Goal: Download file/media

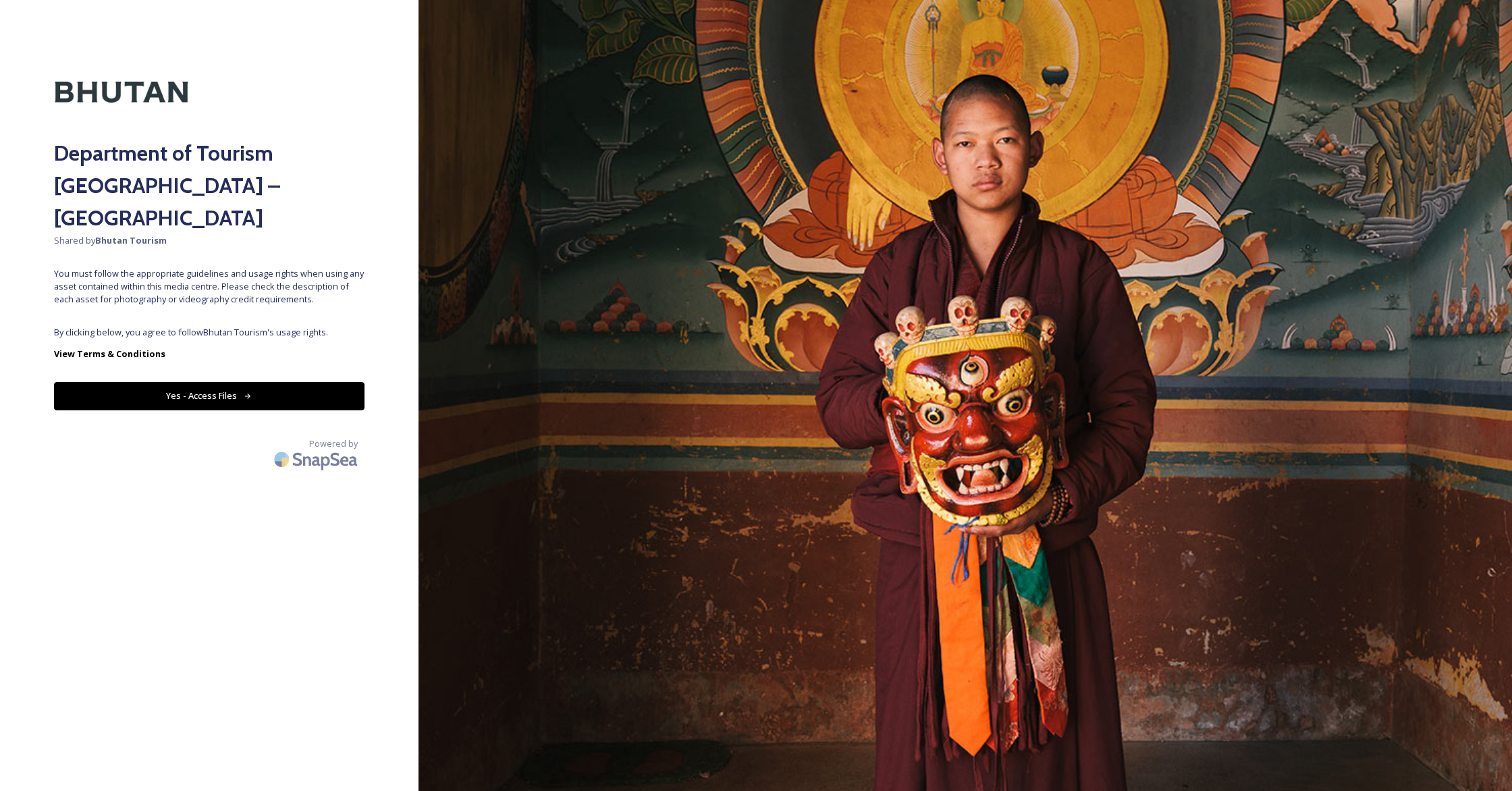
click at [226, 382] on button "Yes - Access Files" at bounding box center [210, 395] width 311 height 28
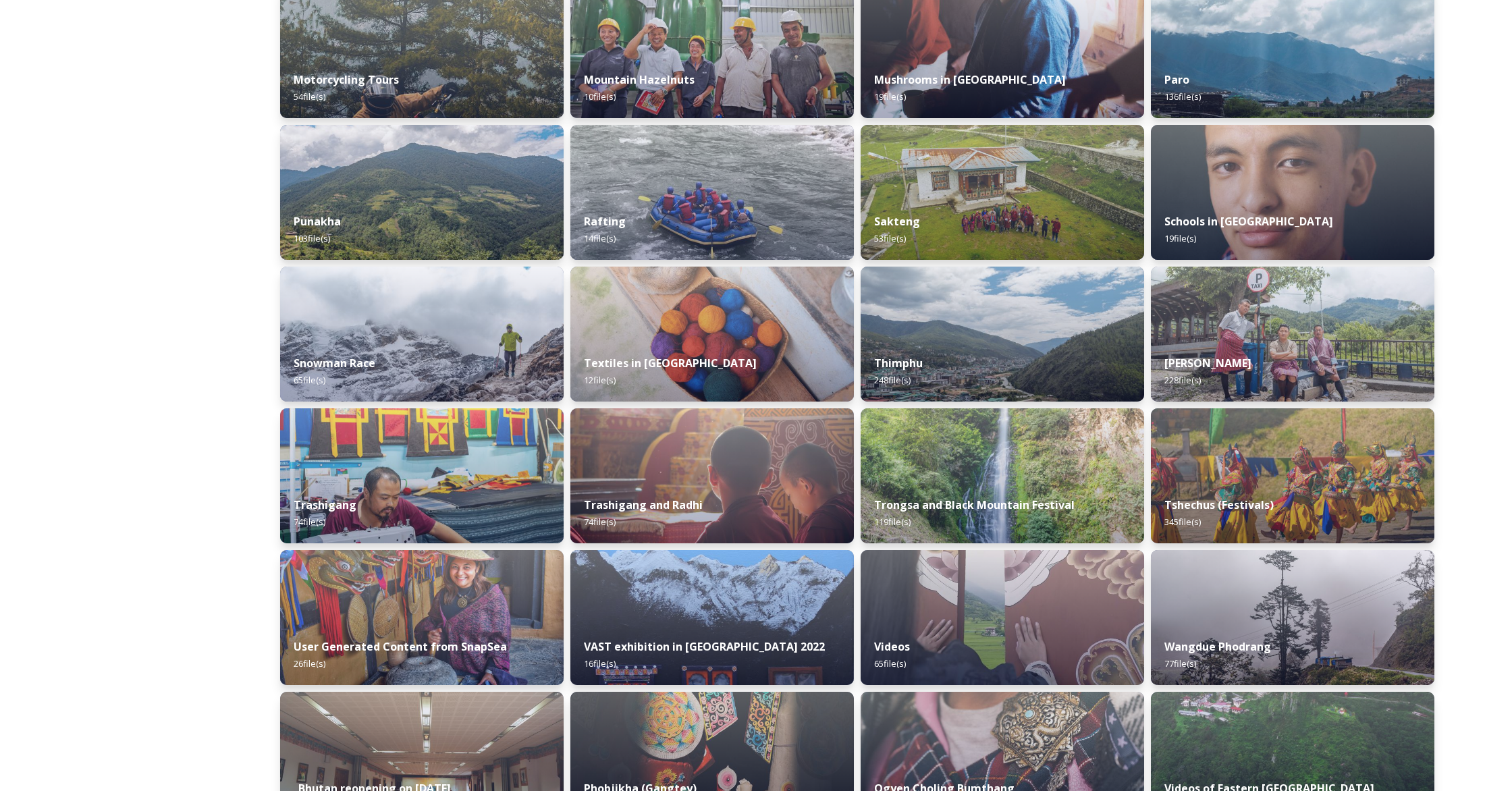
scroll to position [946, 0]
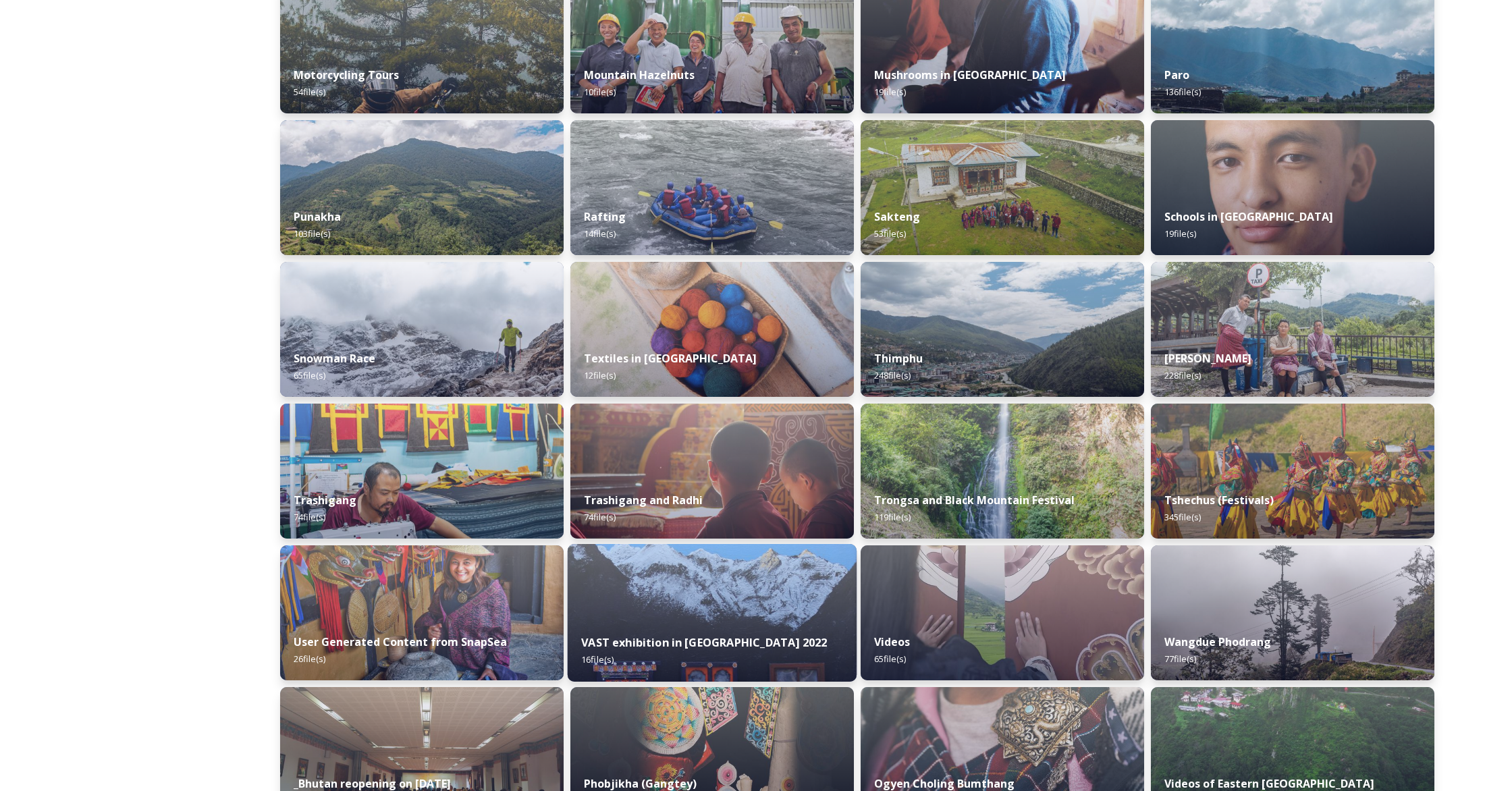
click at [716, 596] on img at bounding box center [712, 612] width 289 height 138
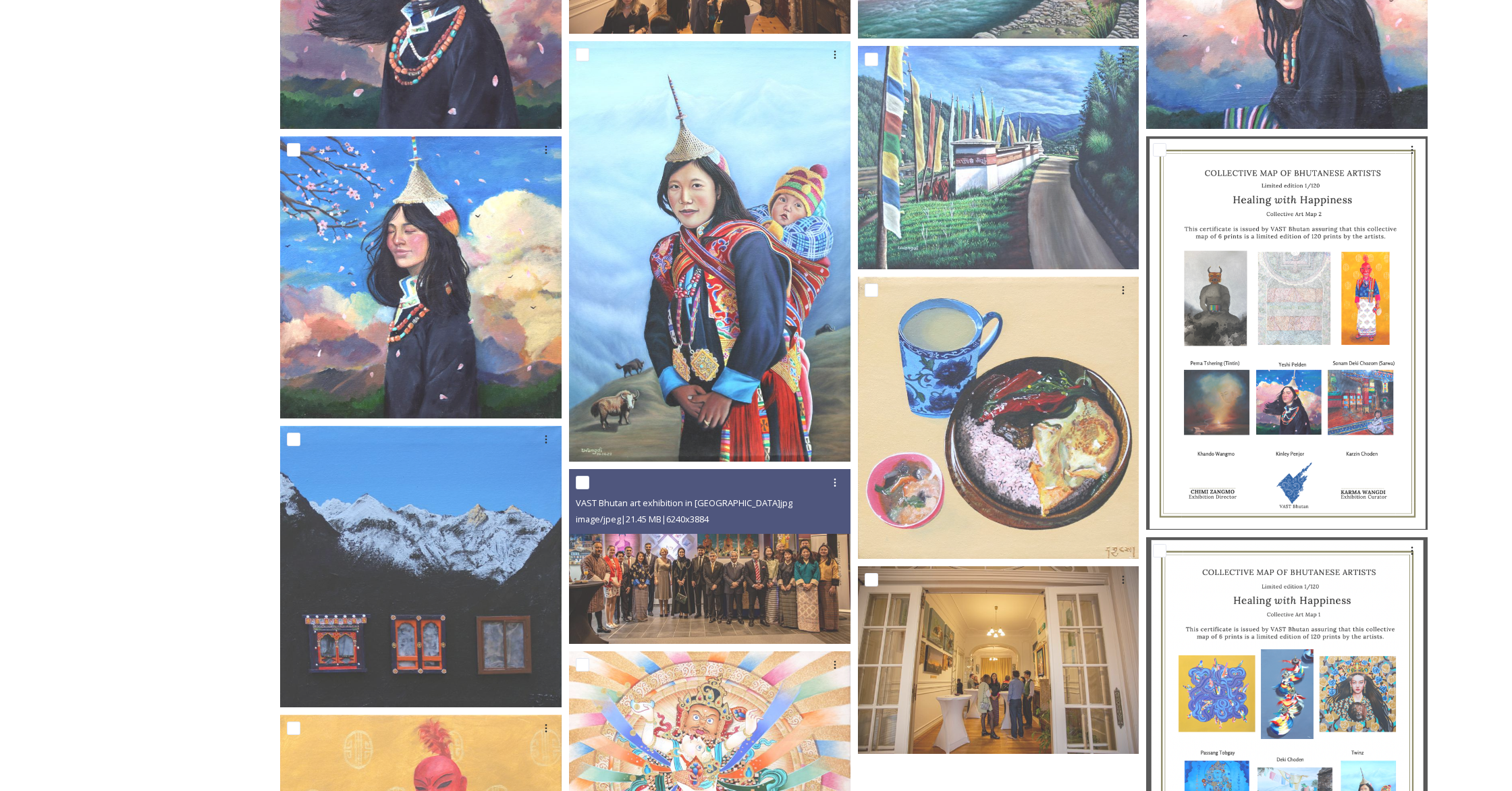
scroll to position [370, 0]
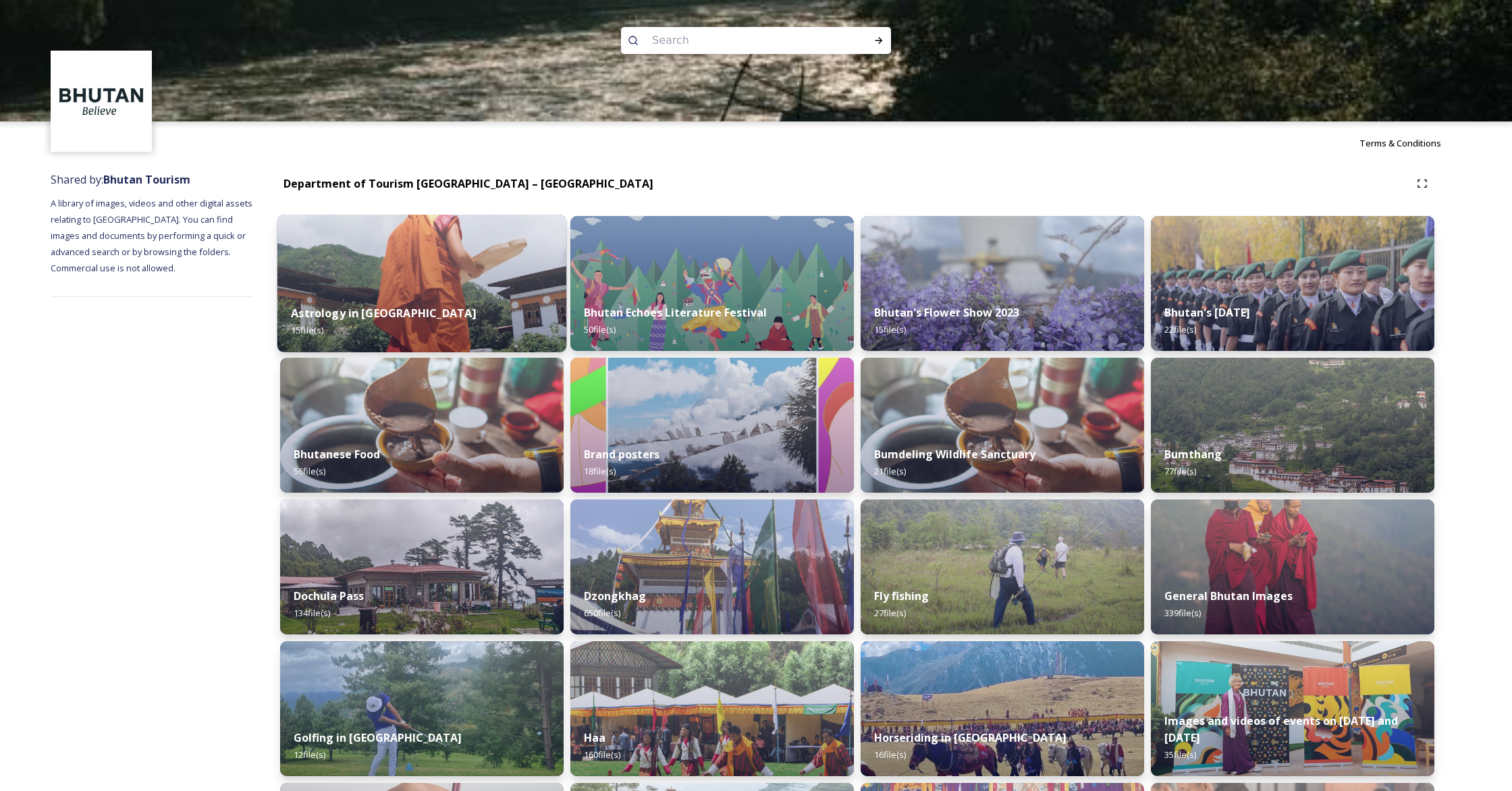
click at [497, 288] on img at bounding box center [422, 283] width 289 height 138
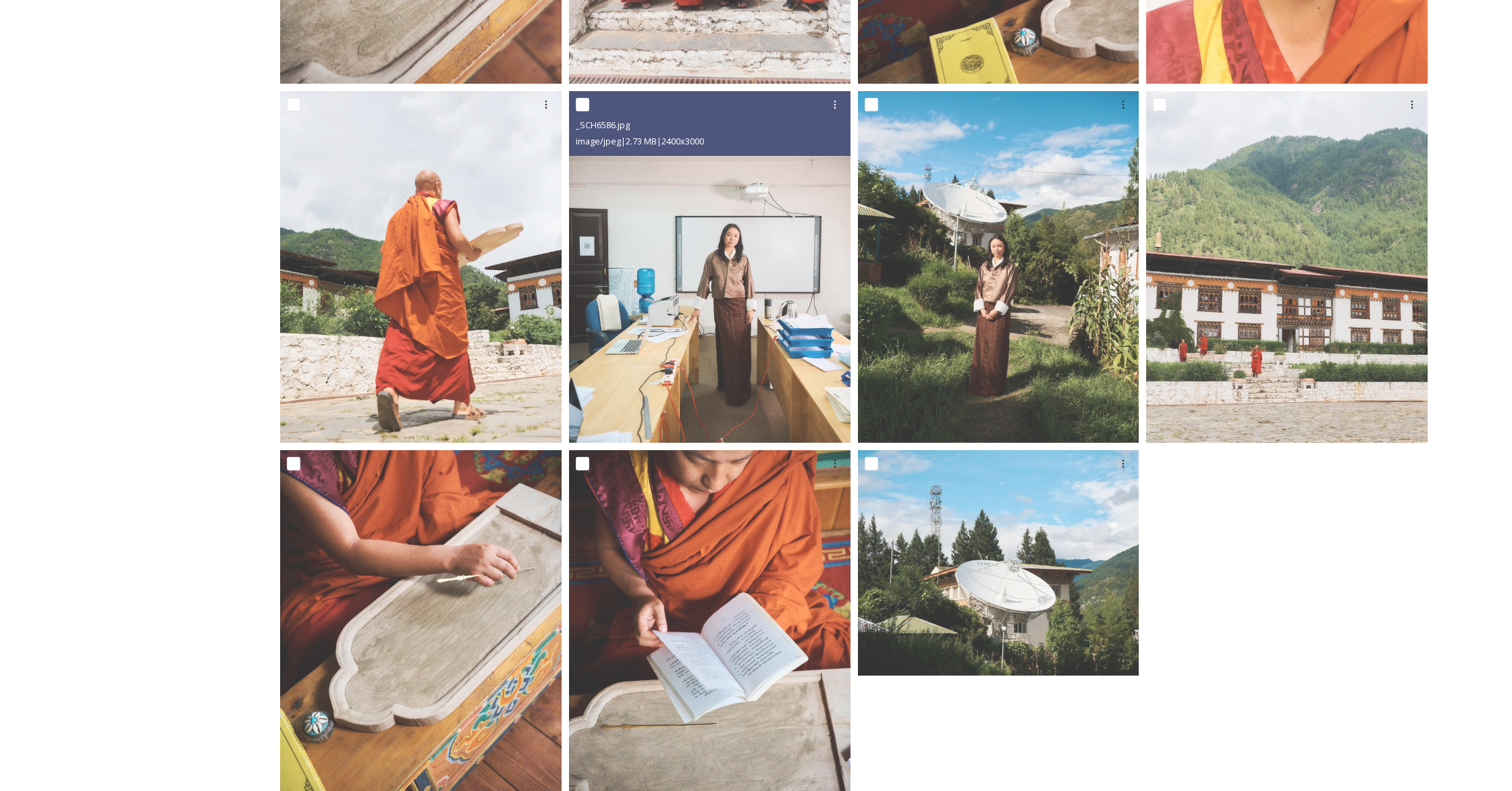
scroll to position [924, 0]
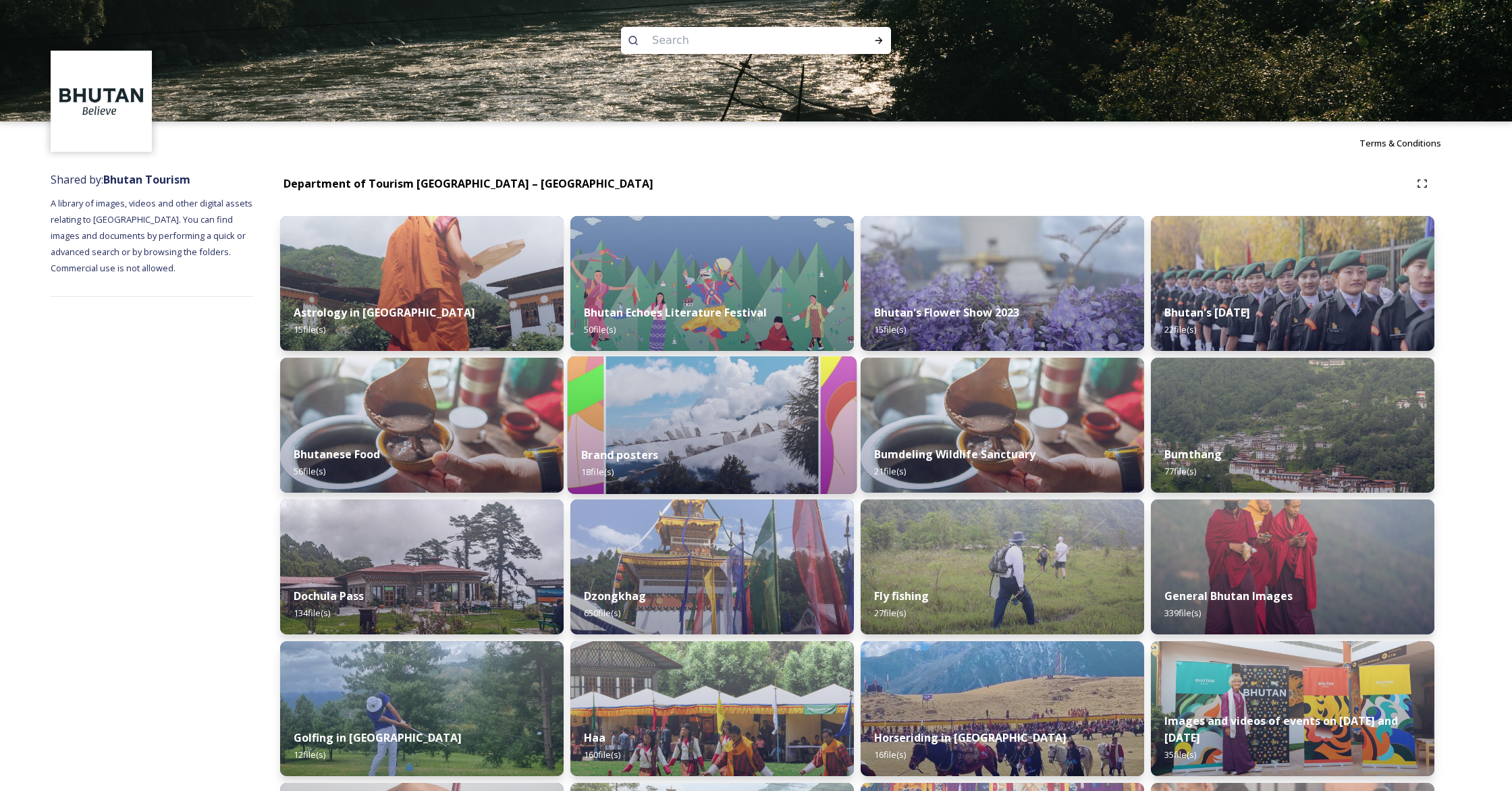
click at [642, 413] on img at bounding box center [712, 425] width 289 height 138
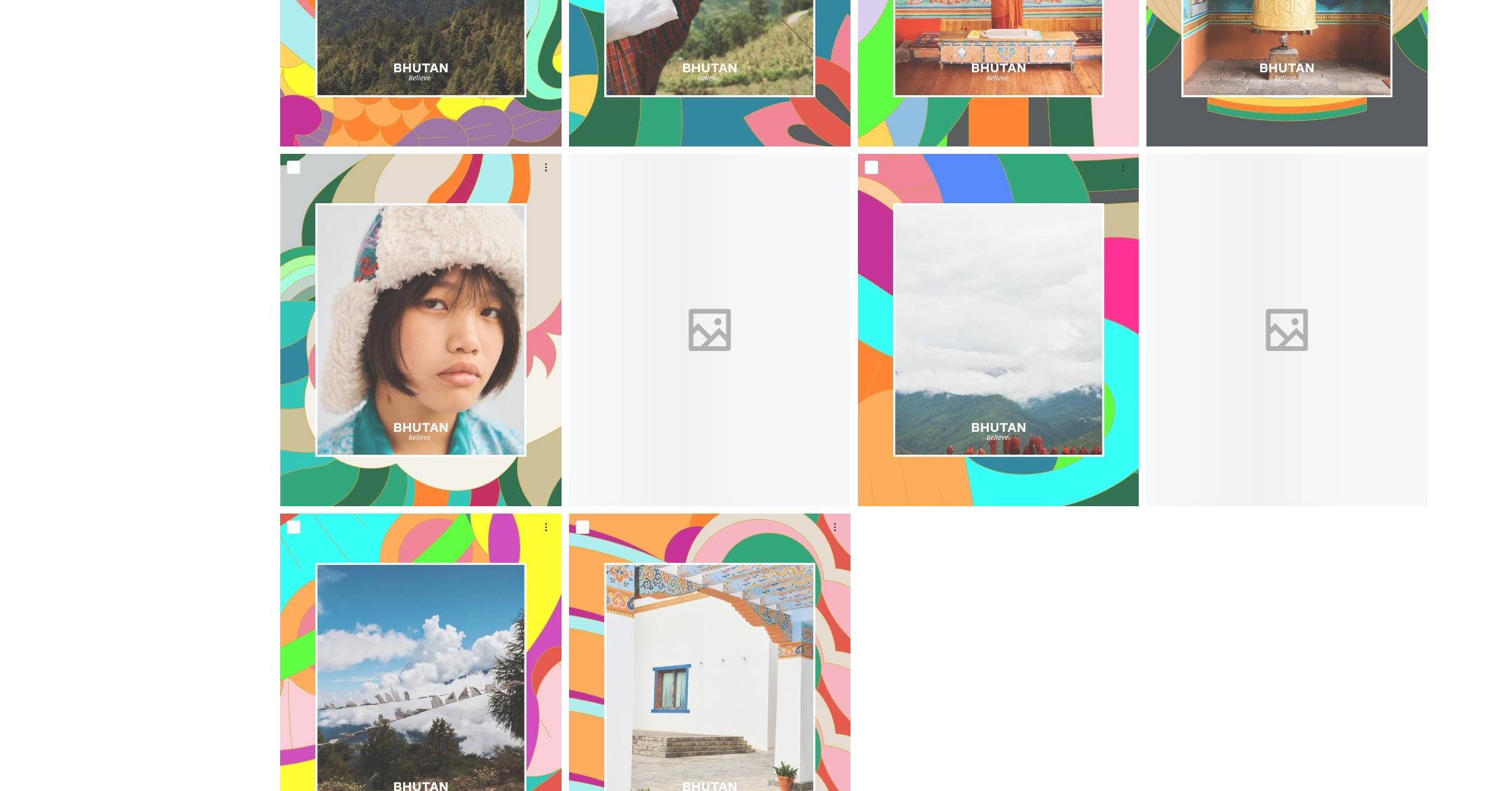
scroll to position [1284, 0]
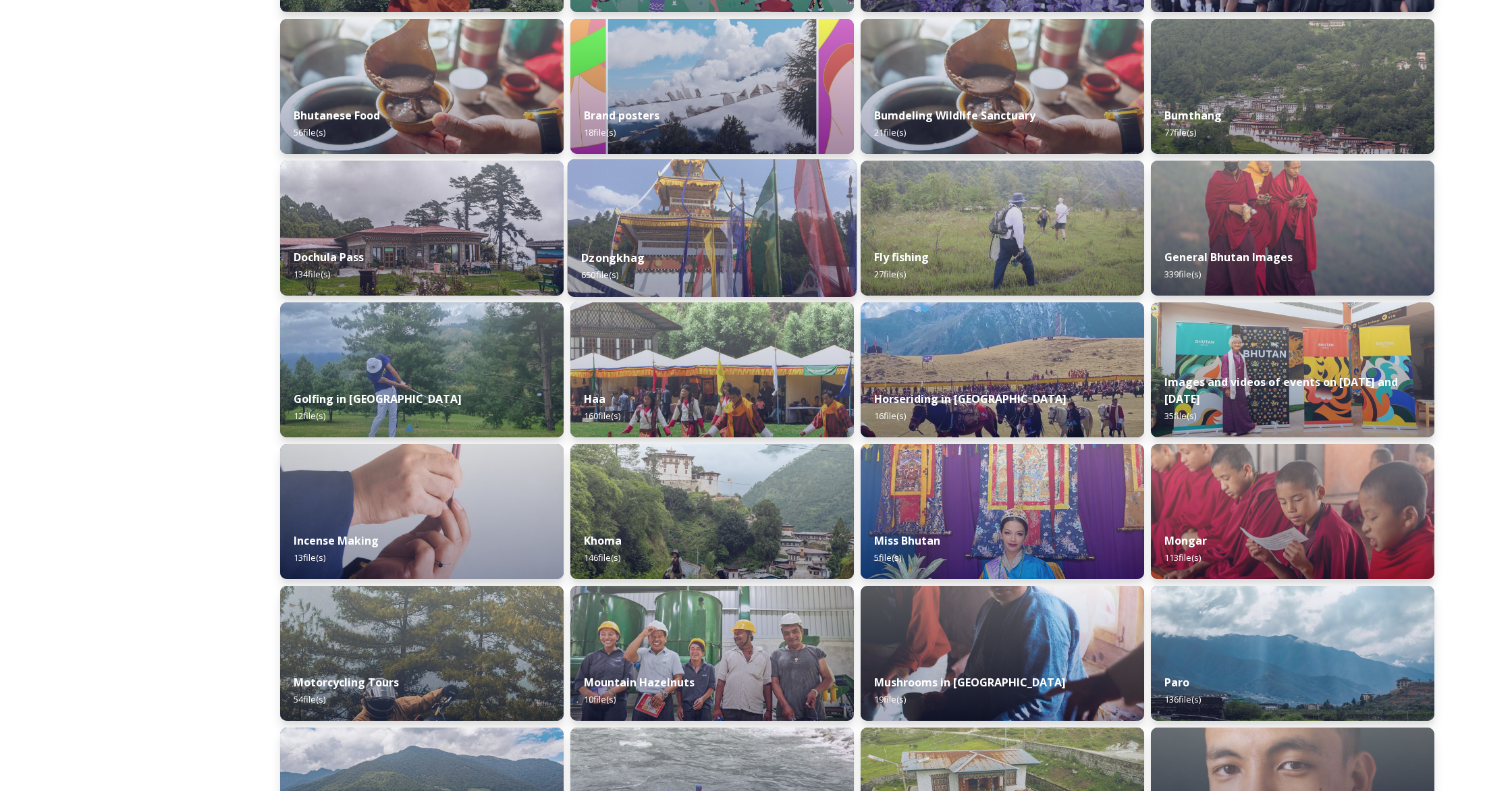
scroll to position [335, 0]
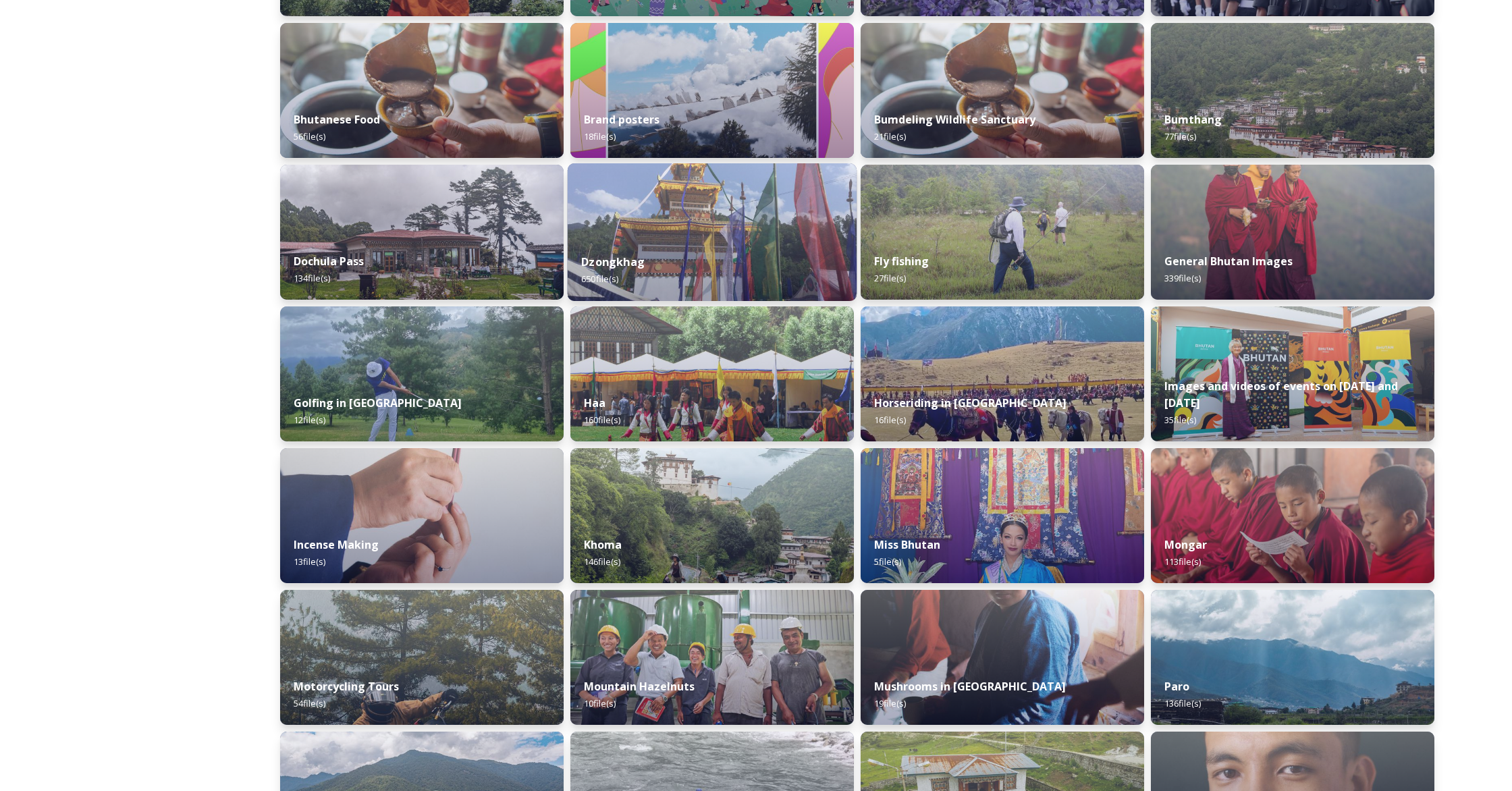
click at [680, 236] on img at bounding box center [712, 232] width 289 height 138
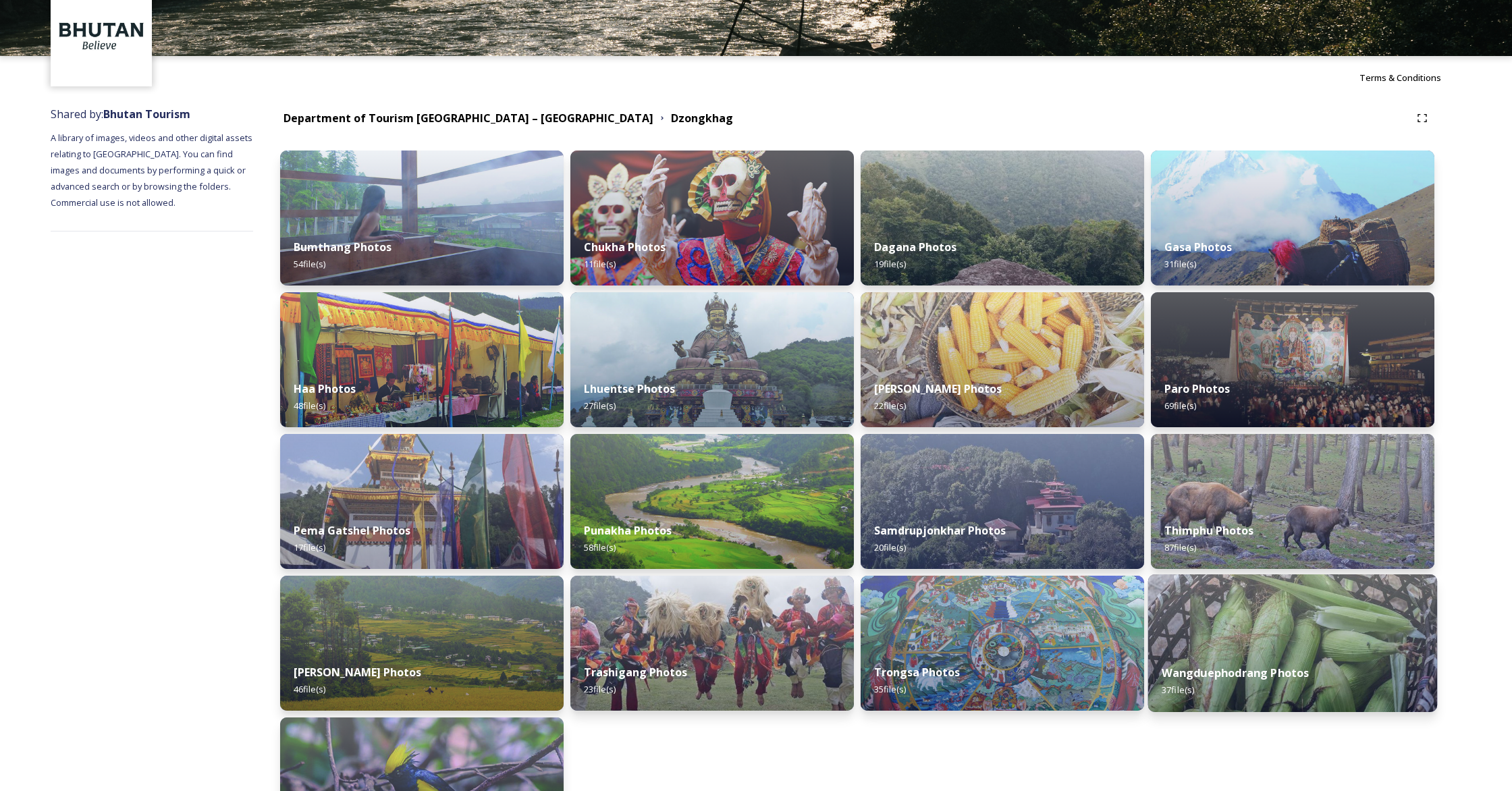
scroll to position [66, 0]
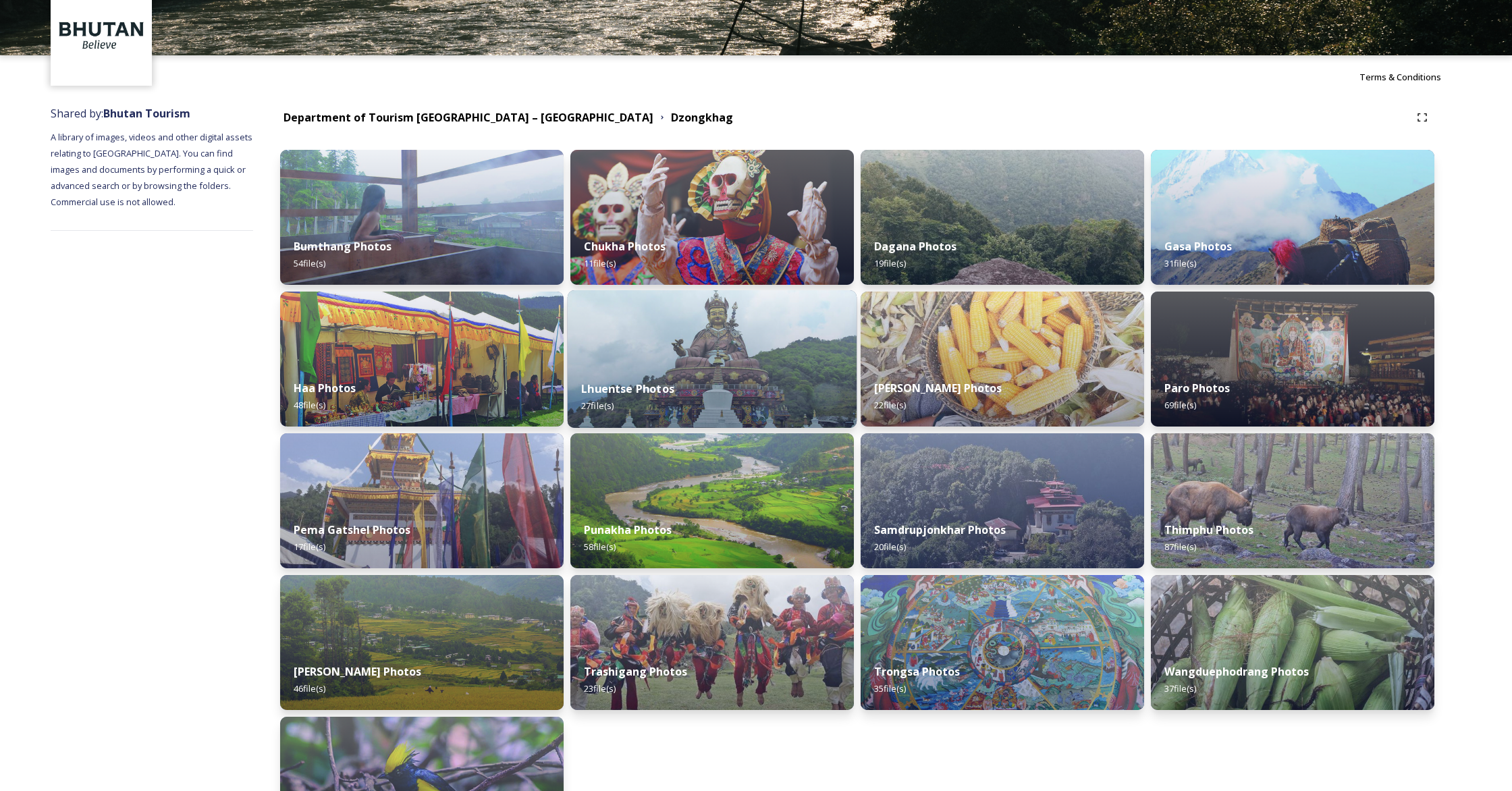
click at [702, 337] on img at bounding box center [712, 358] width 289 height 138
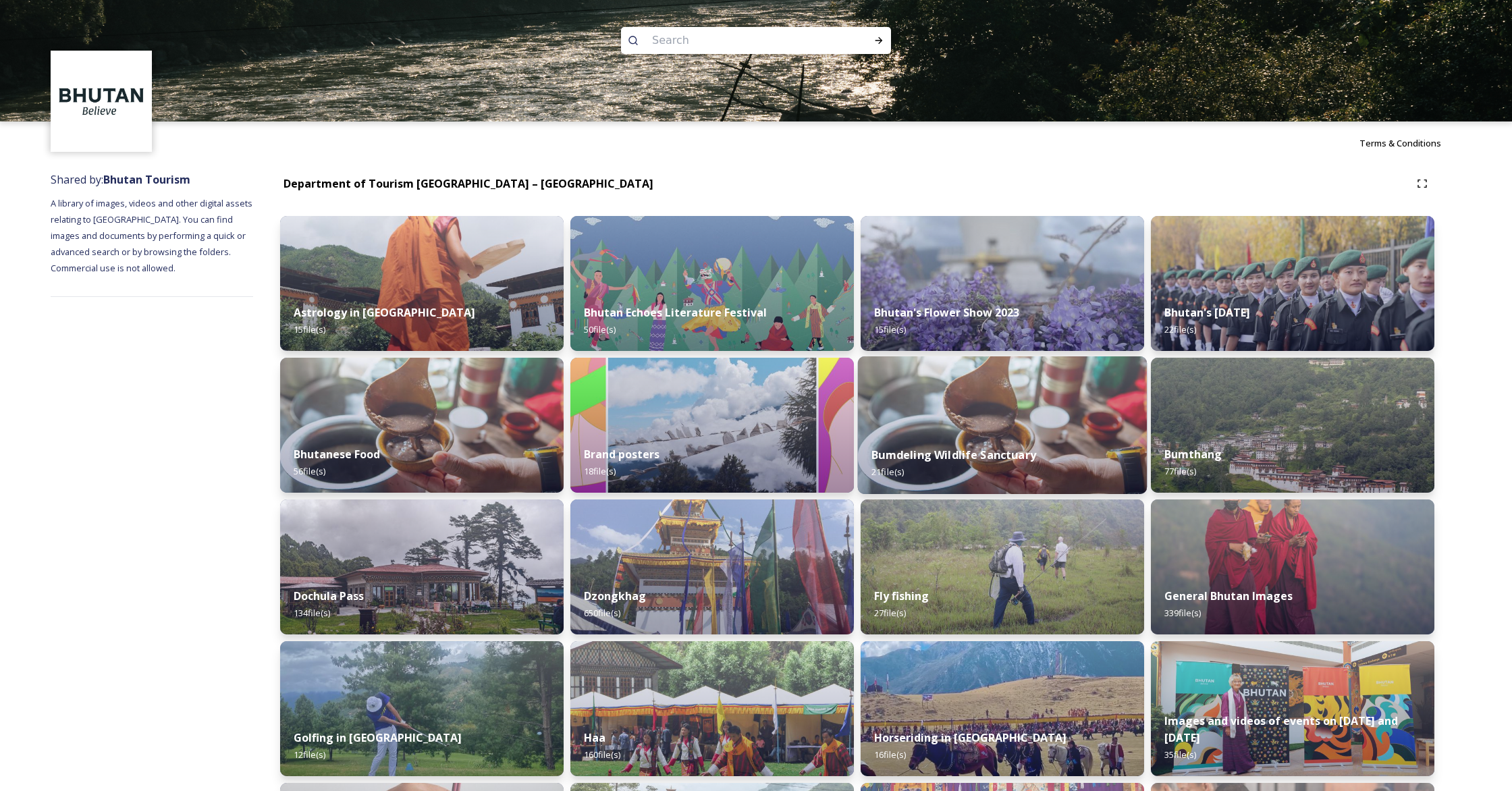
scroll to position [49, 0]
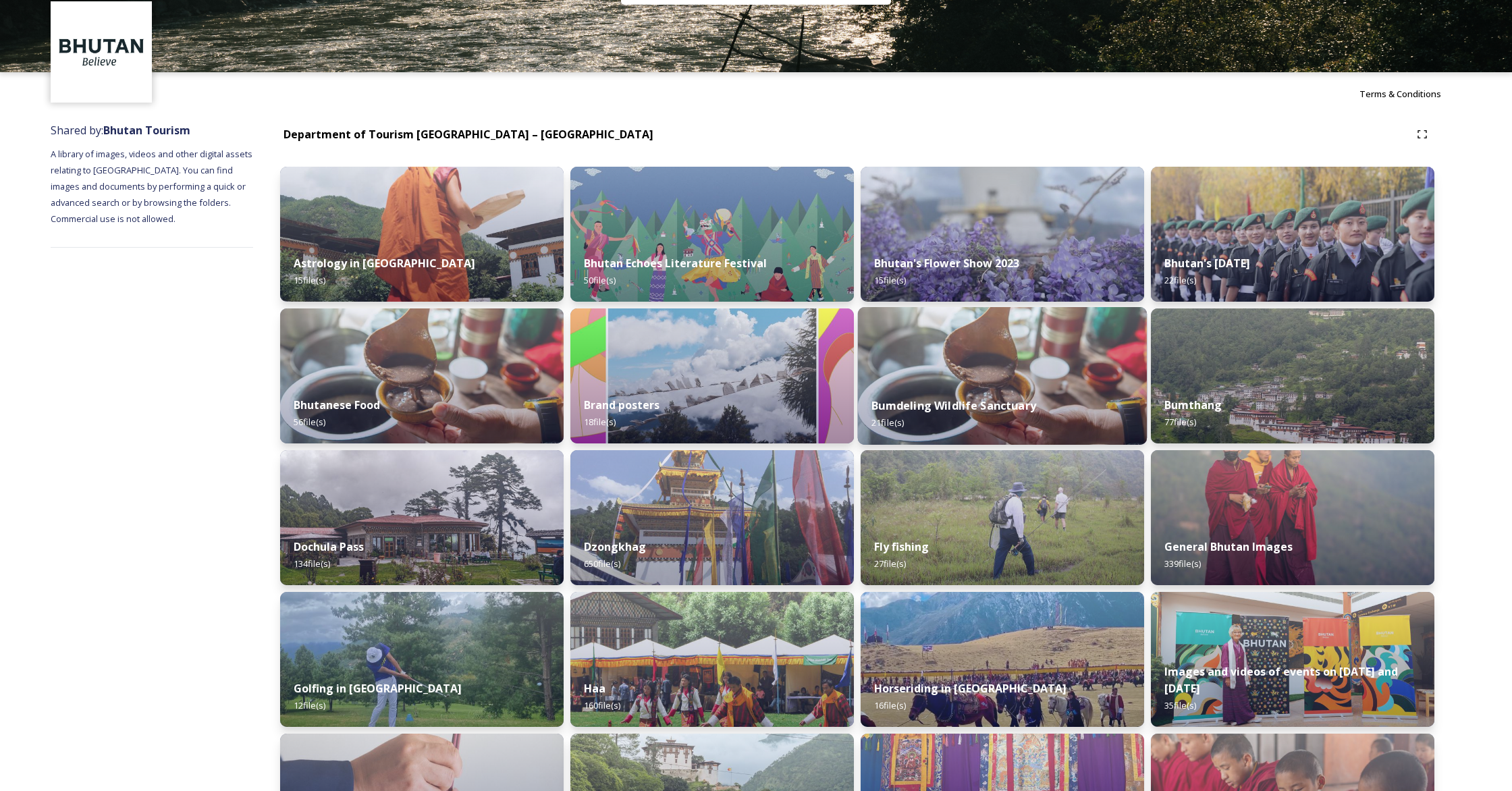
click at [888, 374] on img at bounding box center [1002, 376] width 289 height 138
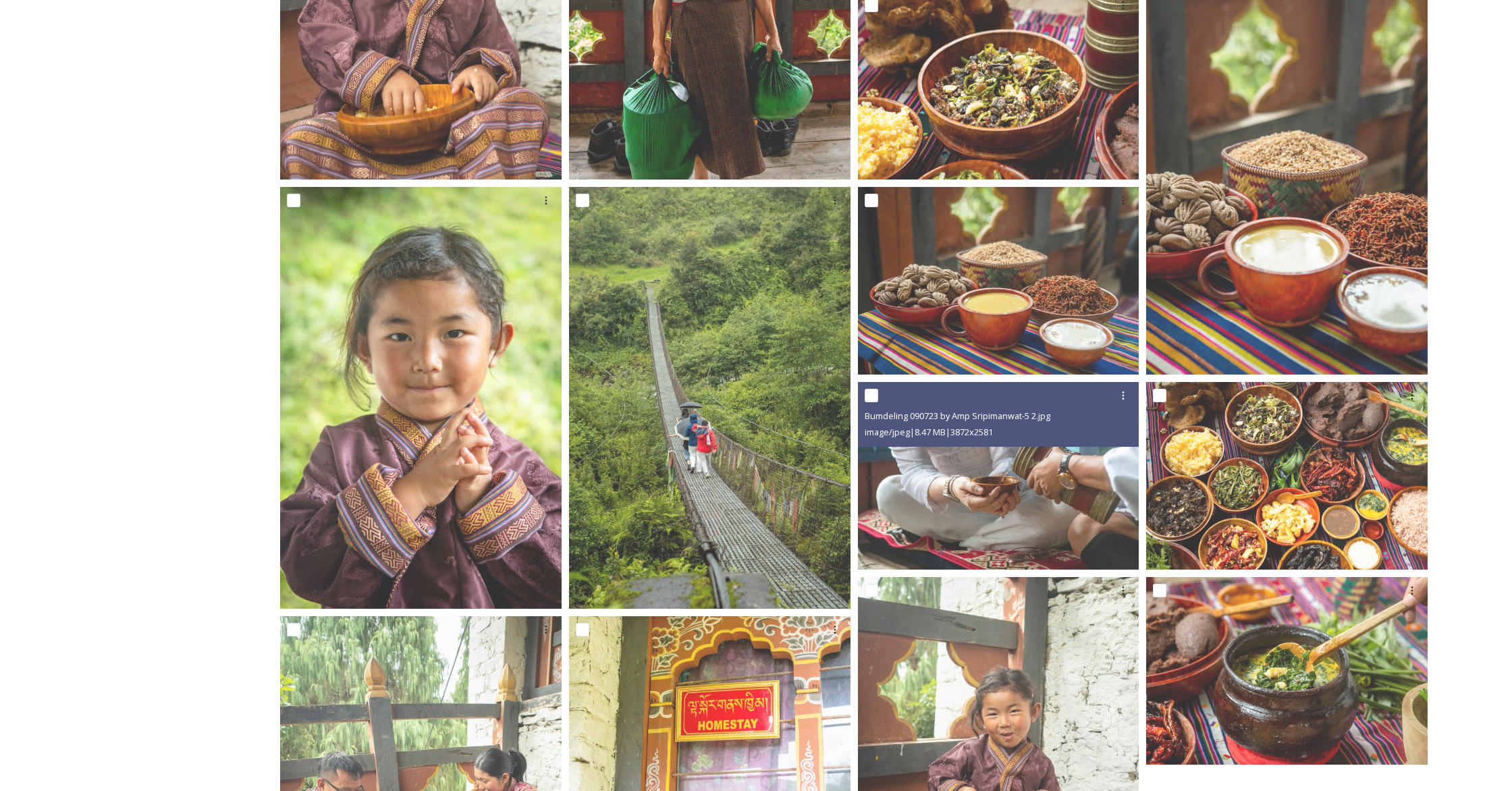
scroll to position [677, 0]
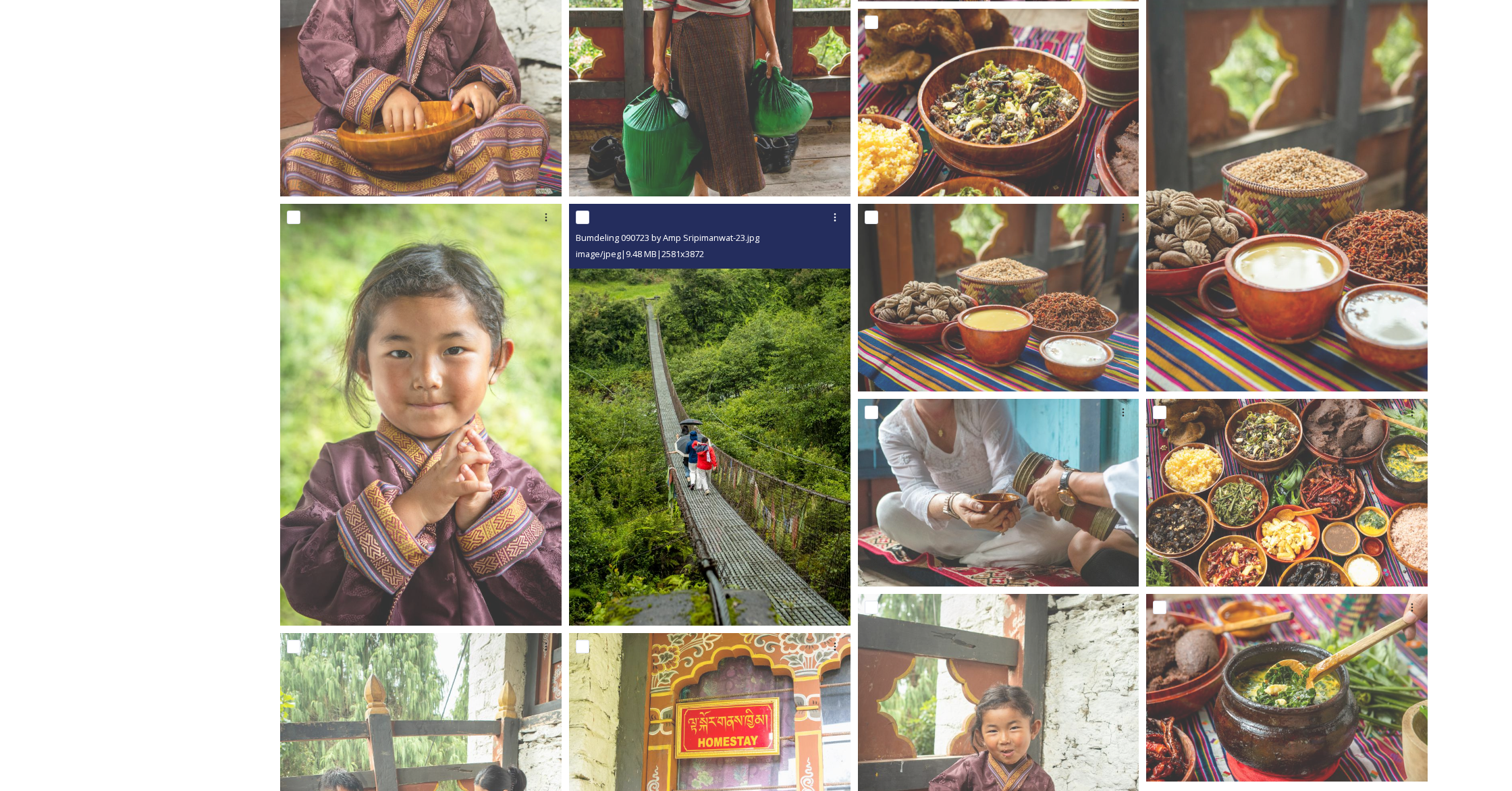
click at [777, 387] on img at bounding box center [709, 415] width 282 height 423
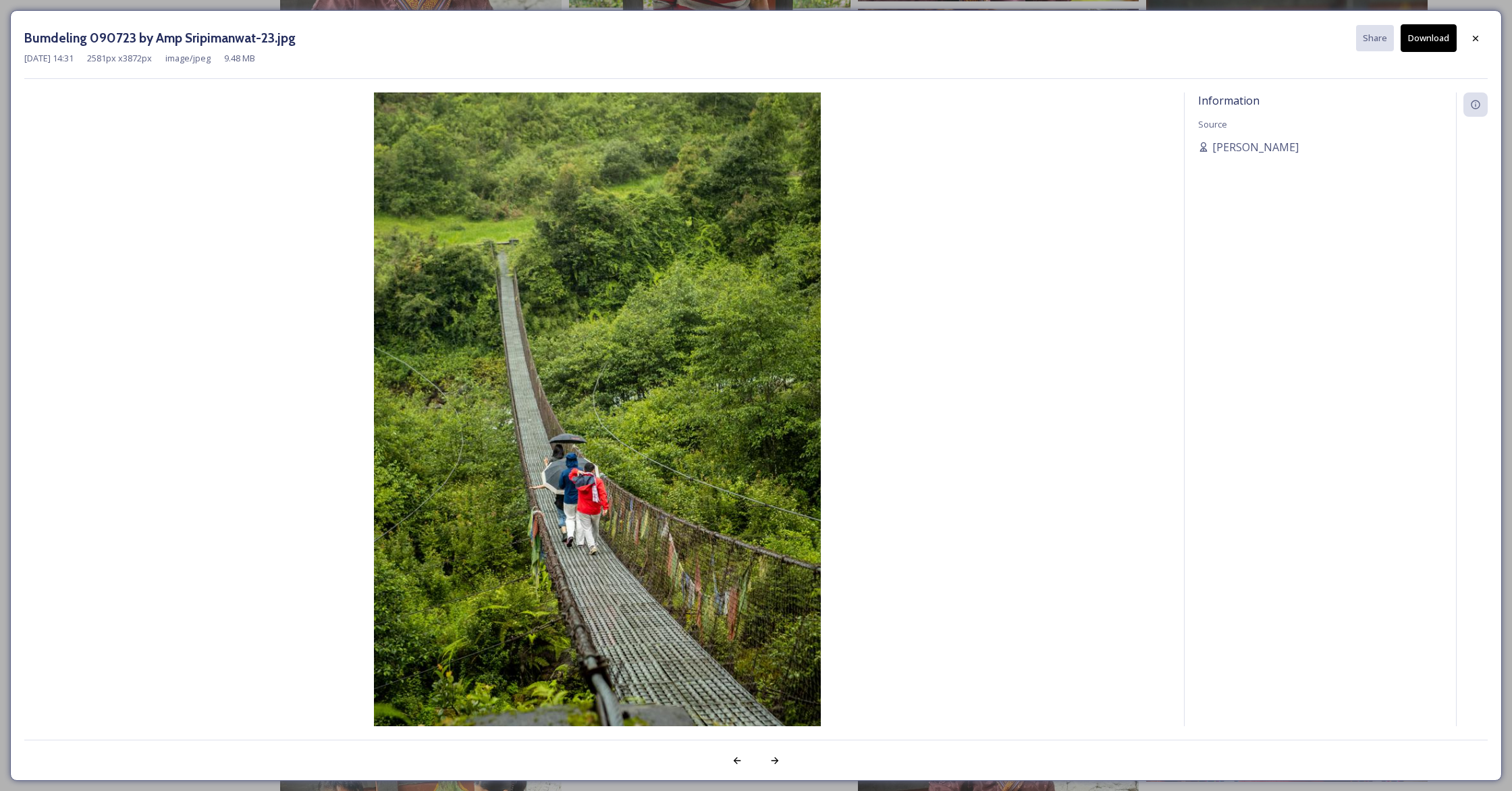
click at [888, 38] on button "Download" at bounding box center [1428, 38] width 56 height 28
click at [888, 33] on icon at bounding box center [1475, 38] width 11 height 11
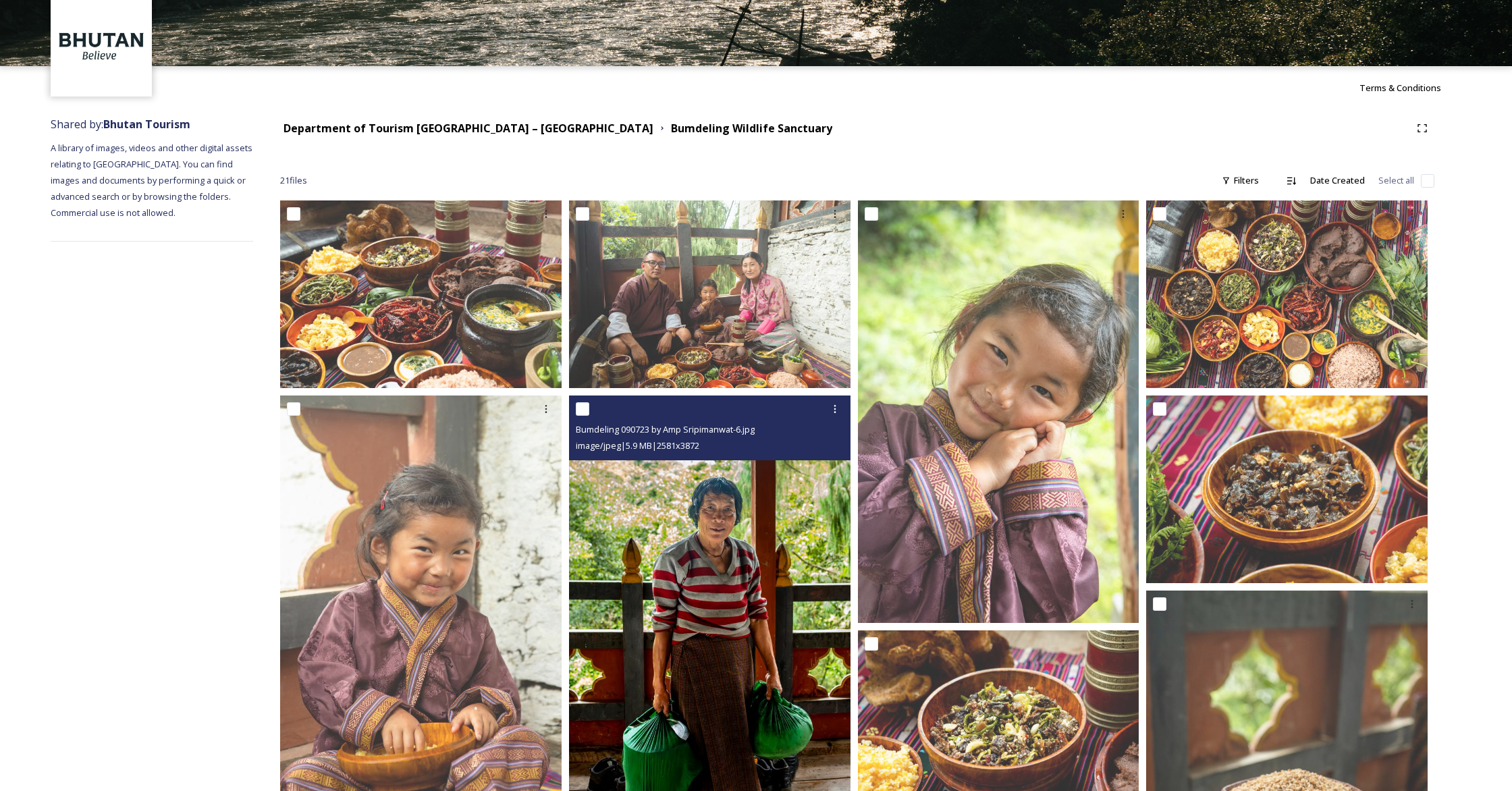
scroll to position [0, 0]
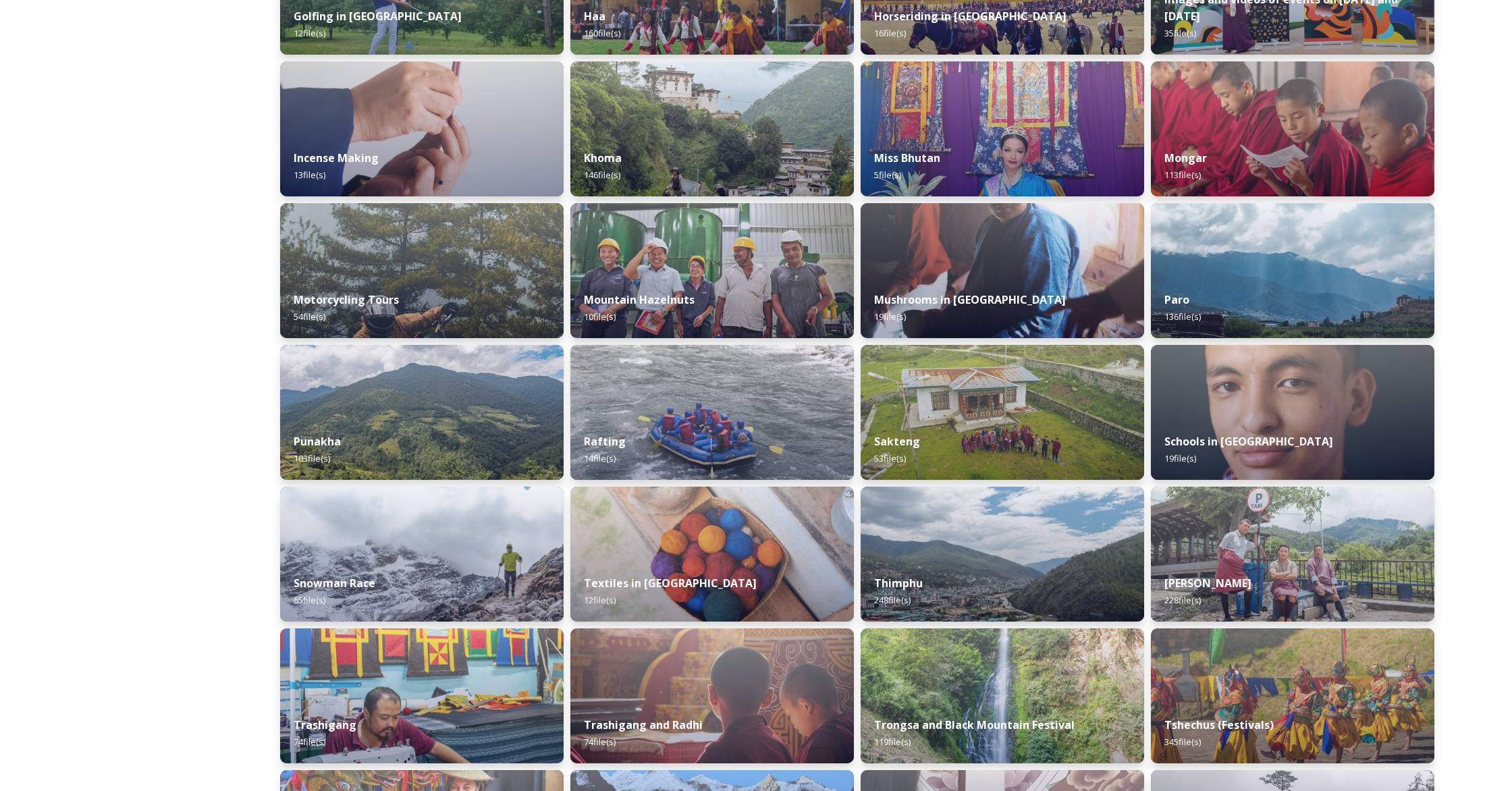
scroll to position [739, 0]
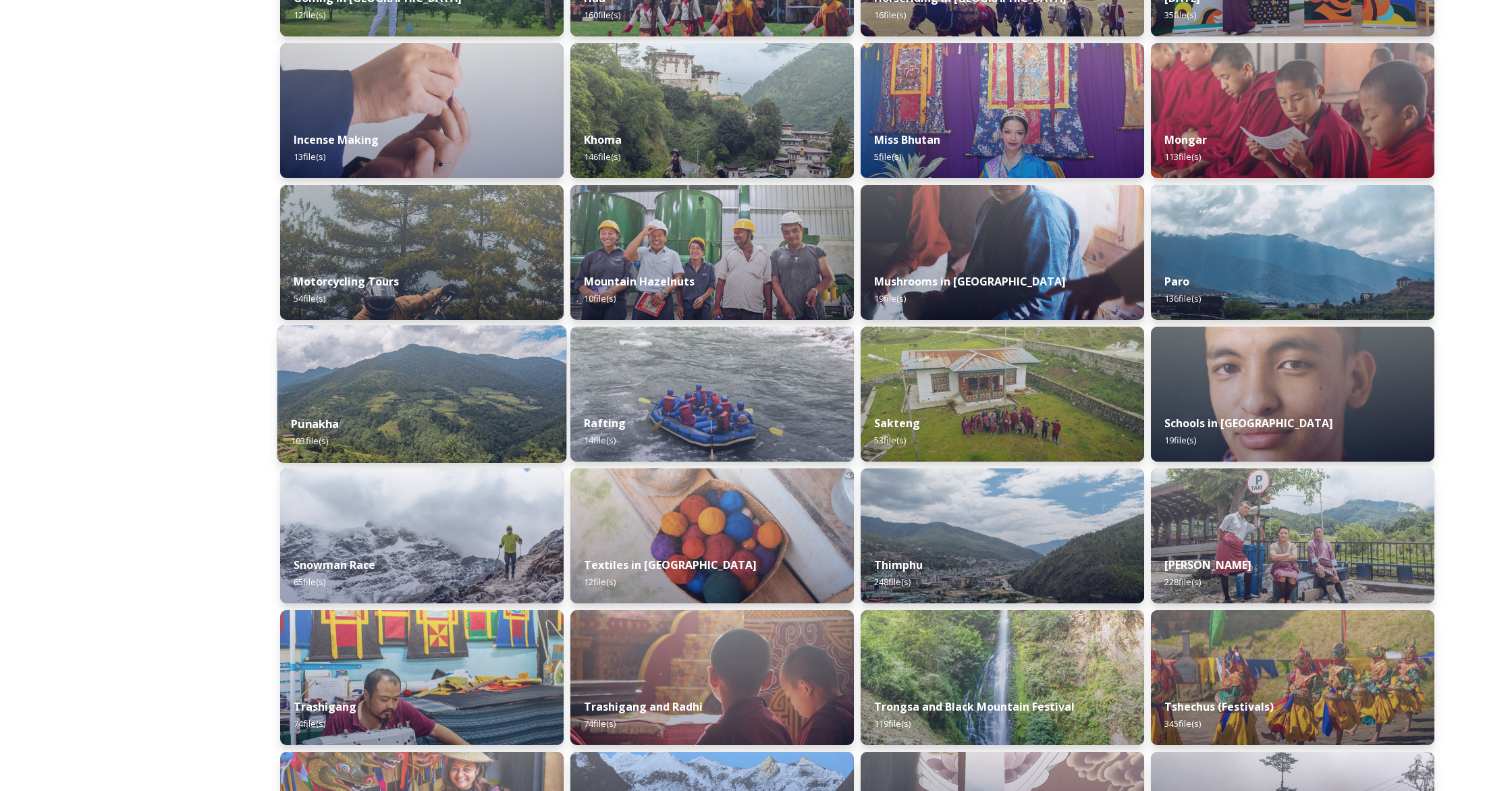
click at [503, 397] on img at bounding box center [422, 393] width 289 height 138
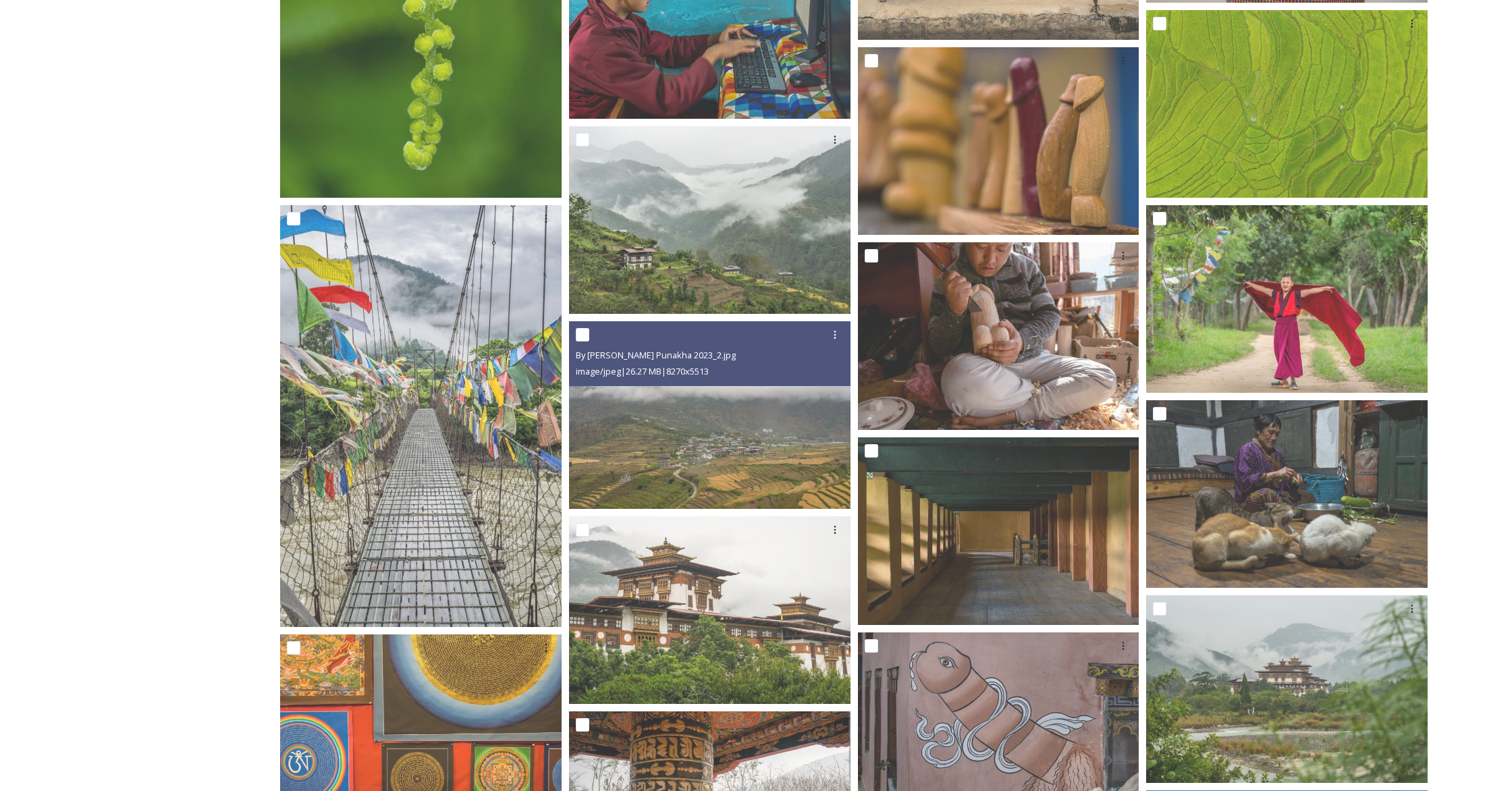
scroll to position [2962, 0]
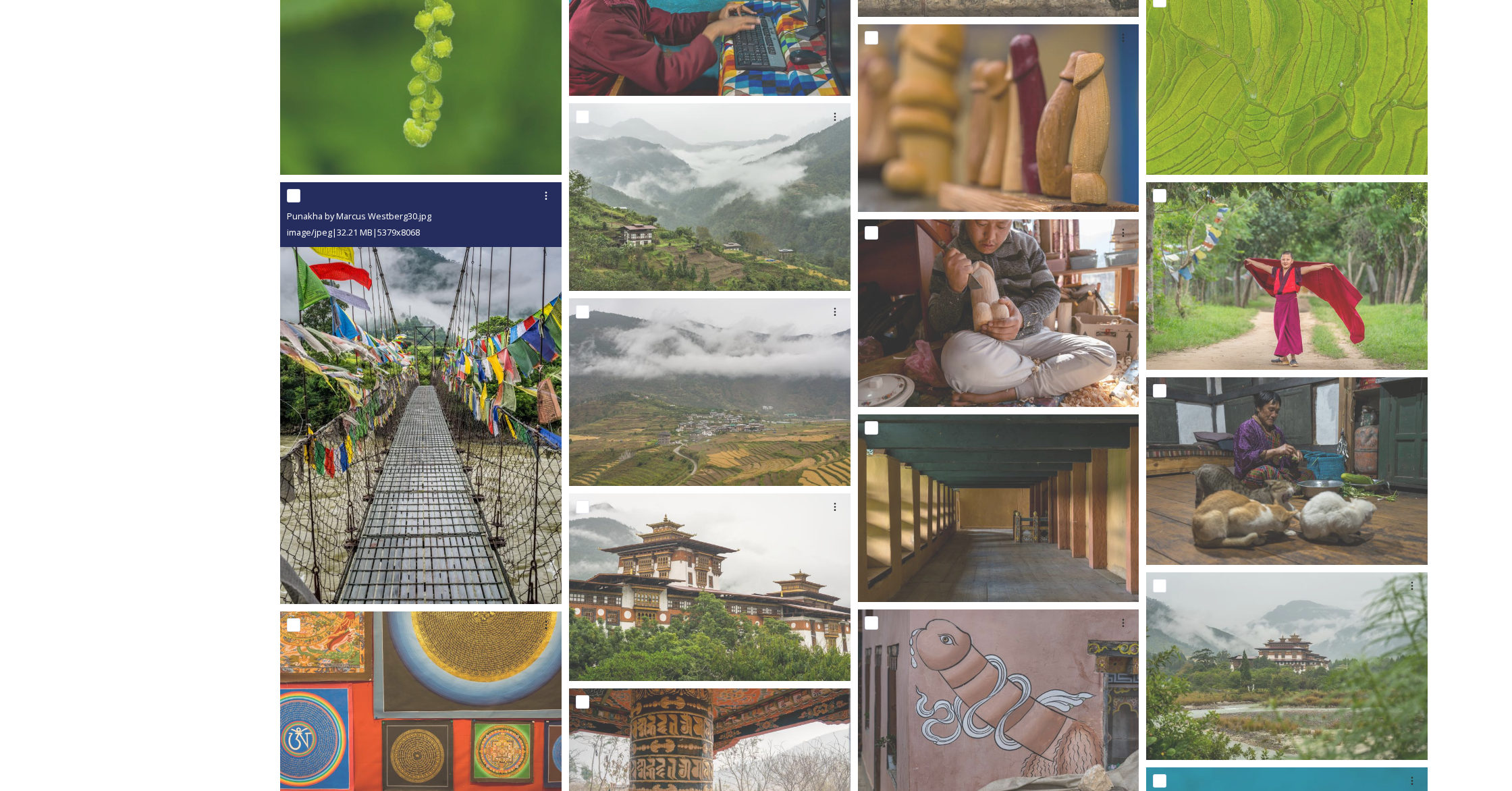
click at [456, 384] on img at bounding box center [420, 393] width 282 height 423
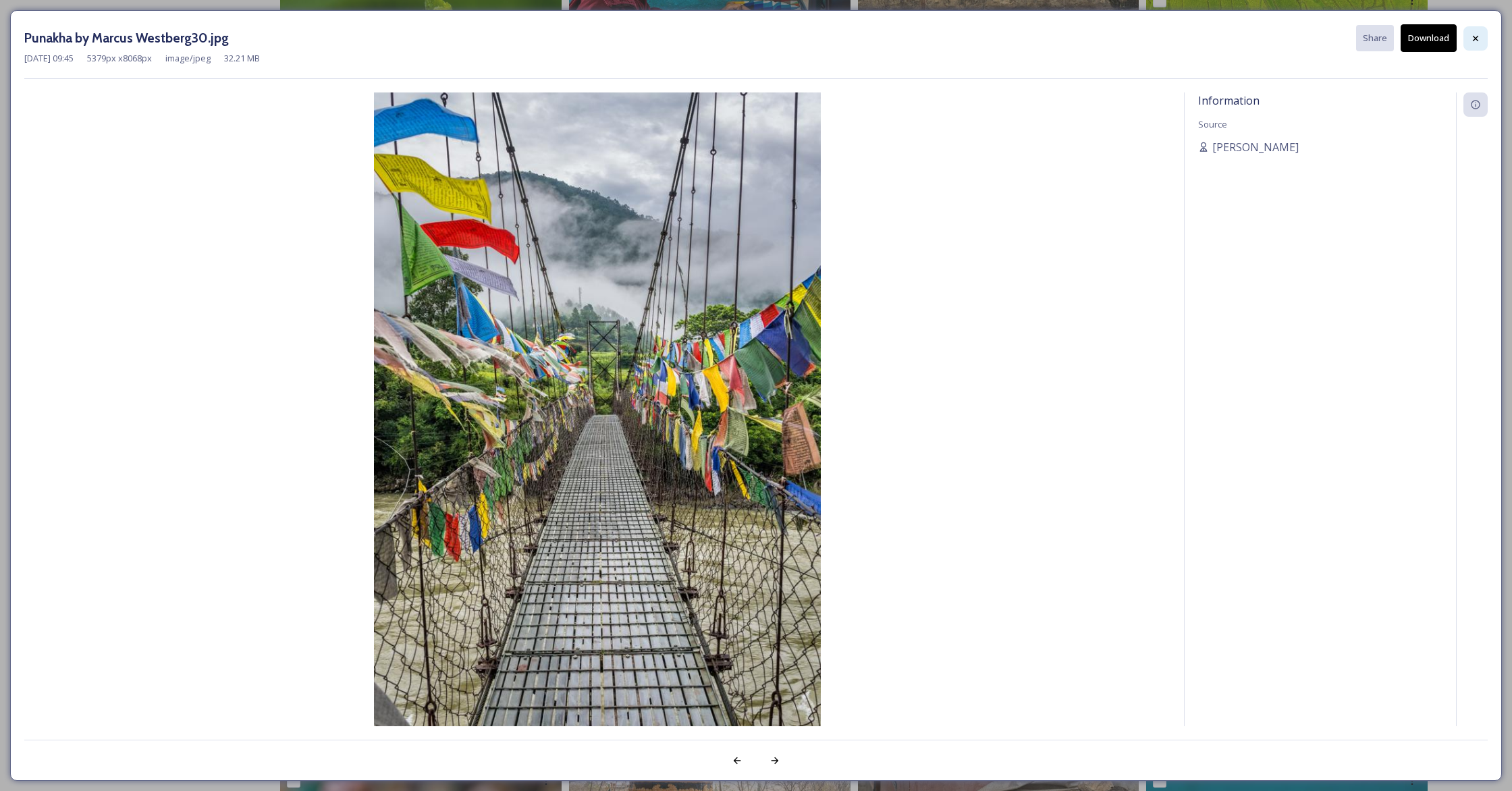
click at [888, 37] on div at bounding box center [1475, 38] width 24 height 24
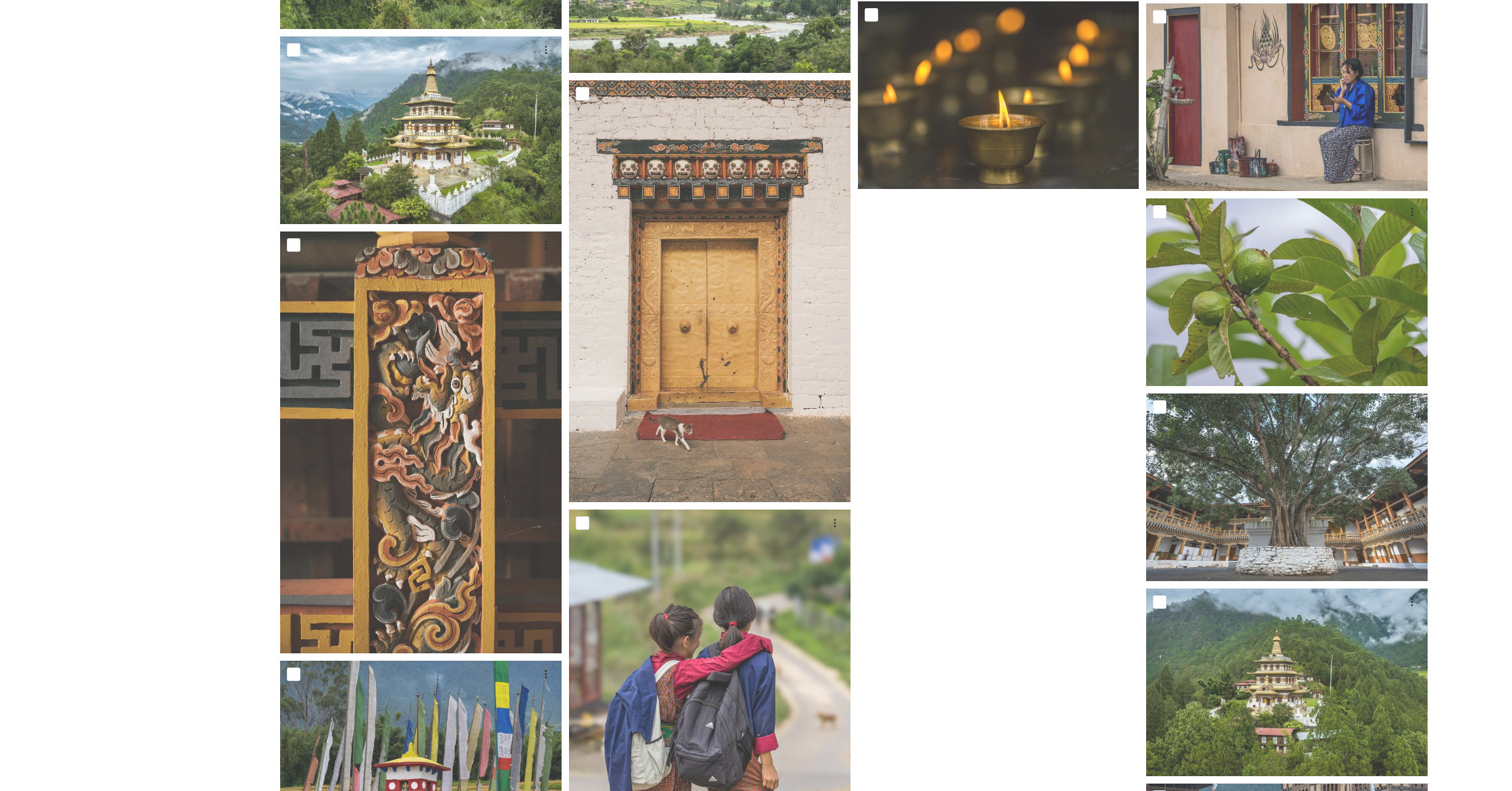
scroll to position [4998, 0]
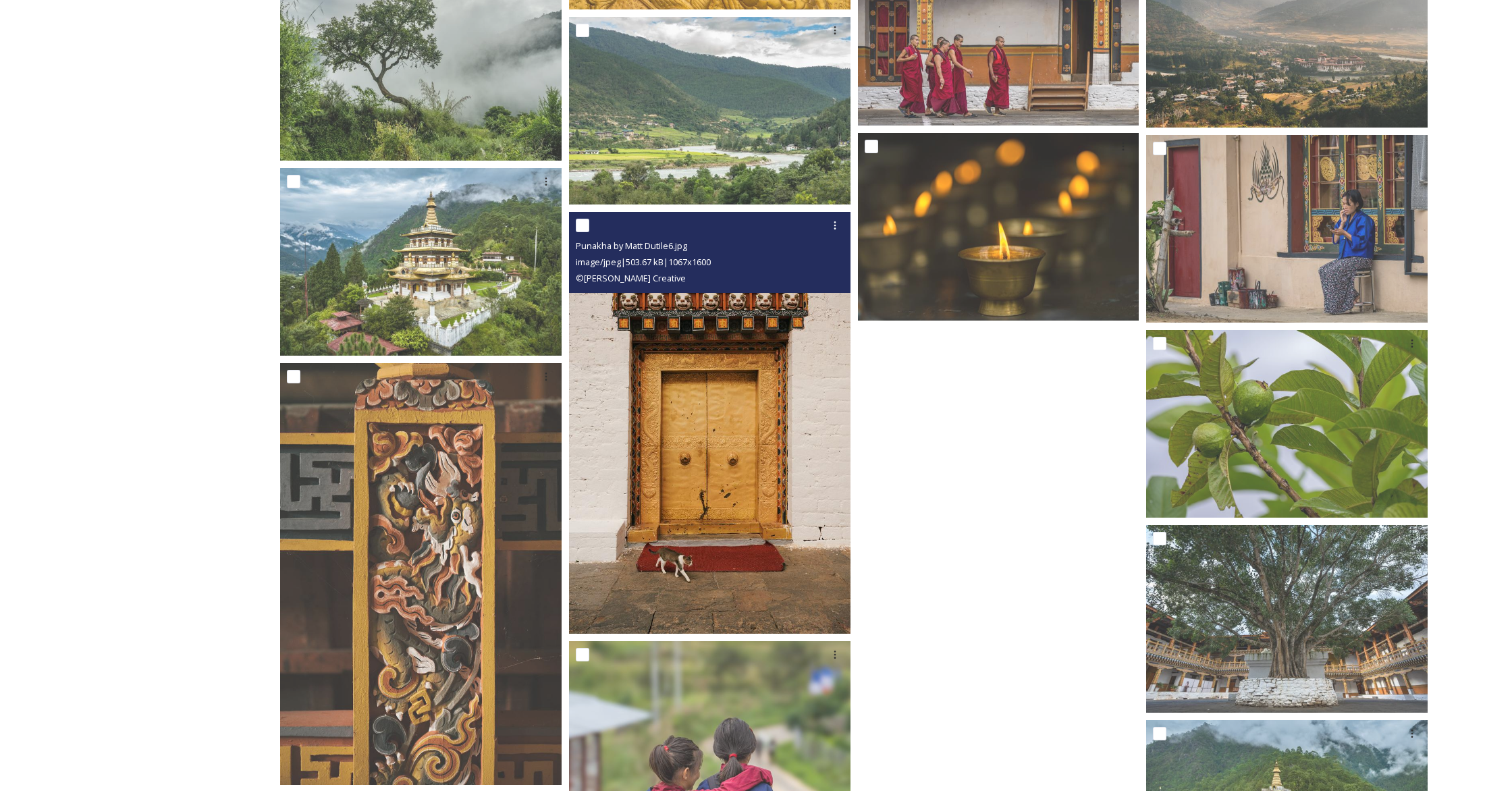
click at [713, 396] on img at bounding box center [709, 423] width 282 height 422
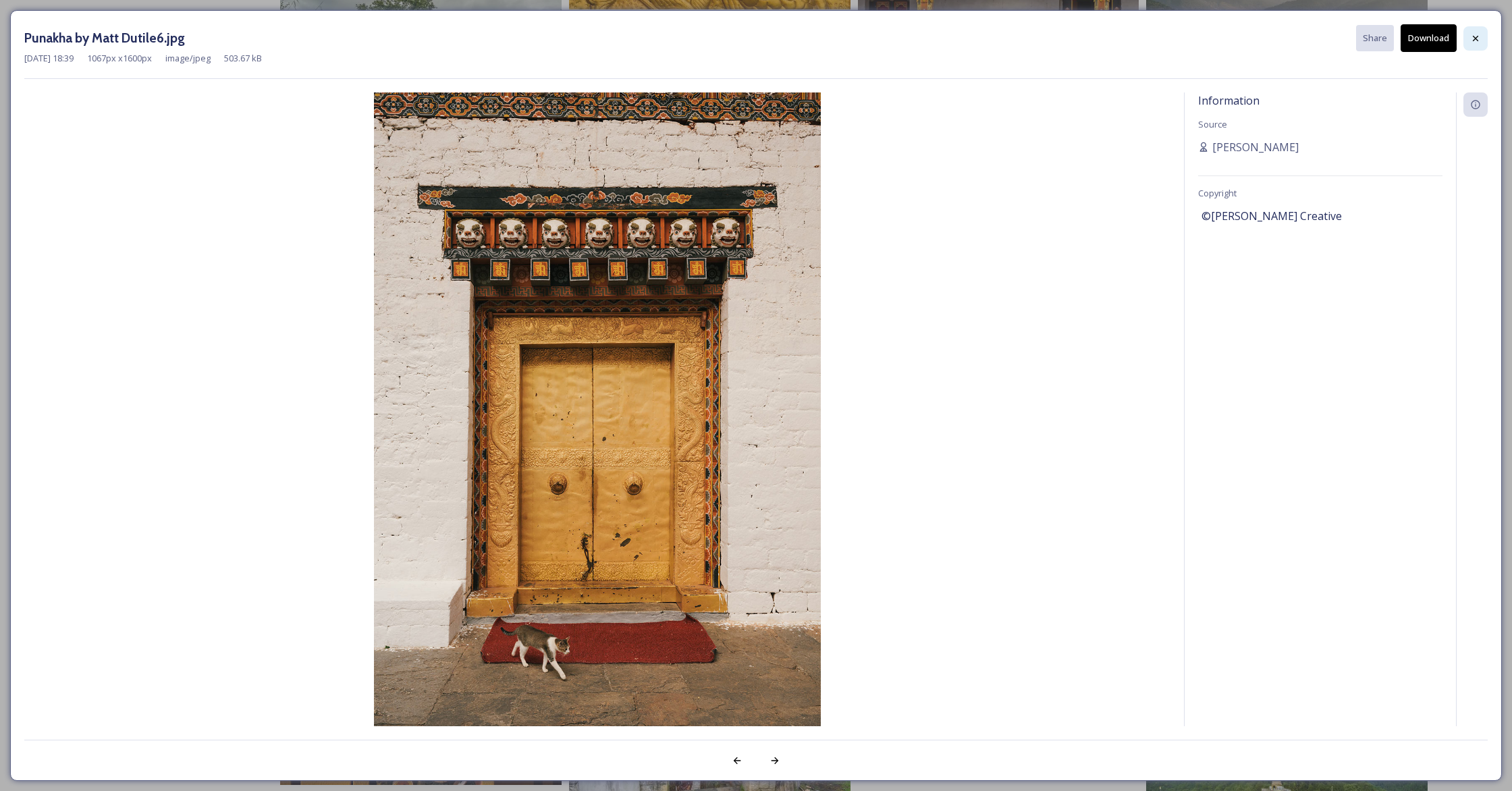
click at [888, 42] on icon at bounding box center [1475, 38] width 11 height 11
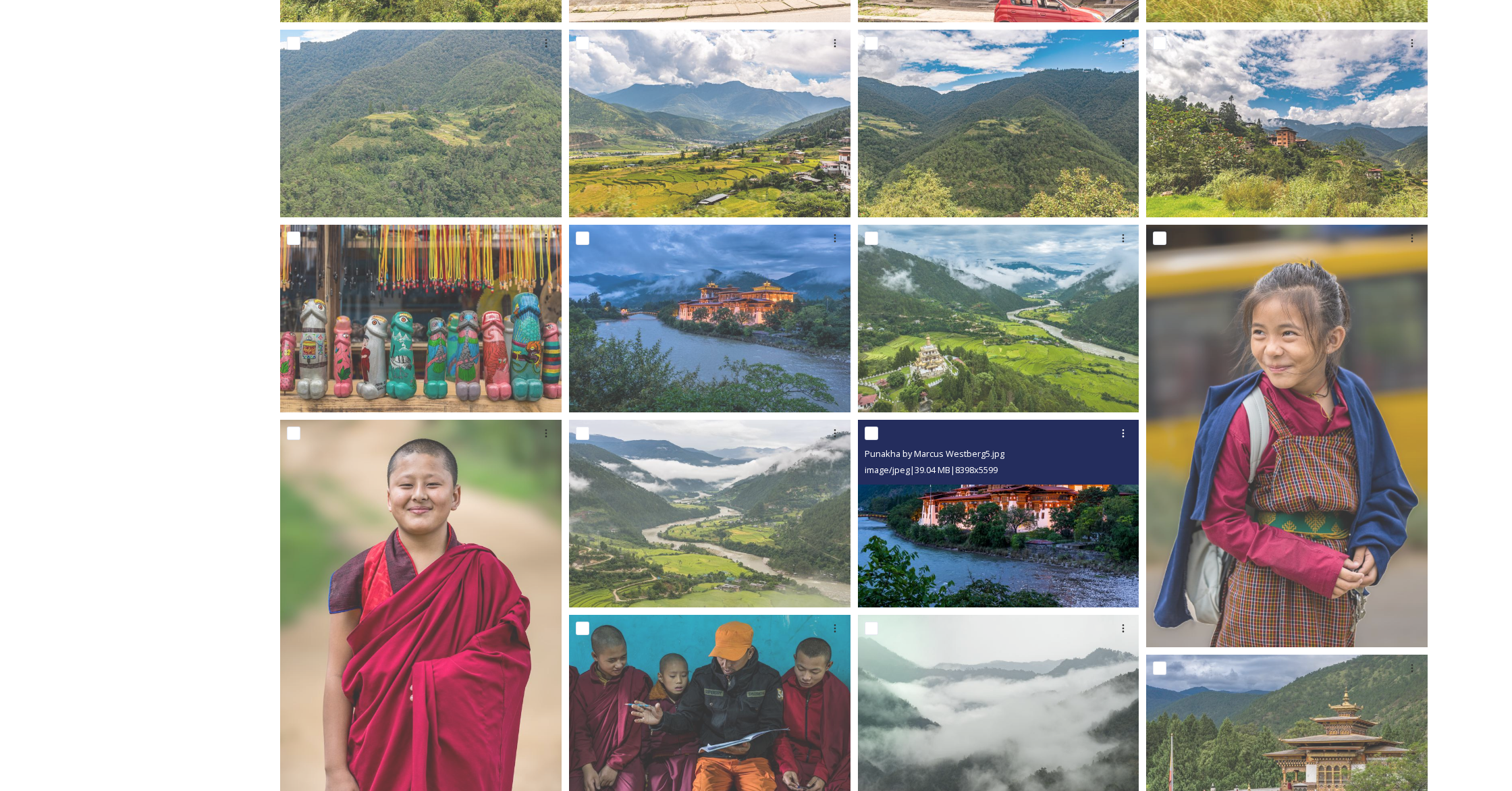
scroll to position [607, 0]
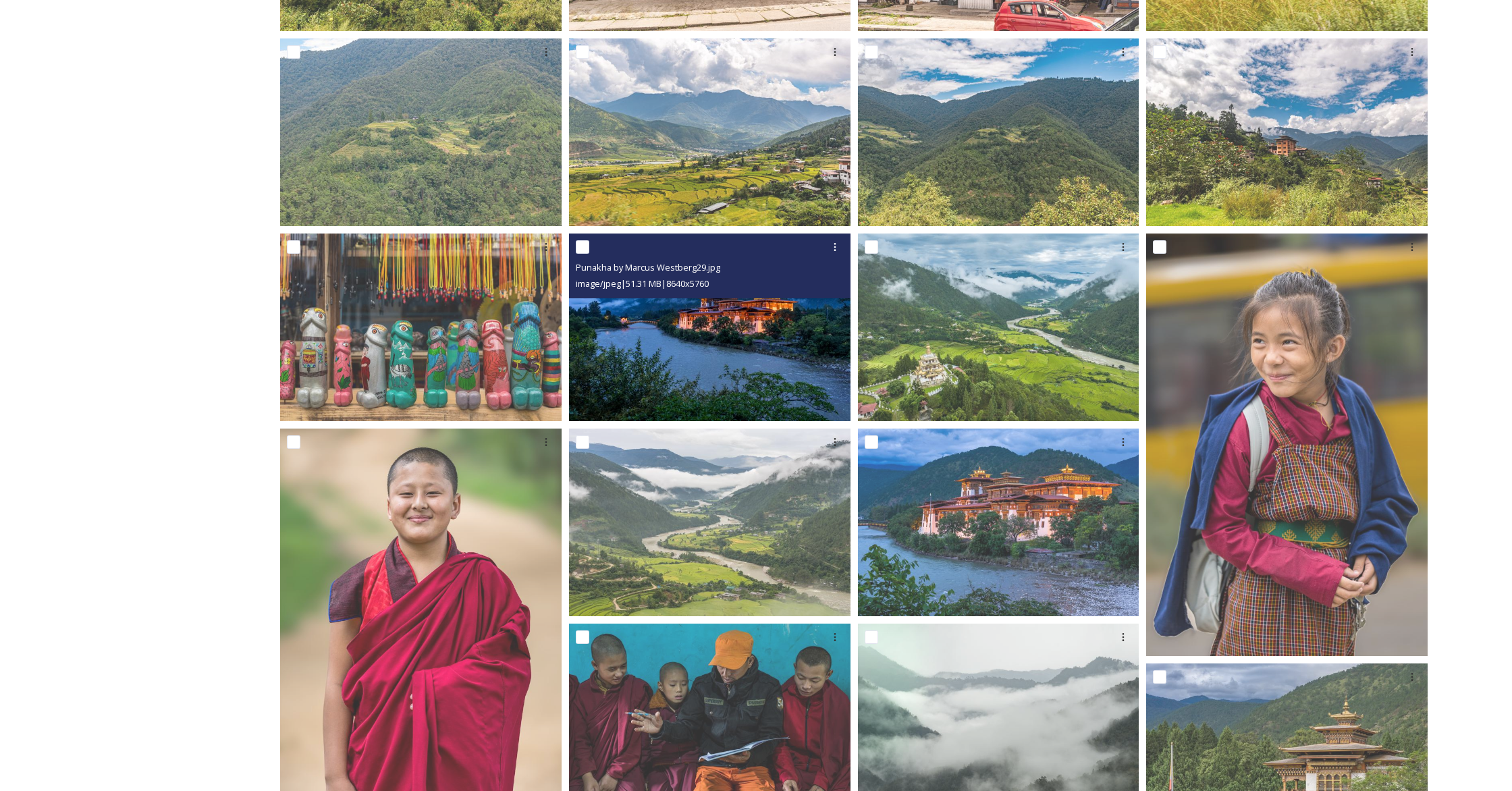
click at [775, 330] on img at bounding box center [709, 327] width 282 height 188
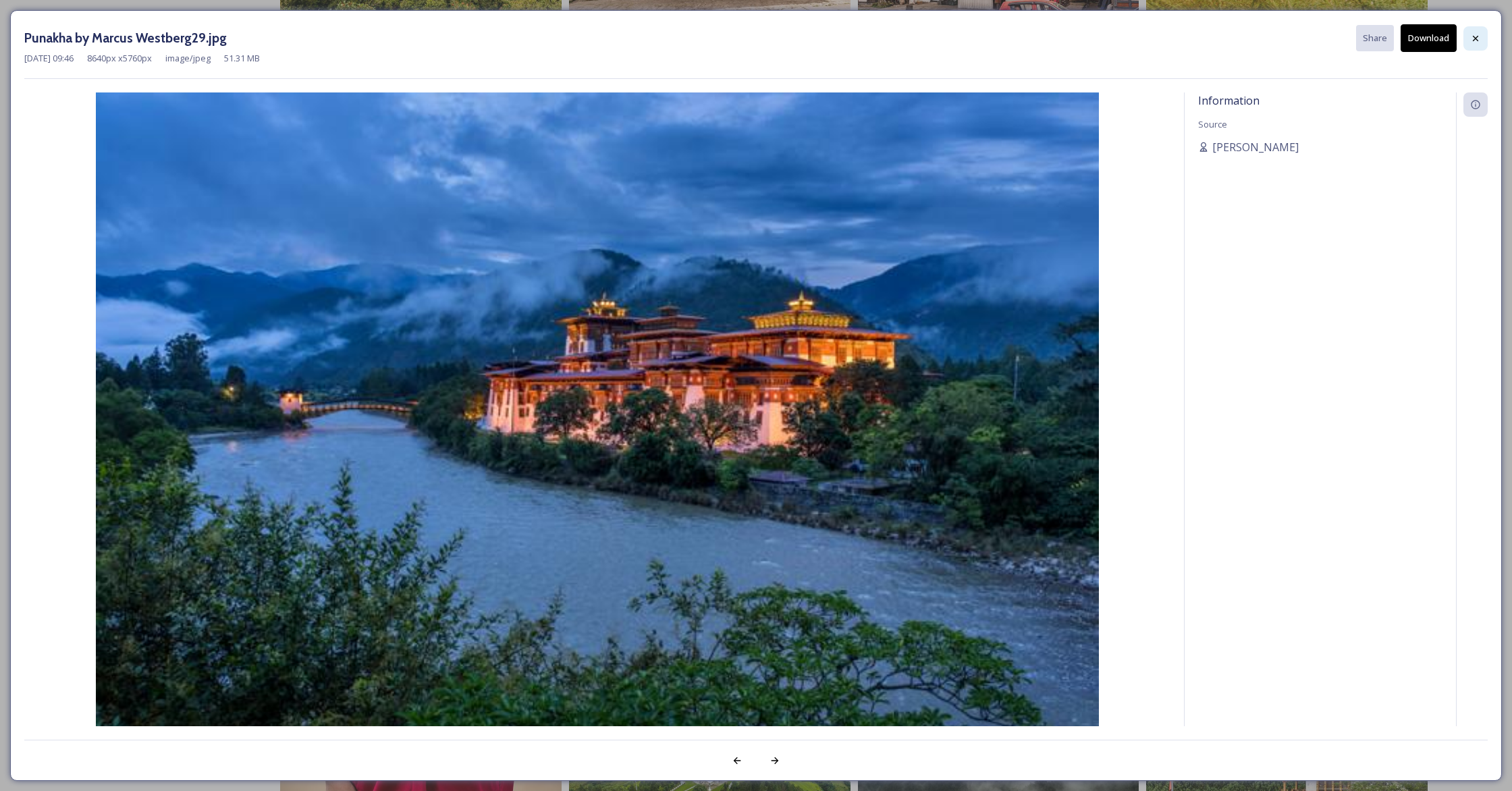
click at [888, 40] on icon at bounding box center [1475, 38] width 11 height 11
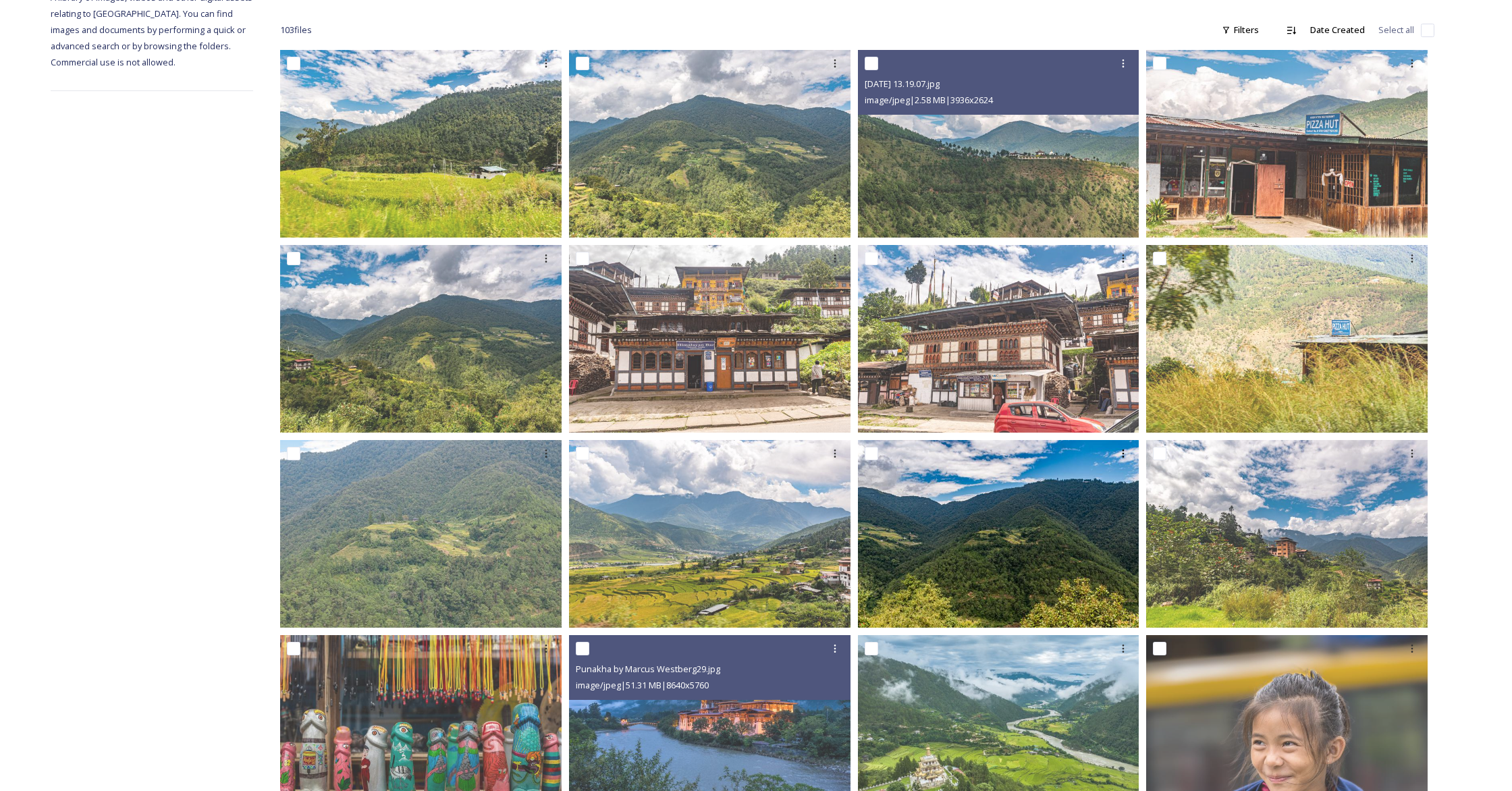
scroll to position [217, 0]
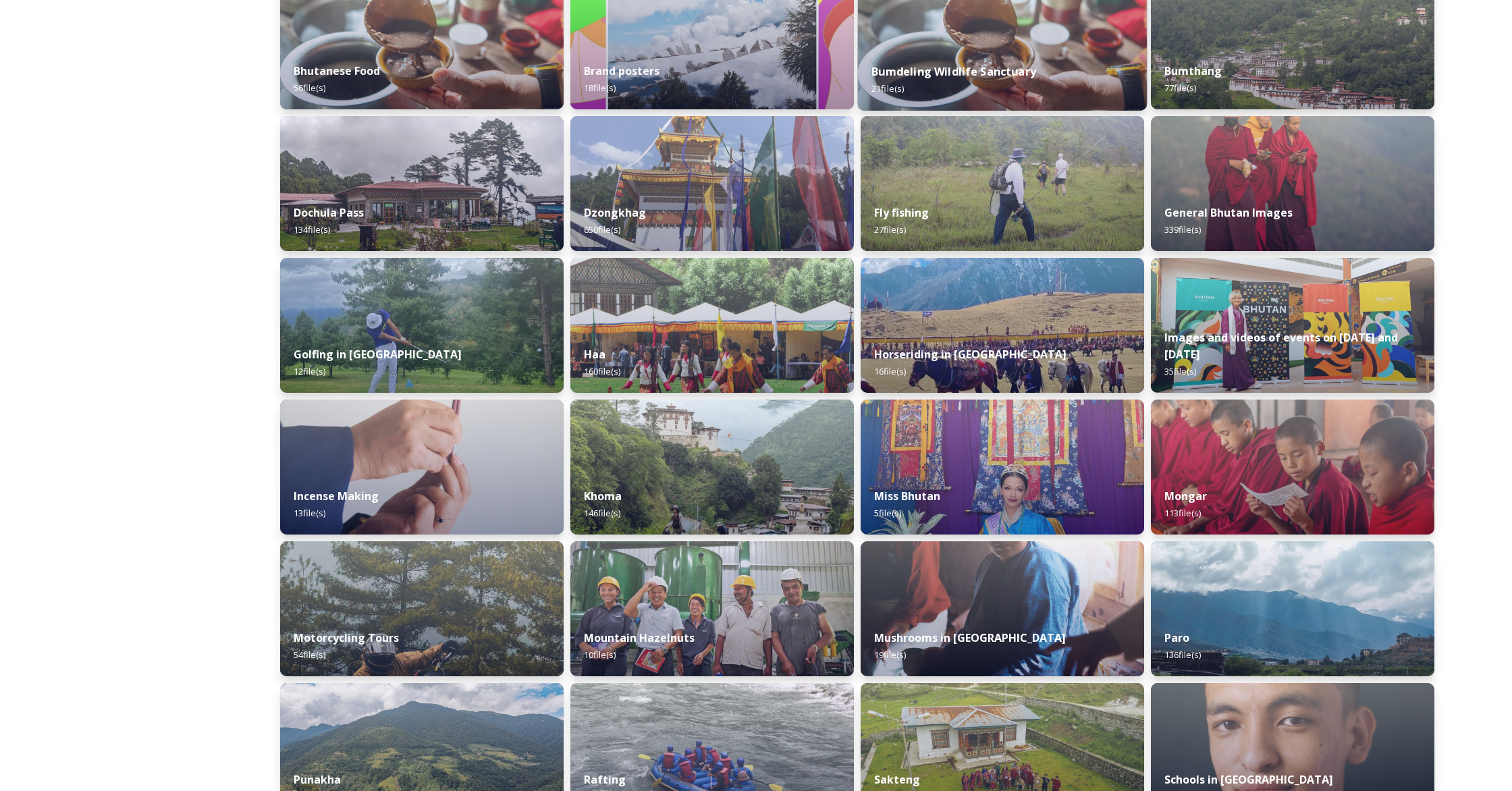
scroll to position [381, 0]
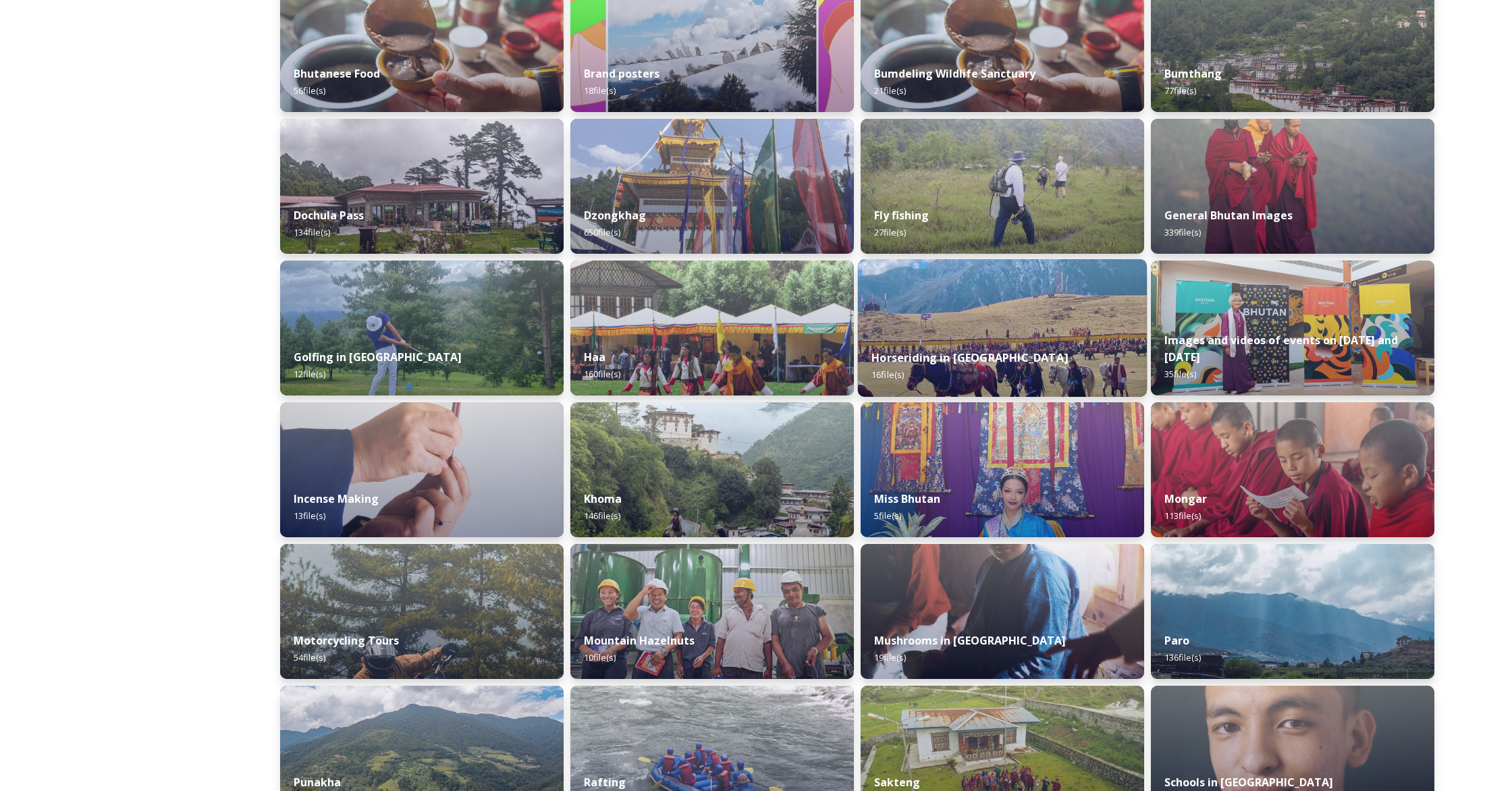
click at [888, 353] on div "Horseriding in [GEOGRAPHIC_DATA] 16 file(s)" at bounding box center [1002, 367] width 289 height 62
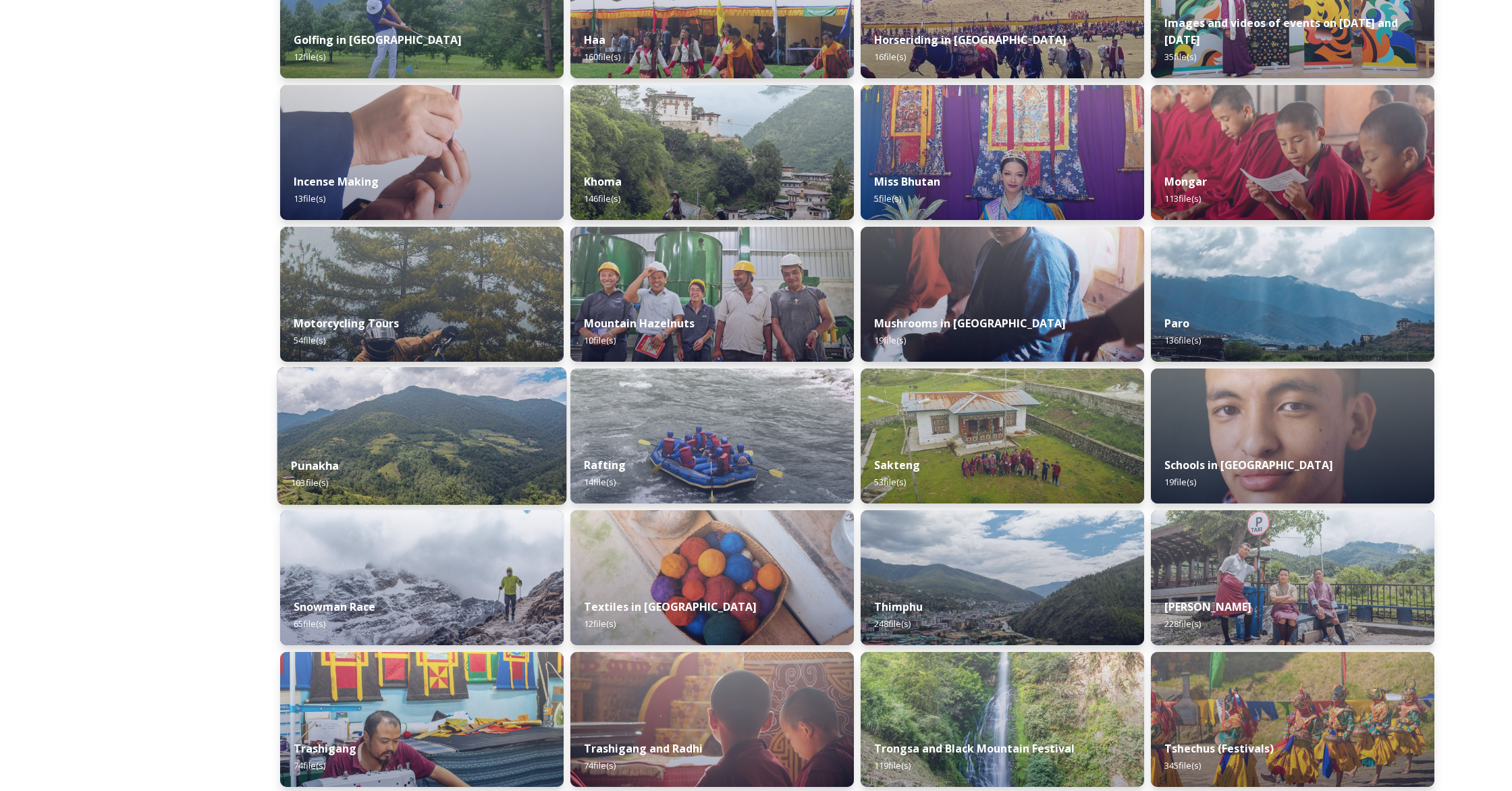
scroll to position [726, 0]
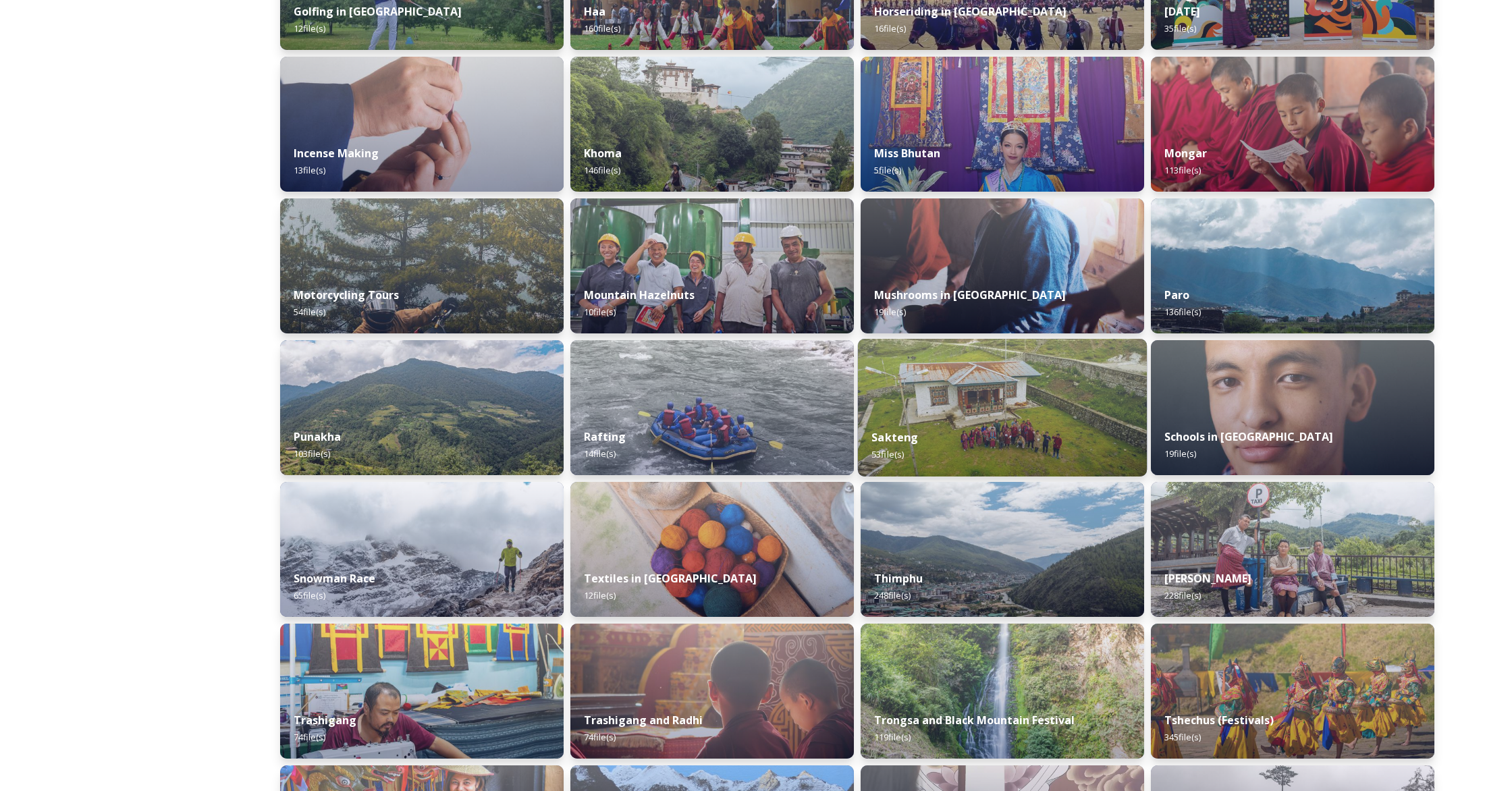
click at [888, 391] on img at bounding box center [1002, 408] width 289 height 138
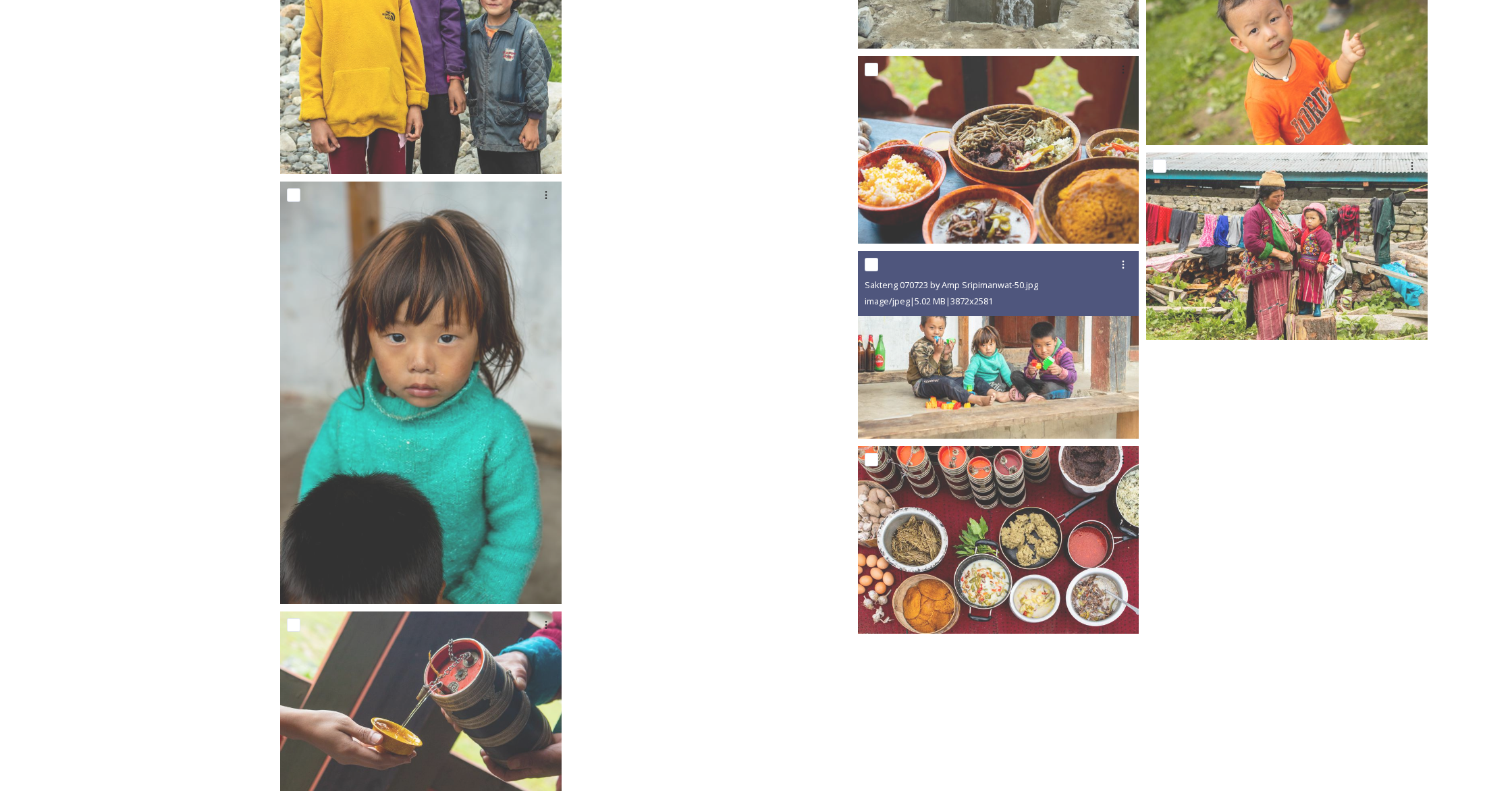
scroll to position [3360, 0]
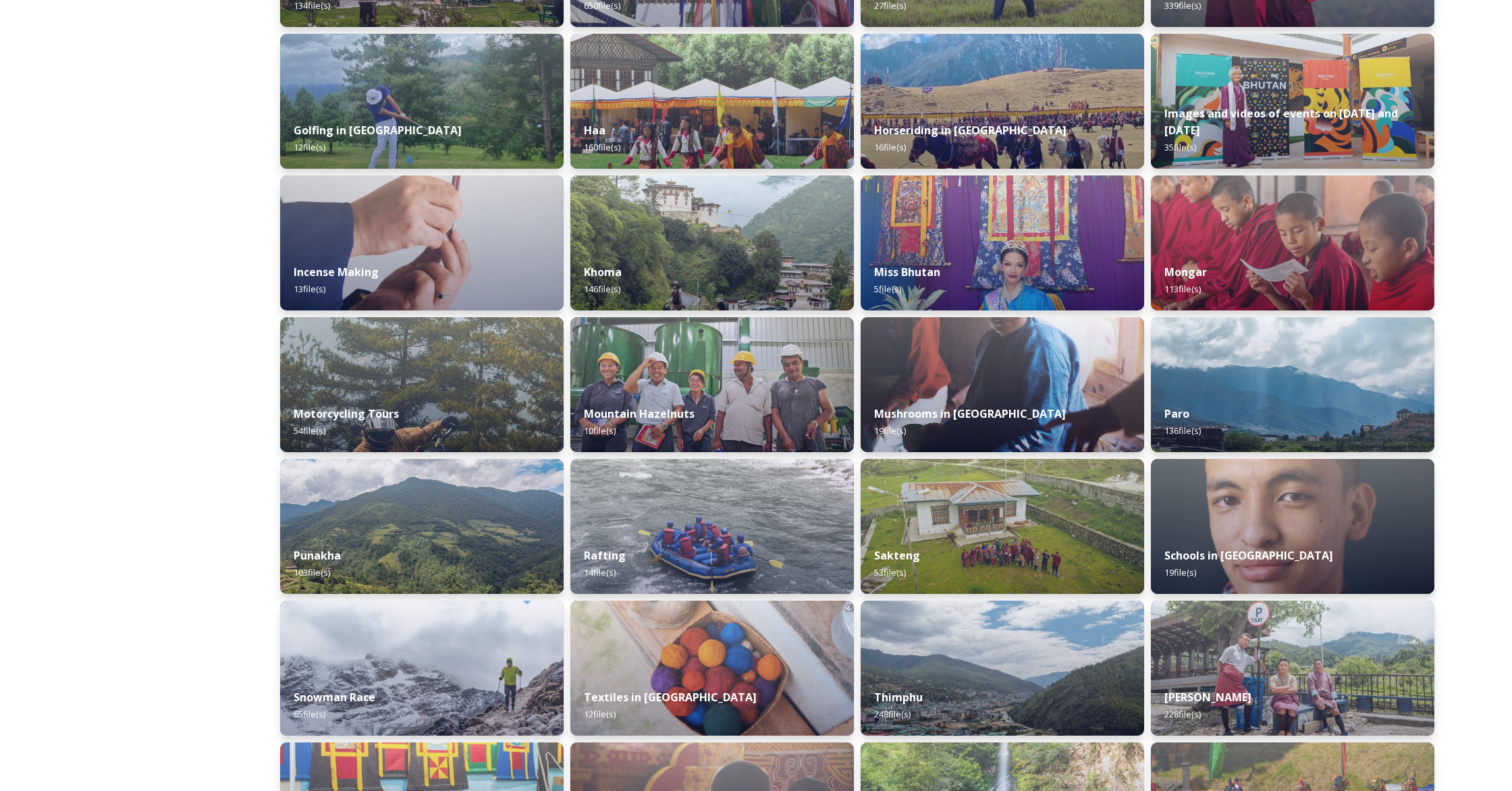
scroll to position [645, 0]
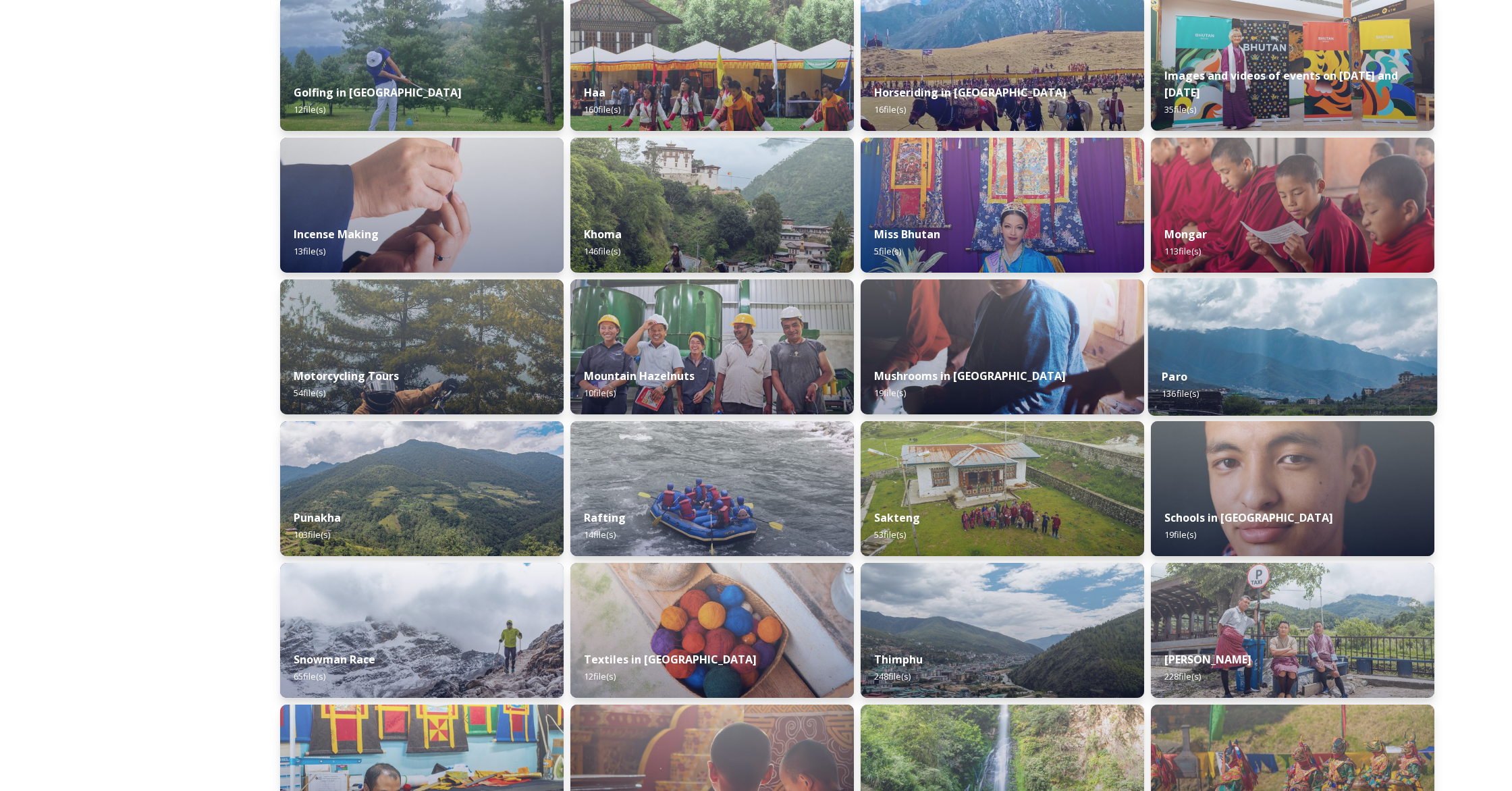
click at [888, 352] on img at bounding box center [1292, 347] width 289 height 138
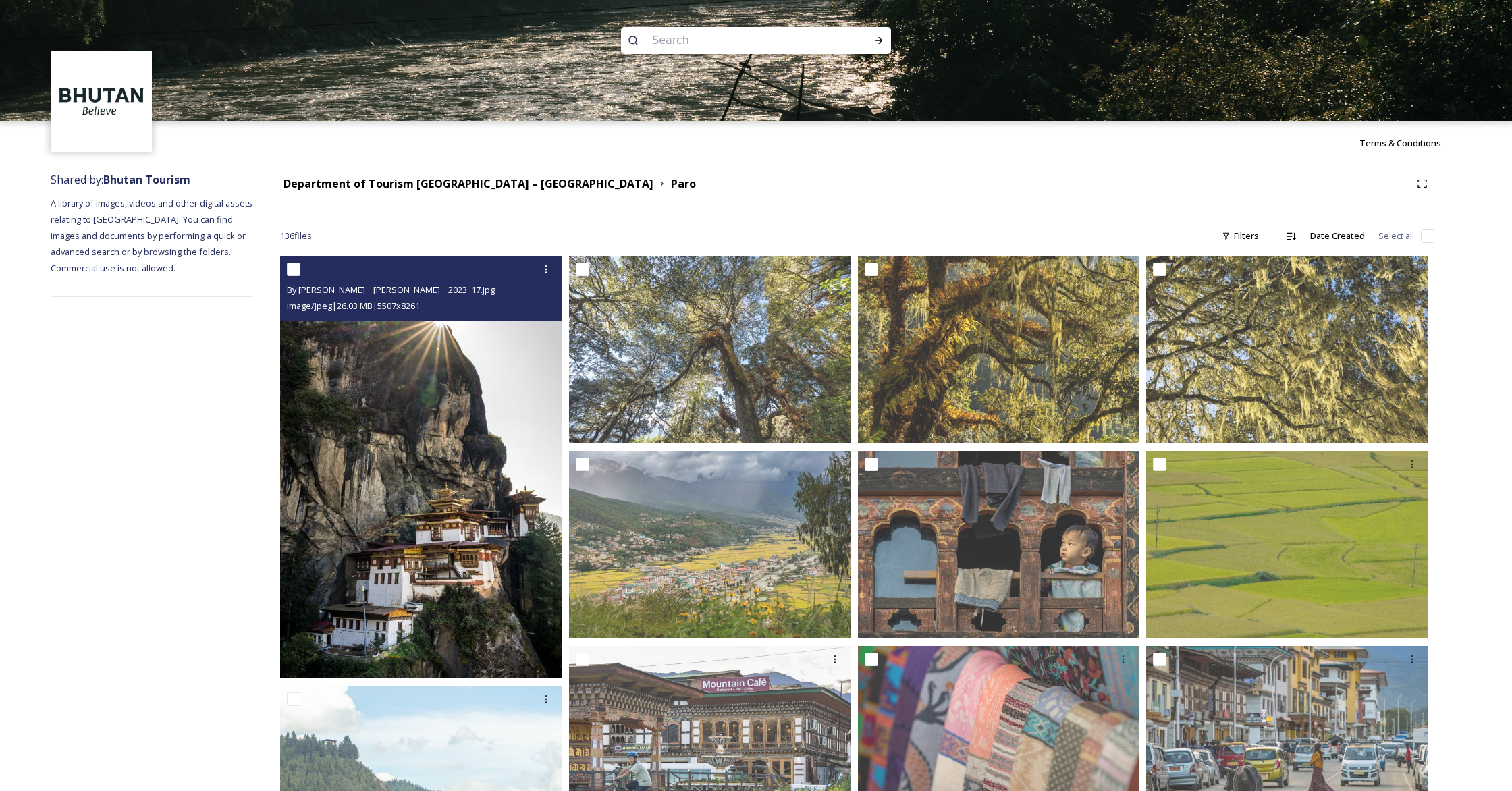
click at [505, 413] on img at bounding box center [420, 467] width 282 height 423
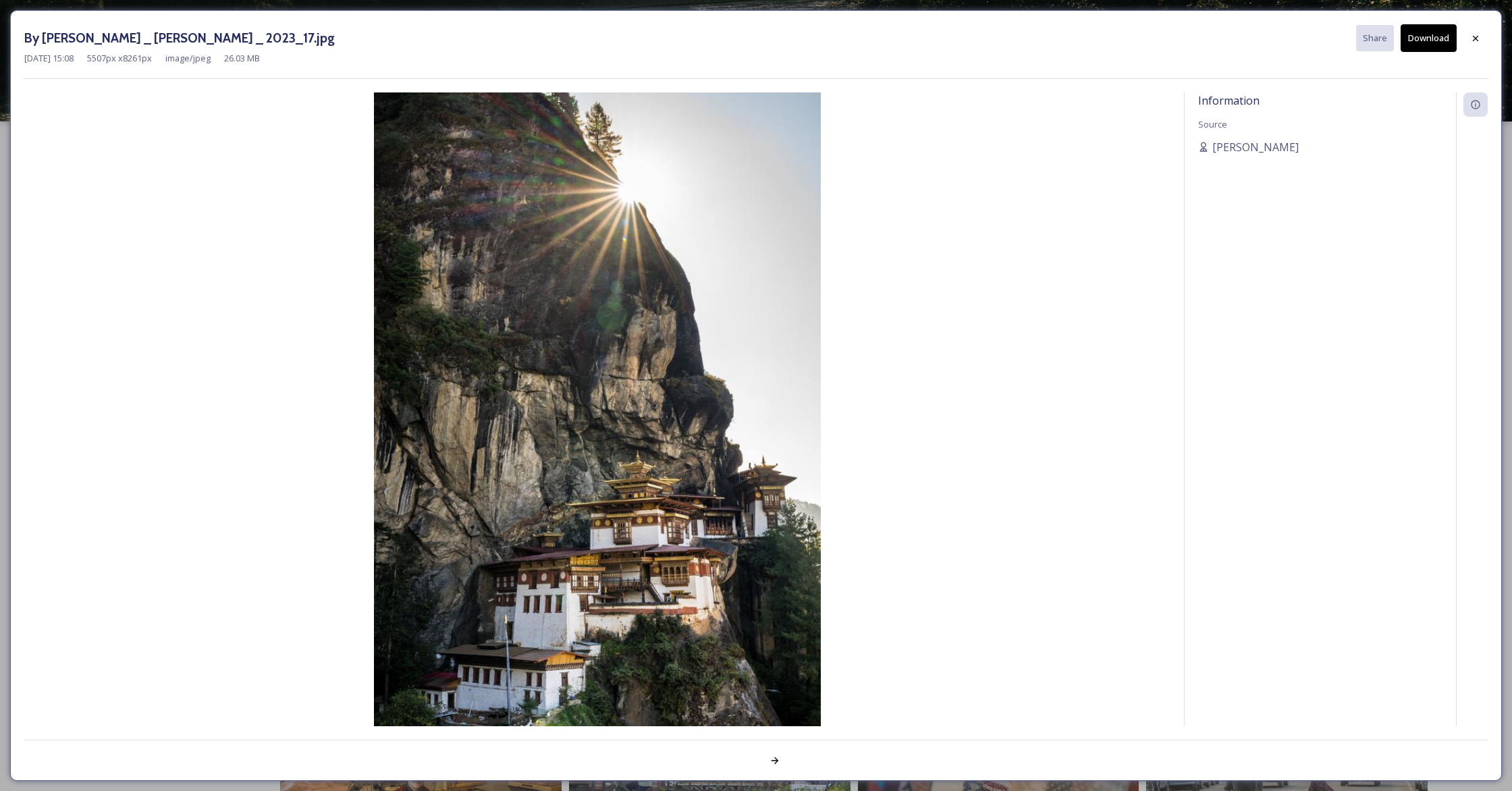
click at [888, 187] on div "Information Source [PERSON_NAME]" at bounding box center [1320, 409] width 271 height 634
click at [888, 40] on icon at bounding box center [1475, 38] width 11 height 11
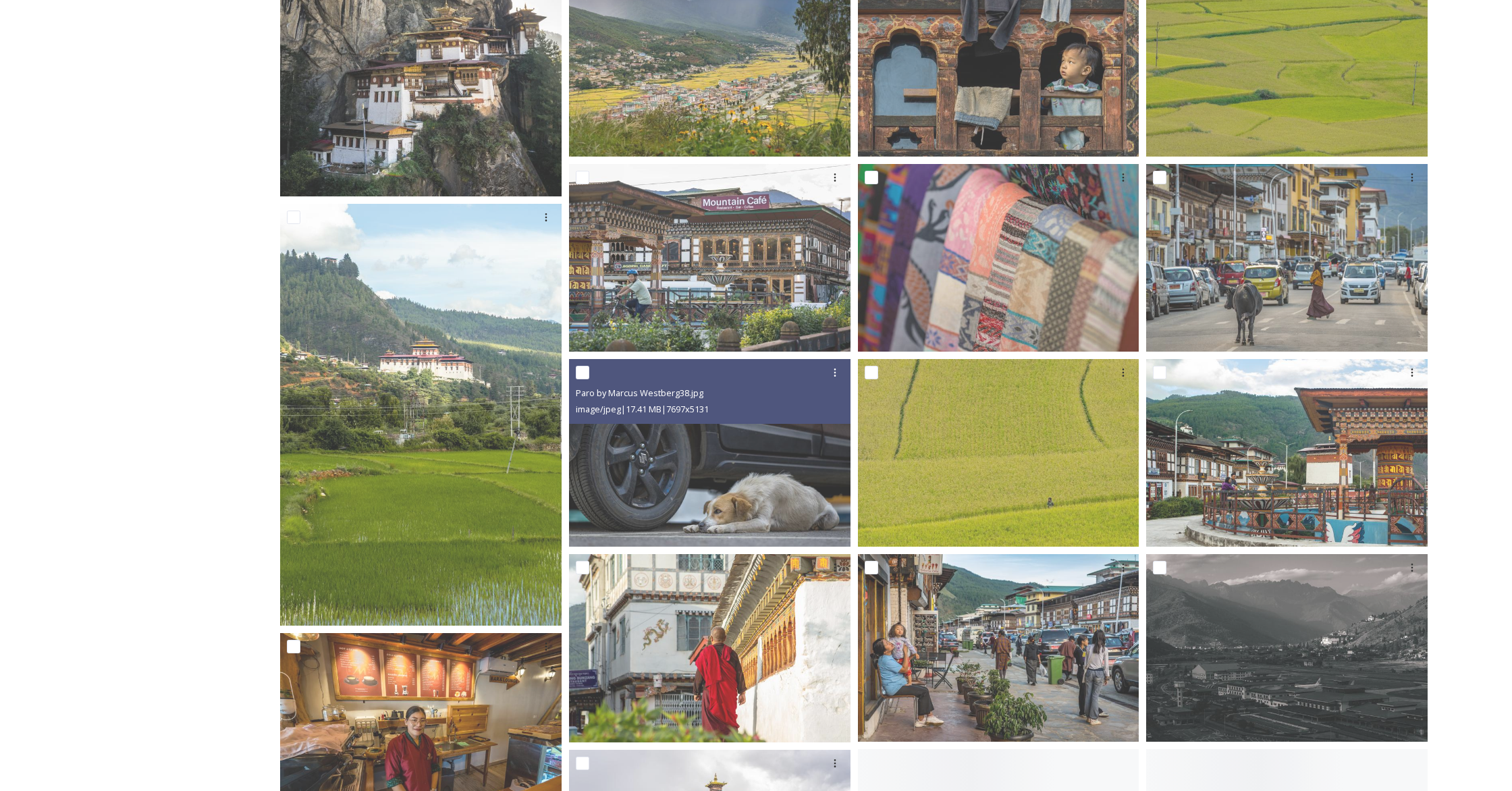
scroll to position [483, 0]
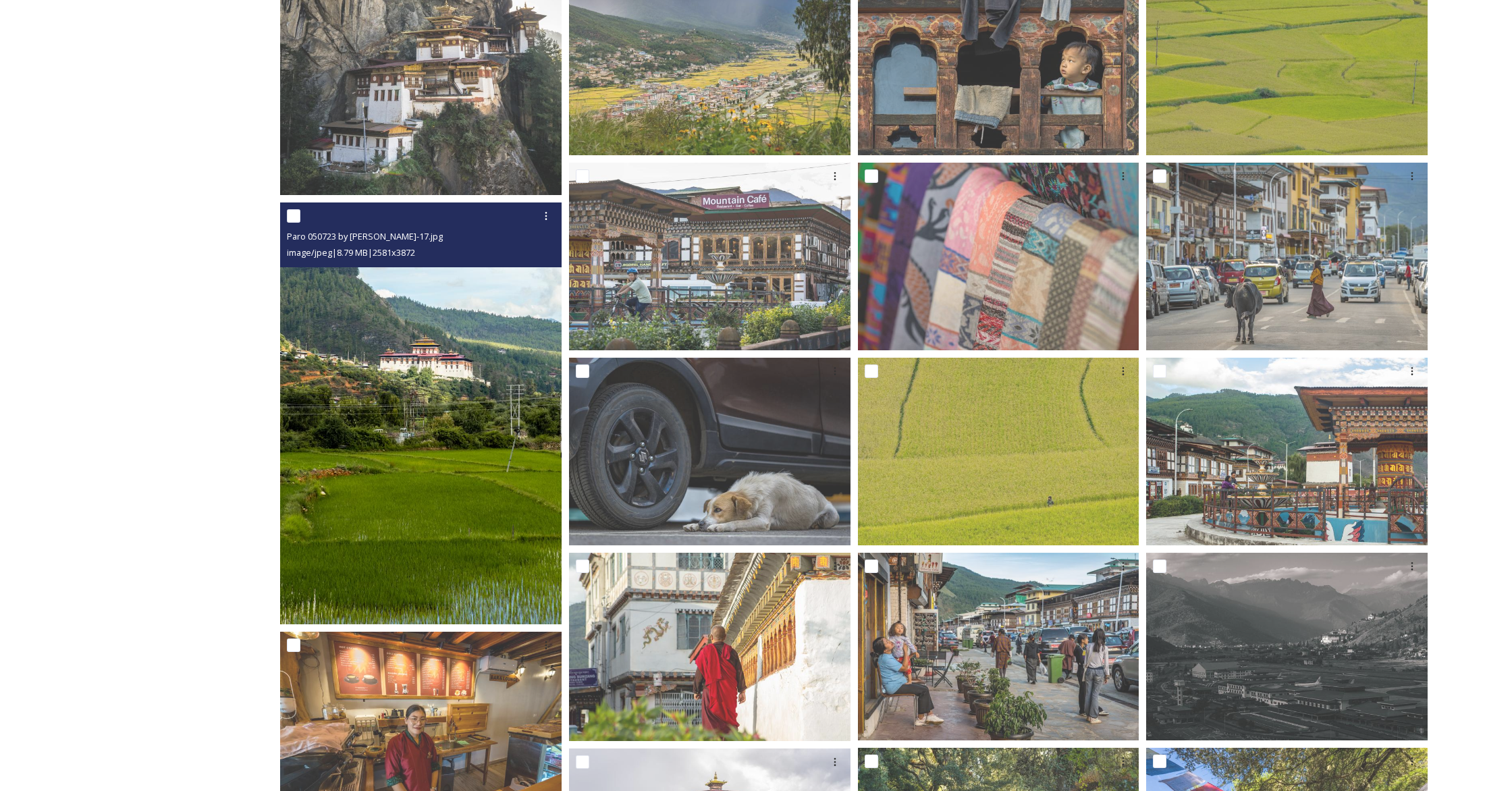
click at [502, 357] on img at bounding box center [420, 413] width 282 height 423
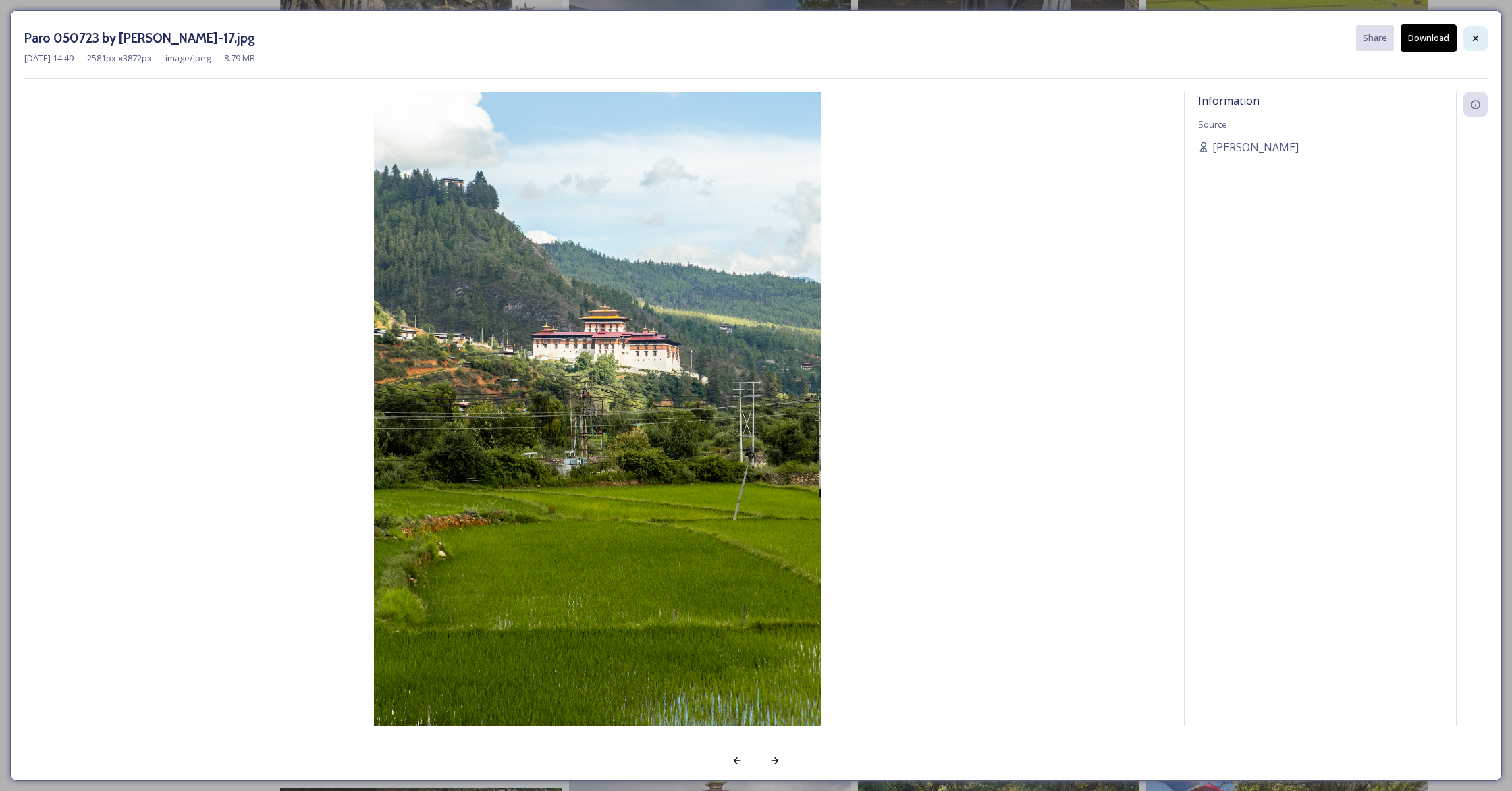
click at [888, 33] on icon at bounding box center [1475, 38] width 11 height 11
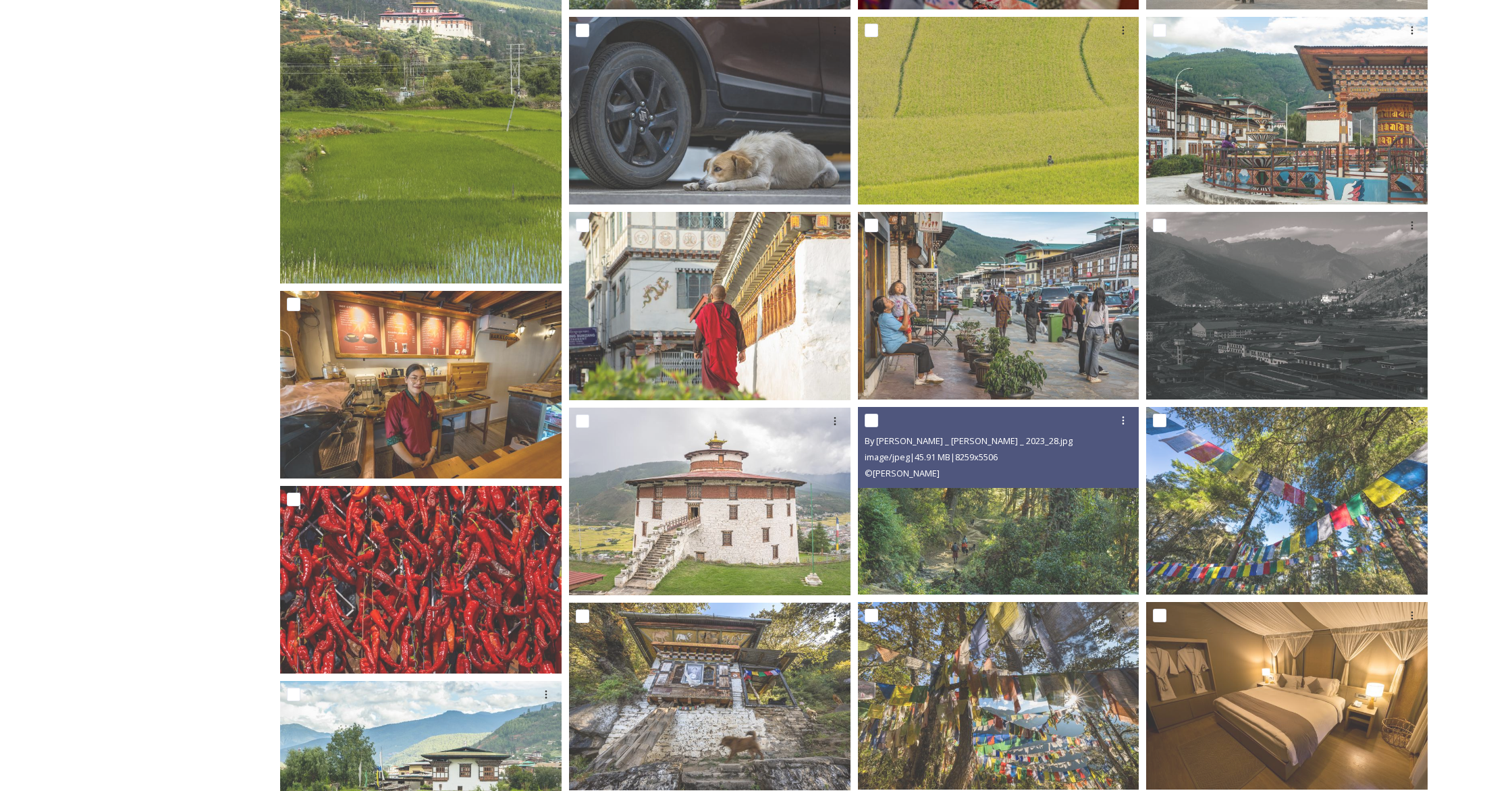
scroll to position [795, 0]
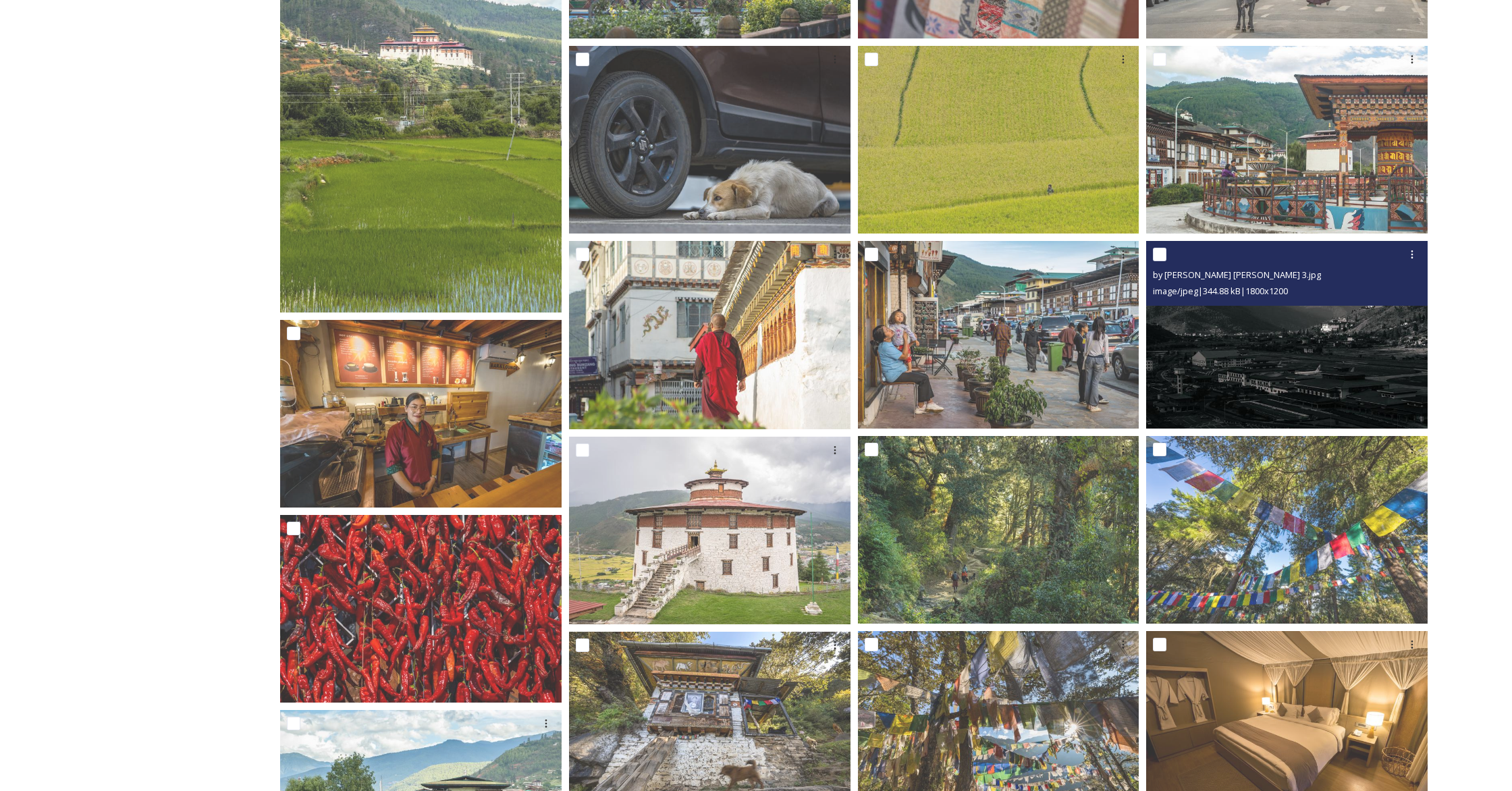
click at [888, 341] on img at bounding box center [1286, 334] width 282 height 188
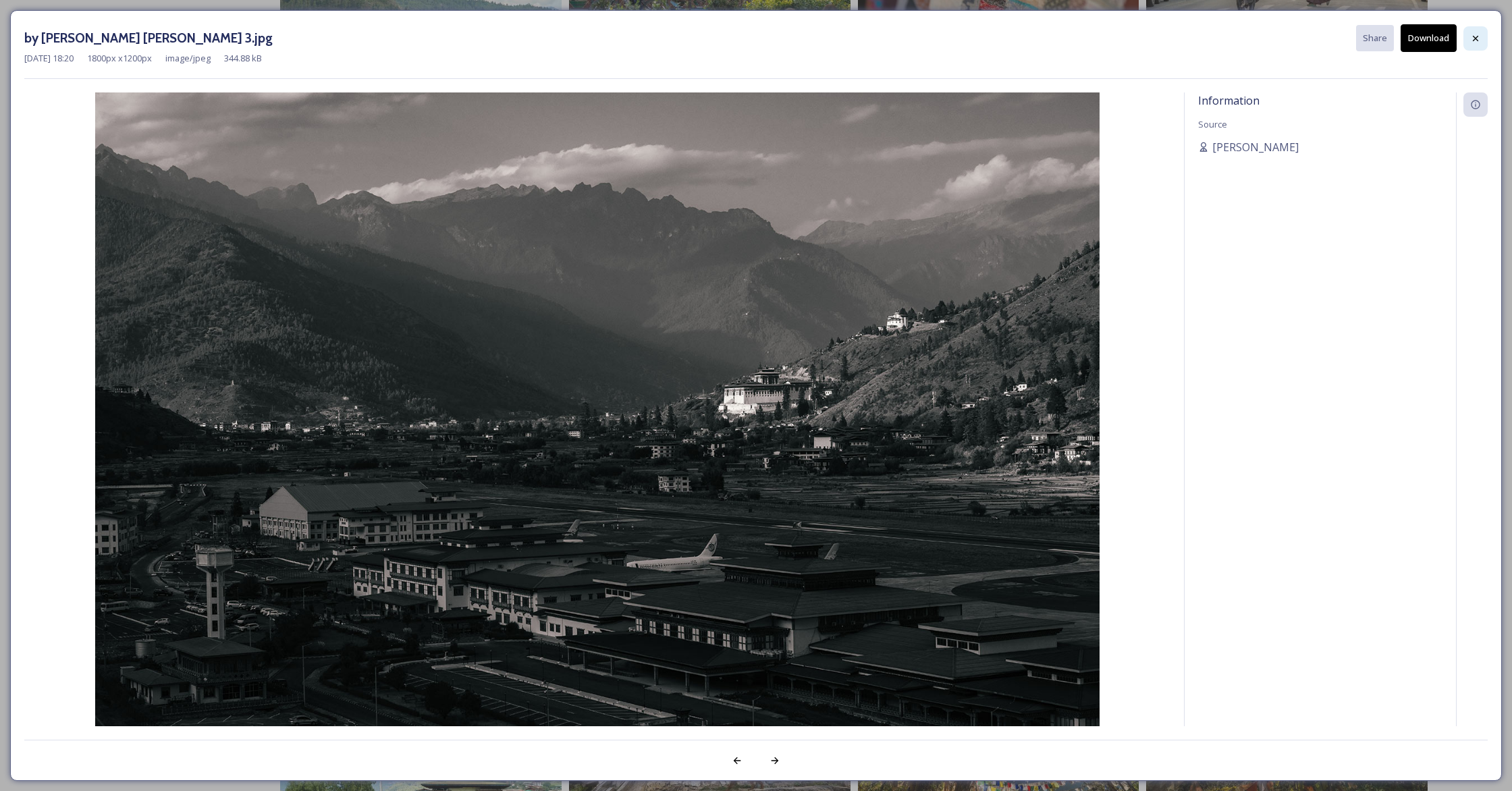
click at [888, 38] on div at bounding box center [1475, 38] width 24 height 24
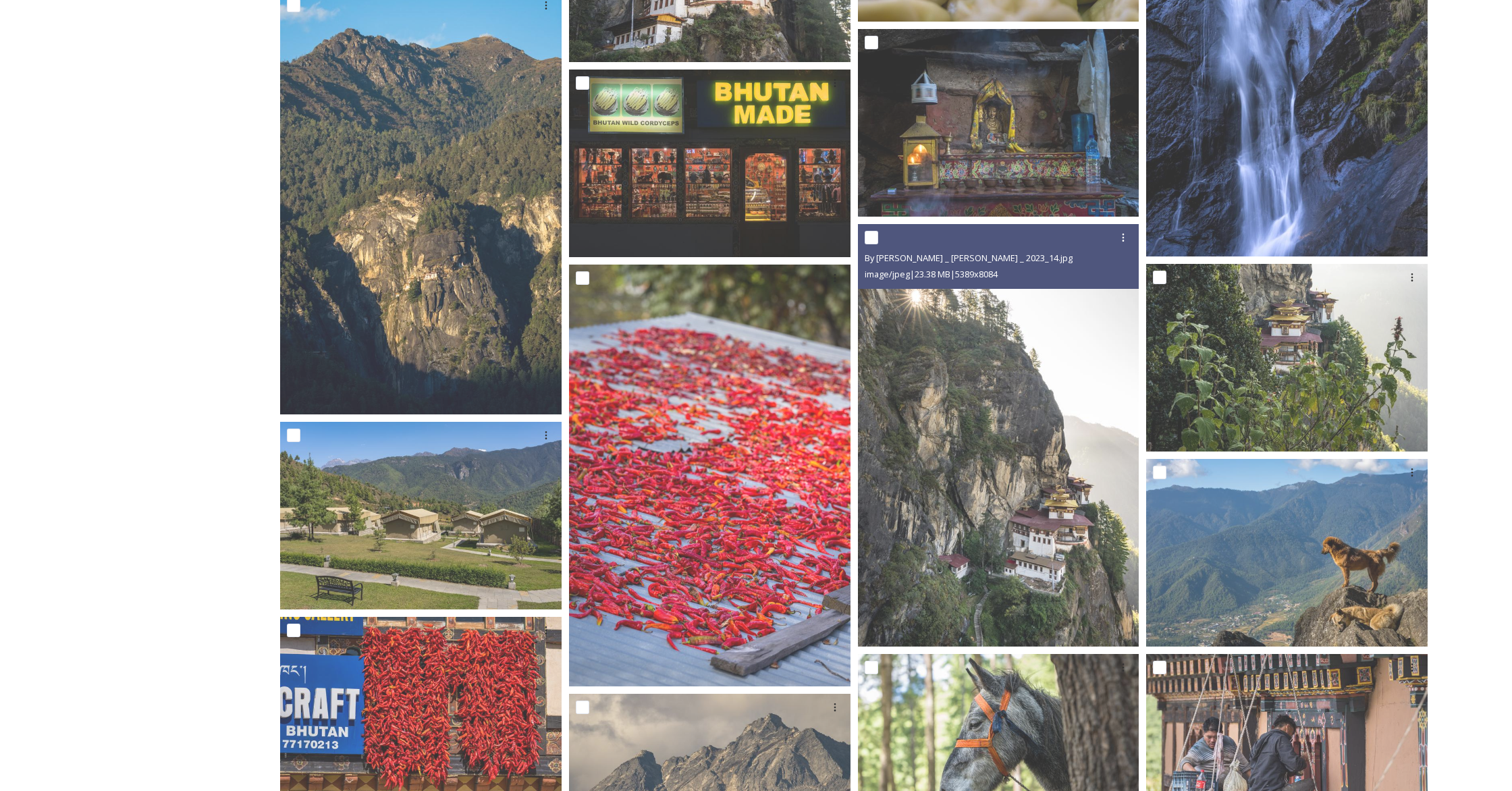
scroll to position [2625, 0]
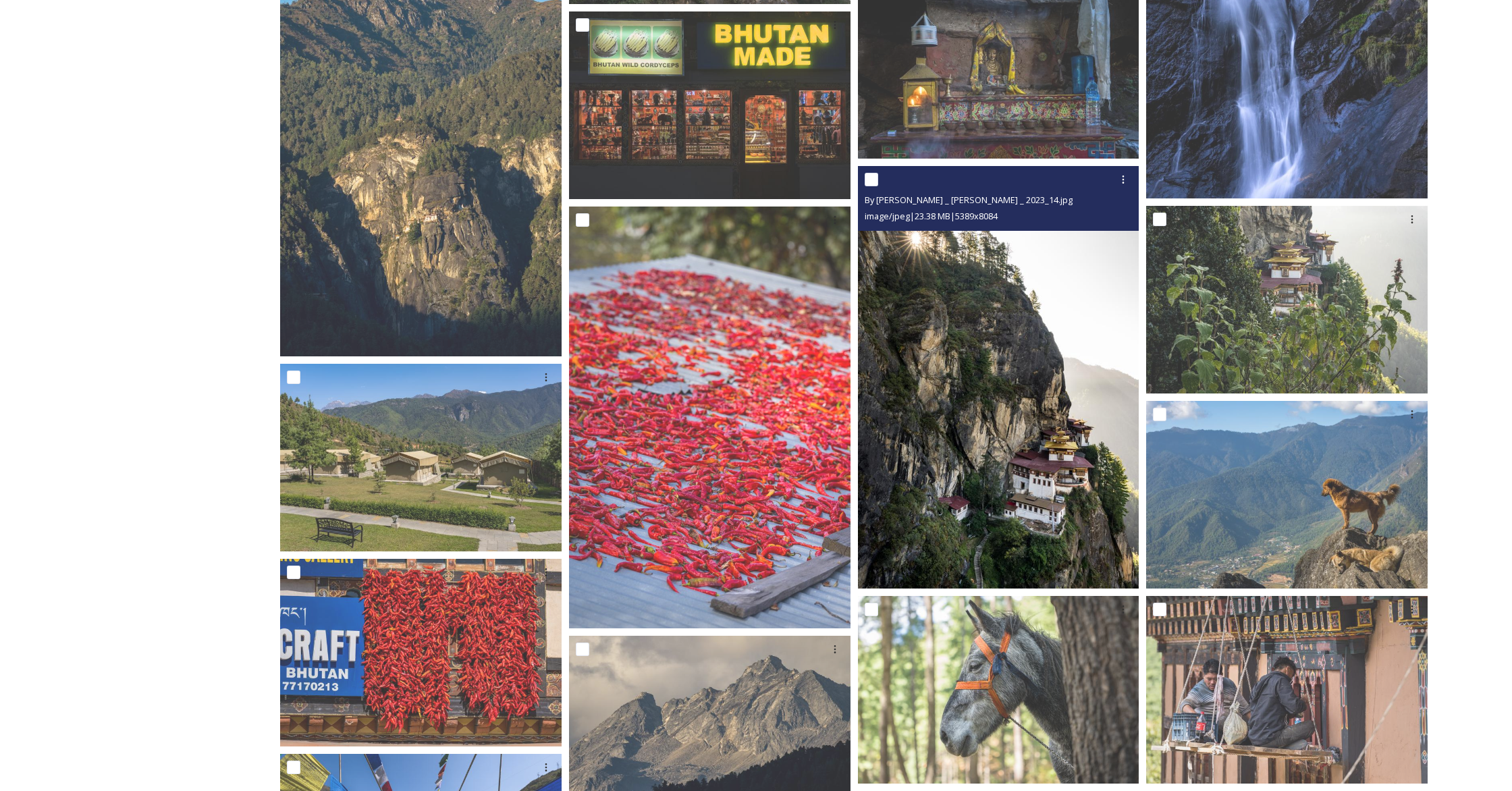
click at [888, 395] on img at bounding box center [998, 378] width 282 height 423
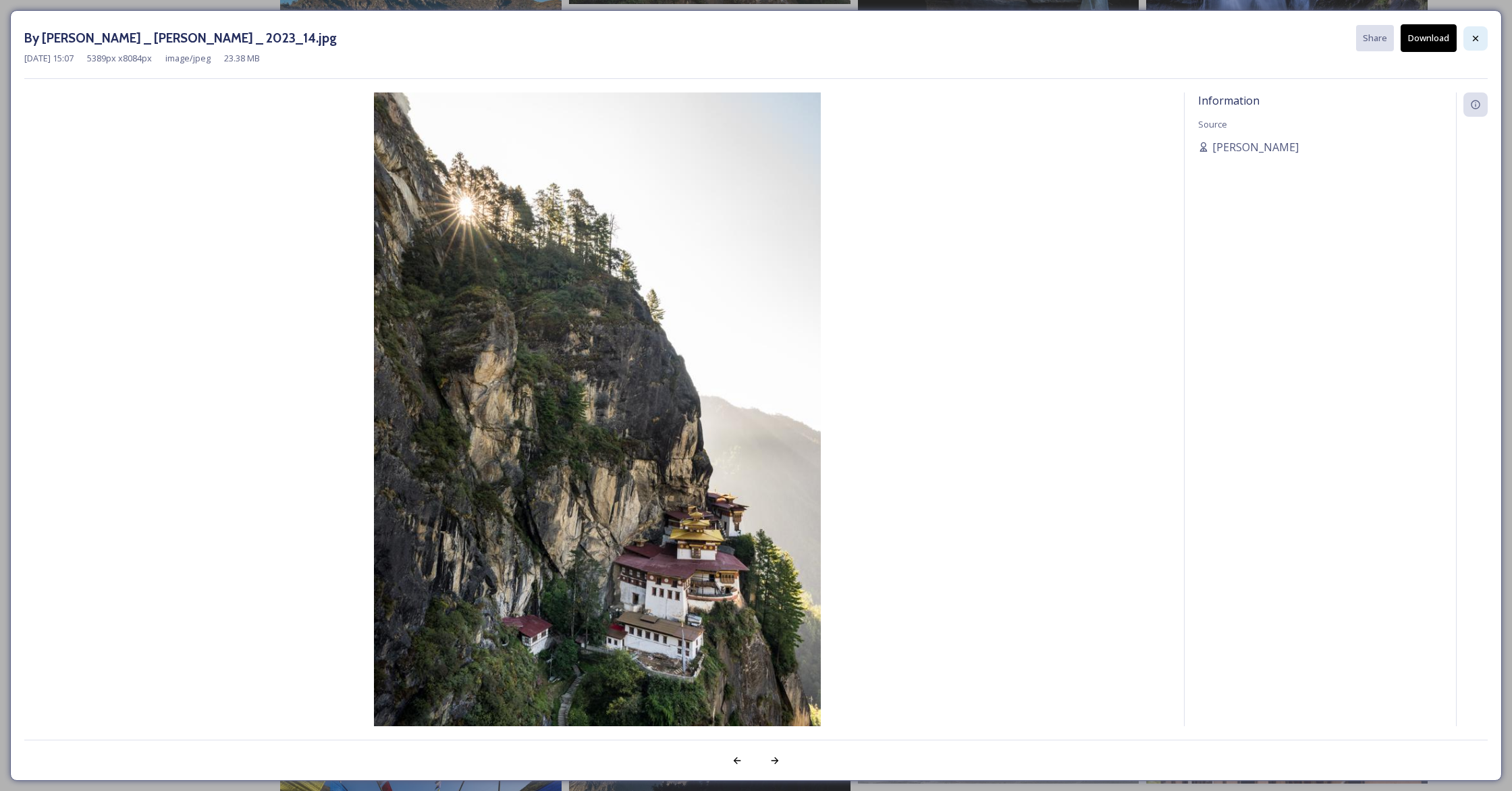
click at [888, 37] on icon at bounding box center [1475, 38] width 11 height 11
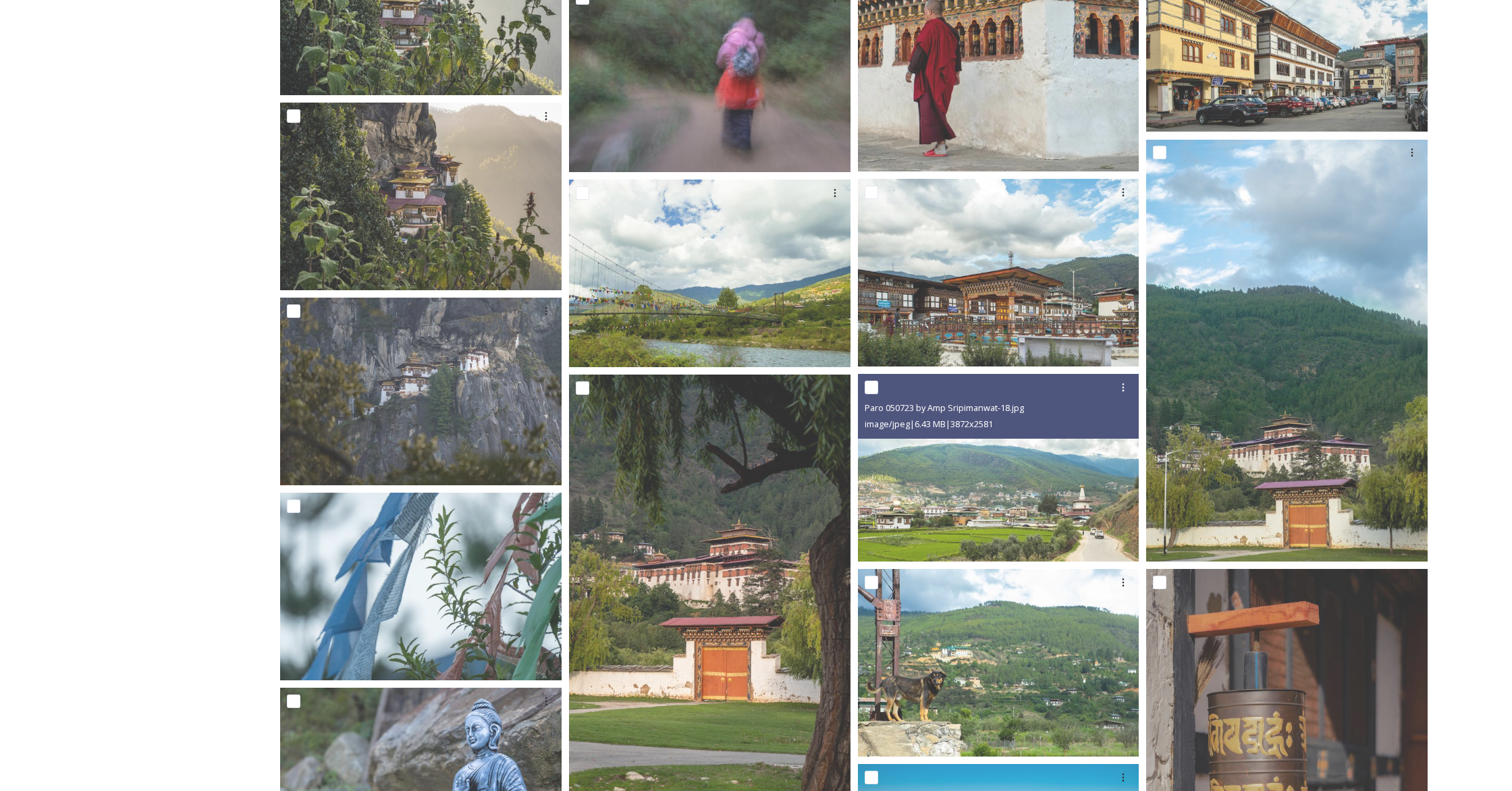
scroll to position [3729, 0]
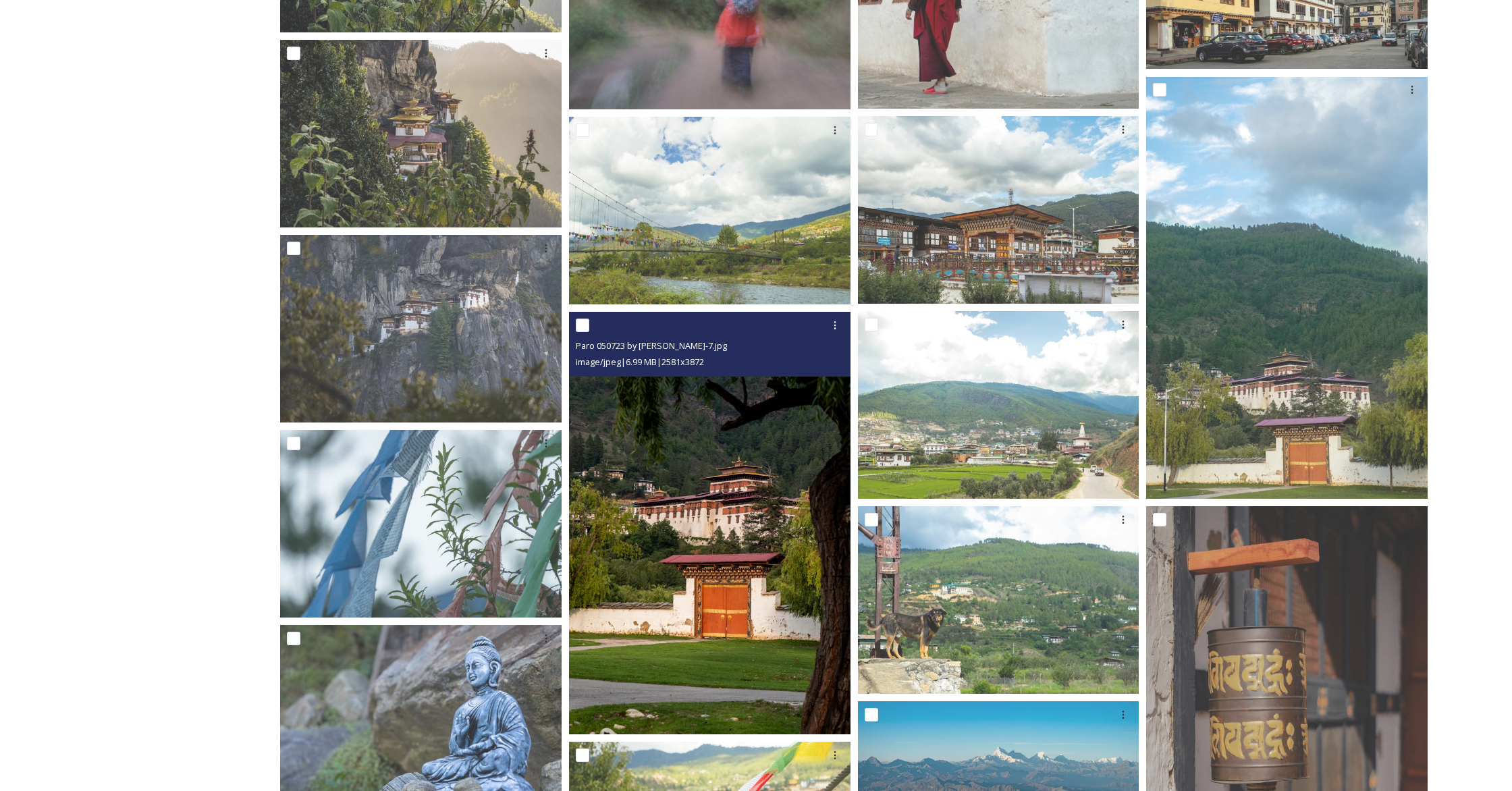
click at [785, 481] on img at bounding box center [709, 523] width 282 height 423
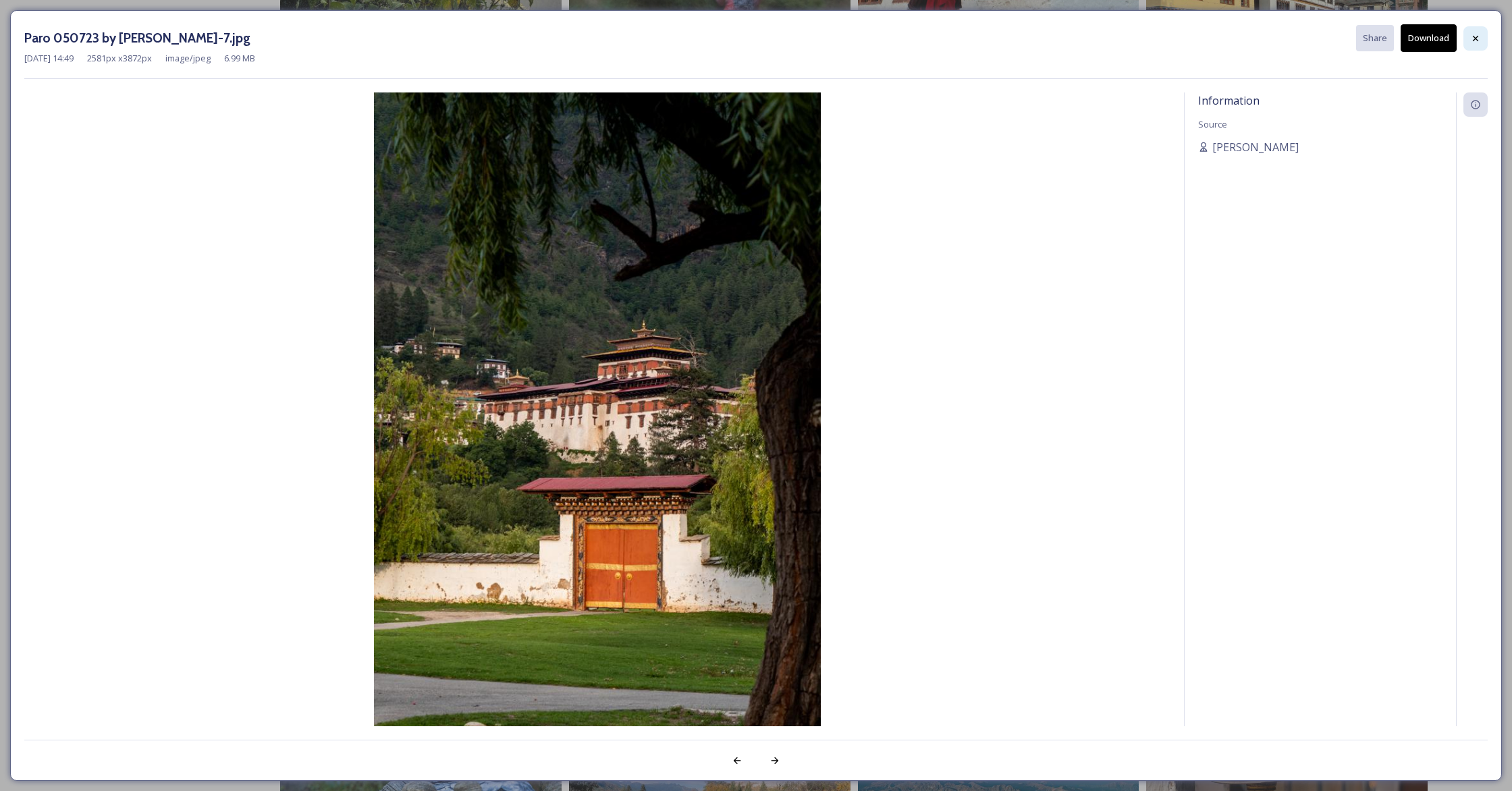
click at [888, 33] on icon at bounding box center [1475, 38] width 11 height 11
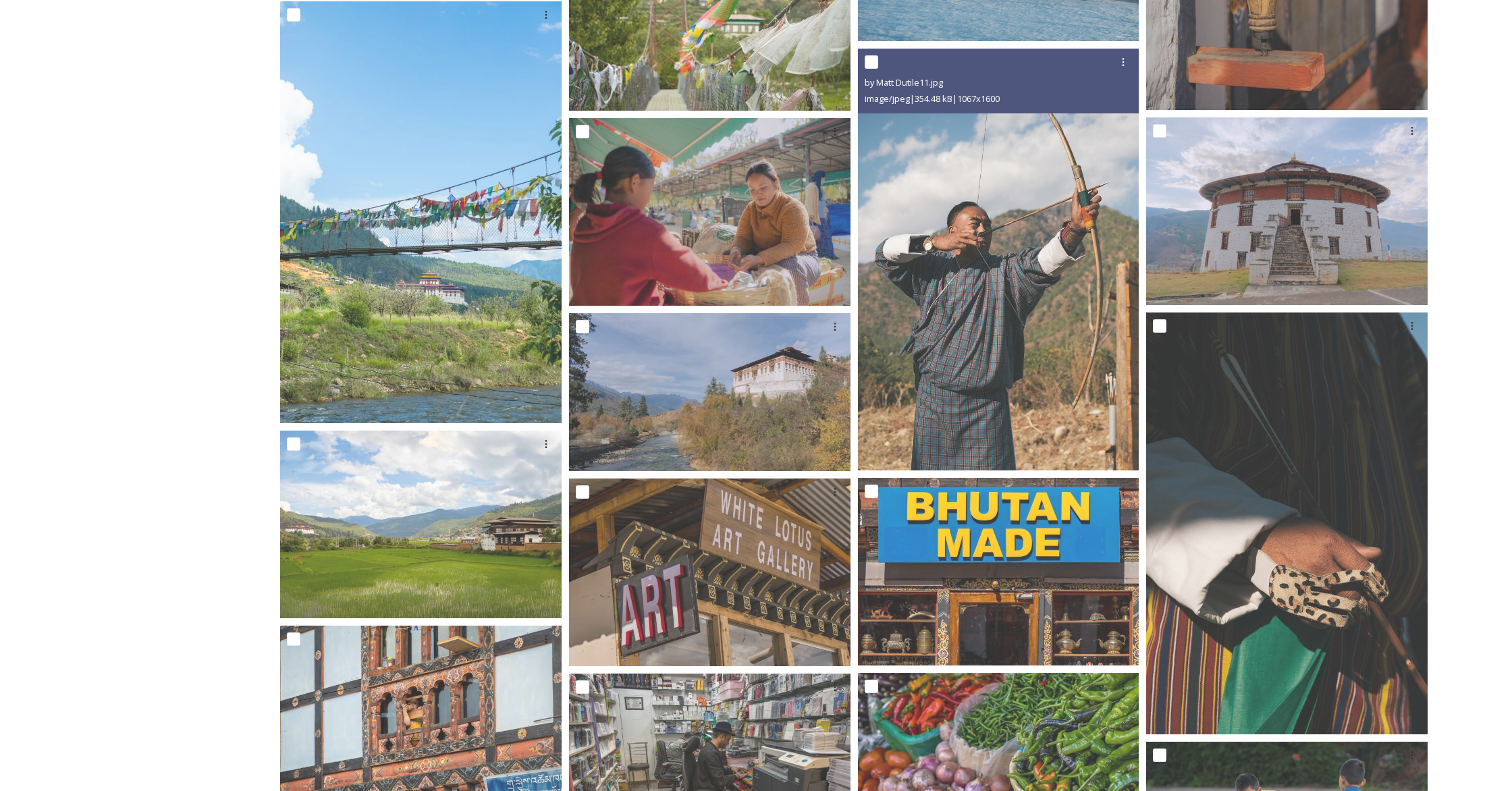
scroll to position [4545, 0]
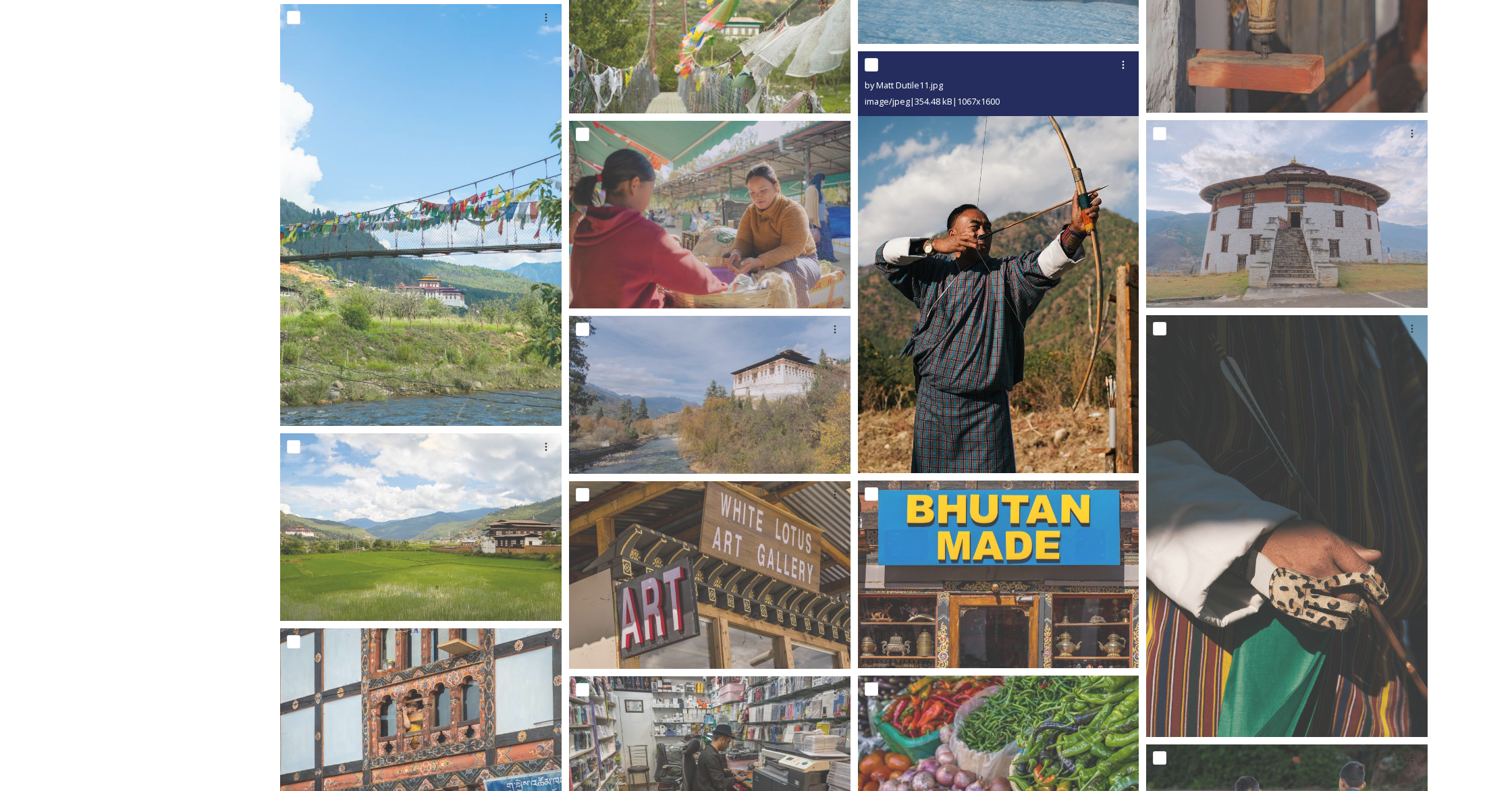
click at [888, 303] on img at bounding box center [998, 261] width 282 height 422
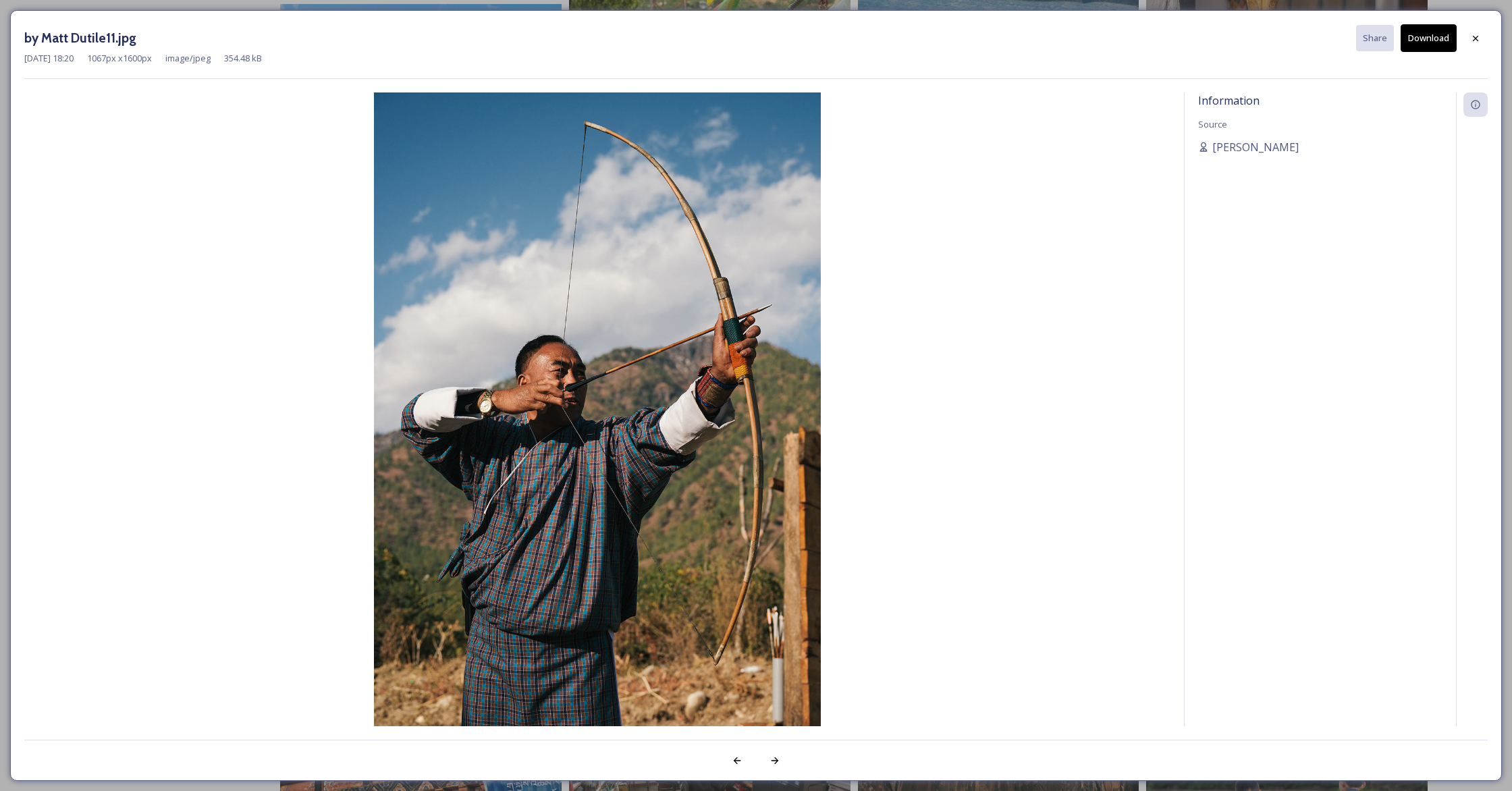
click at [888, 310] on div "Information Source [PERSON_NAME]" at bounding box center [1320, 409] width 271 height 634
click at [888, 38] on div at bounding box center [1475, 38] width 24 height 24
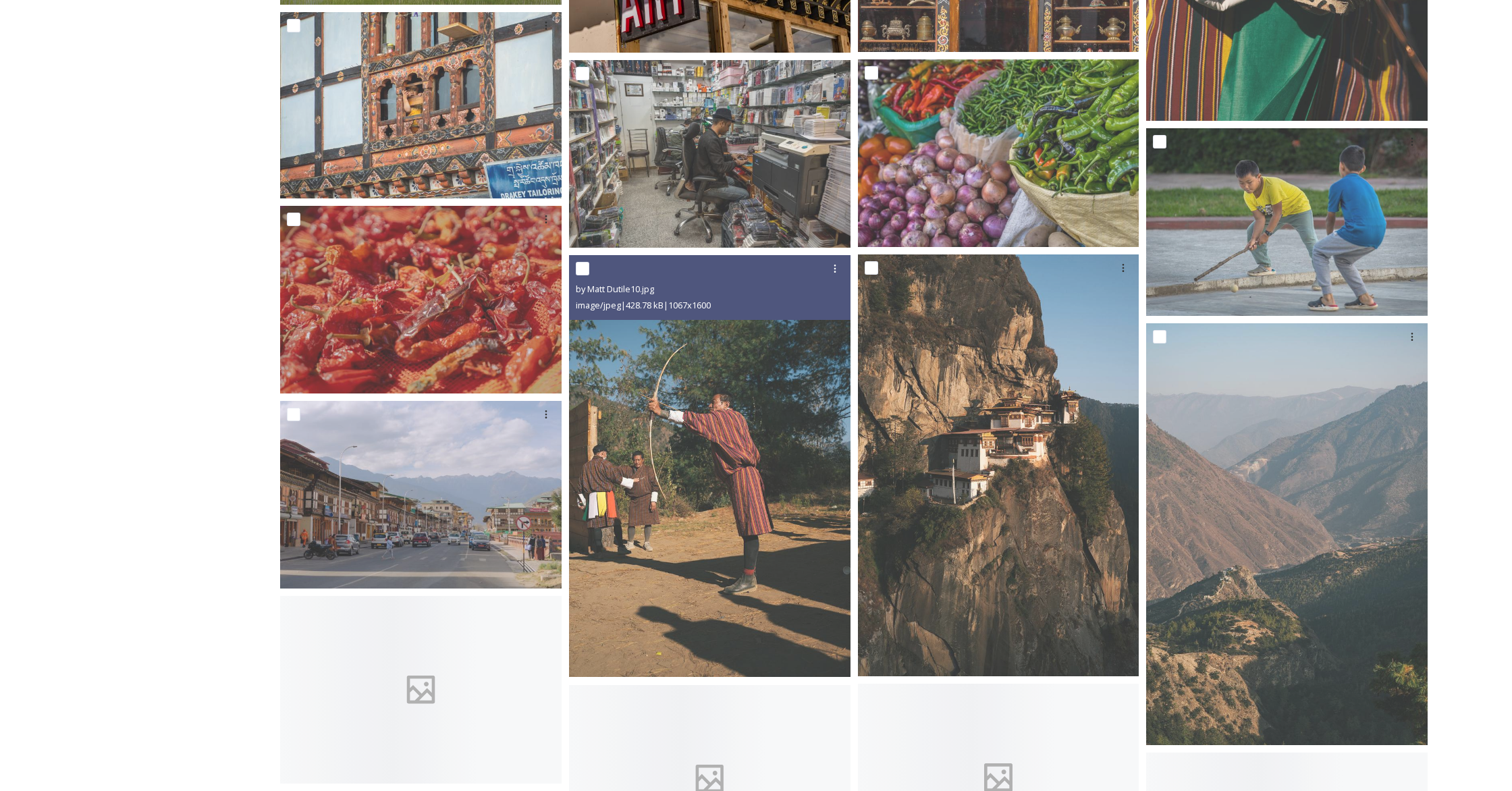
scroll to position [5185, 0]
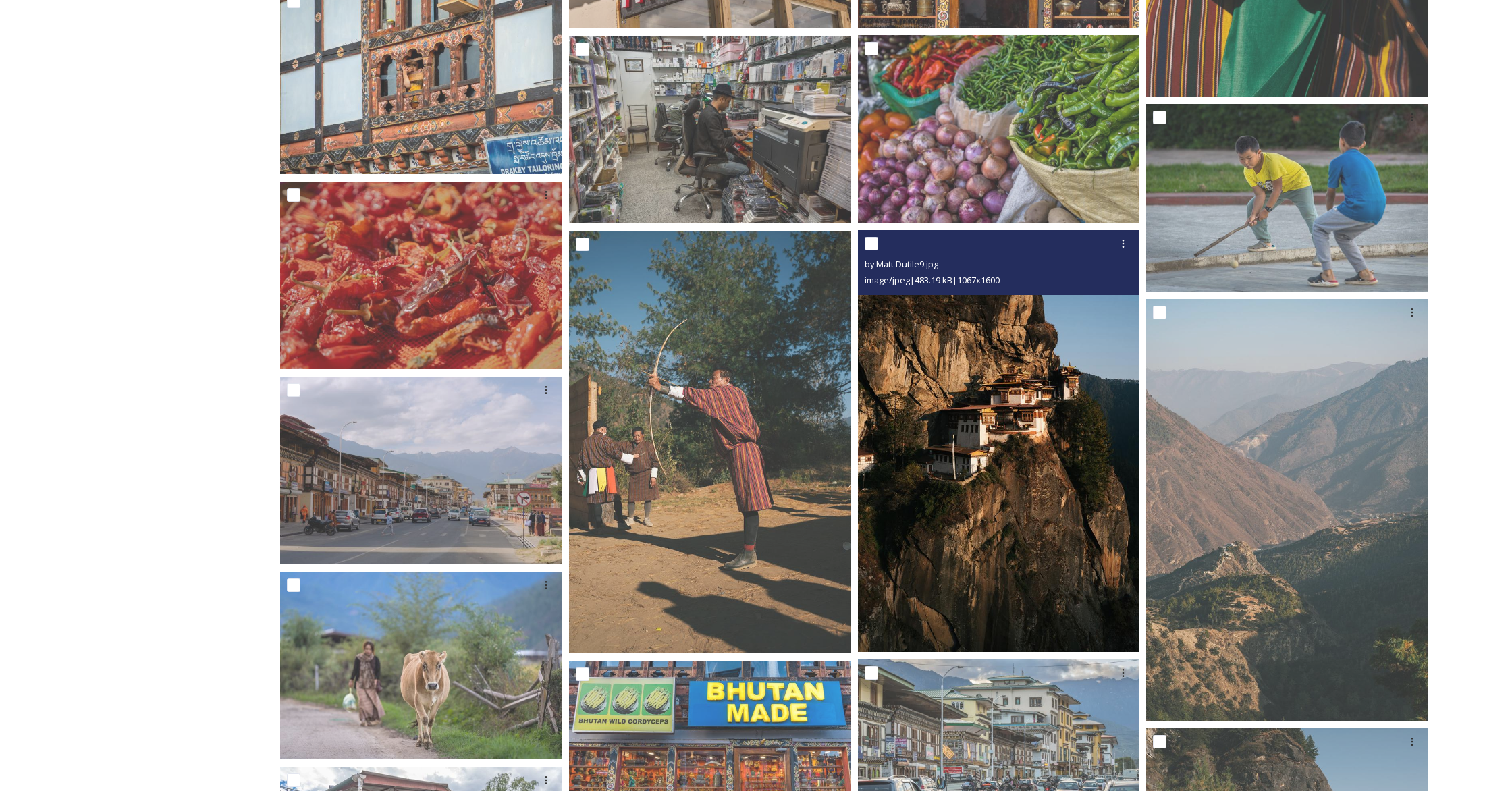
click at [888, 416] on img at bounding box center [998, 440] width 282 height 422
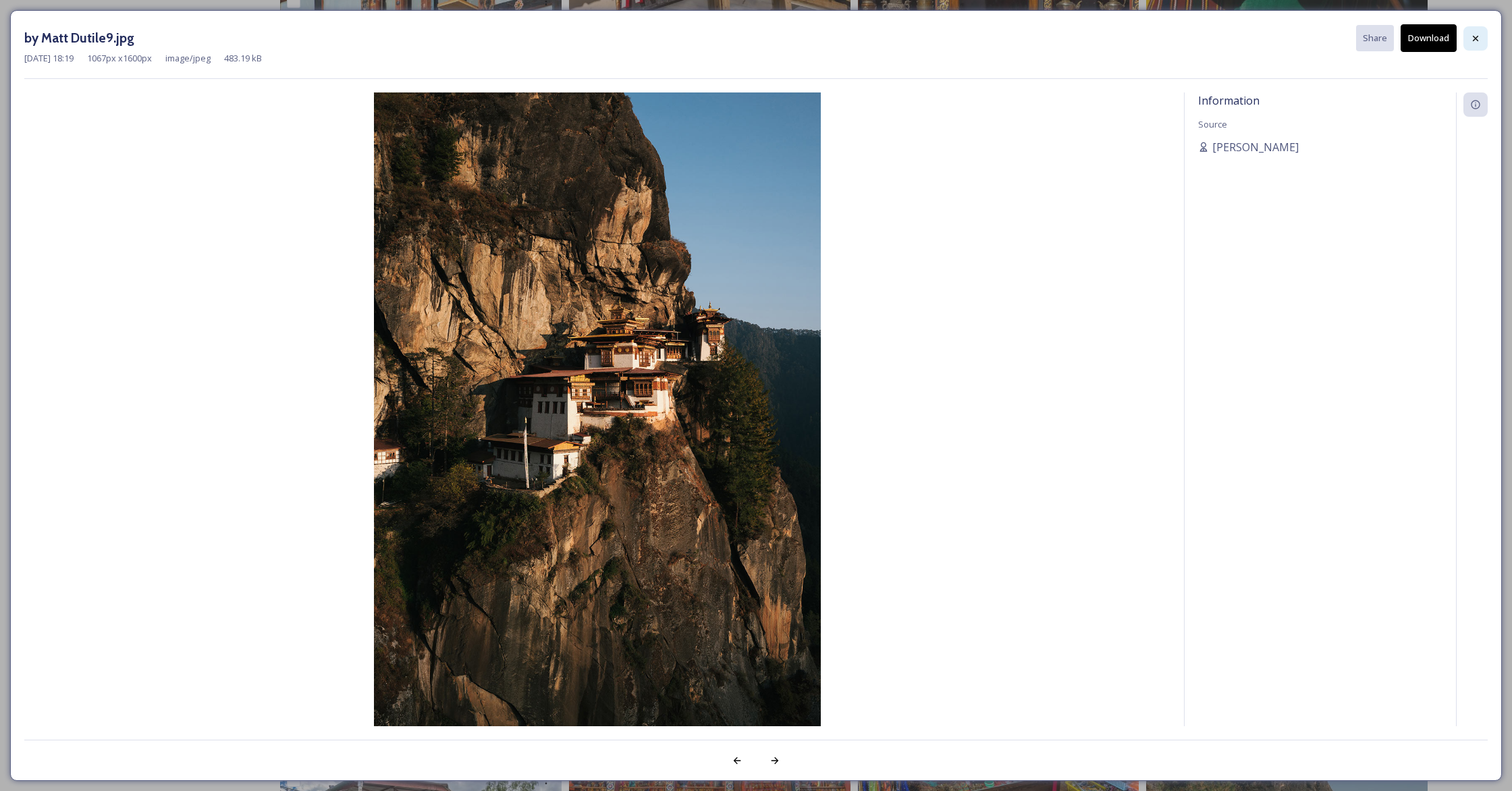
click at [888, 30] on div at bounding box center [1475, 38] width 24 height 24
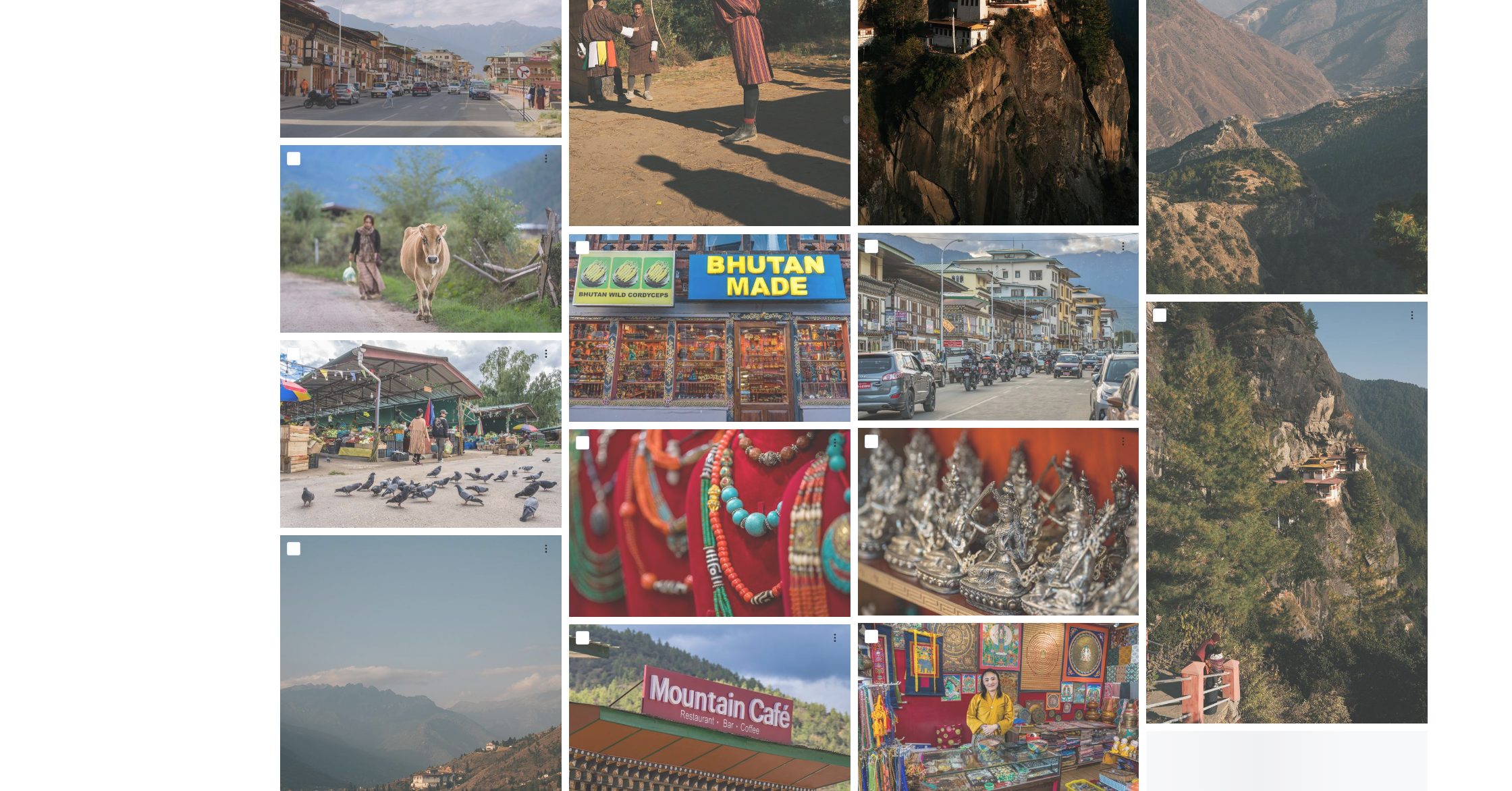
scroll to position [5679, 0]
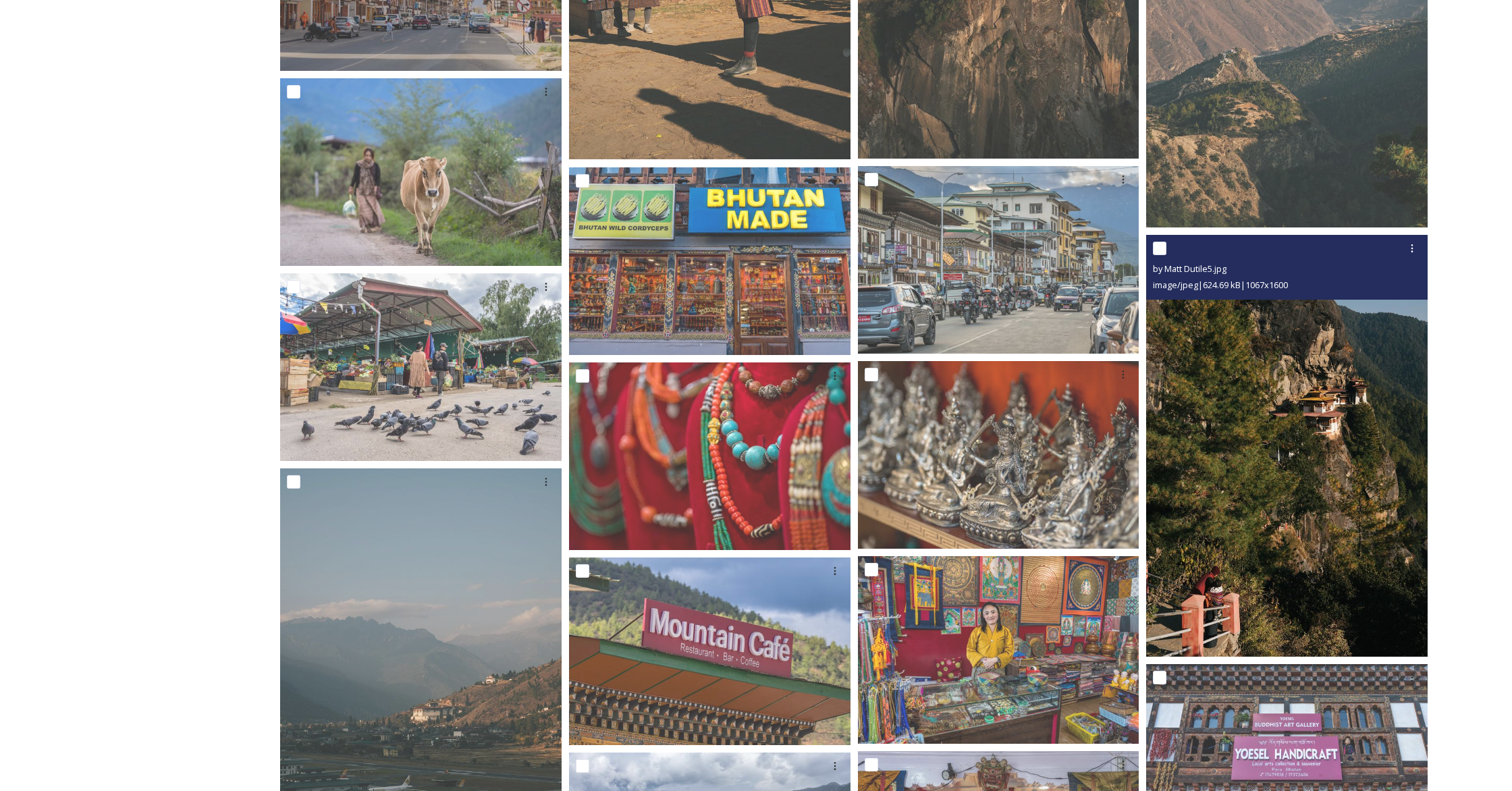
click at [888, 333] on img at bounding box center [1286, 445] width 282 height 422
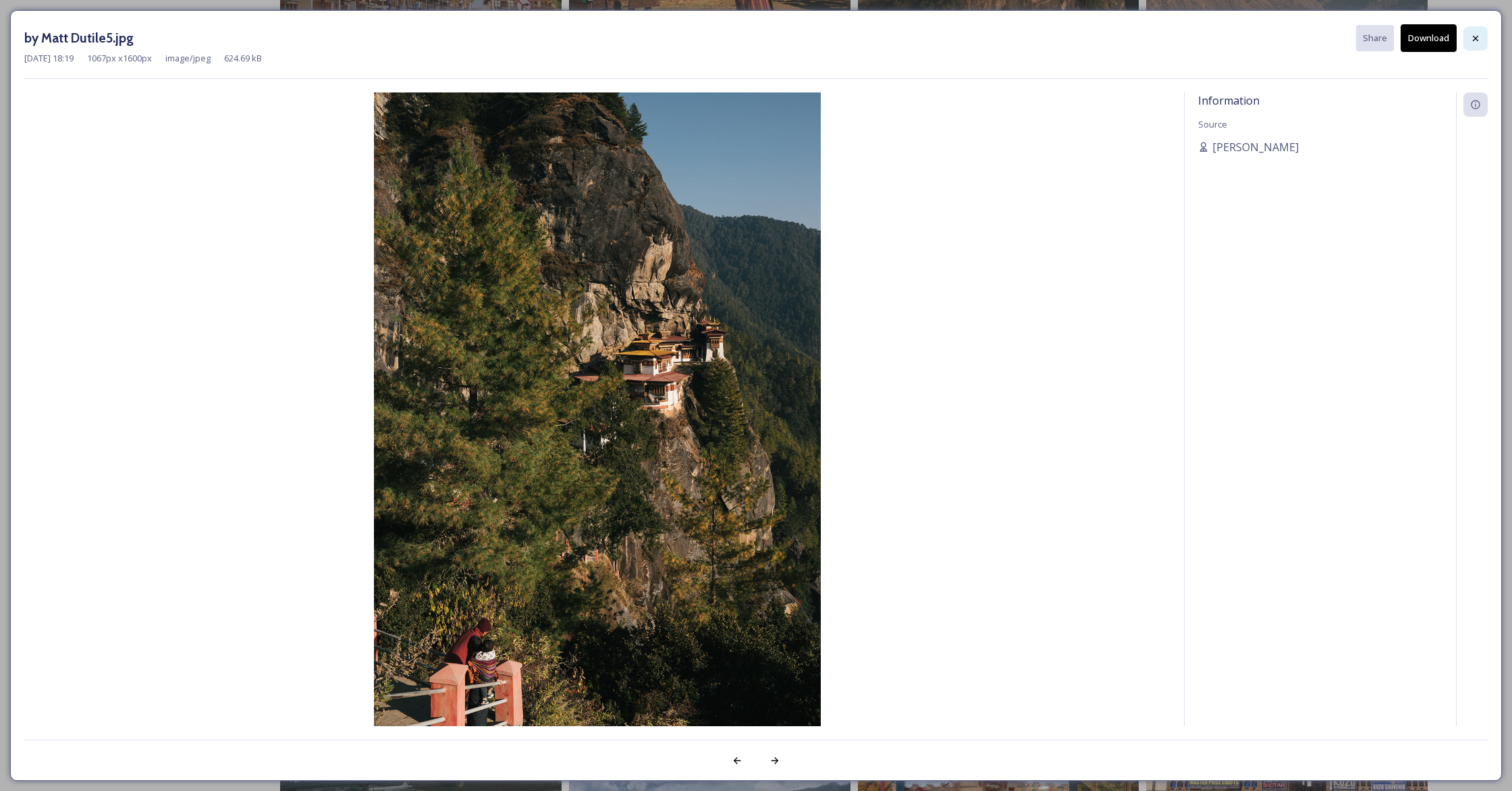
click at [888, 42] on icon at bounding box center [1475, 38] width 11 height 11
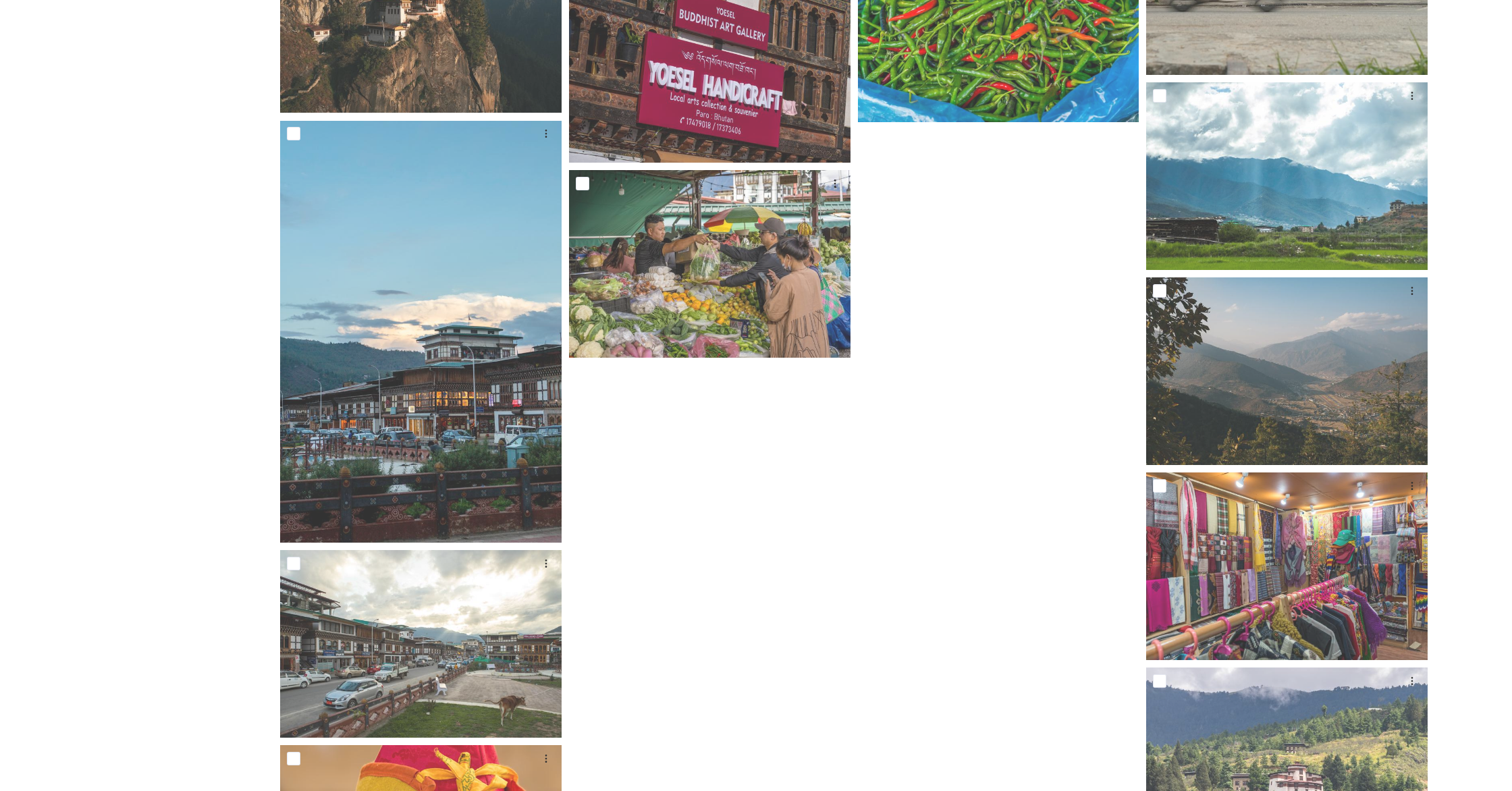
scroll to position [7668, 0]
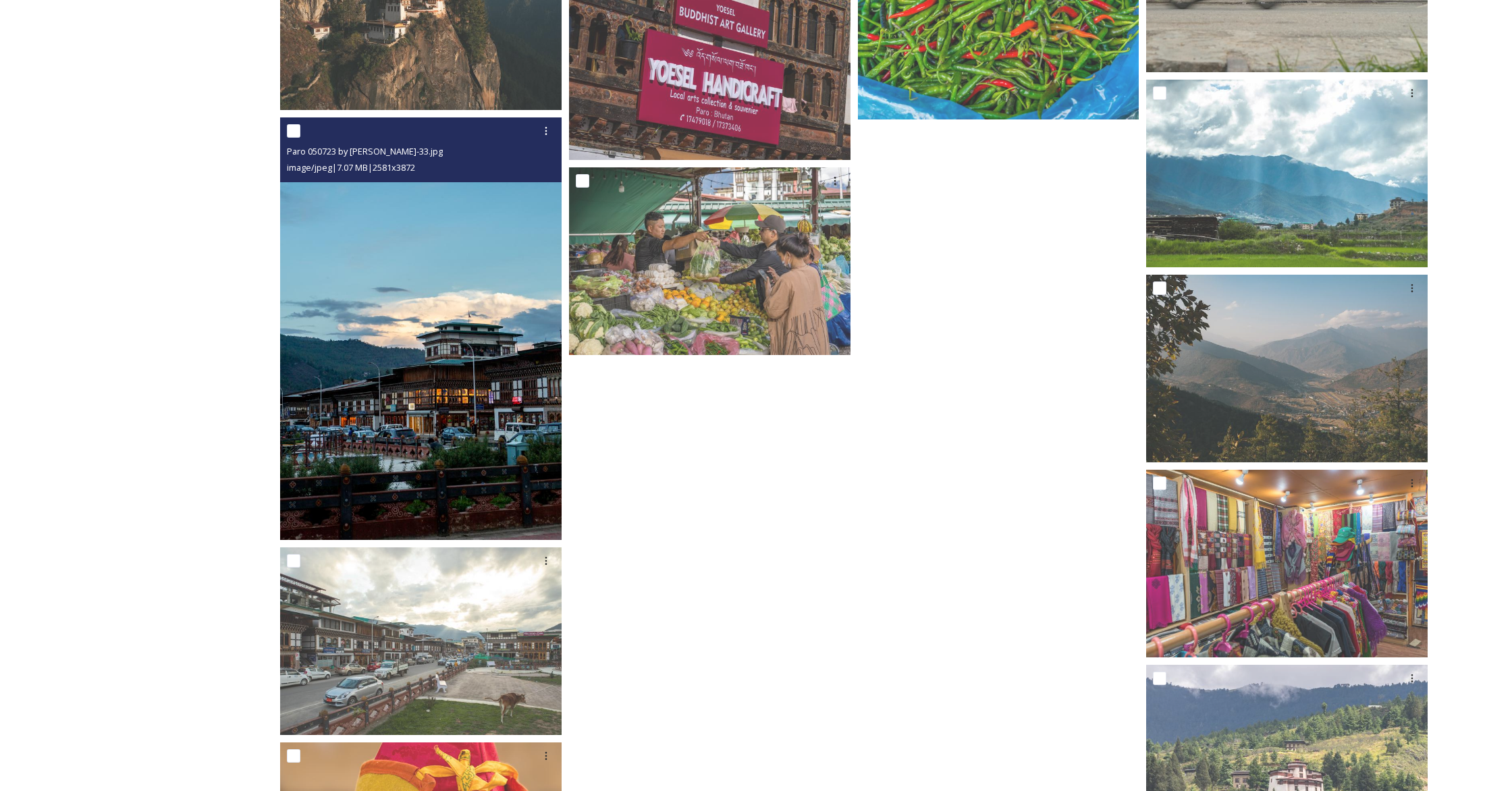
click at [499, 312] on img at bounding box center [420, 329] width 282 height 423
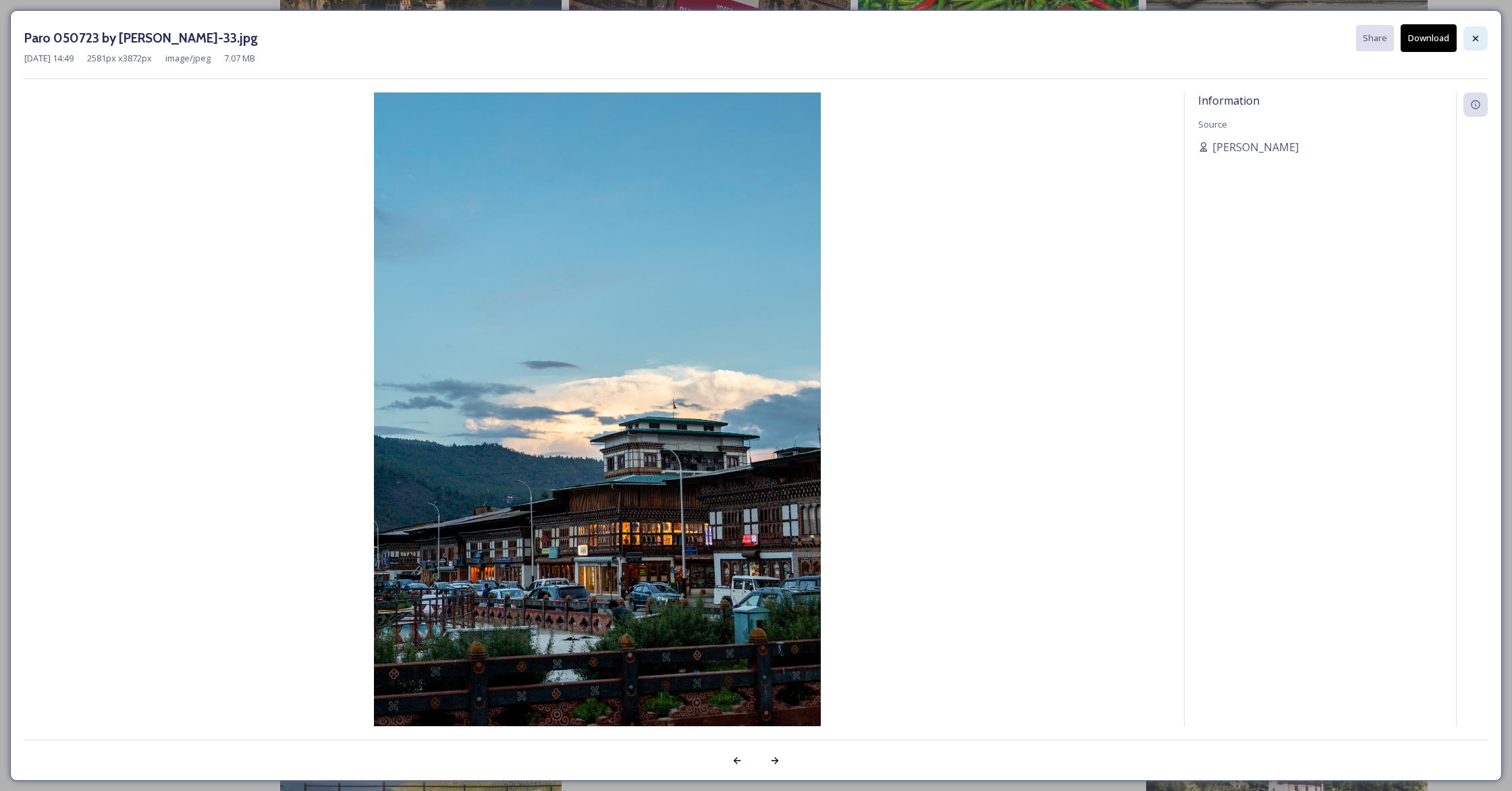
click at [888, 40] on icon at bounding box center [1475, 38] width 11 height 11
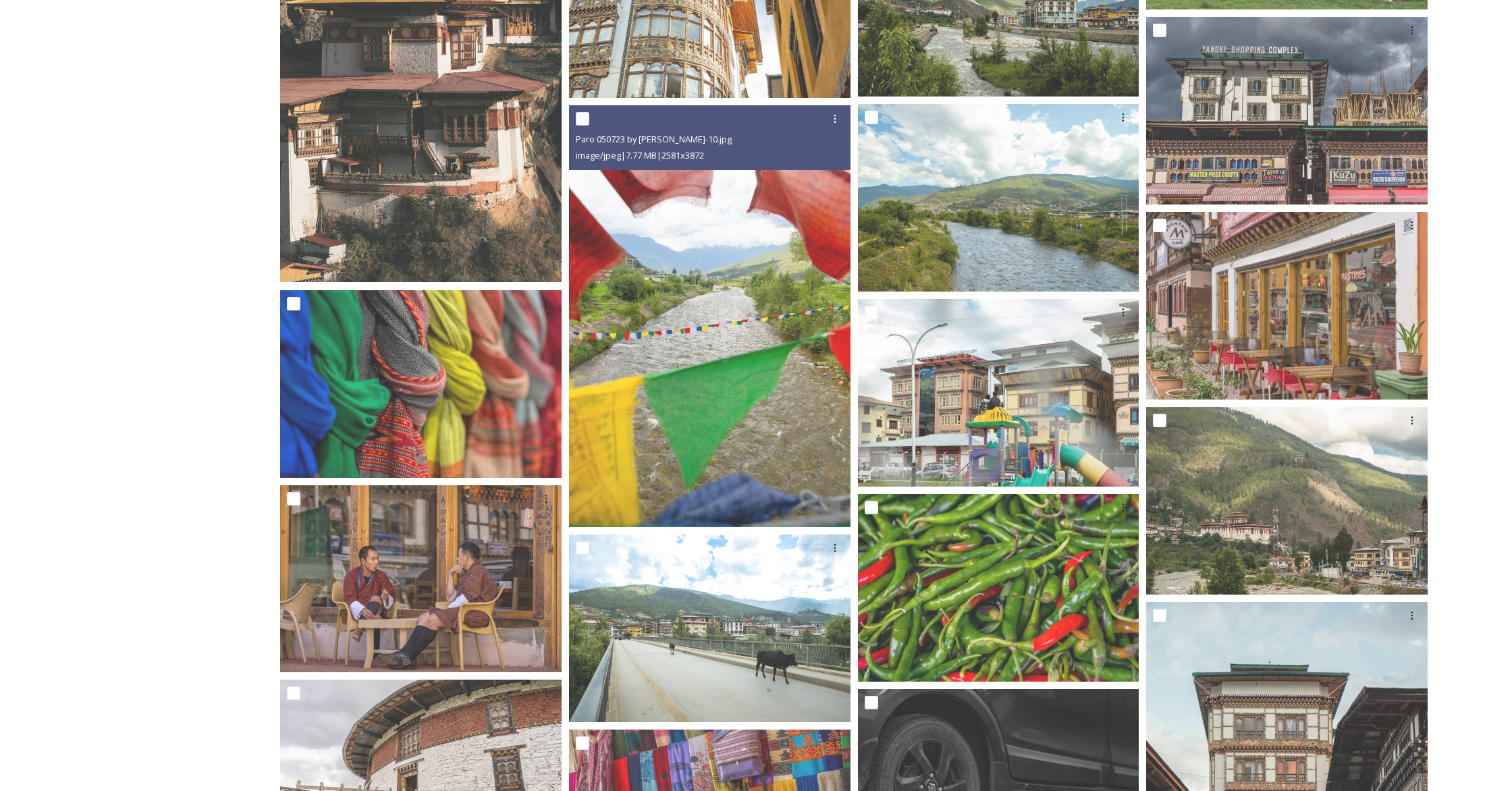
scroll to position [6675, 0]
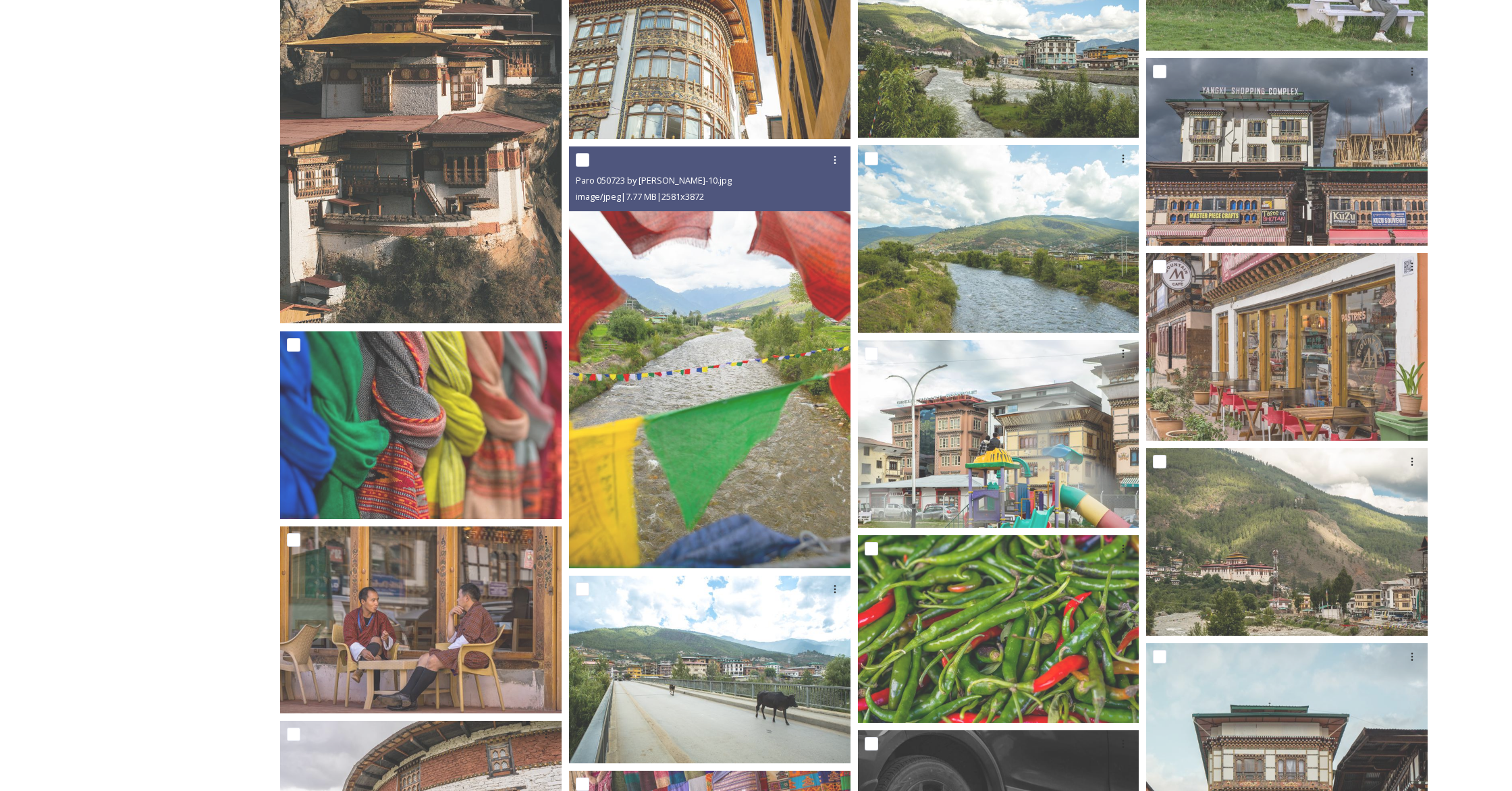
click at [753, 330] on img at bounding box center [709, 357] width 282 height 423
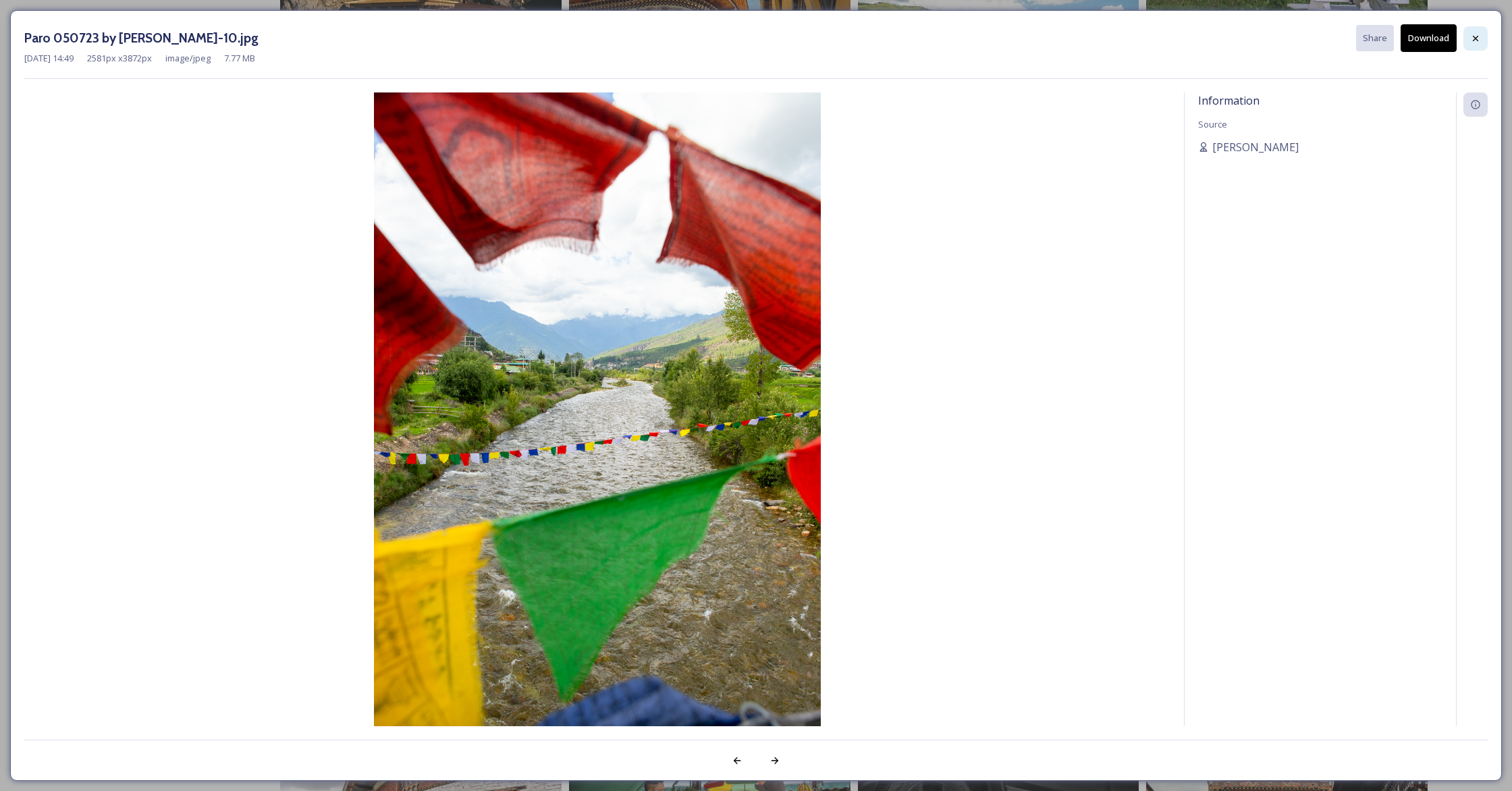
click at [888, 33] on icon at bounding box center [1475, 38] width 11 height 11
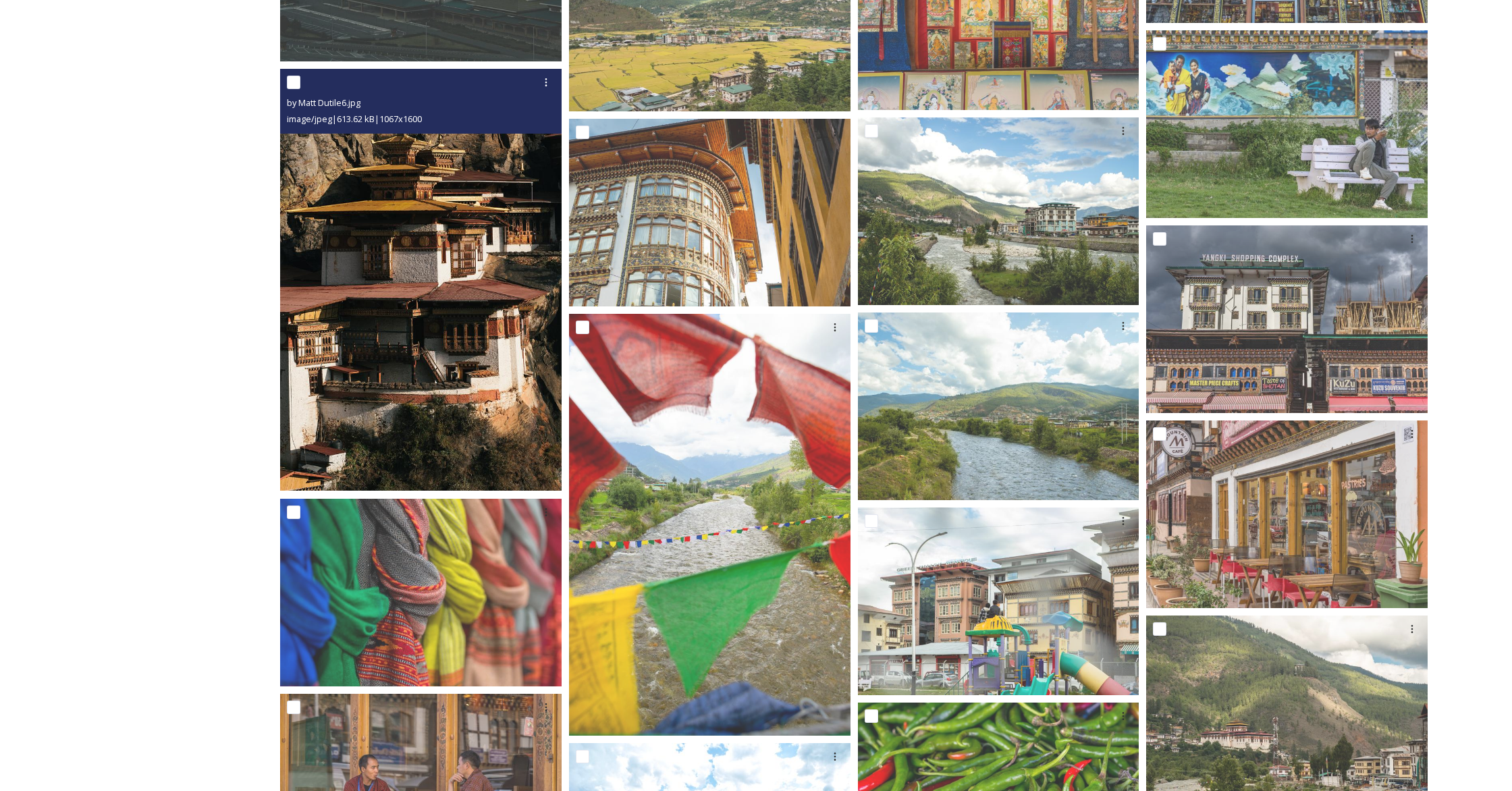
click at [366, 232] on img at bounding box center [420, 279] width 282 height 422
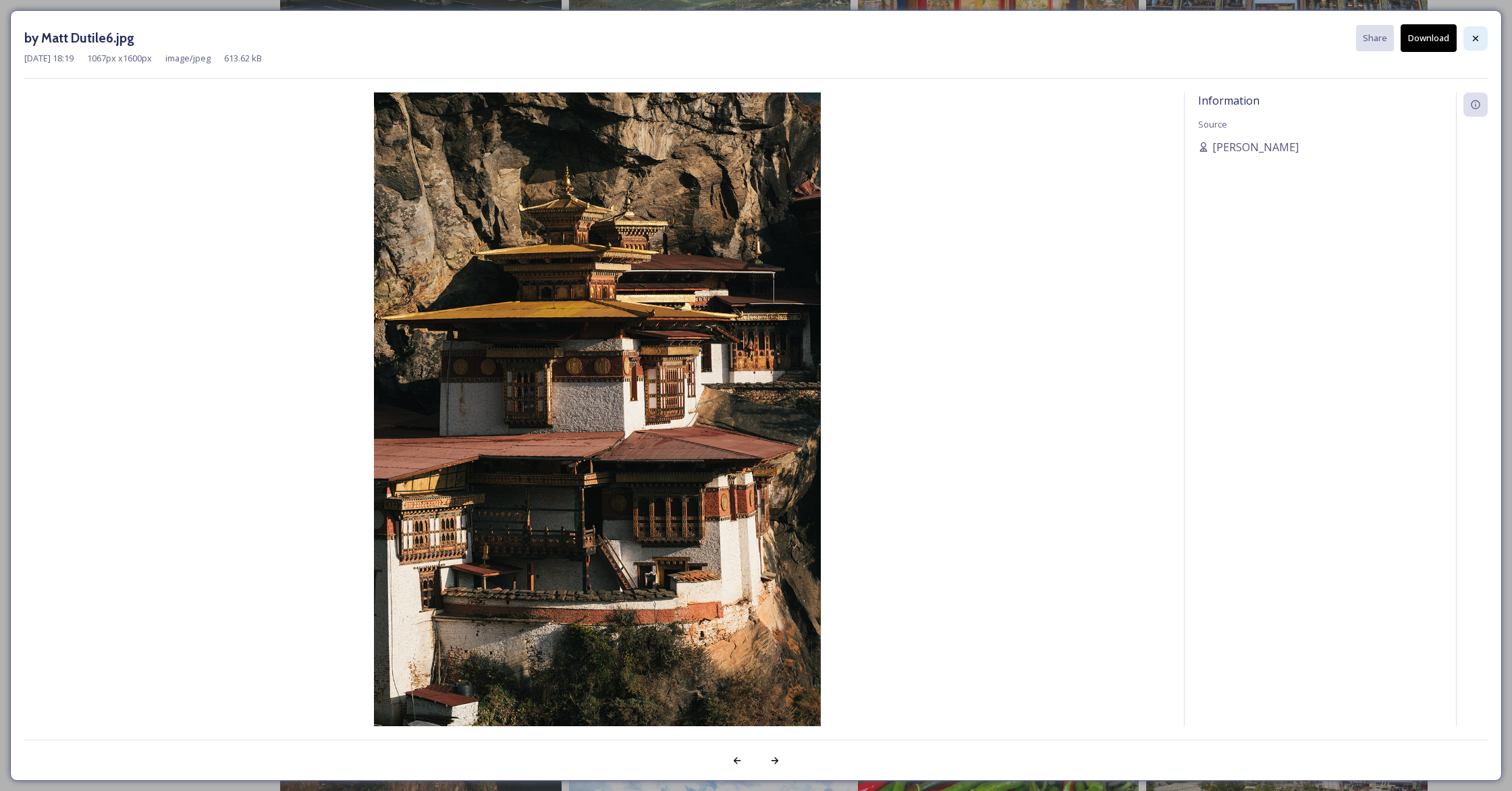
click at [888, 34] on icon at bounding box center [1475, 38] width 11 height 11
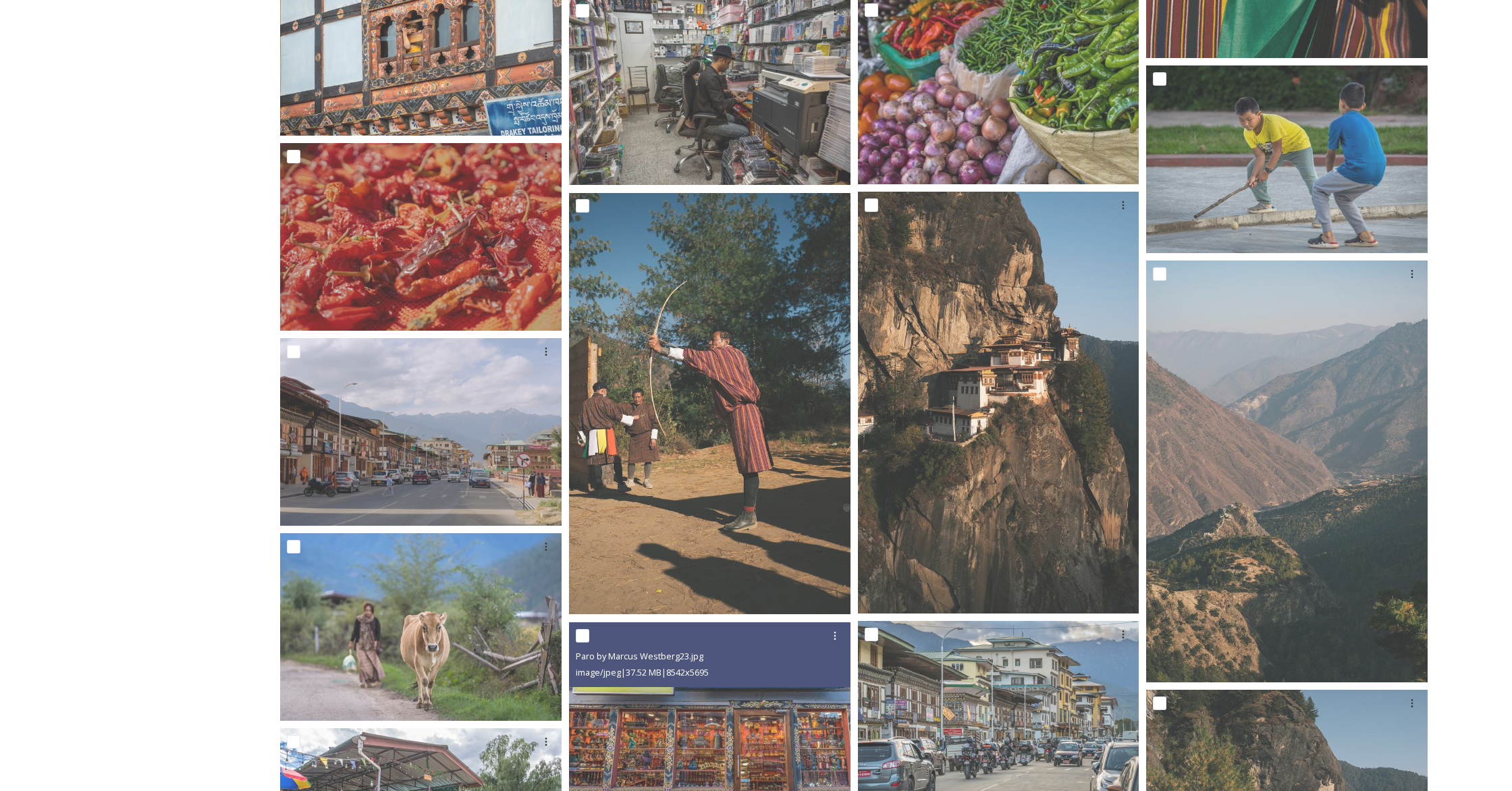
scroll to position [5204, 0]
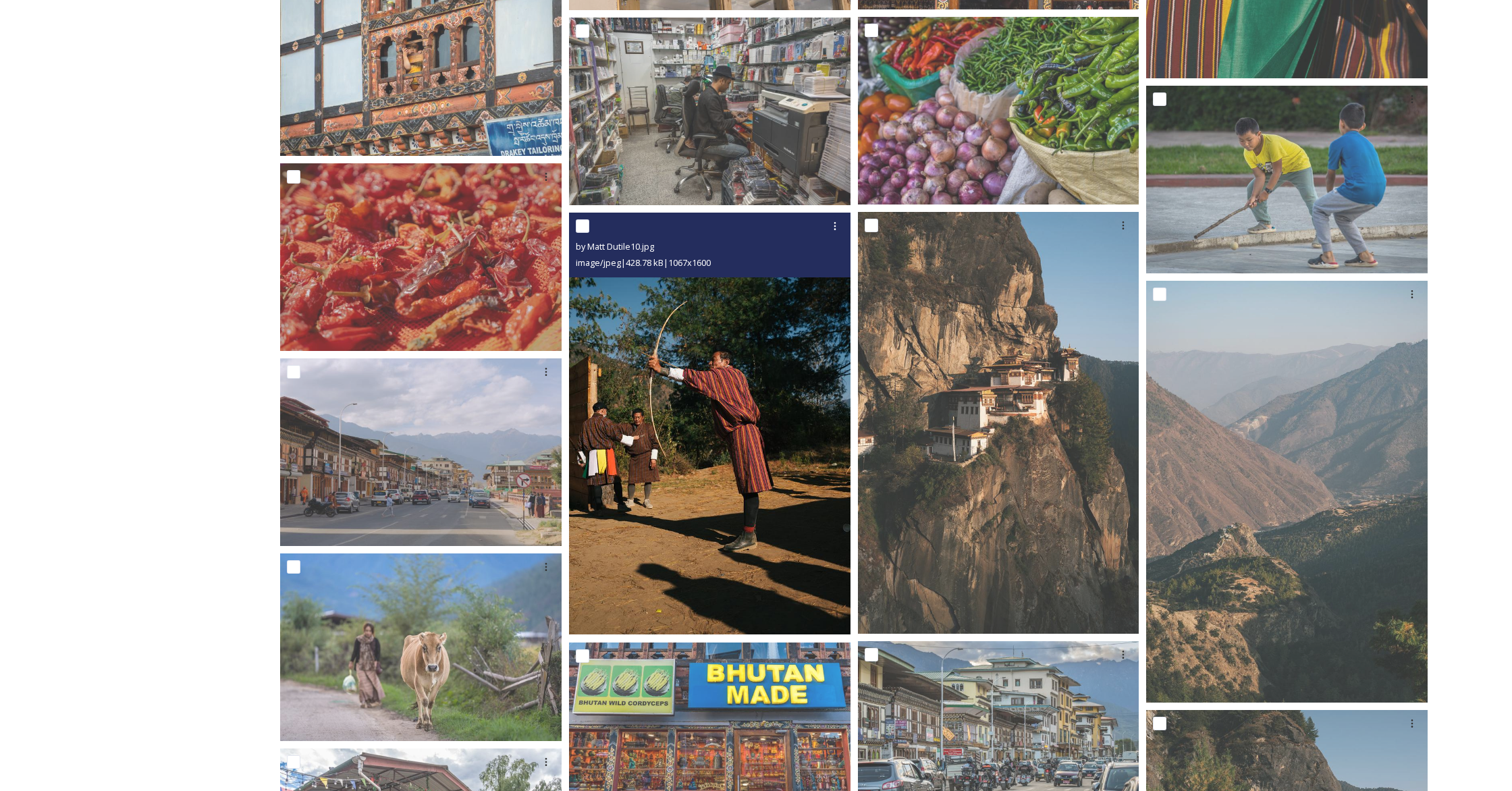
click at [769, 388] on img at bounding box center [709, 423] width 282 height 422
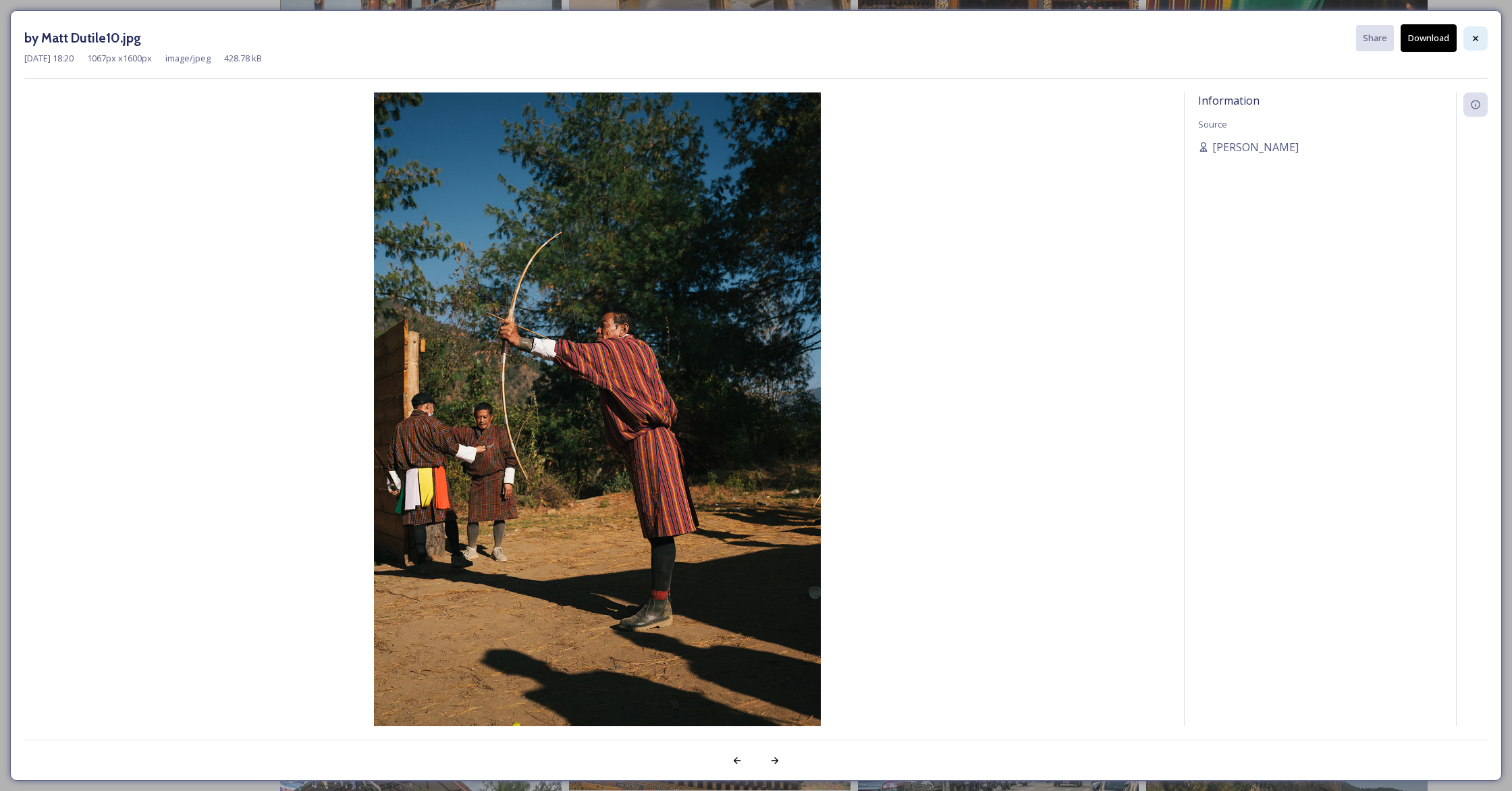
click at [888, 33] on icon at bounding box center [1475, 38] width 11 height 11
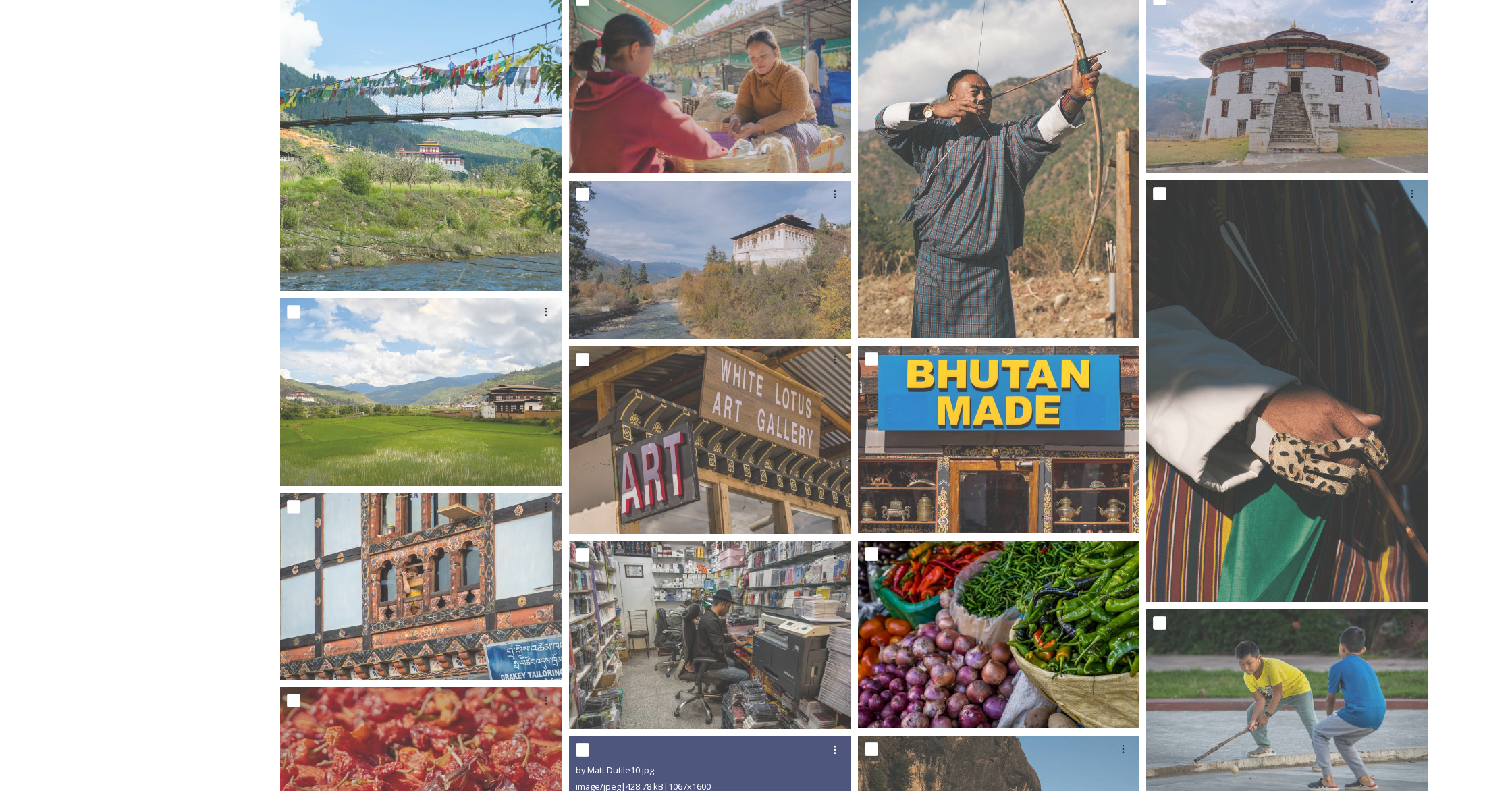
scroll to position [4675, 0]
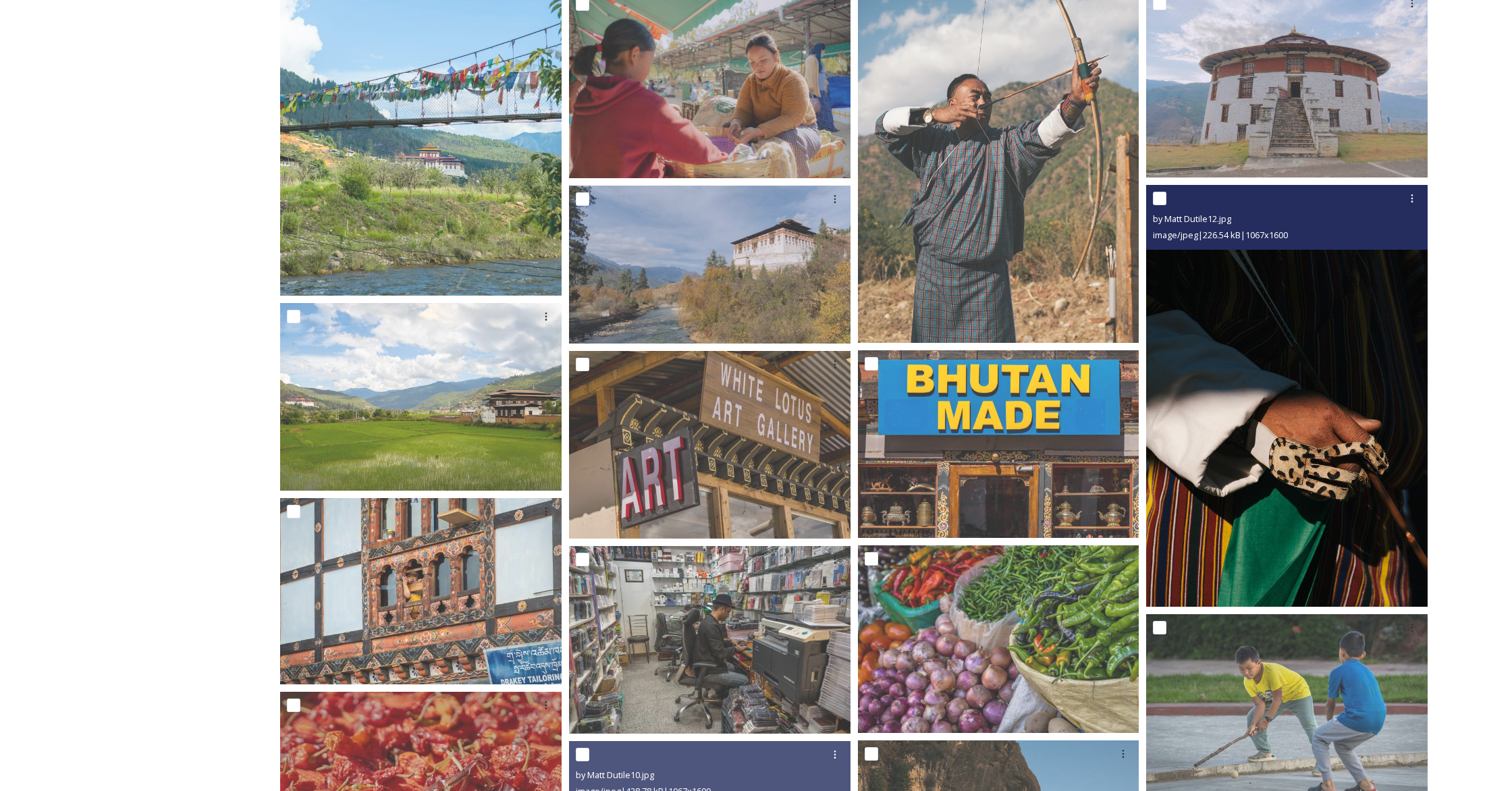
click at [888, 345] on img at bounding box center [1286, 395] width 282 height 422
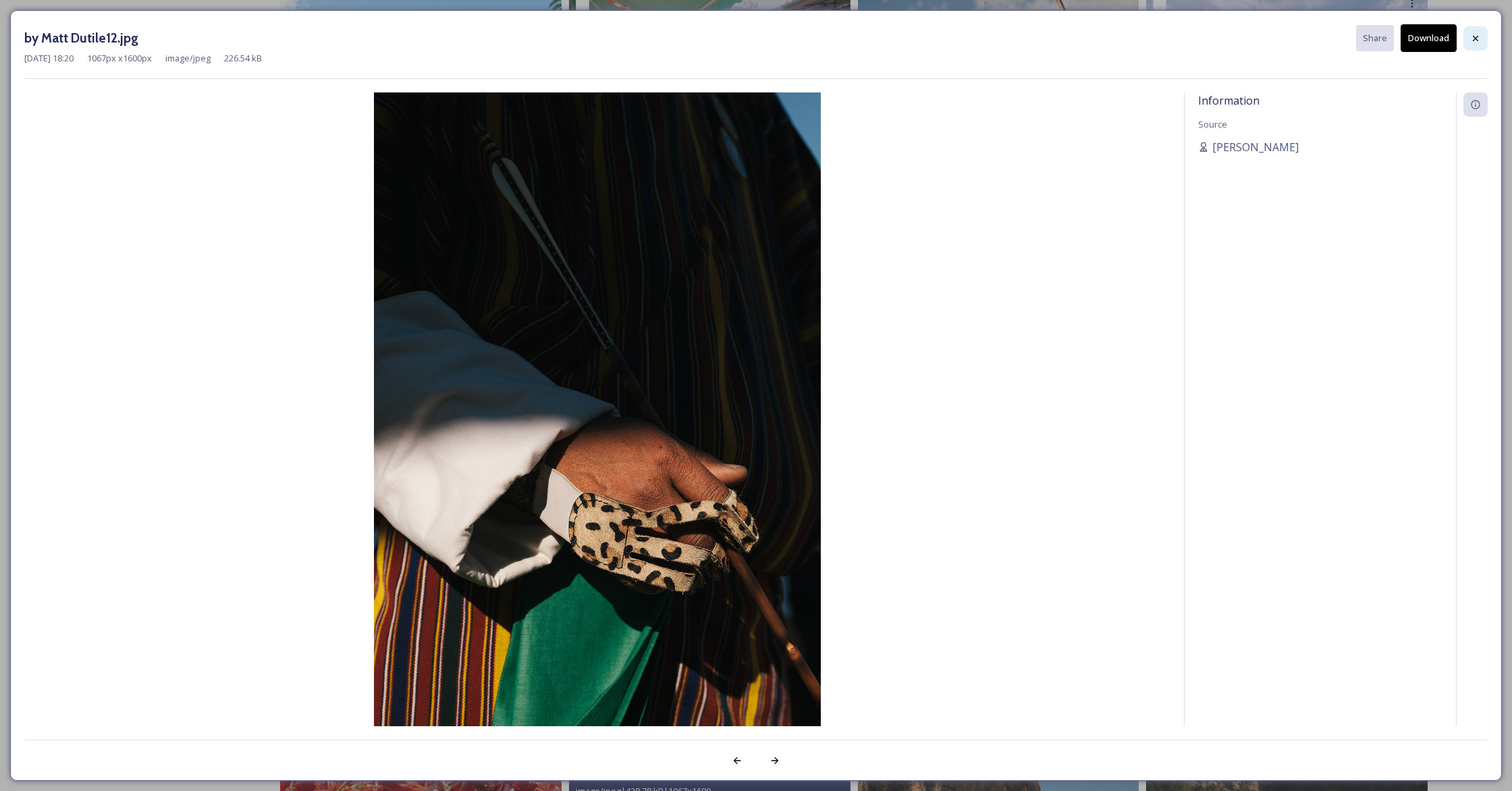
click at [888, 33] on div at bounding box center [1475, 38] width 24 height 24
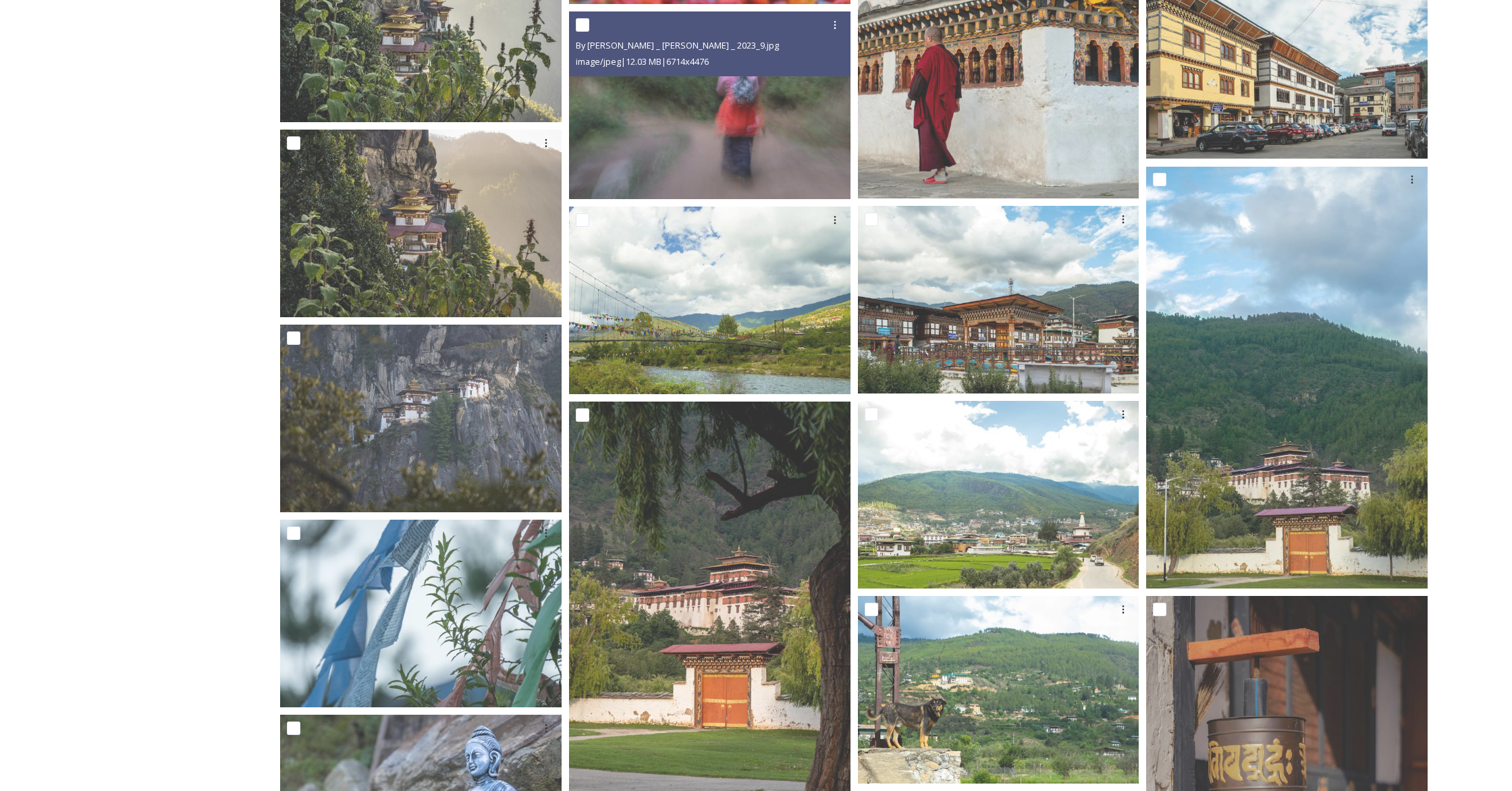
scroll to position [3641, 0]
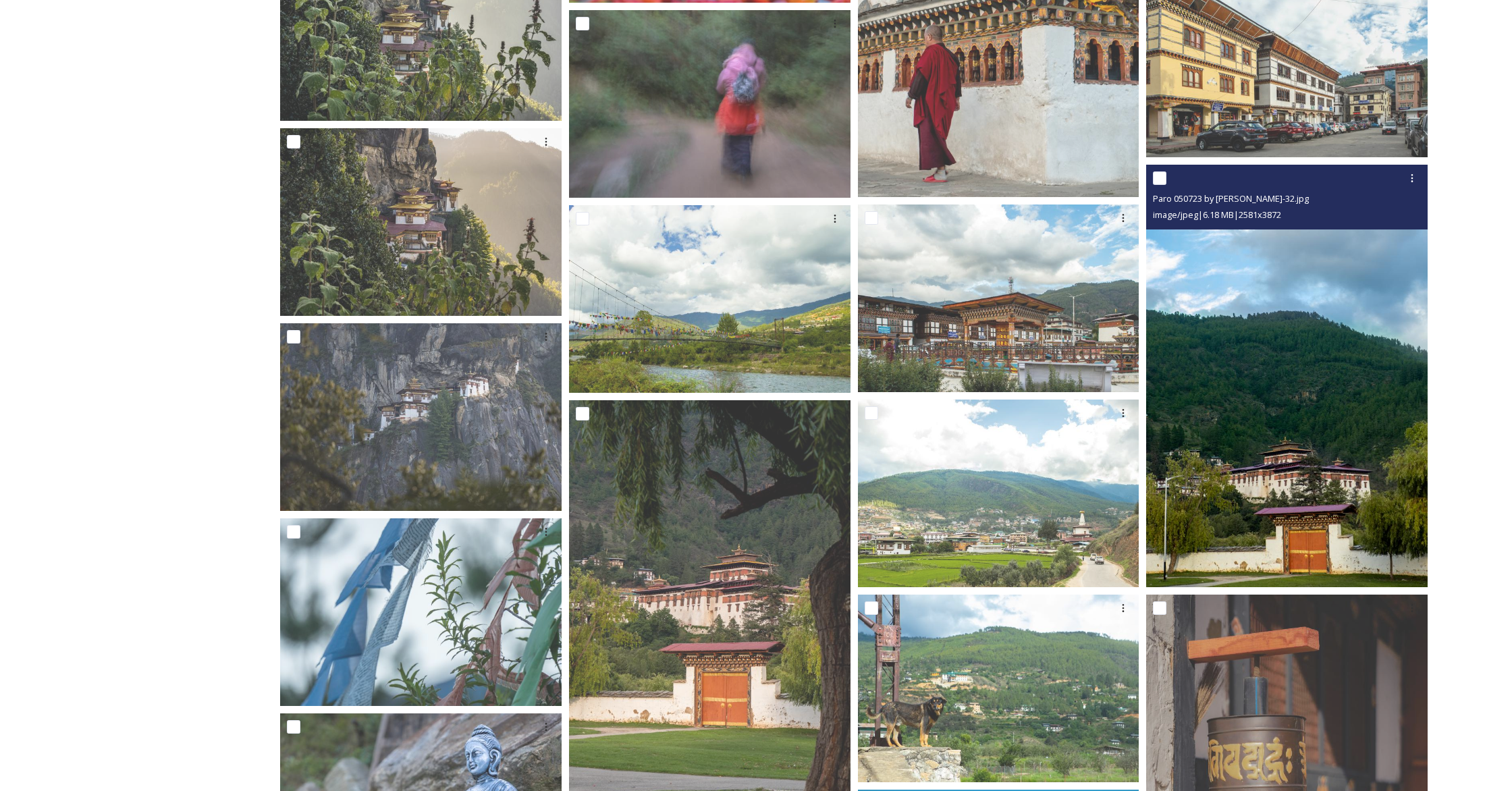
click at [888, 354] on img at bounding box center [1286, 377] width 282 height 423
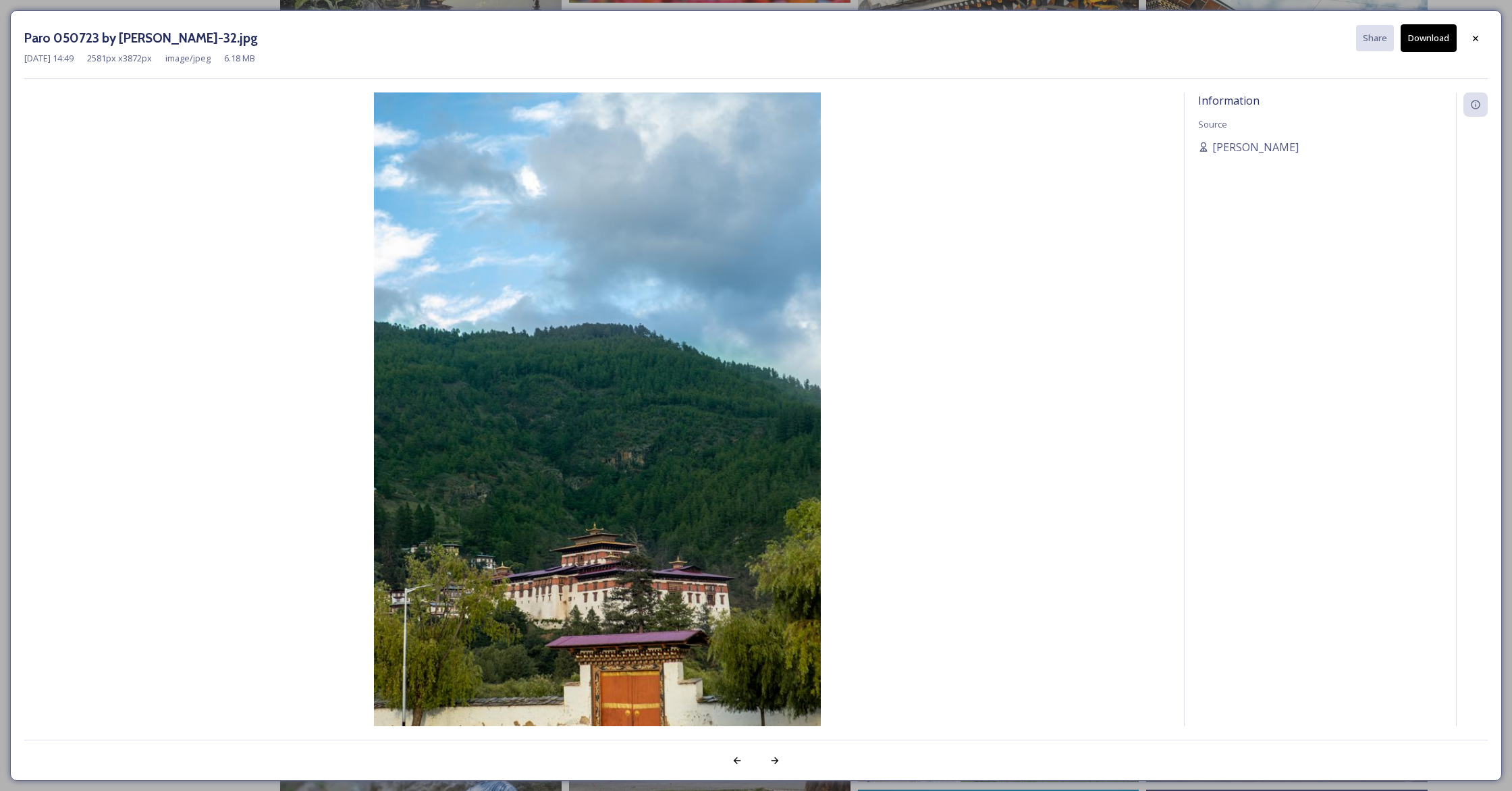
click at [888, 224] on div at bounding box center [1472, 409] width 32 height 634
click at [888, 41] on icon at bounding box center [1475, 38] width 11 height 11
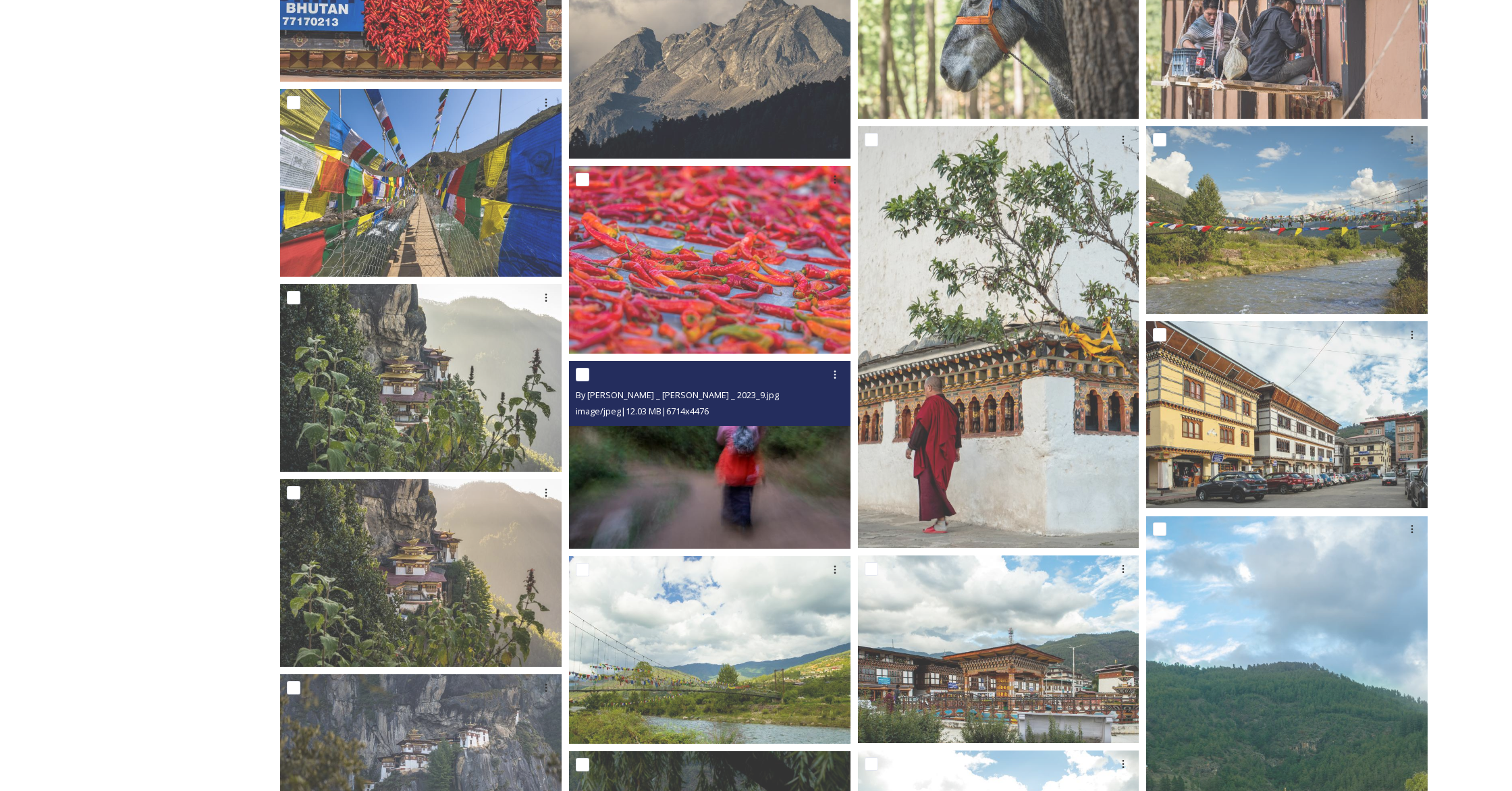
scroll to position [3278, 0]
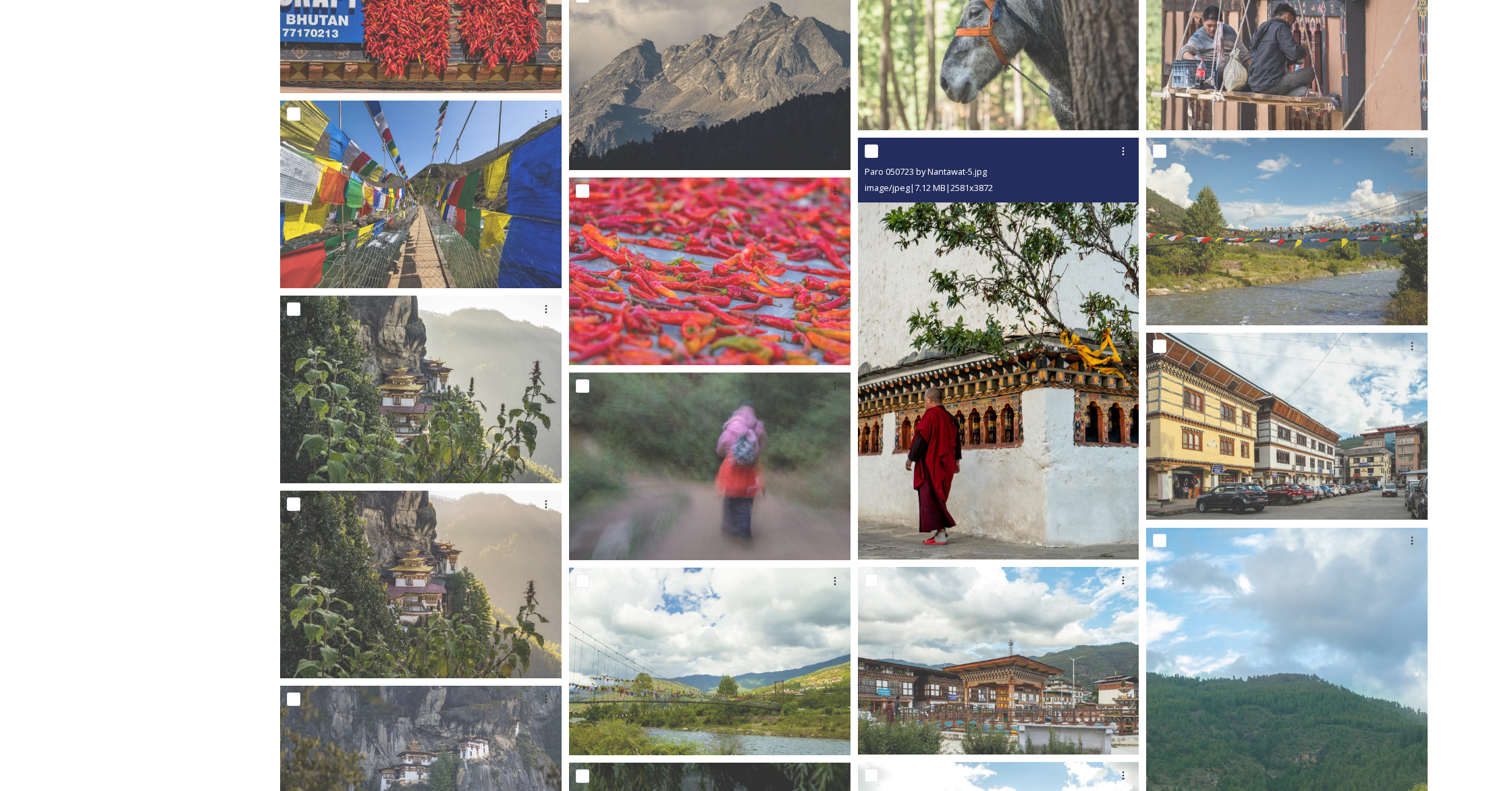
click at [888, 310] on img at bounding box center [998, 349] width 282 height 423
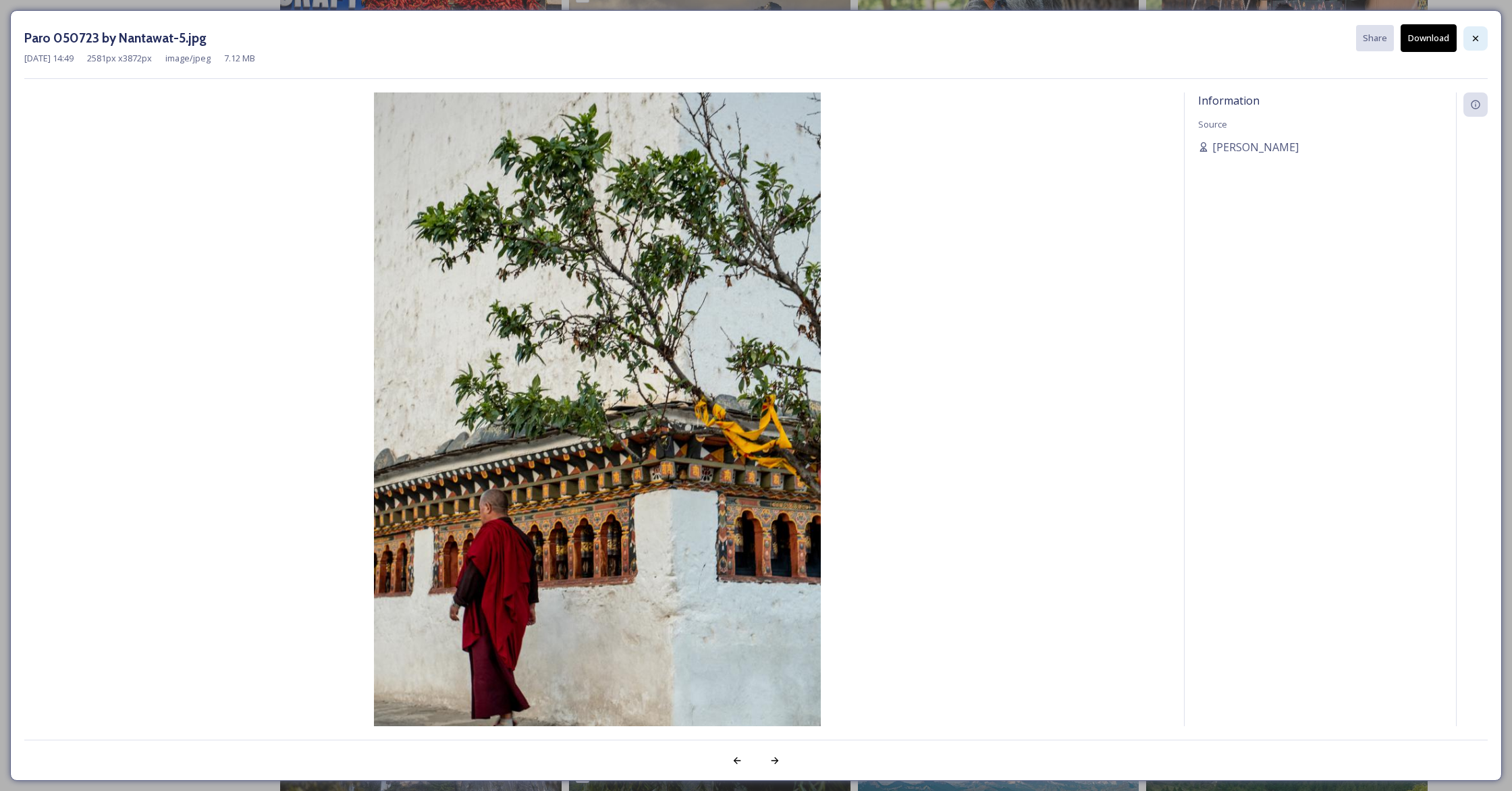
click at [888, 38] on div at bounding box center [1475, 38] width 24 height 24
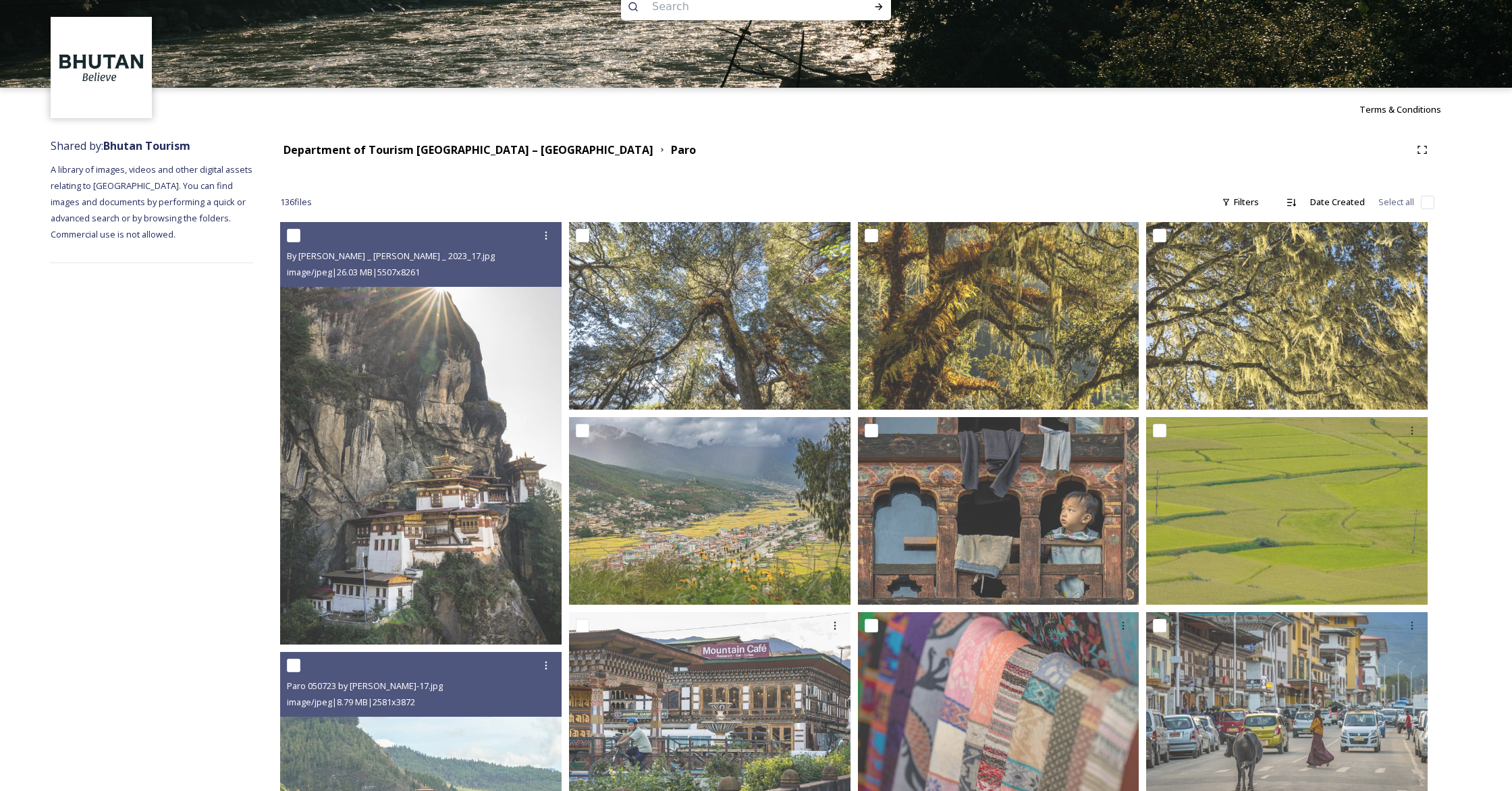
scroll to position [0, 0]
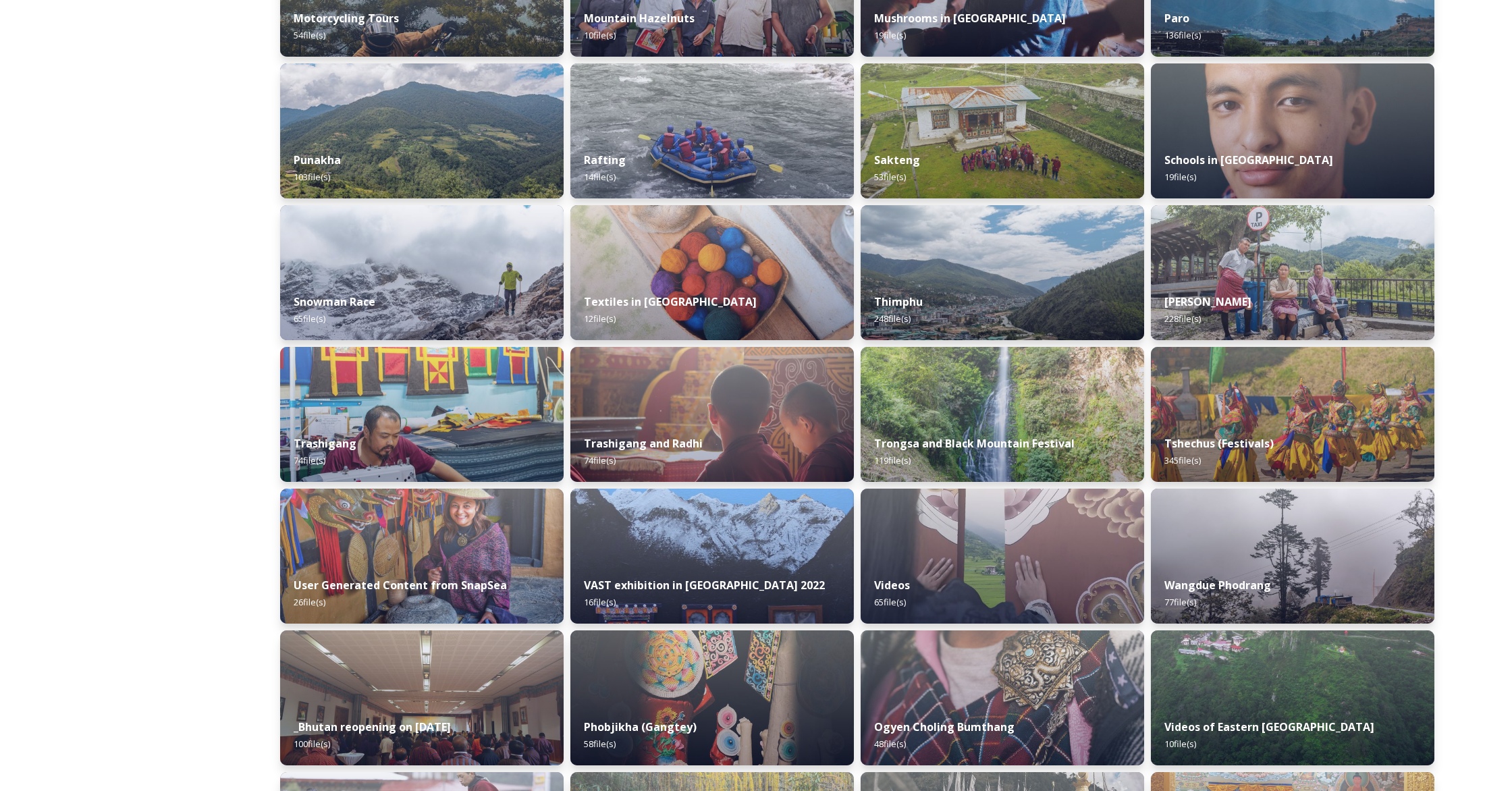
scroll to position [1044, 0]
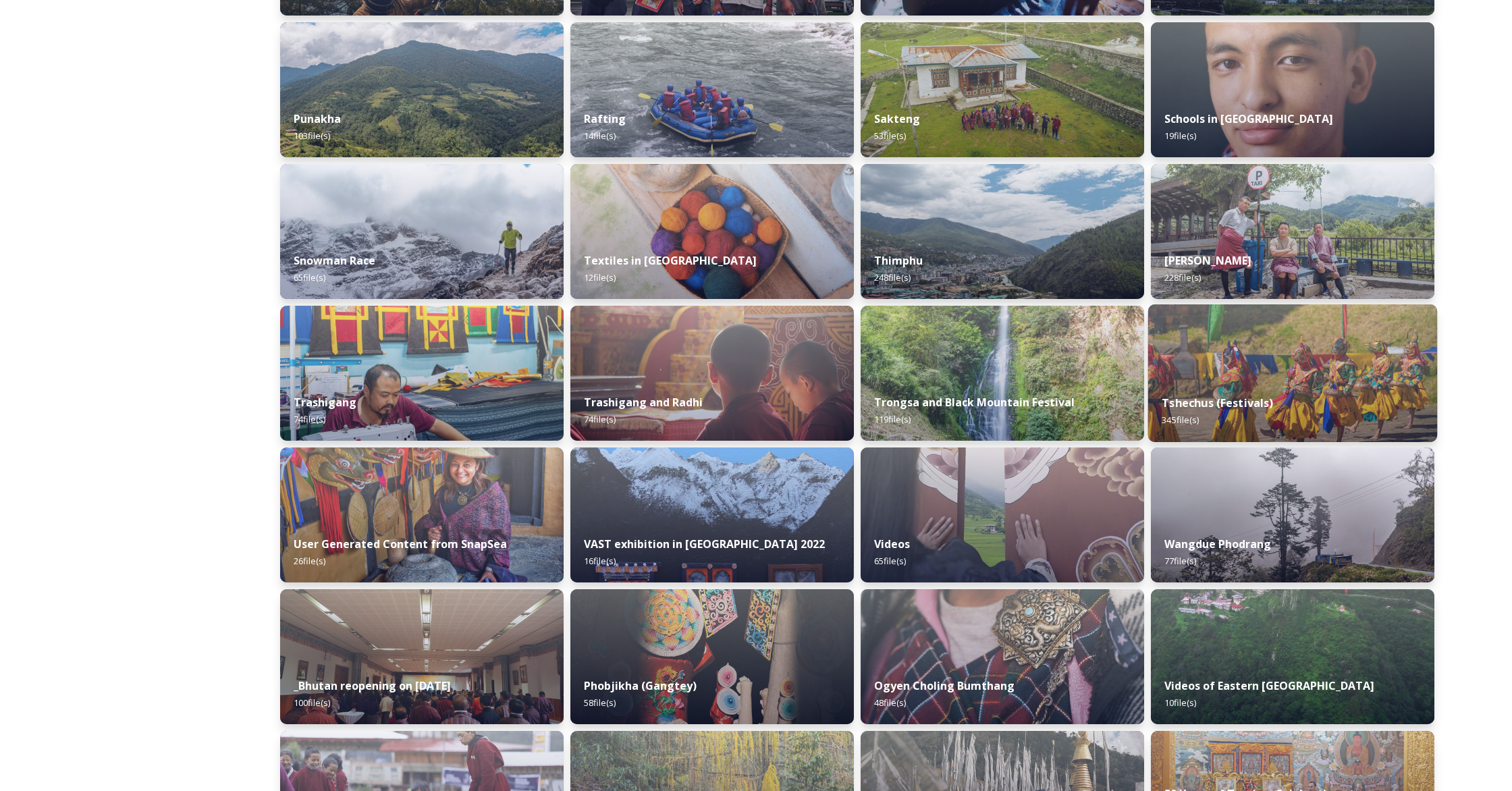
click at [888, 374] on img at bounding box center [1292, 373] width 289 height 138
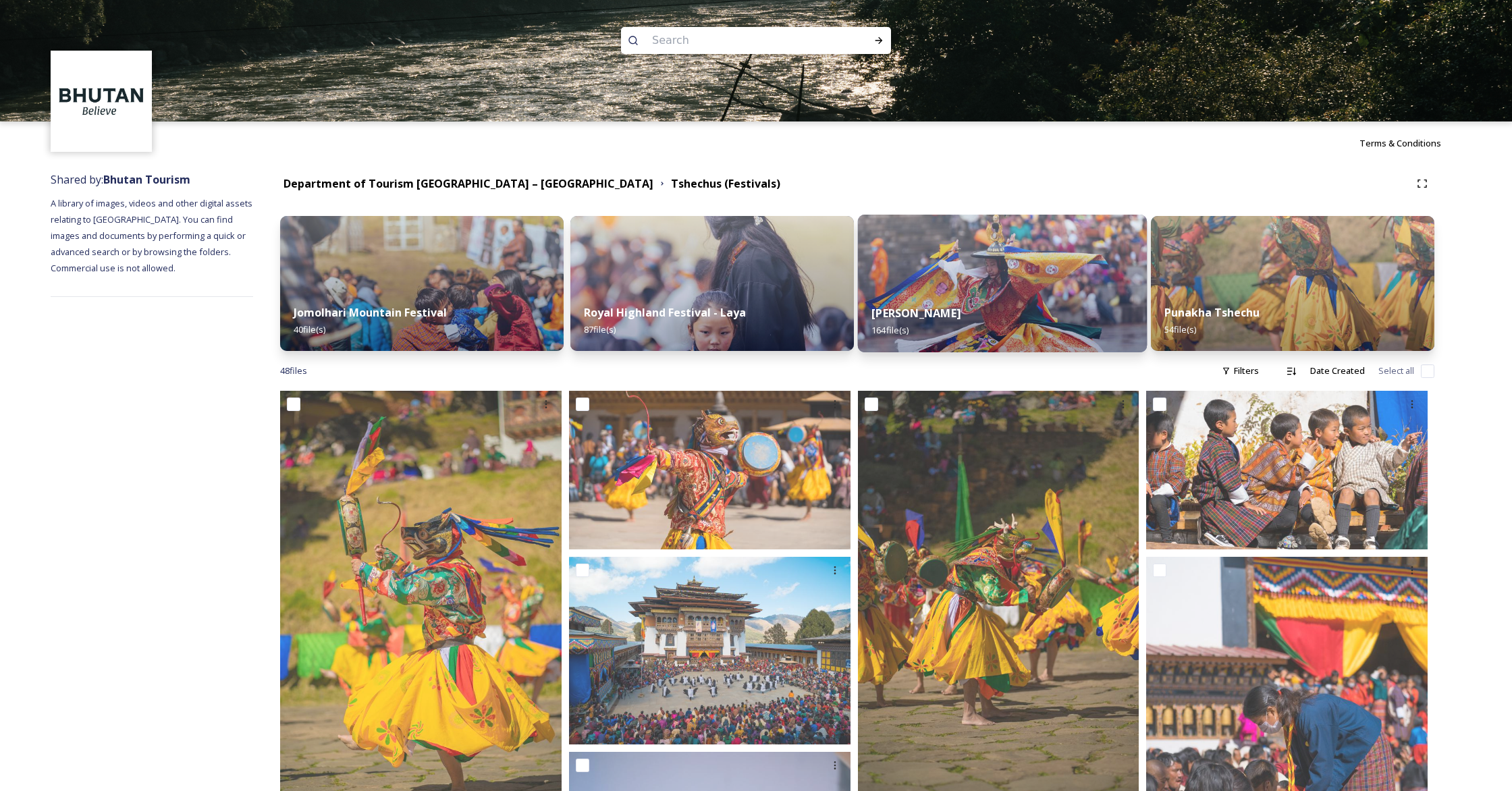
click at [888, 279] on img at bounding box center [1002, 283] width 289 height 138
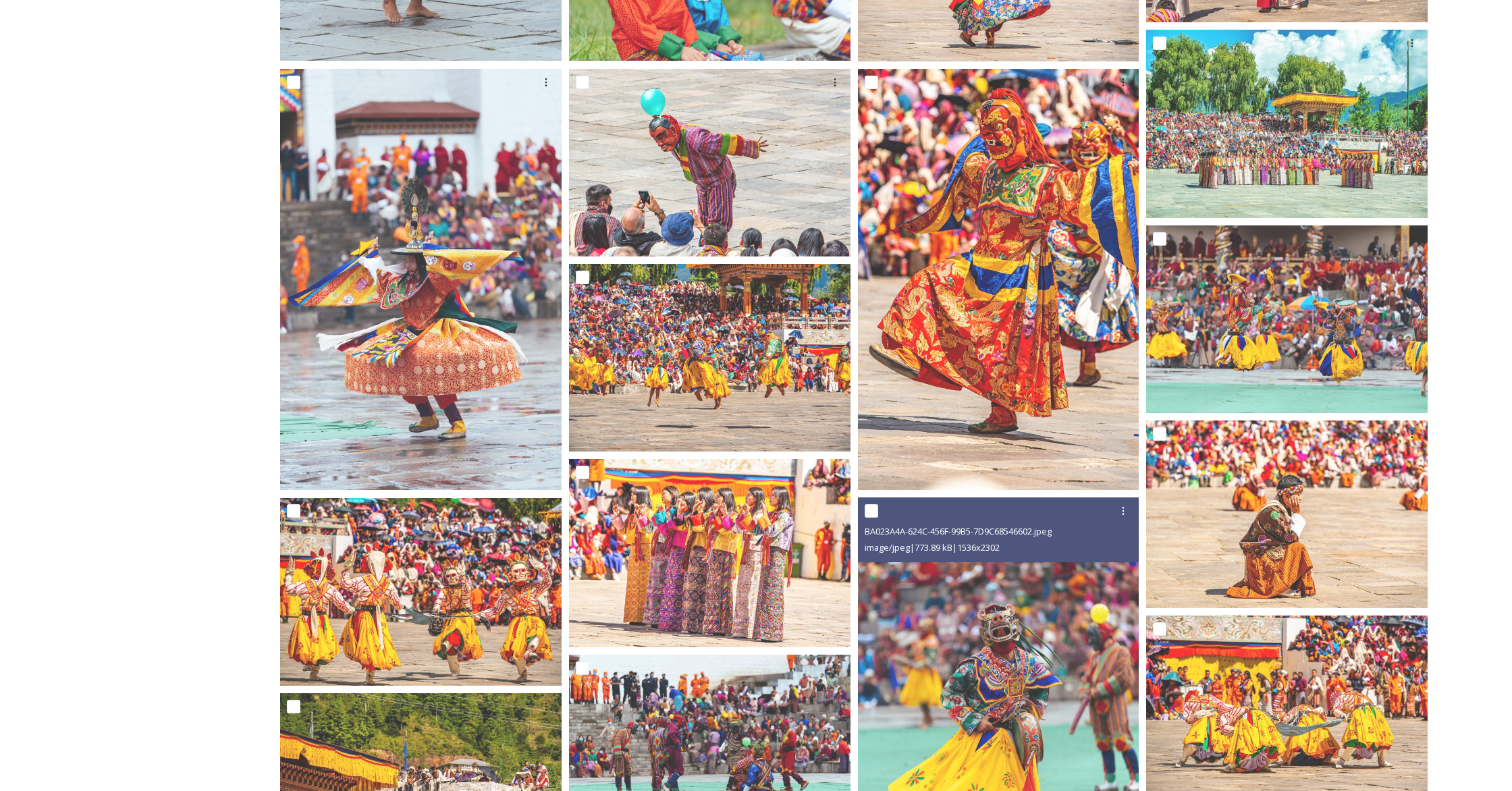
scroll to position [1844, 0]
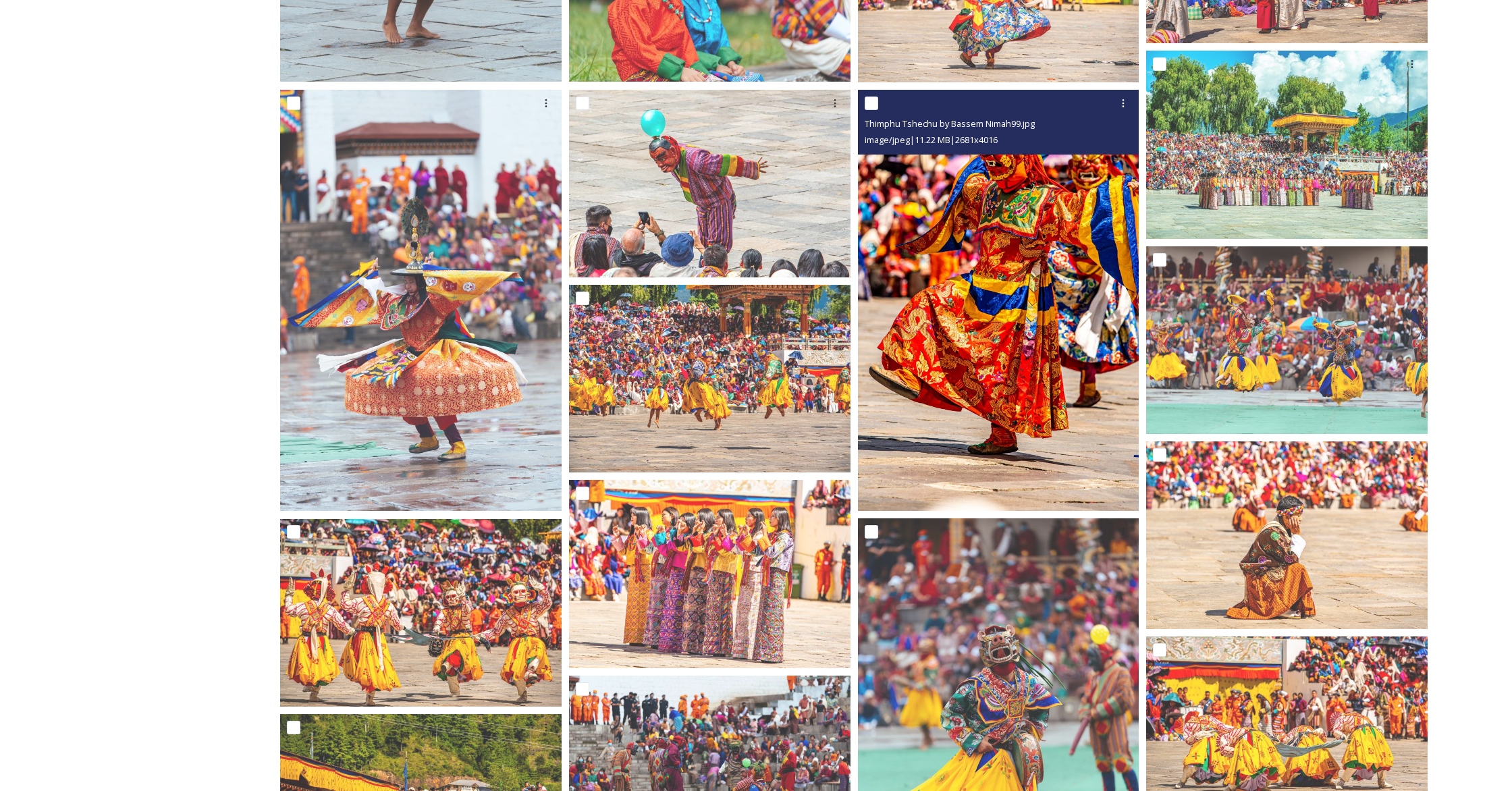
click at [888, 337] on img at bounding box center [998, 300] width 282 height 421
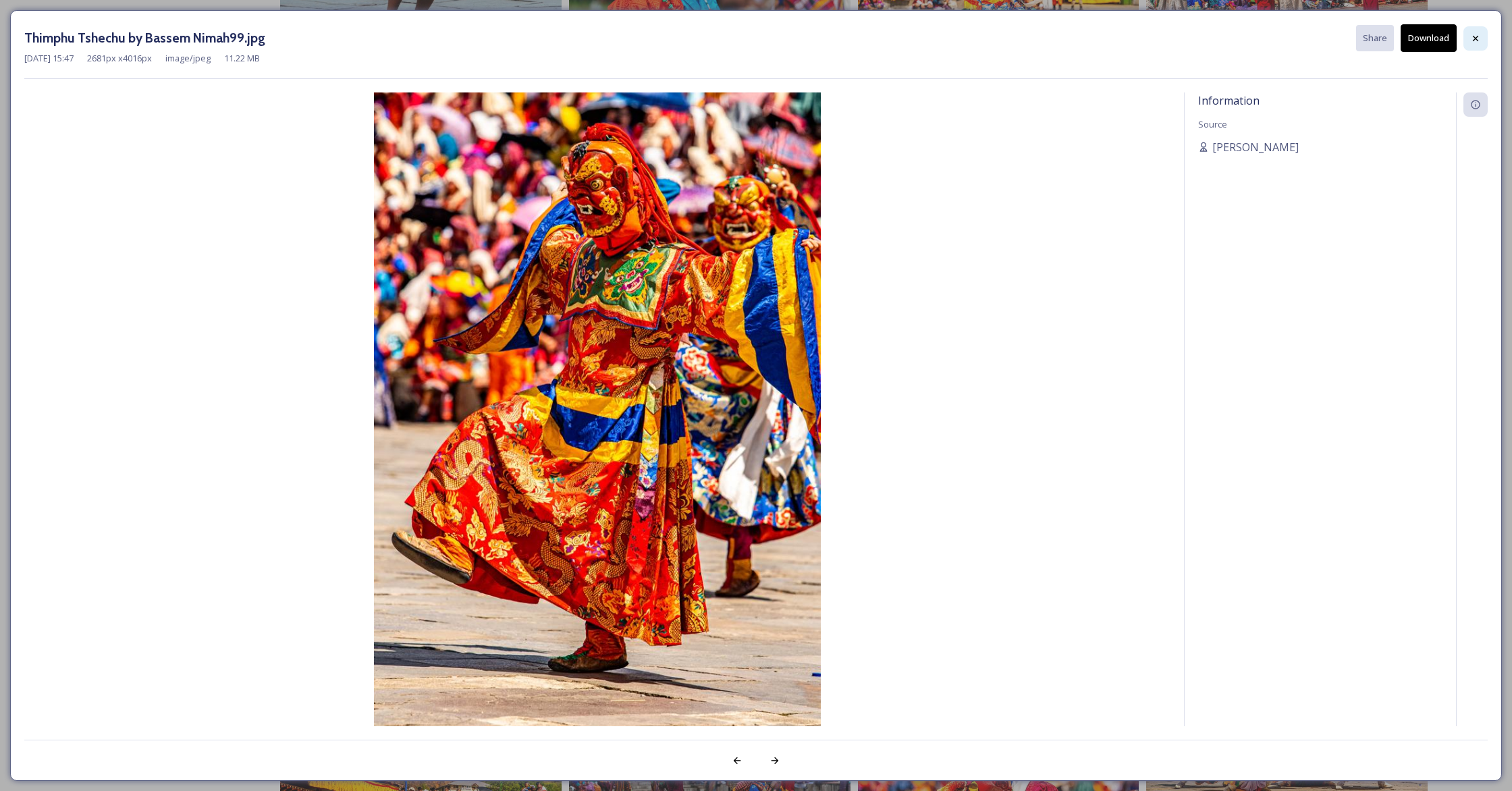
click at [888, 35] on icon at bounding box center [1475, 38] width 11 height 11
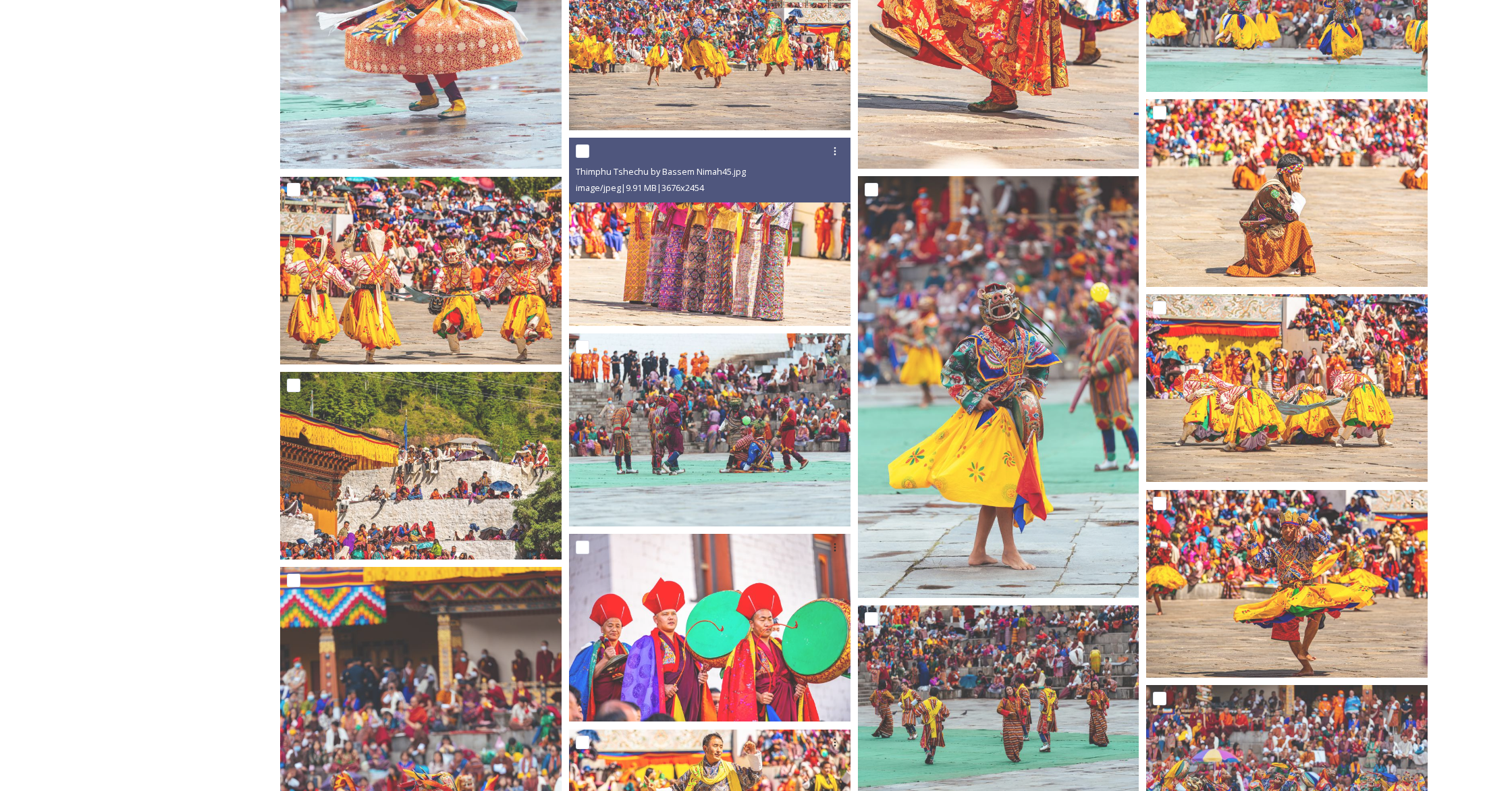
scroll to position [2207, 0]
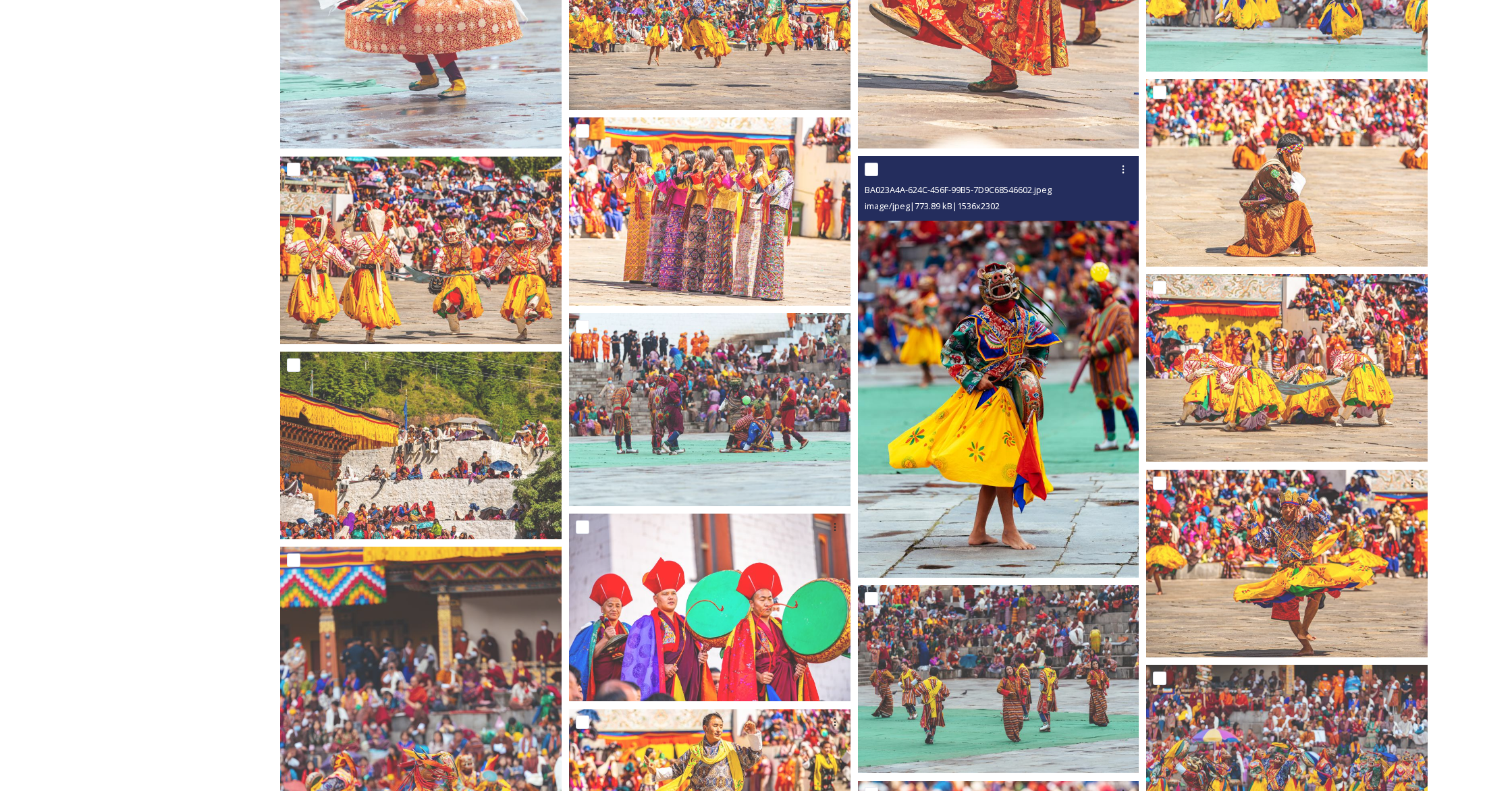
click at [888, 327] on img at bounding box center [998, 367] width 282 height 422
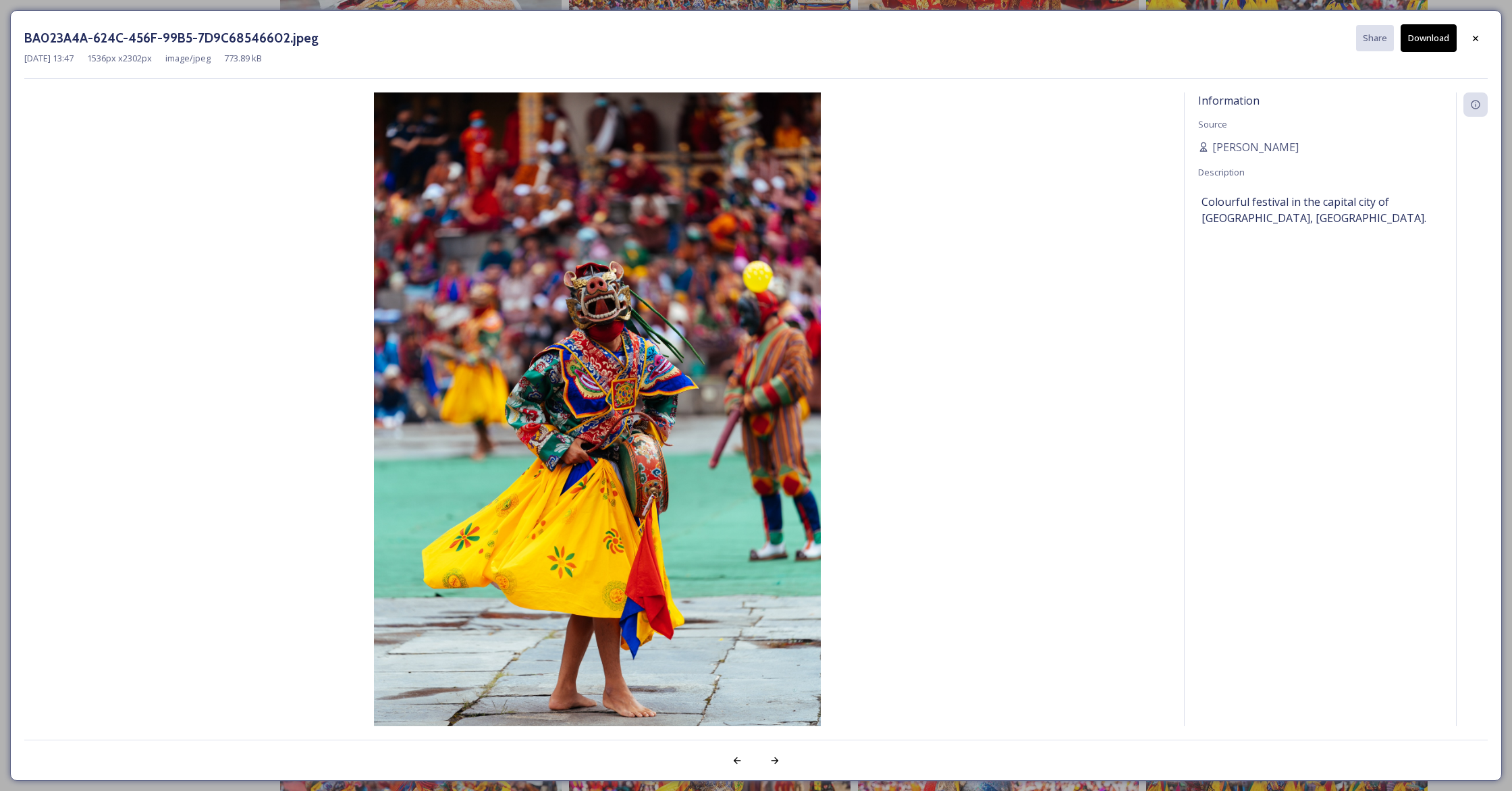
click at [888, 237] on img at bounding box center [597, 427] width 1146 height 669
click at [888, 39] on icon at bounding box center [1475, 38] width 11 height 11
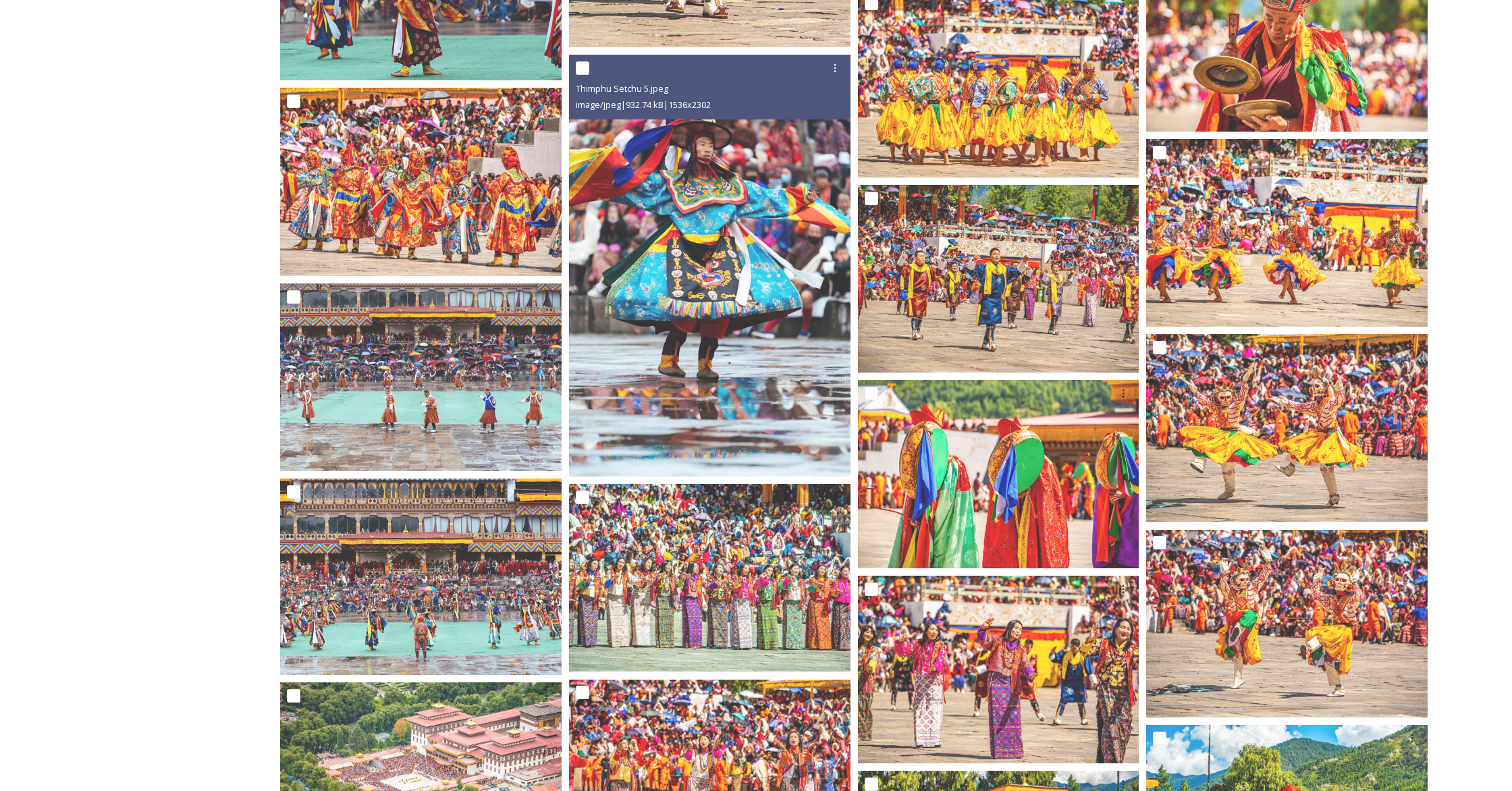
scroll to position [4898, 0]
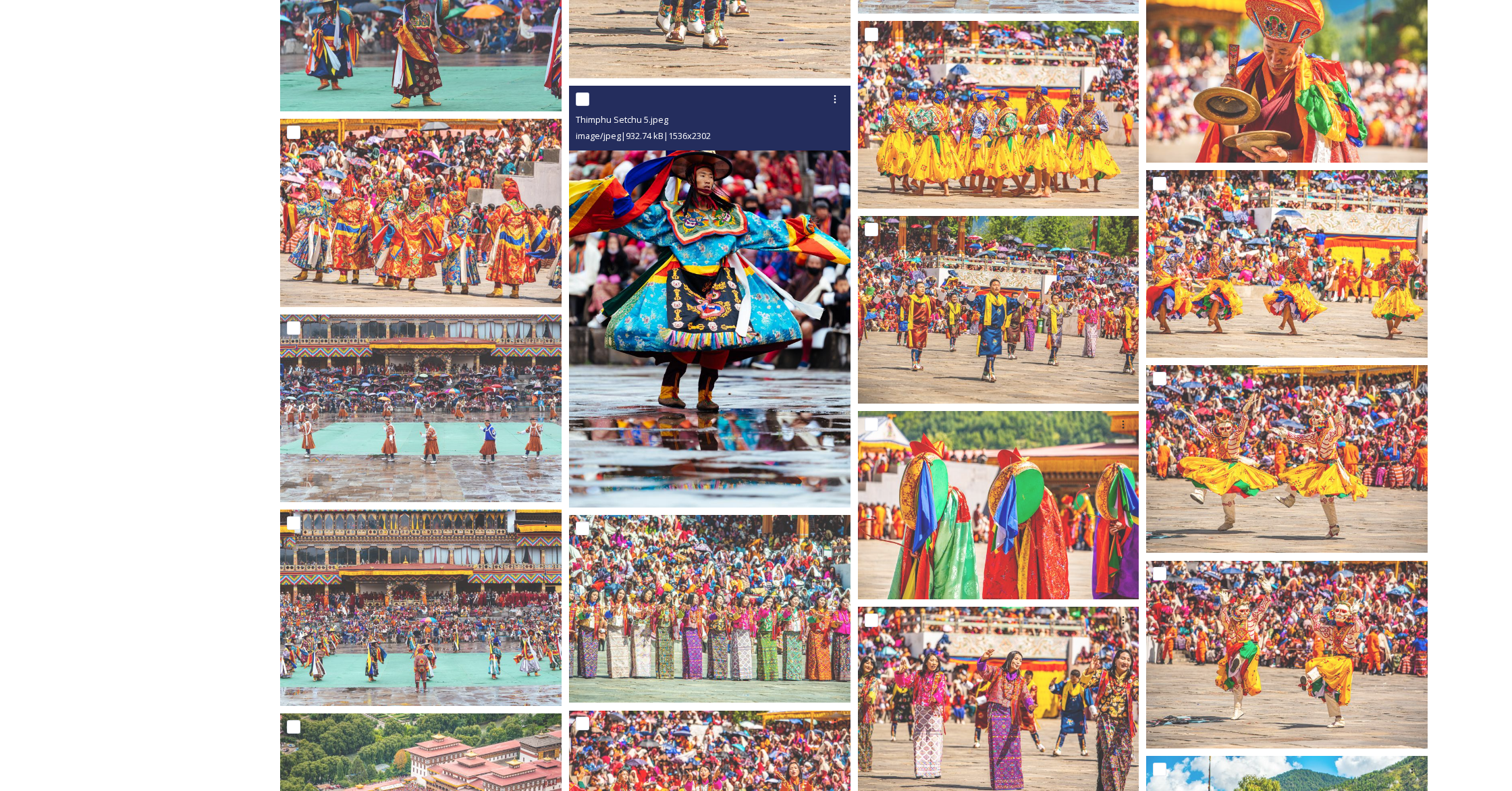
click at [761, 316] on img at bounding box center [709, 297] width 282 height 422
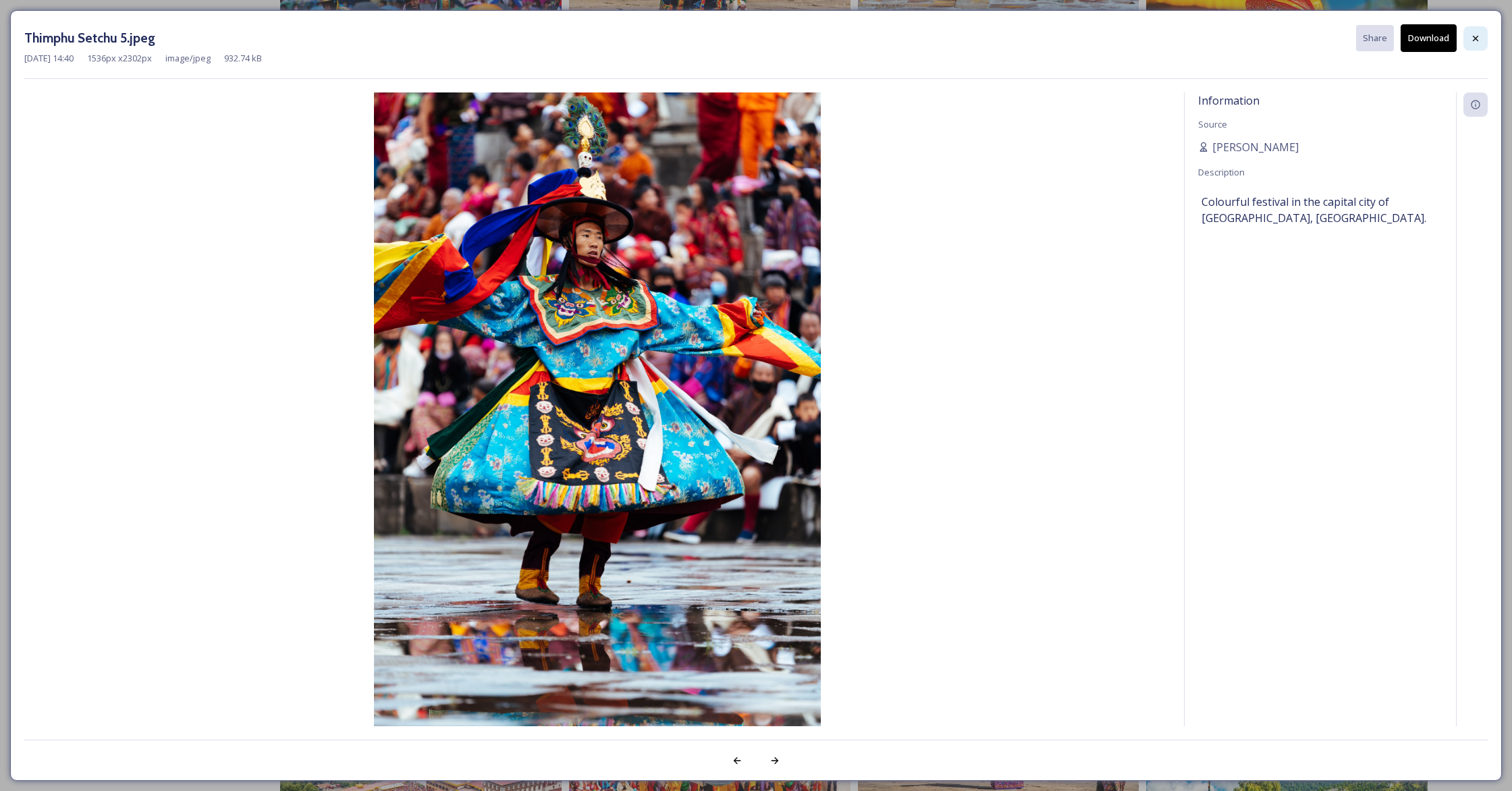
click at [888, 37] on icon at bounding box center [1475, 38] width 5 height 5
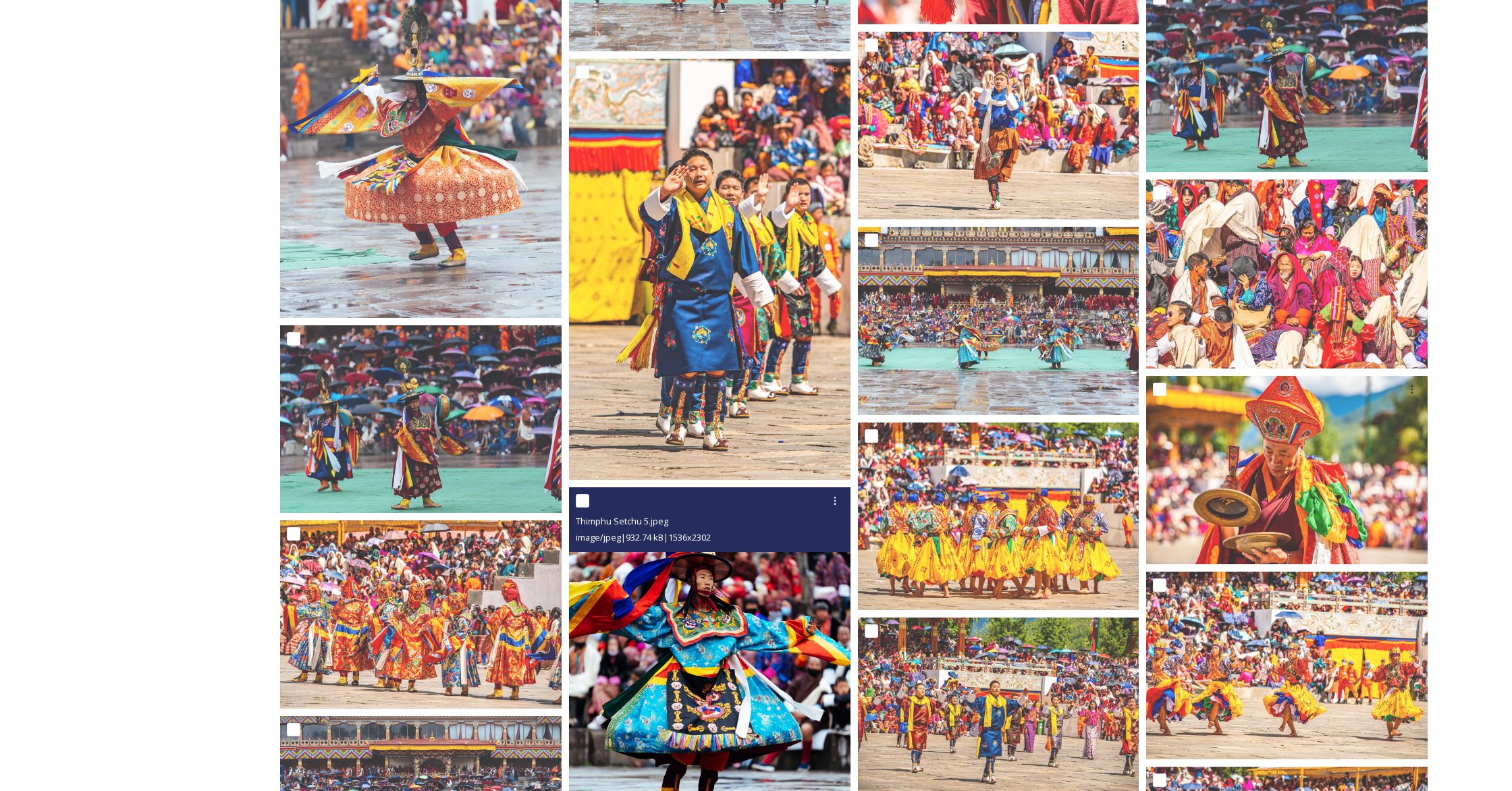
scroll to position [4460, 0]
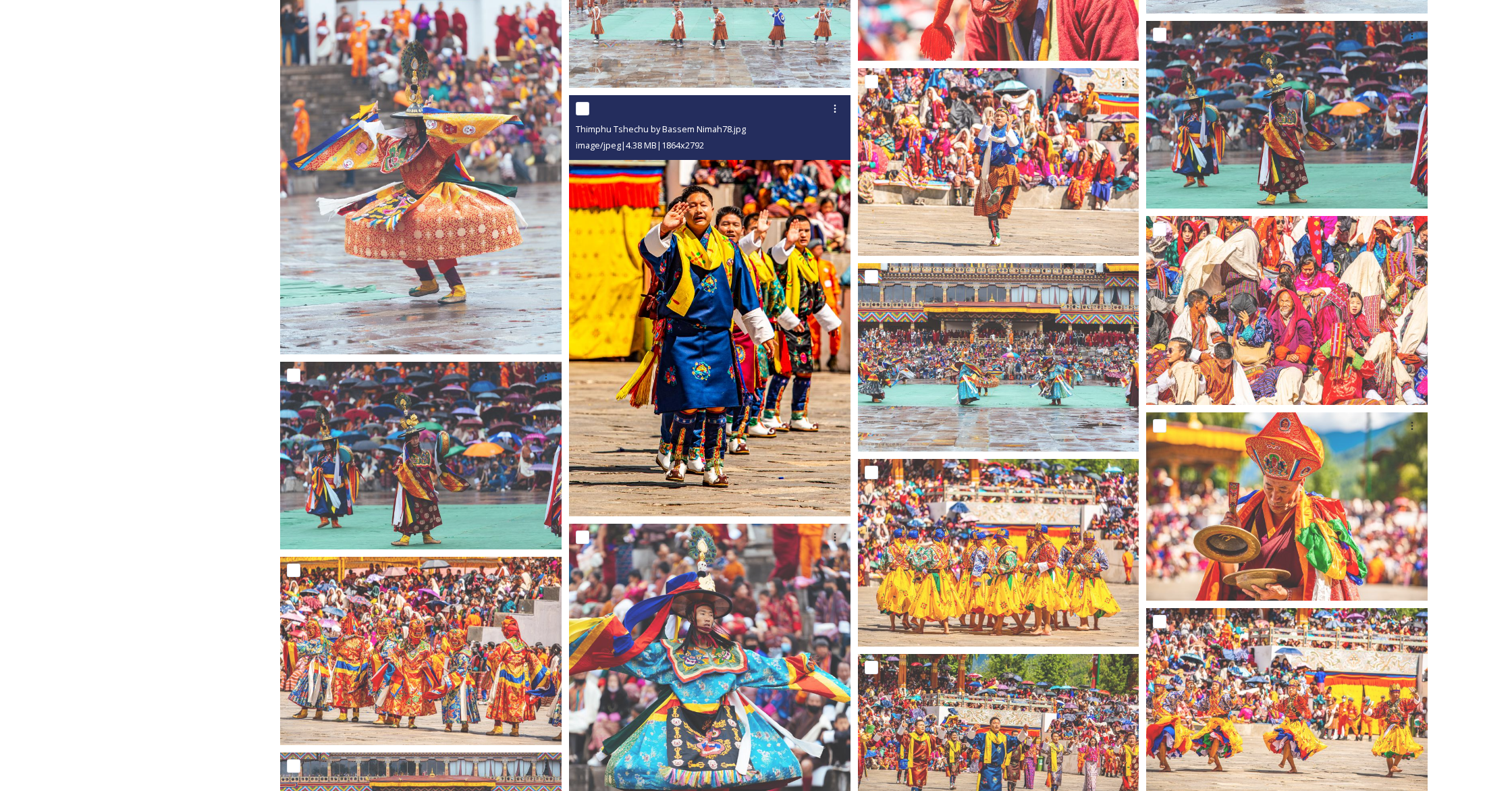
click at [754, 337] on img at bounding box center [709, 306] width 282 height 421
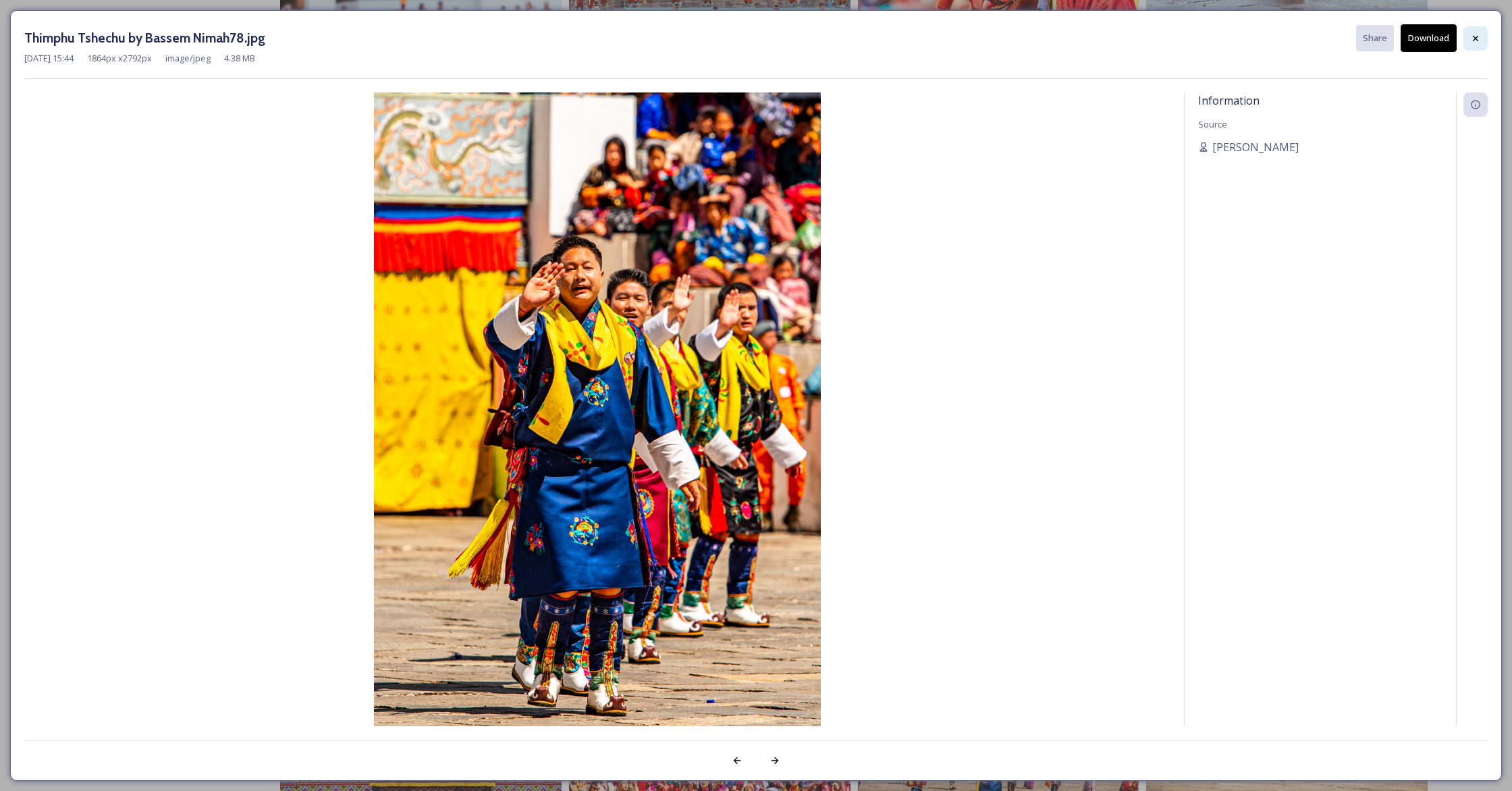
click at [888, 38] on icon at bounding box center [1475, 38] width 11 height 11
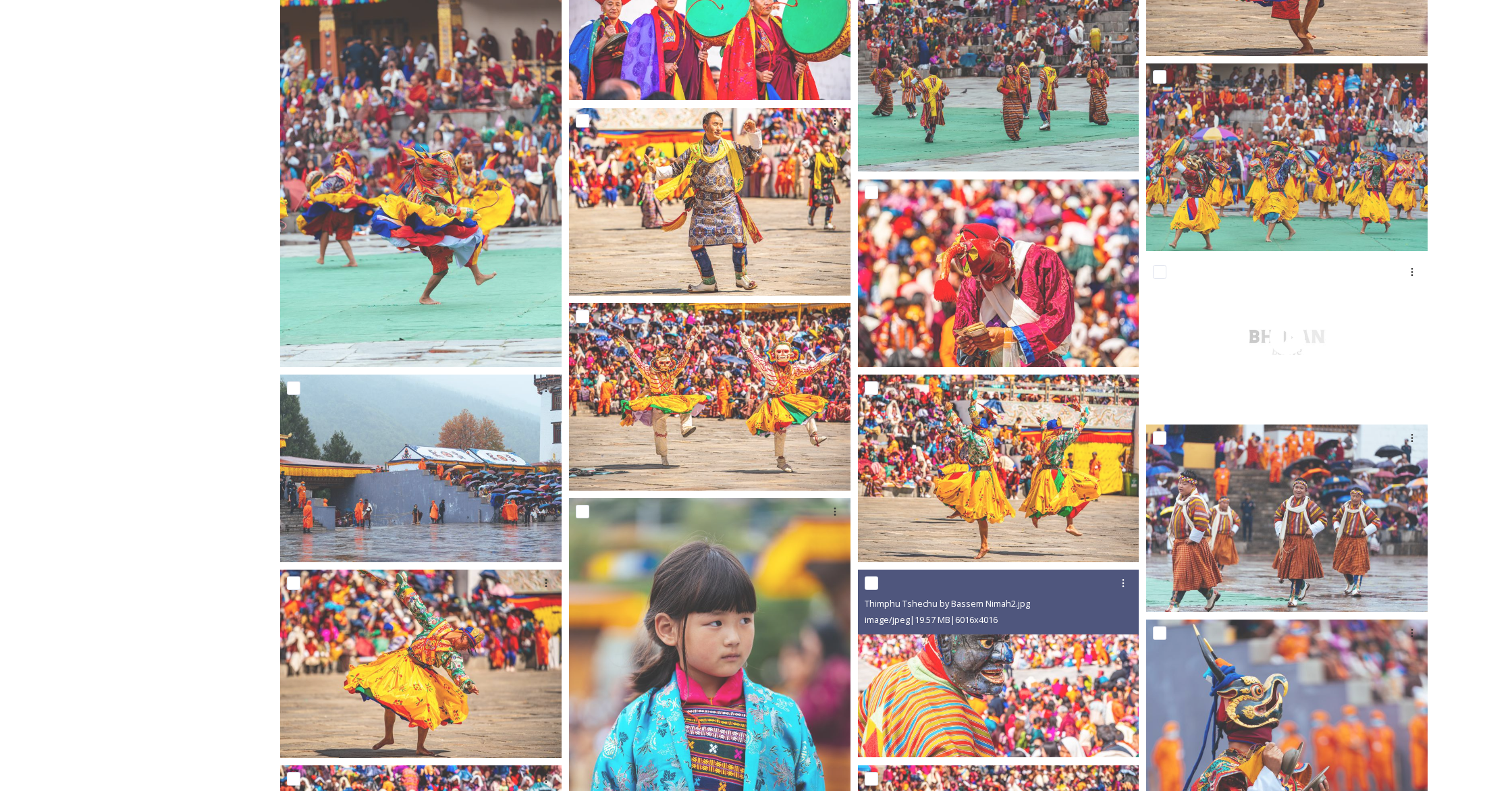
scroll to position [2791, 0]
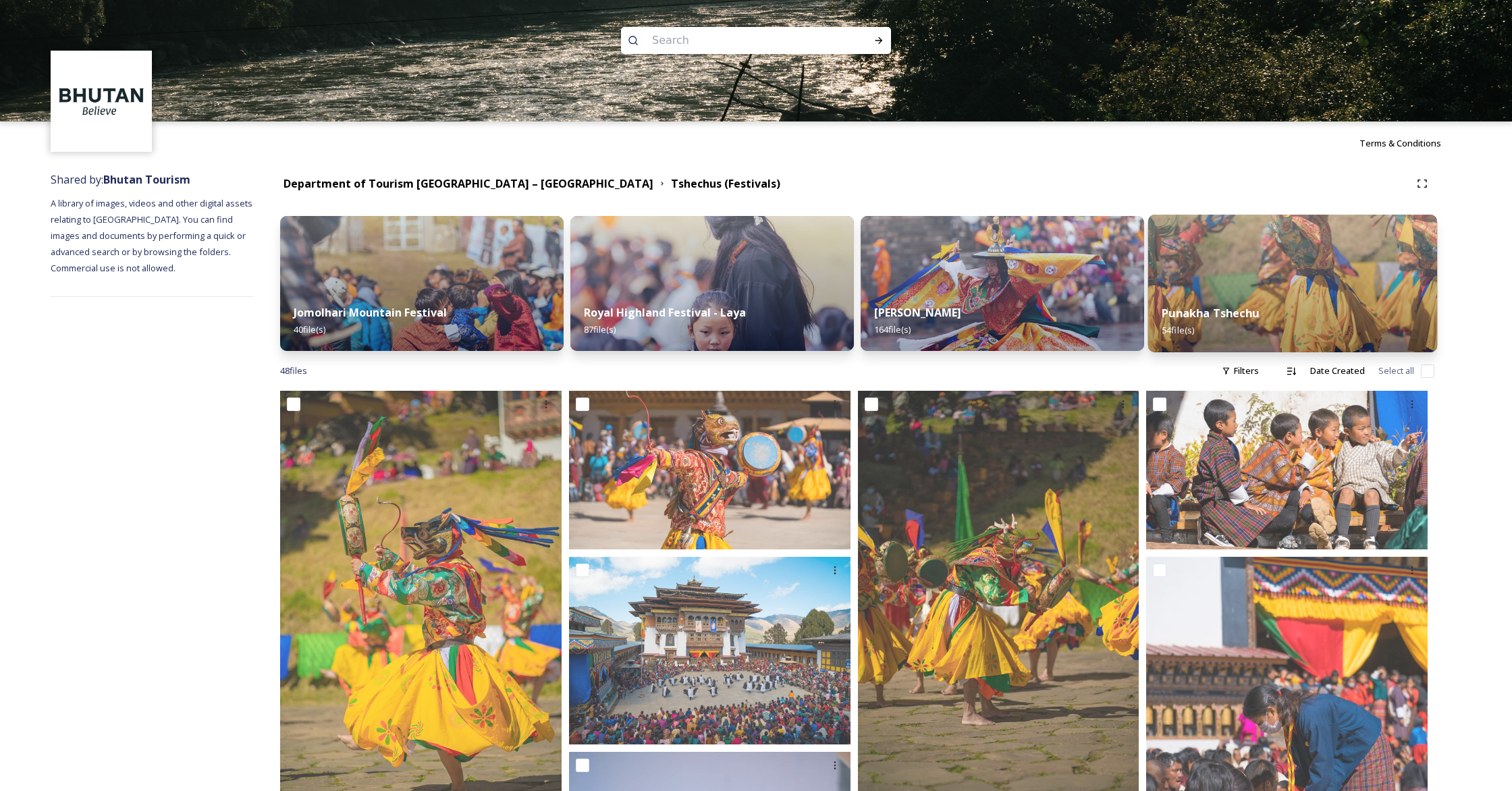
click at [888, 274] on img at bounding box center [1292, 283] width 289 height 138
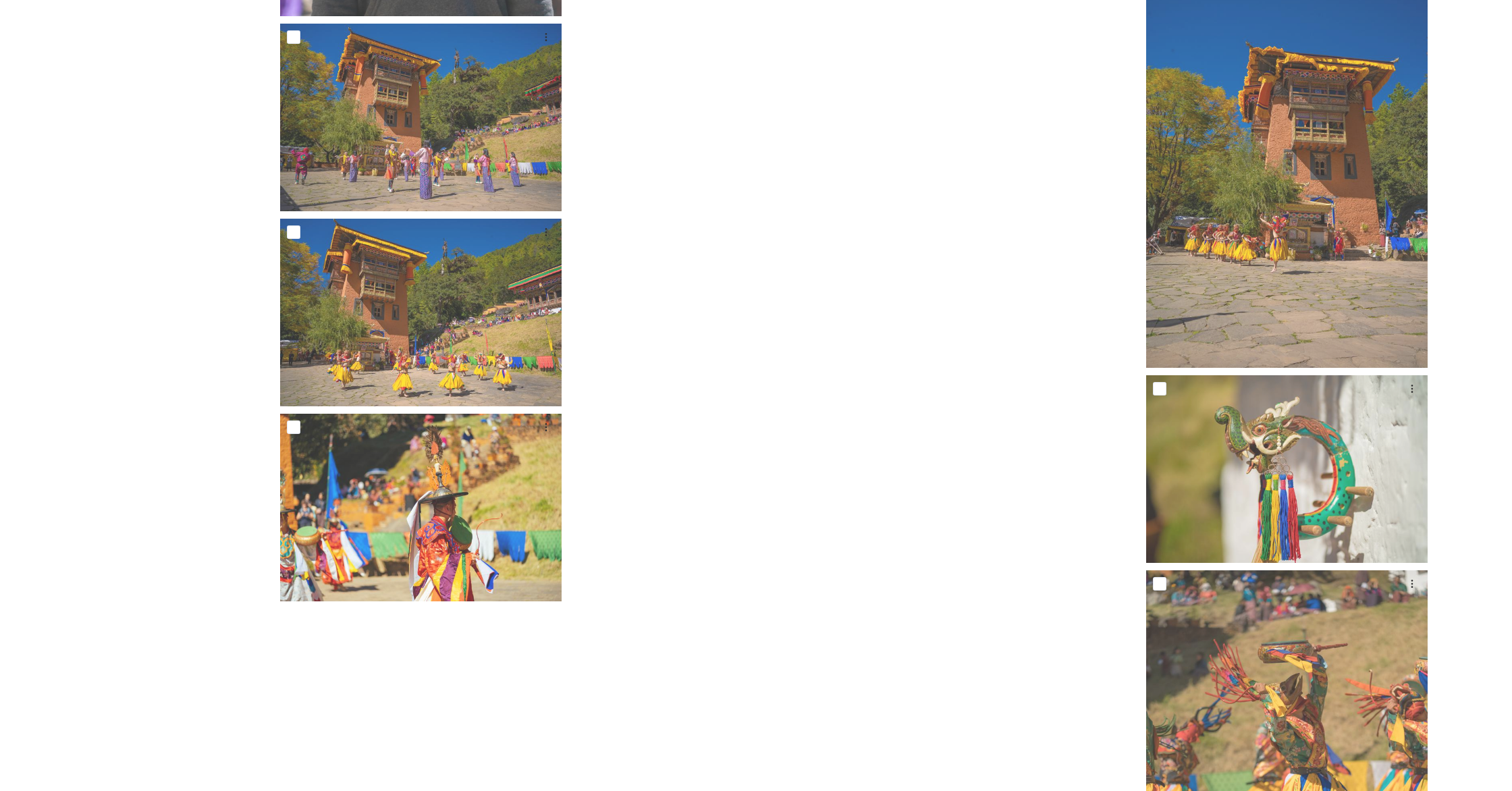
scroll to position [3800, 0]
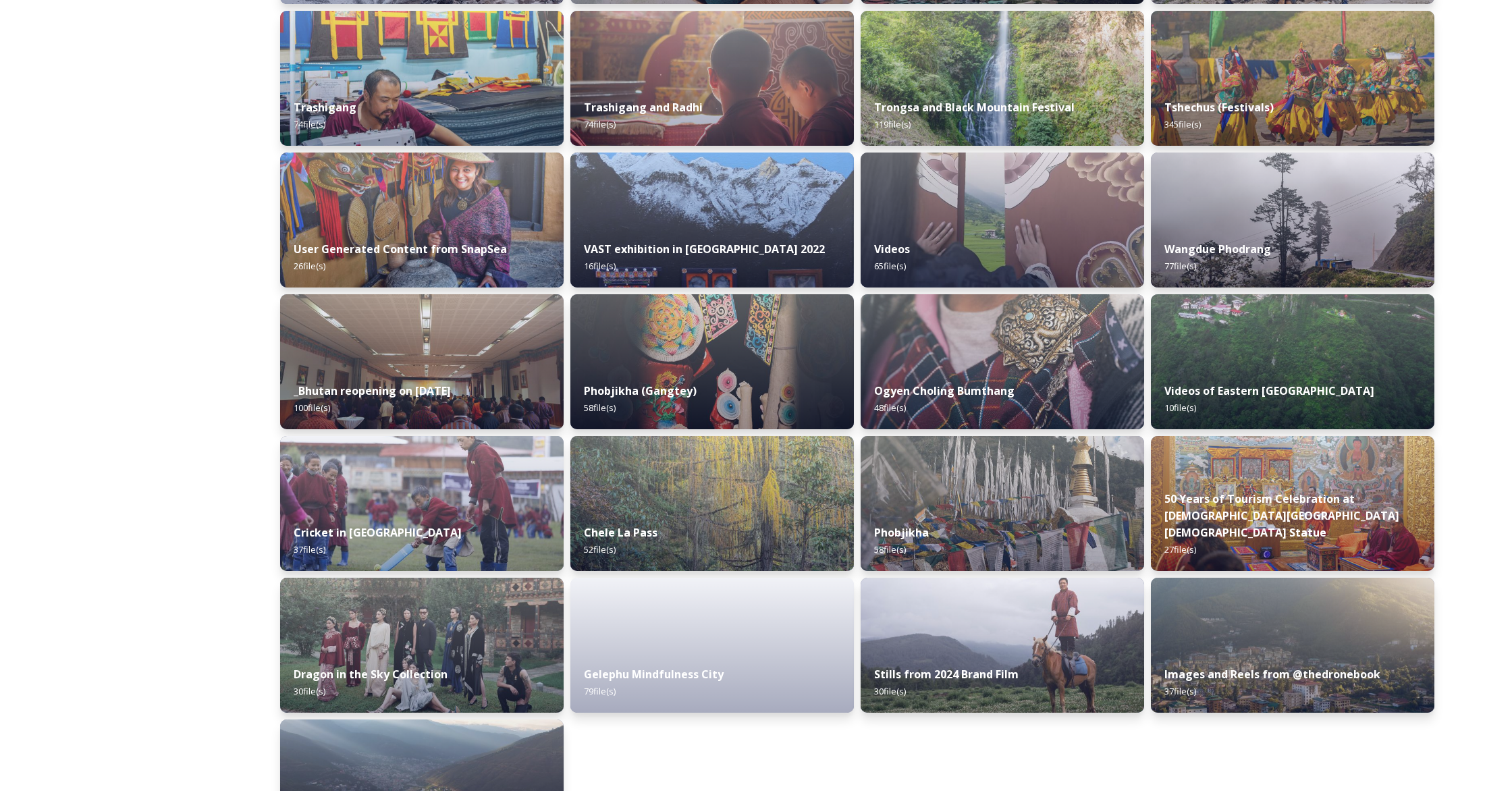
scroll to position [1416, 0]
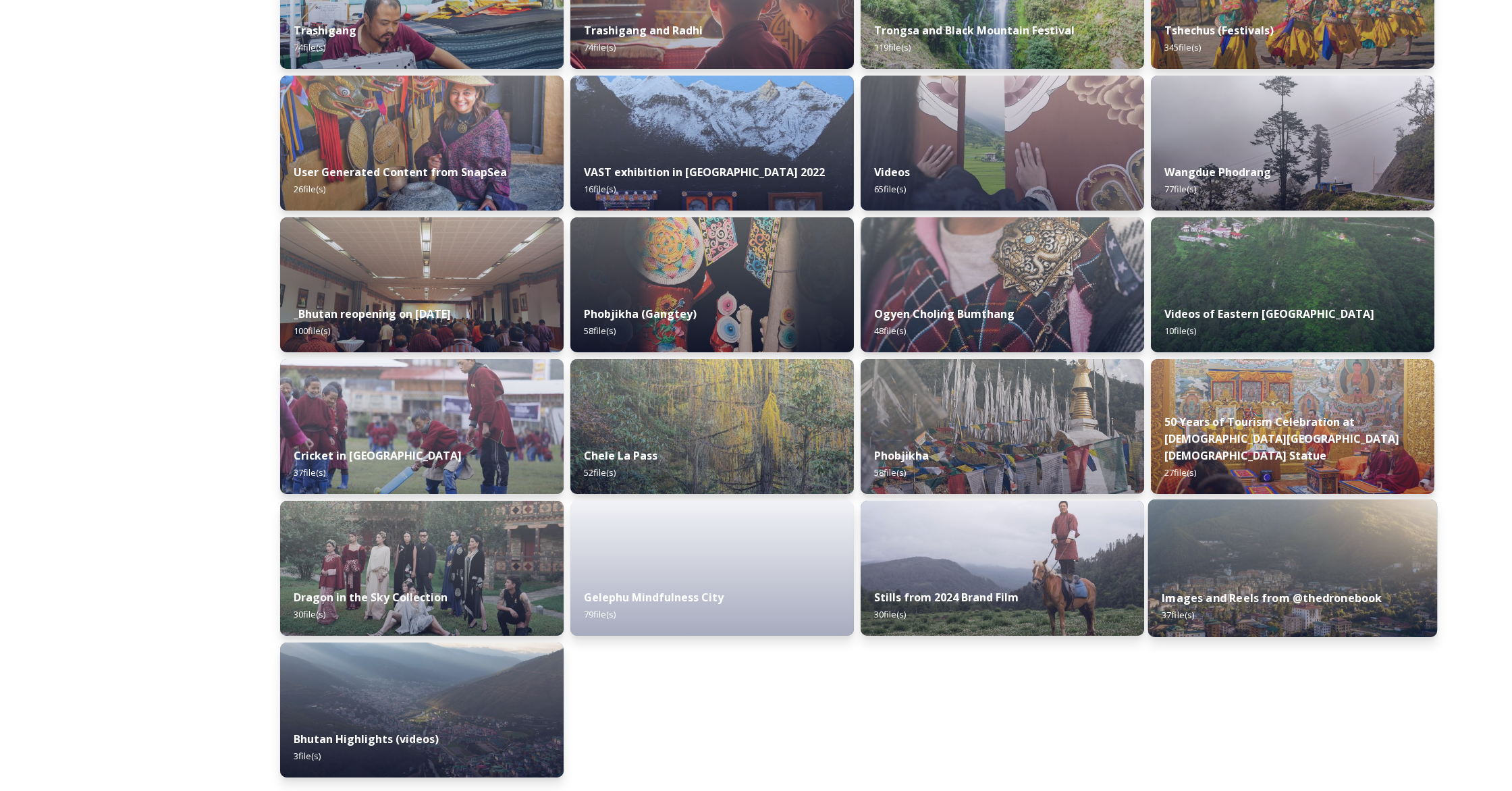
click at [888, 557] on img at bounding box center [1292, 568] width 289 height 138
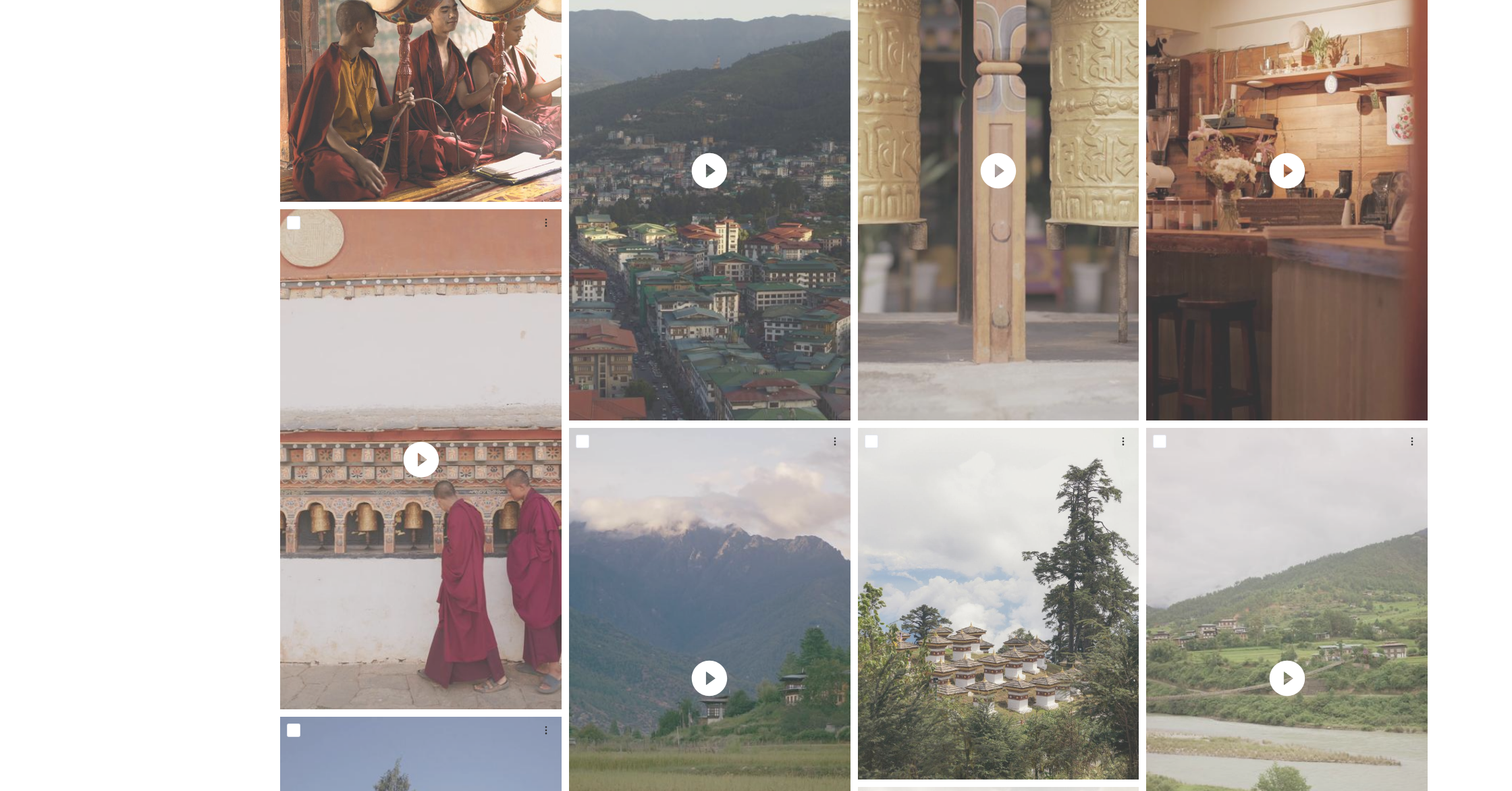
scroll to position [1372, 0]
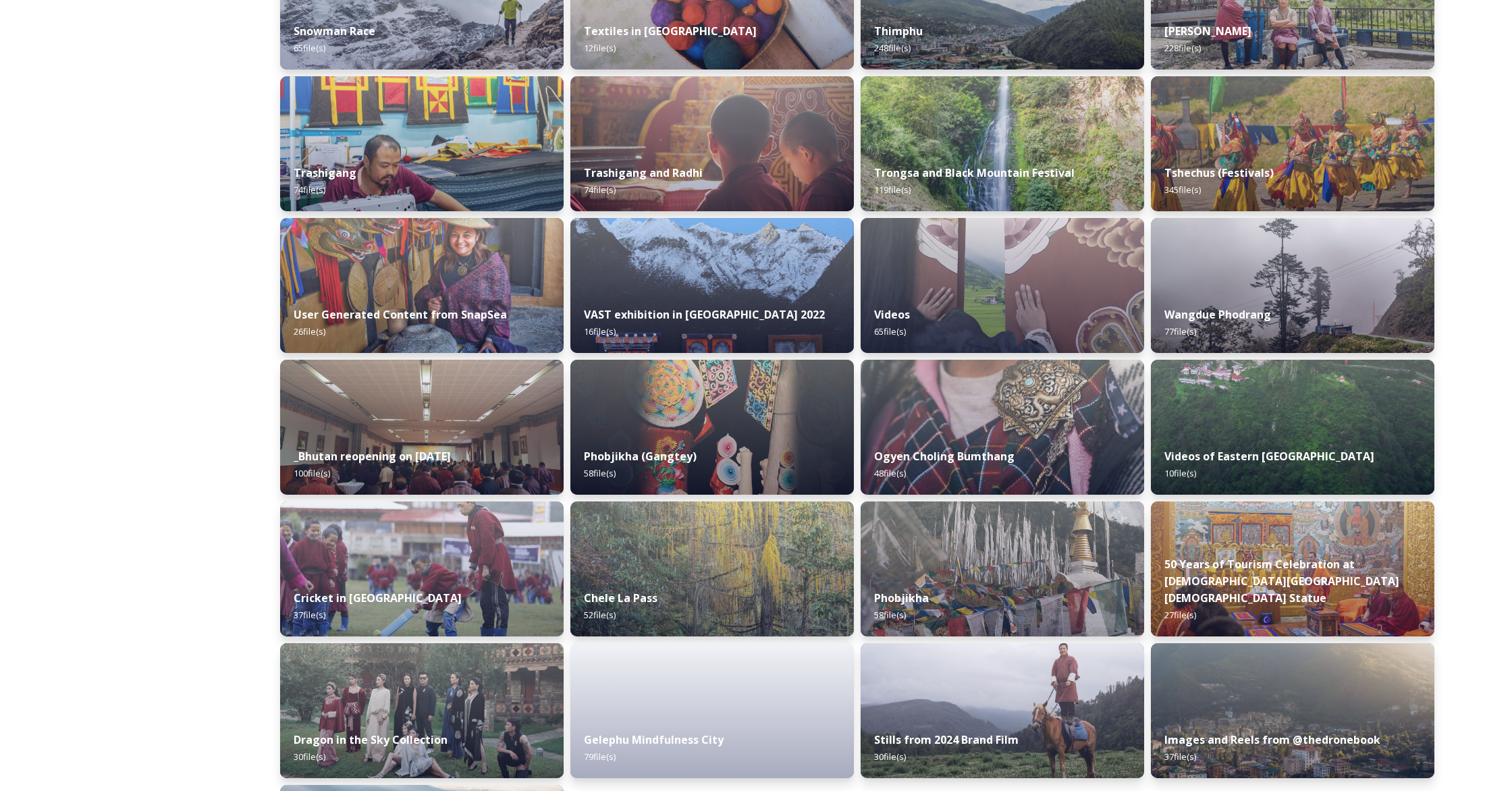
scroll to position [1416, 0]
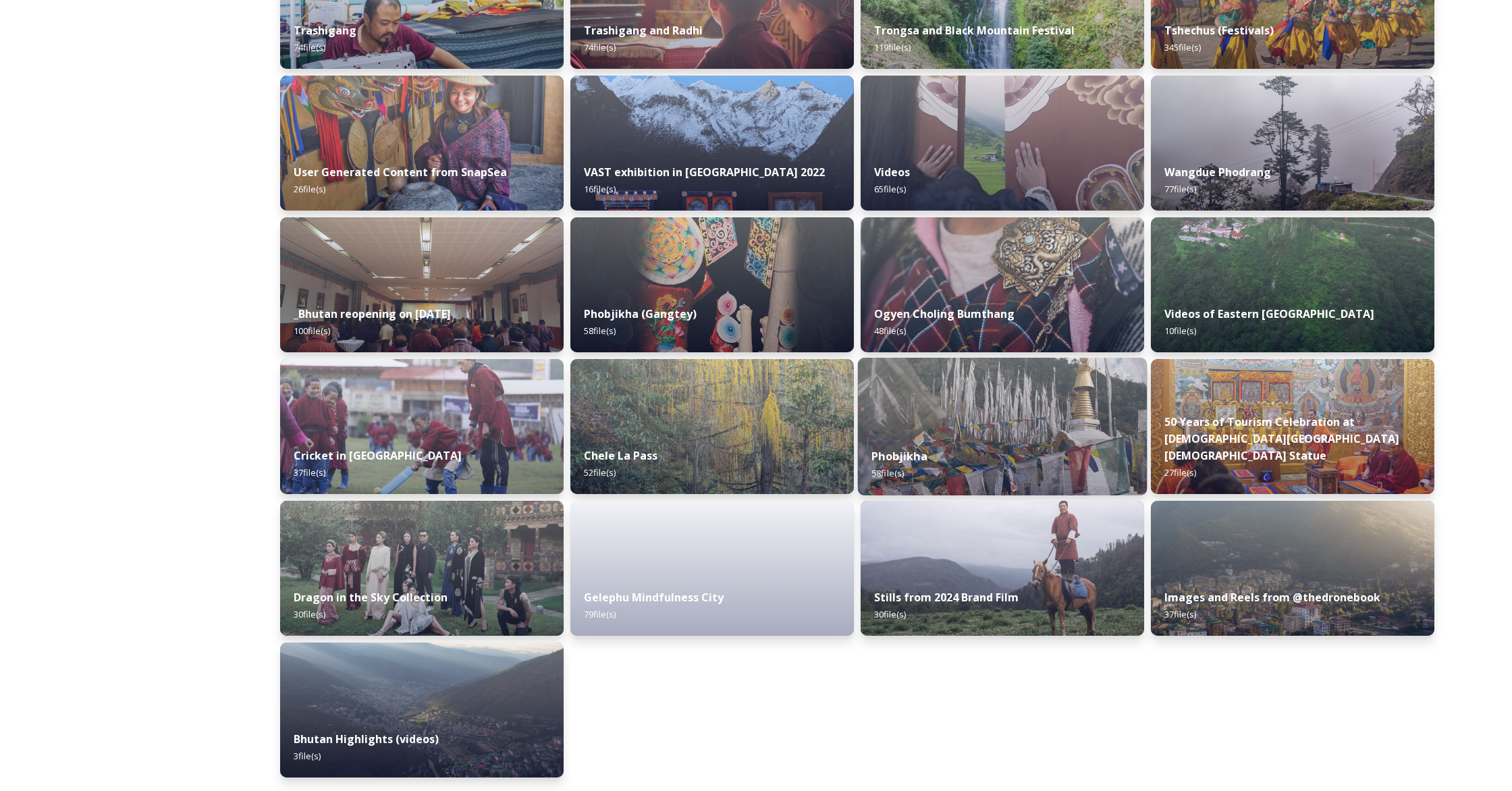
click at [888, 431] on img at bounding box center [1002, 426] width 289 height 138
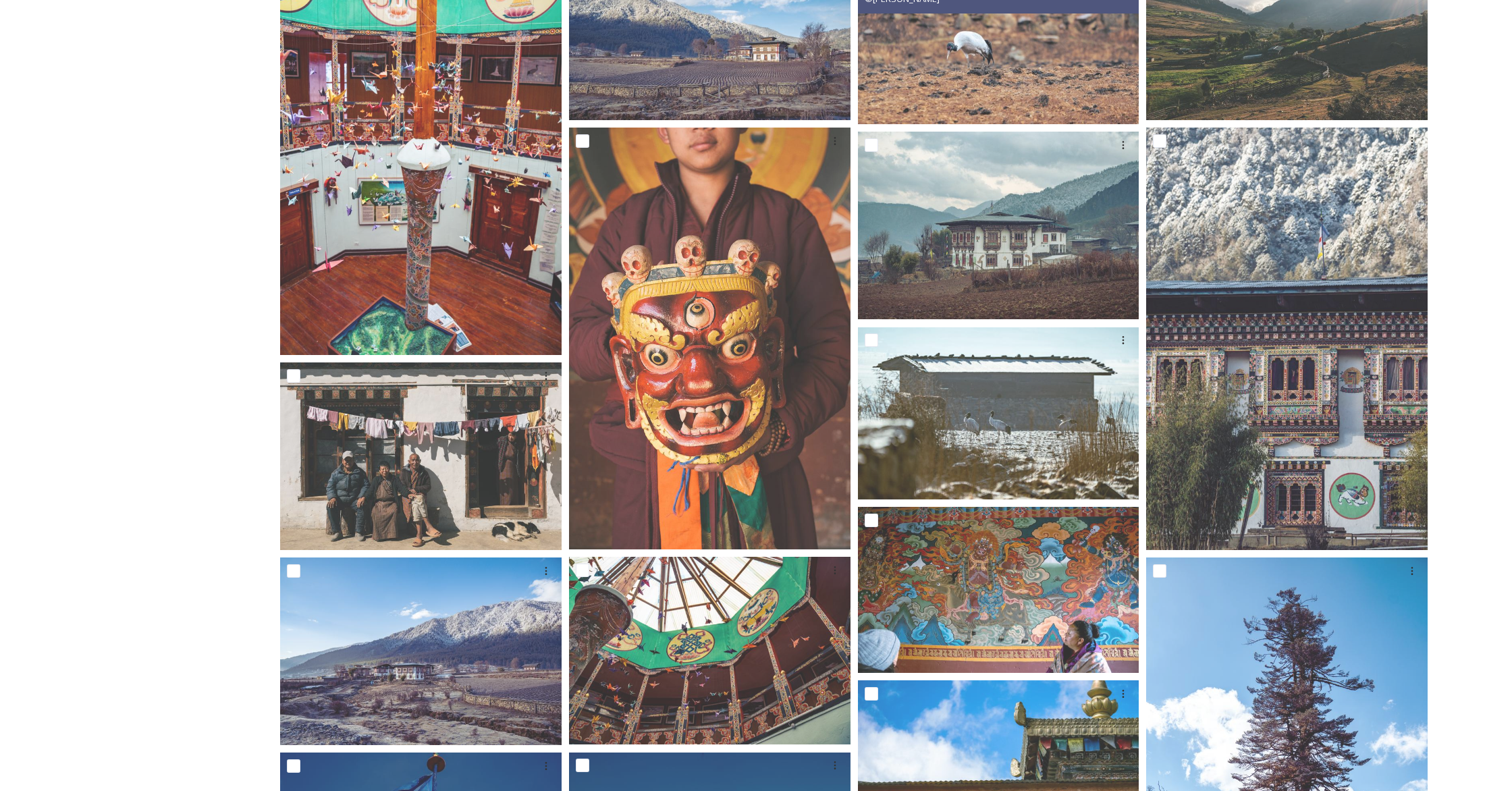
scroll to position [347, 0]
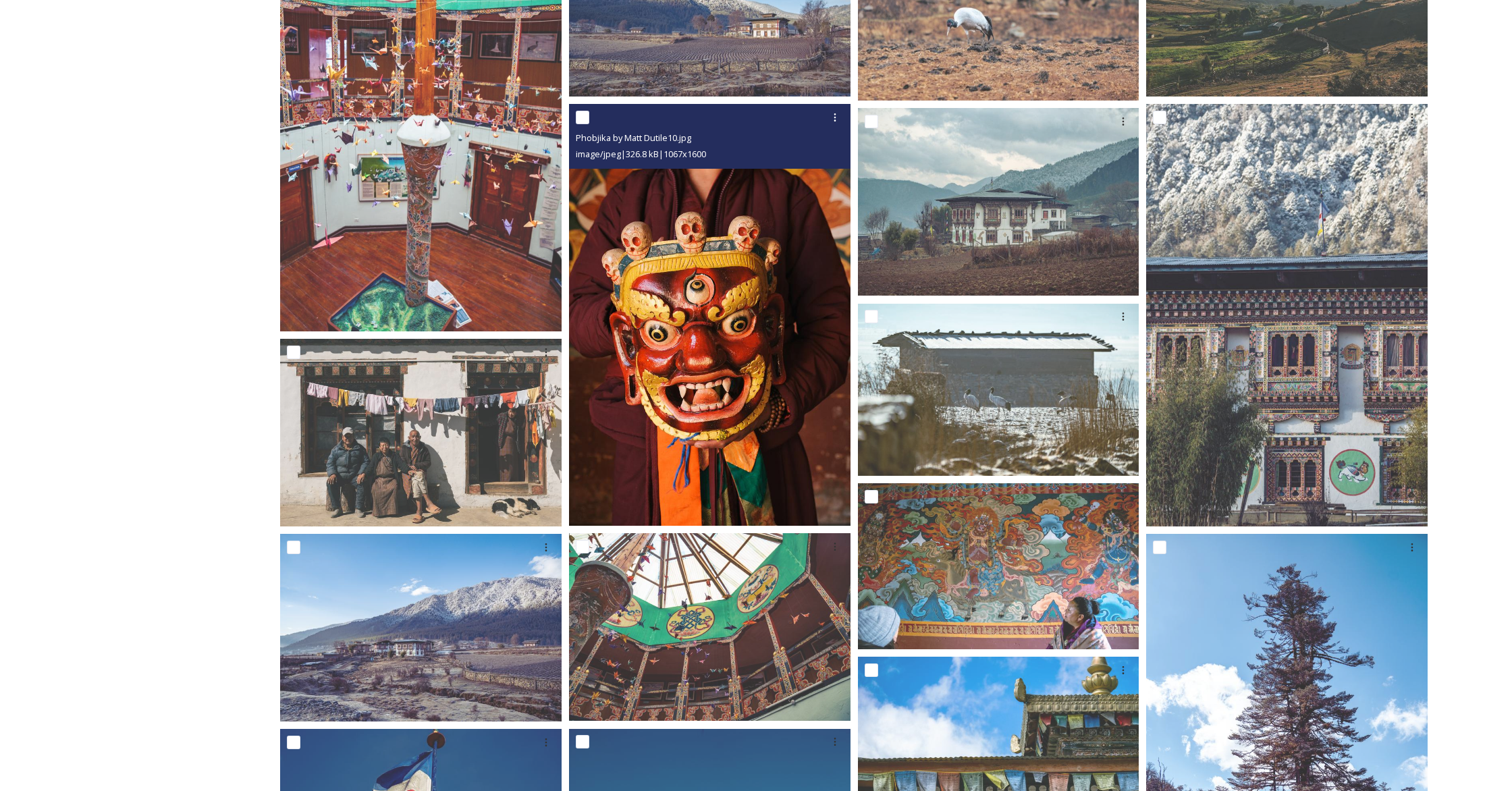
click at [706, 327] on img at bounding box center [709, 314] width 282 height 422
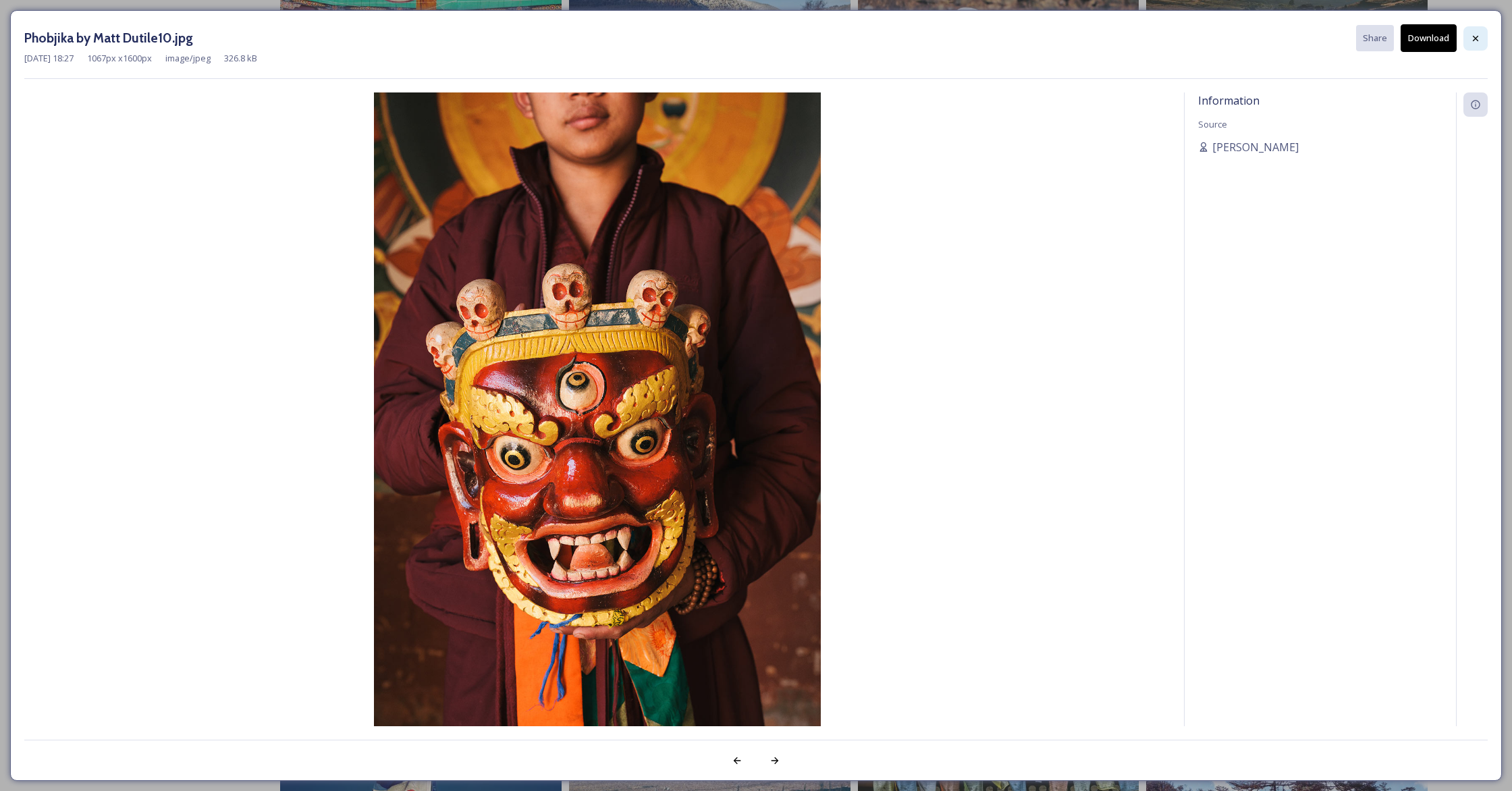
click at [888, 38] on div at bounding box center [1475, 38] width 24 height 24
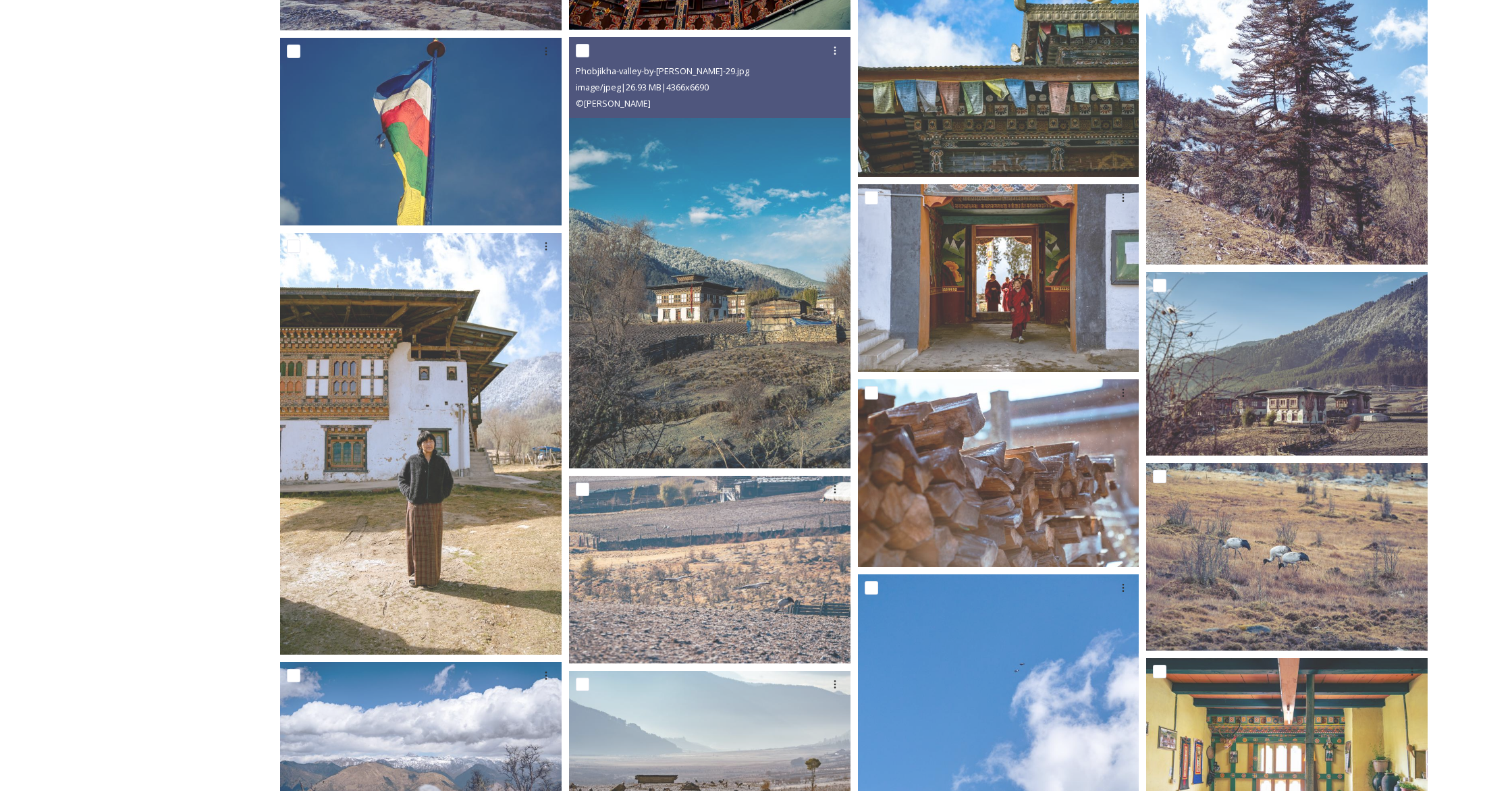
scroll to position [1017, 0]
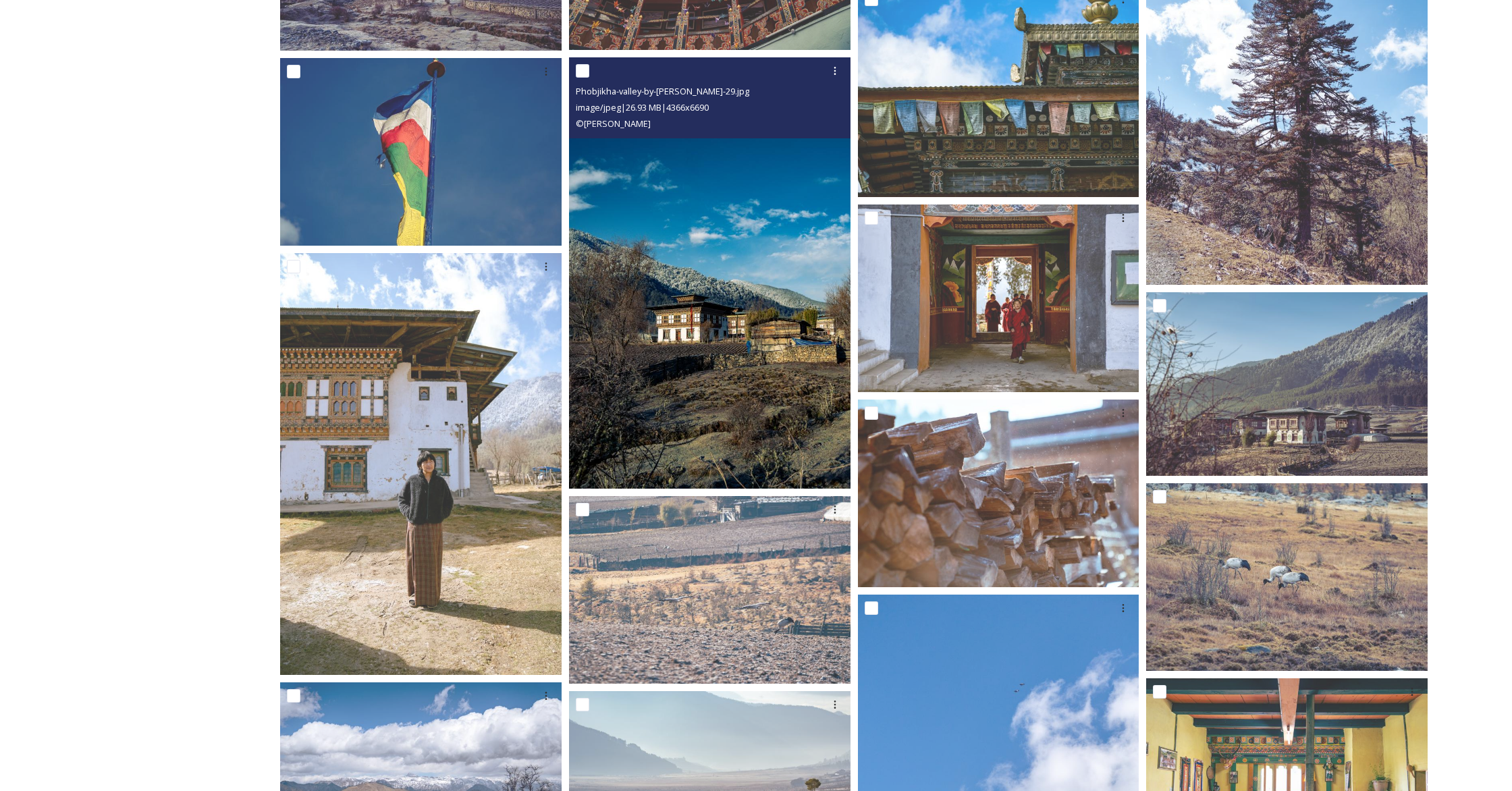
click at [683, 364] on img at bounding box center [709, 273] width 282 height 431
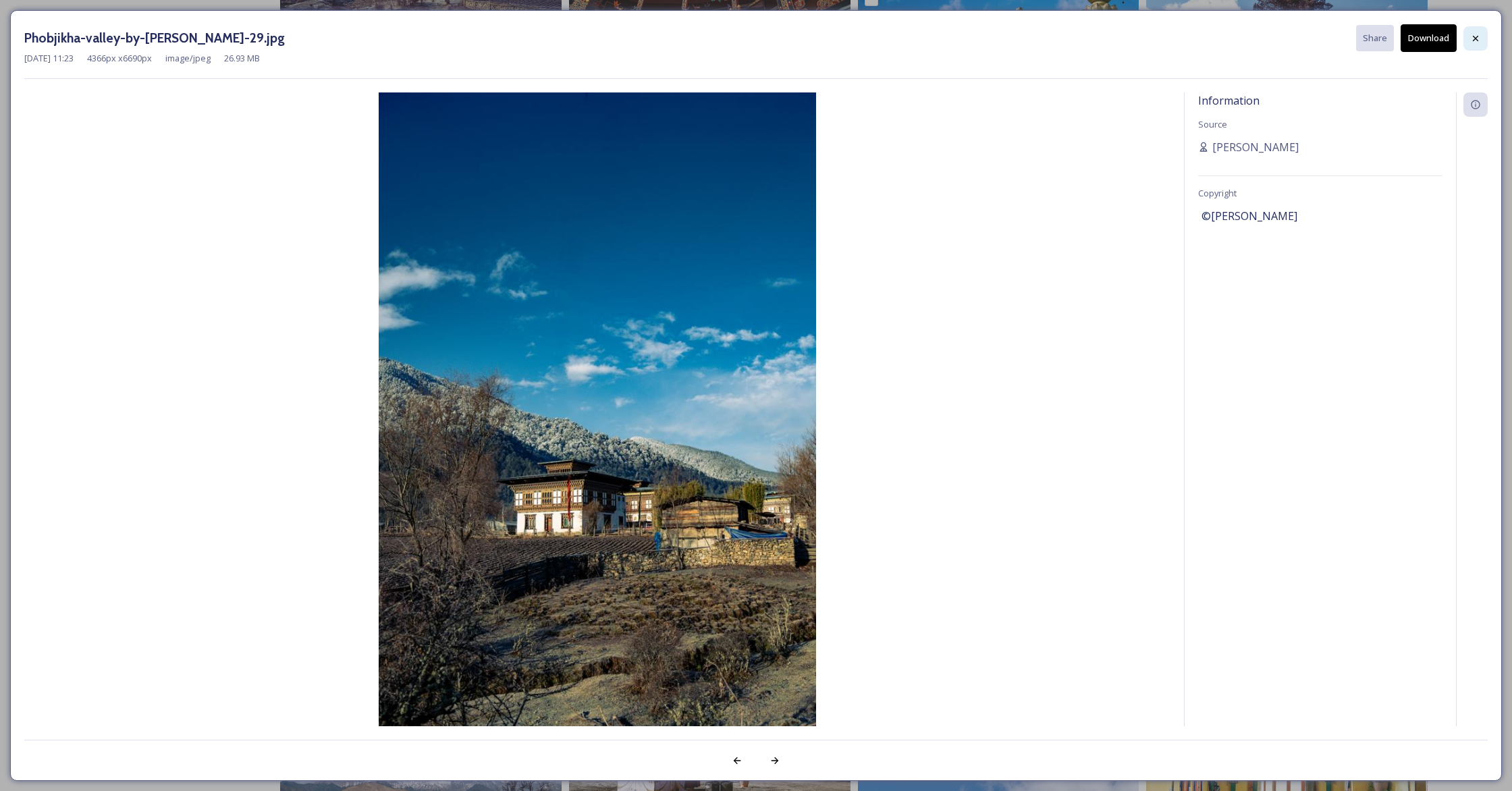
click at [888, 38] on div at bounding box center [1475, 38] width 24 height 24
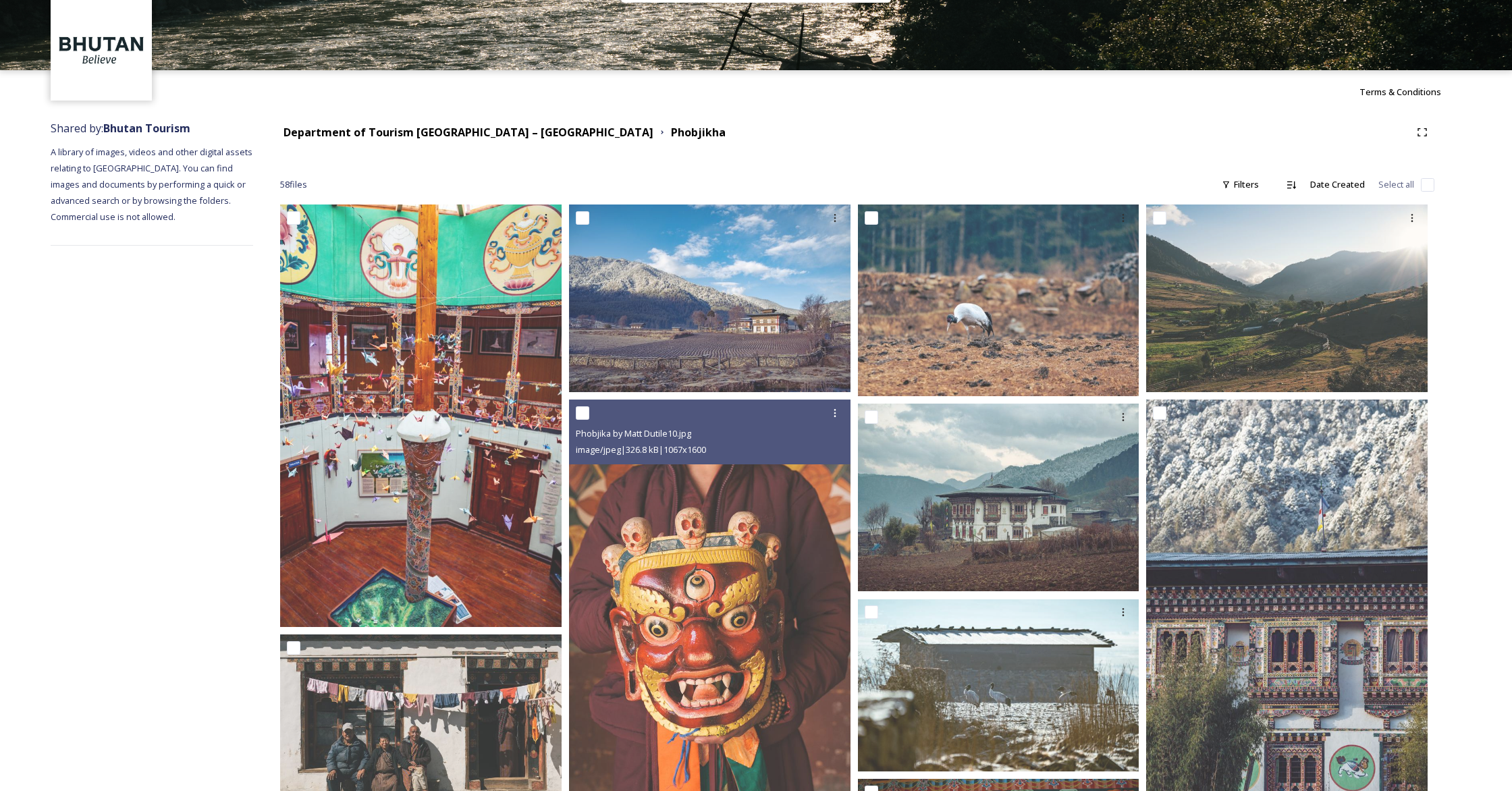
scroll to position [0, 0]
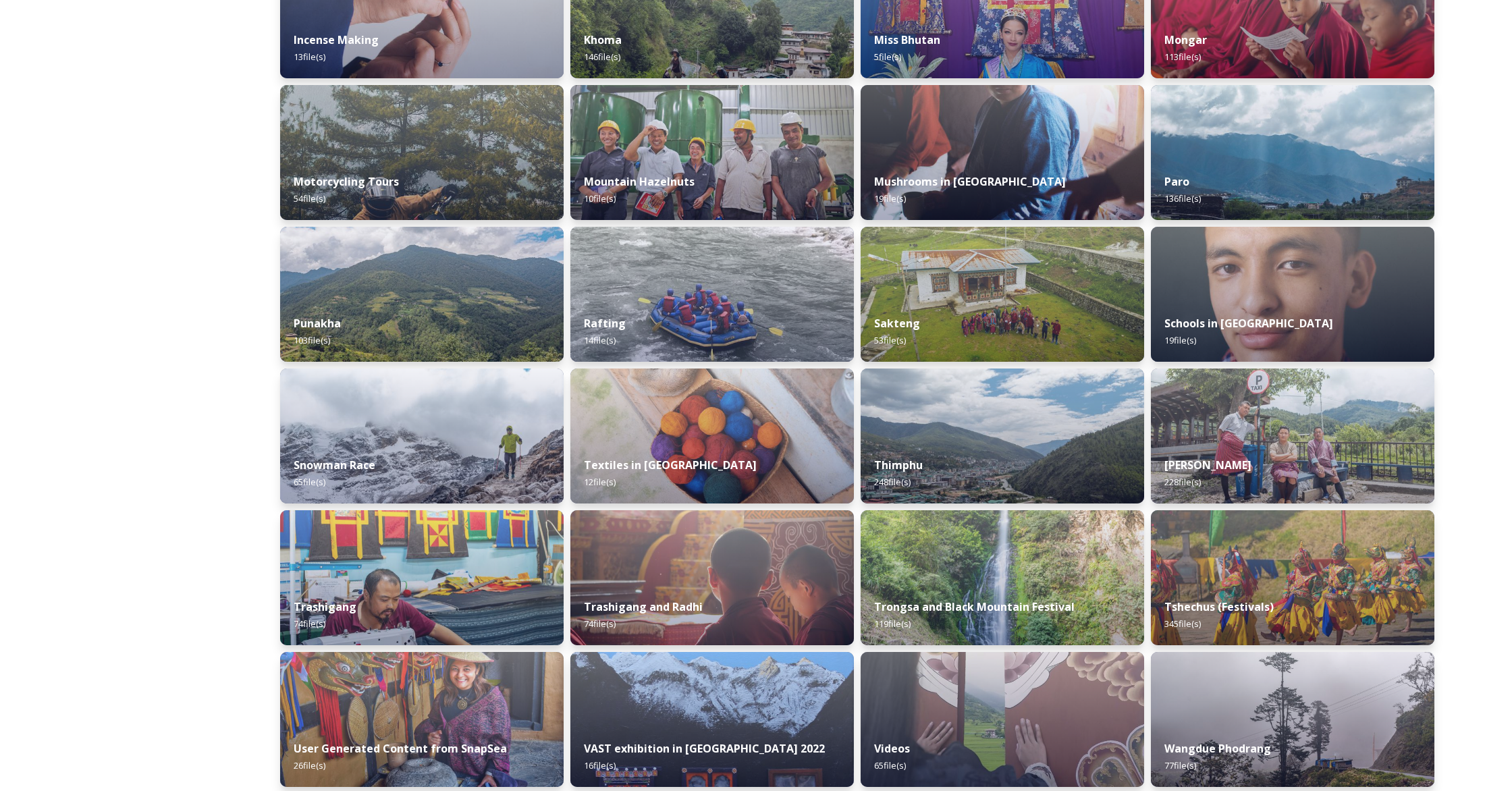
scroll to position [840, 0]
click at [888, 430] on img at bounding box center [1002, 435] width 289 height 138
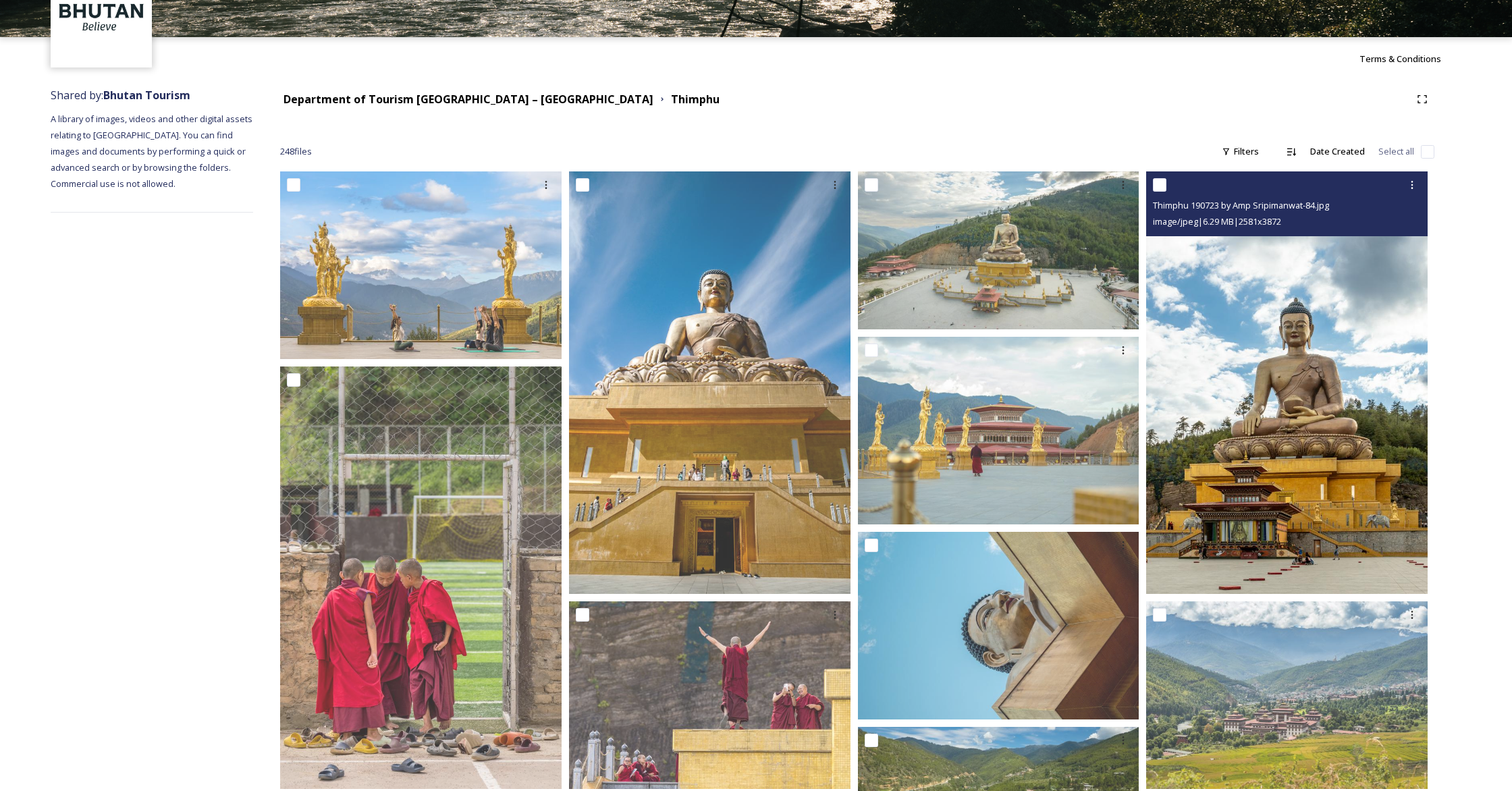
click at [888, 371] on img at bounding box center [1286, 383] width 282 height 423
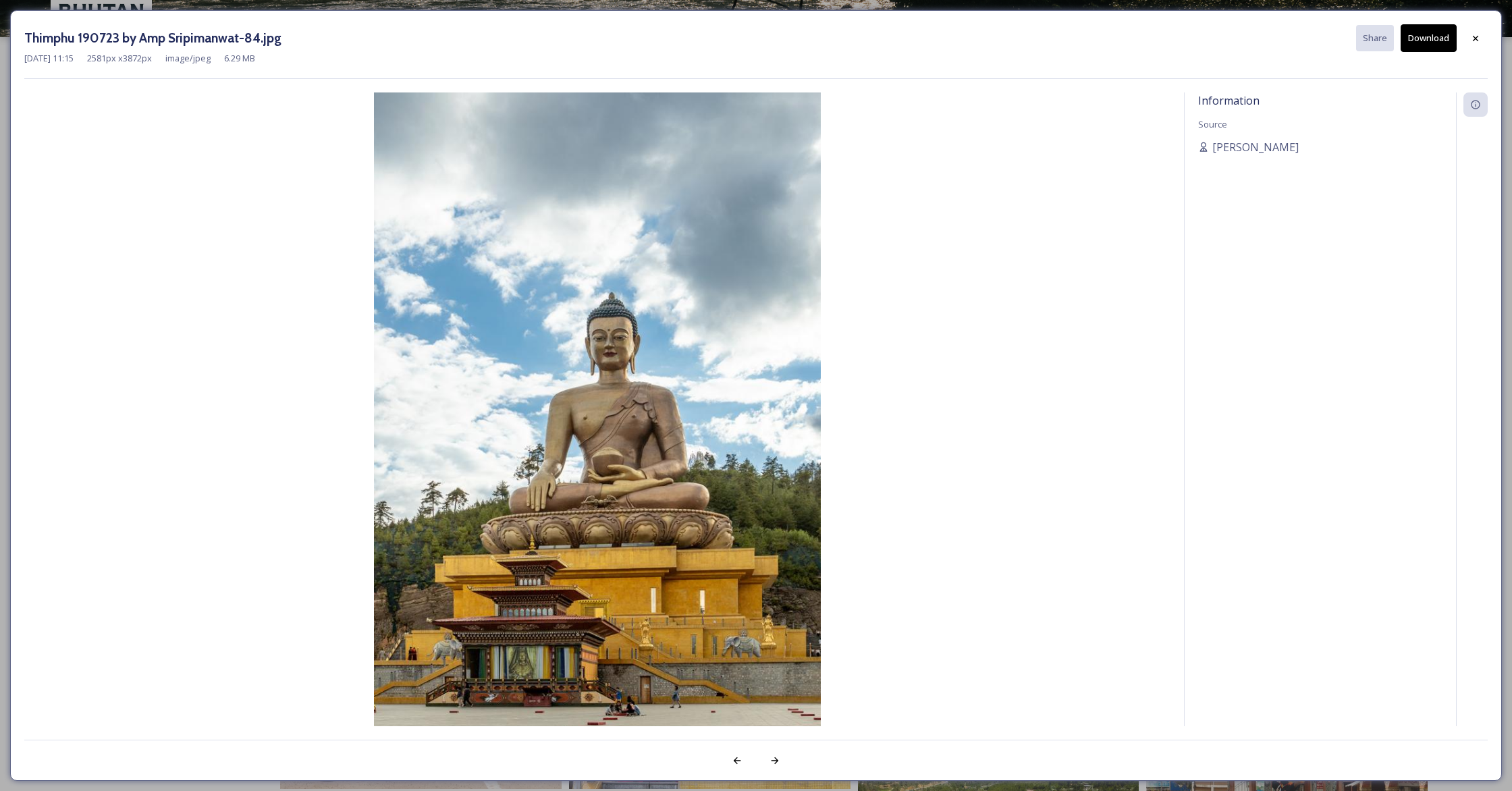
scroll to position [83, 0]
click at [888, 349] on div "Information Source [PERSON_NAME]" at bounding box center [1320, 409] width 271 height 634
click at [888, 41] on icon at bounding box center [1475, 38] width 11 height 11
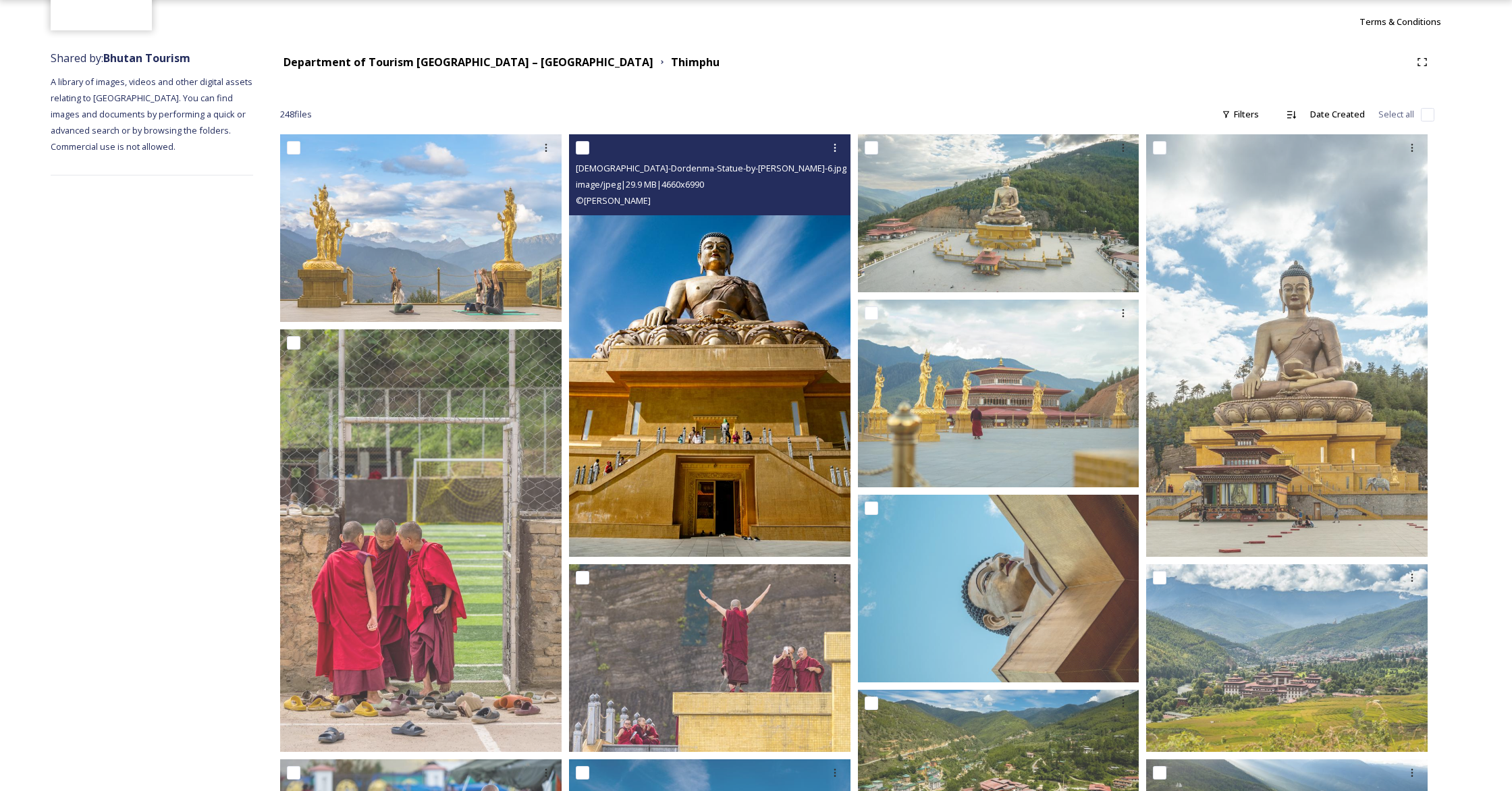
scroll to position [145, 0]
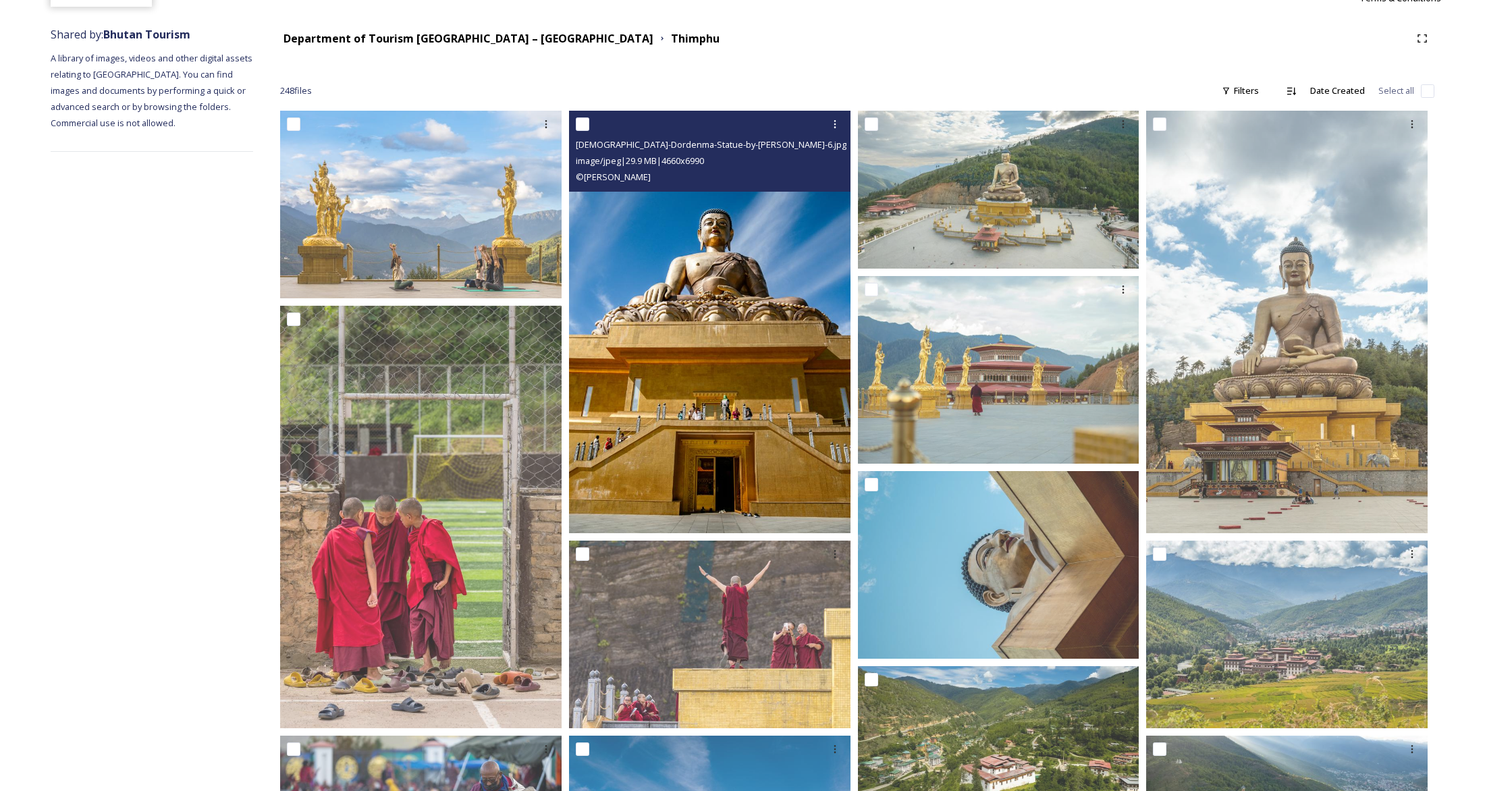
click at [758, 380] on img at bounding box center [709, 322] width 282 height 423
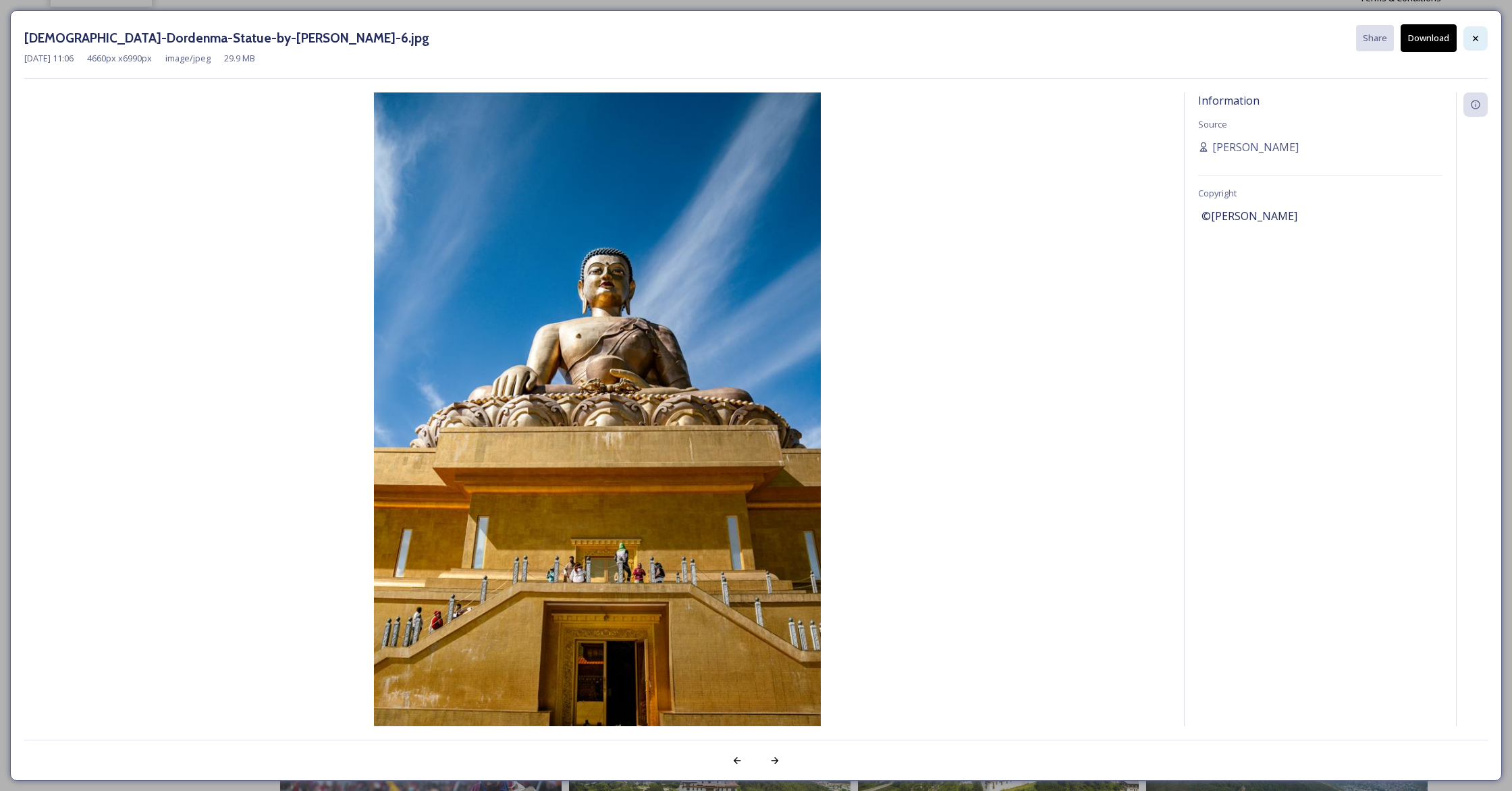
click at [888, 36] on icon at bounding box center [1475, 38] width 11 height 11
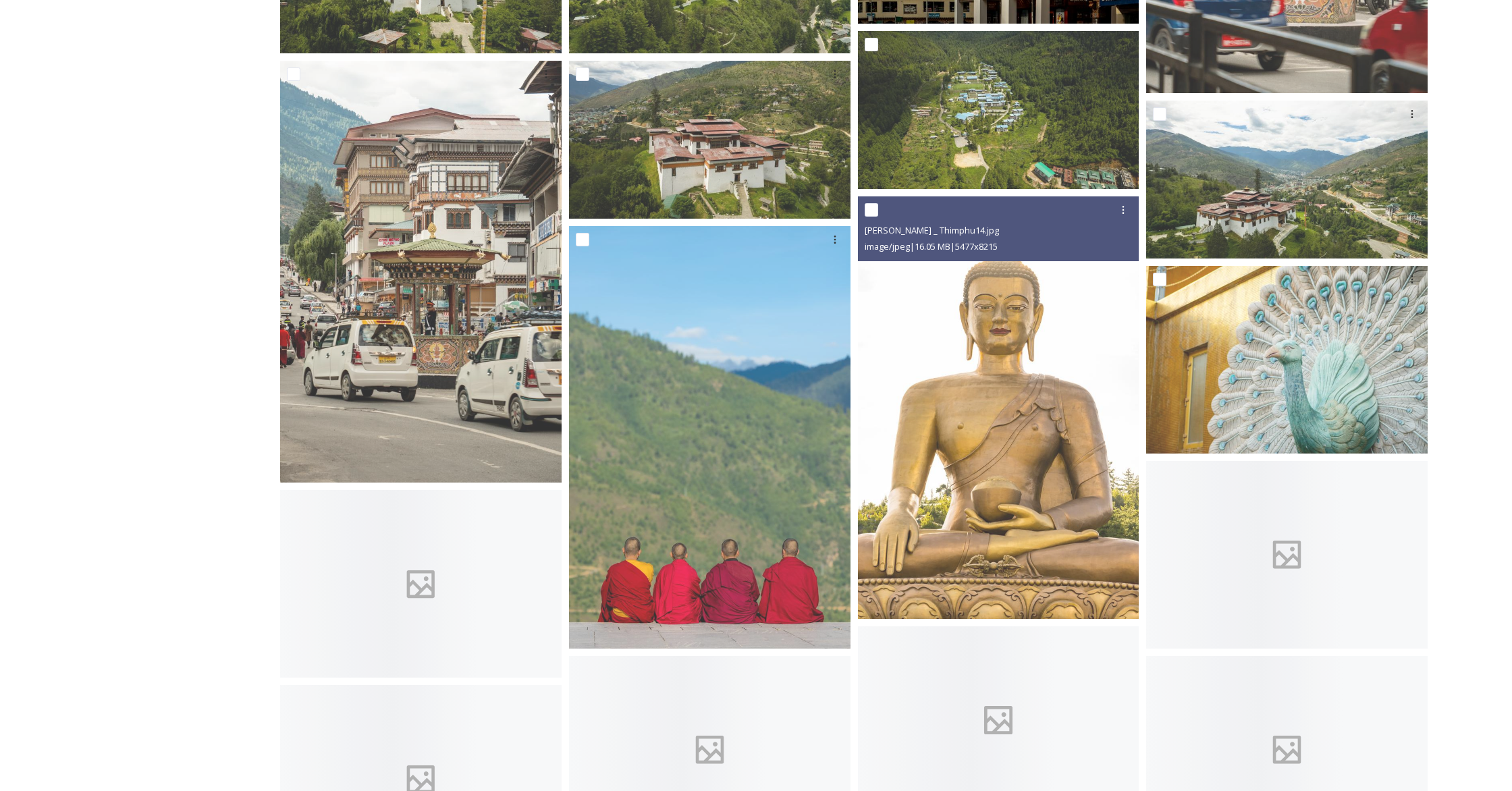
scroll to position [1386, 0]
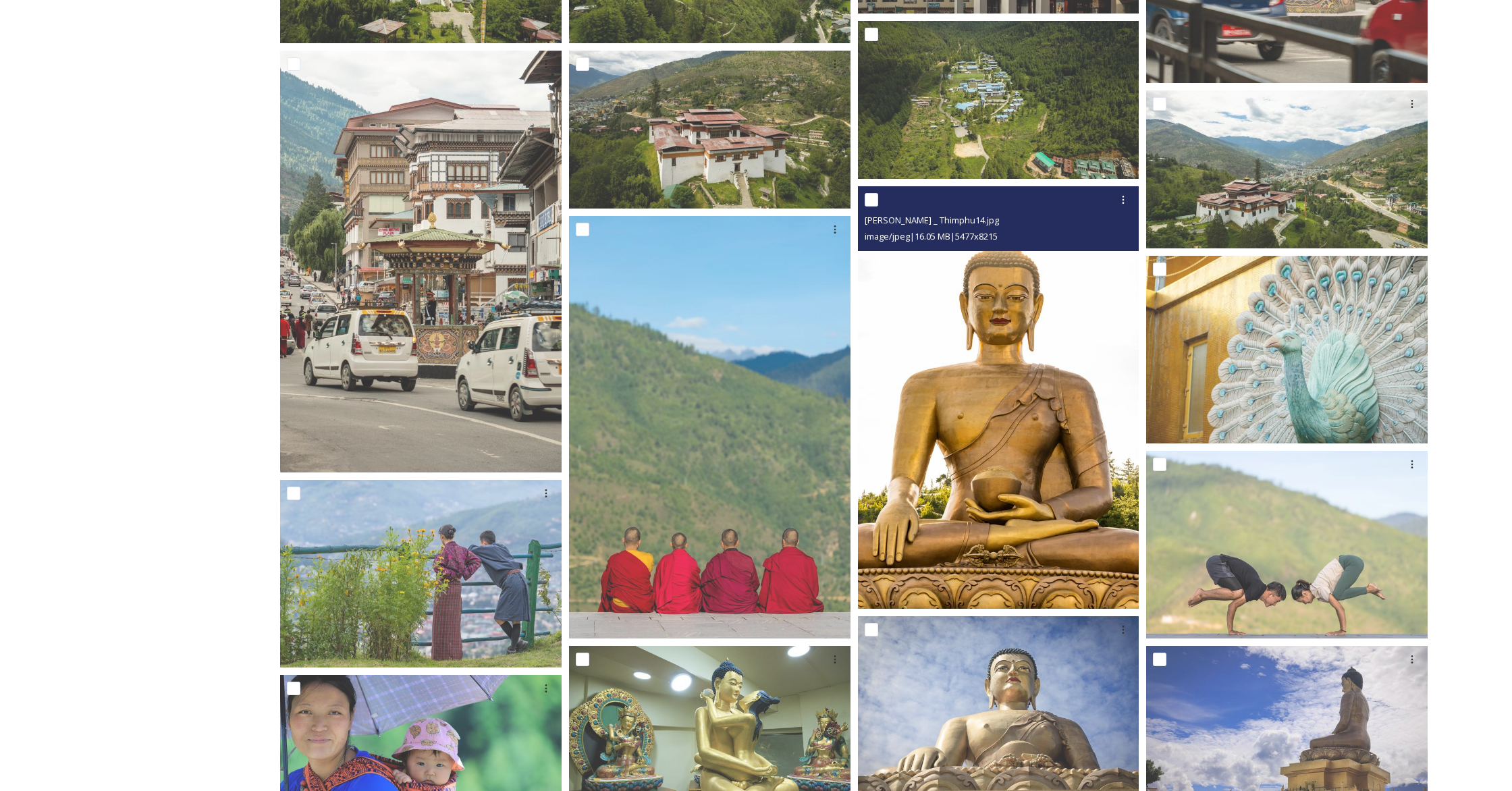
click at [888, 430] on img at bounding box center [998, 398] width 282 height 423
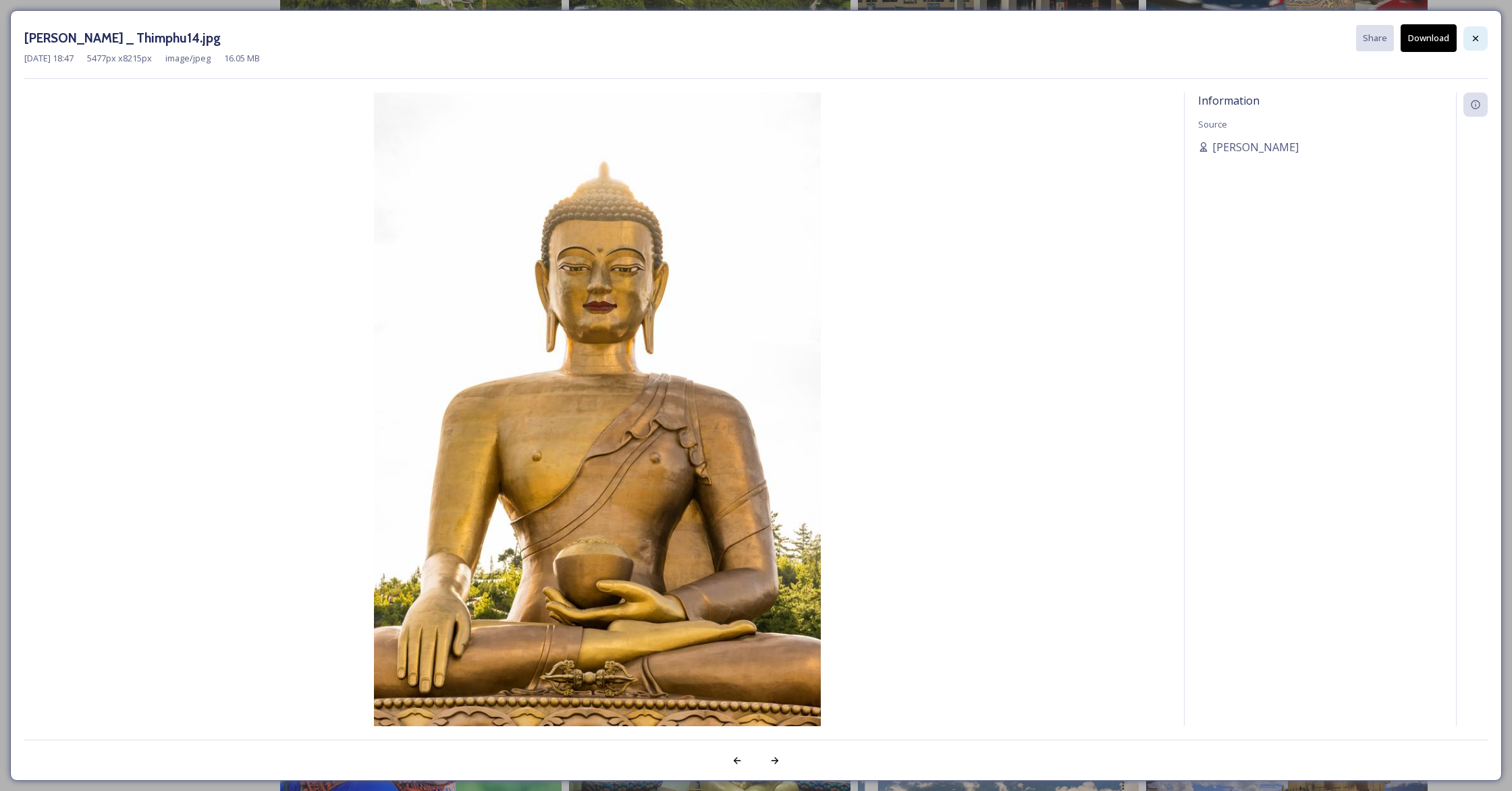
click at [888, 37] on icon at bounding box center [1475, 38] width 11 height 11
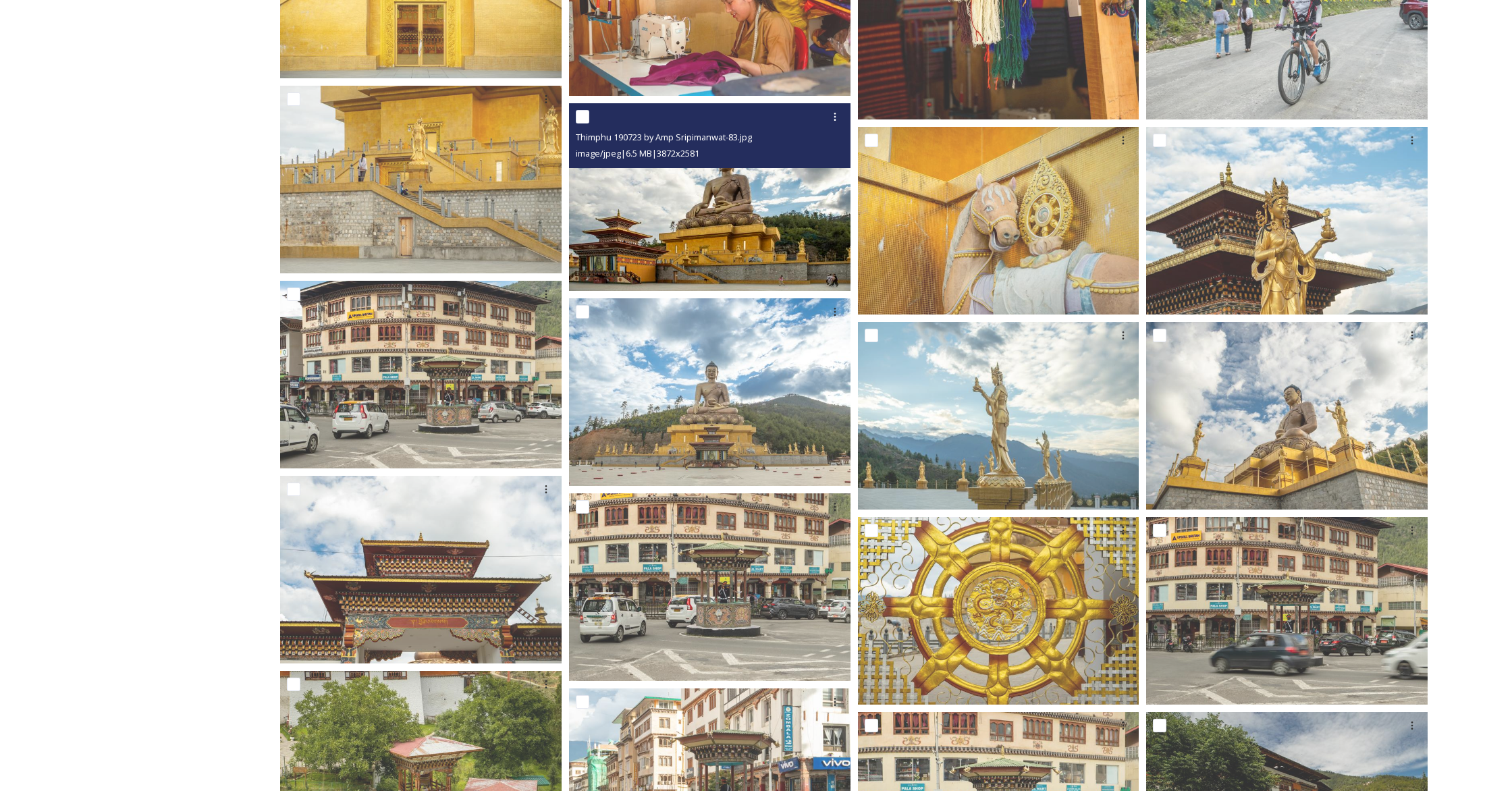
scroll to position [8574, 0]
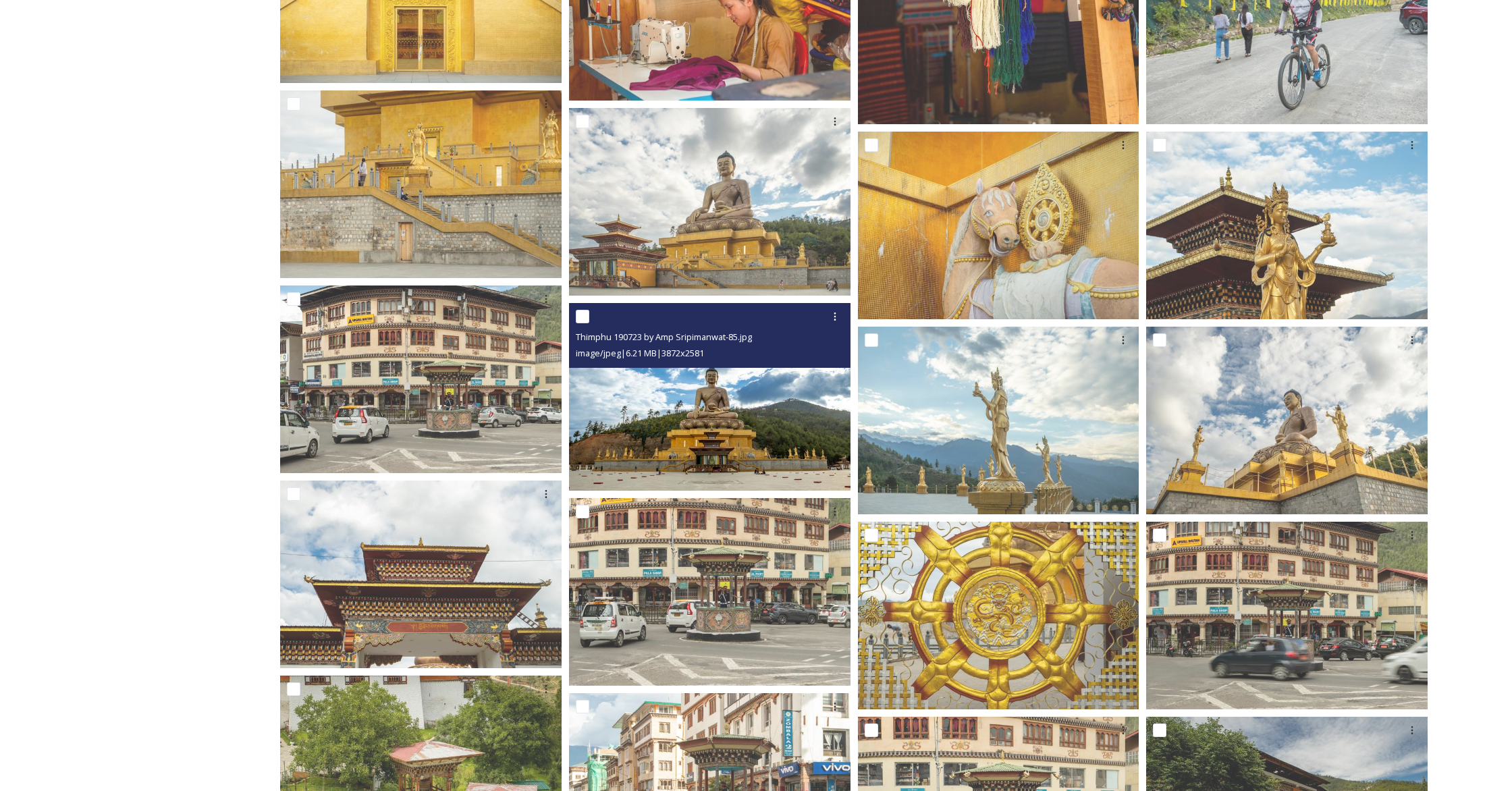
click at [724, 336] on span "Thimphu 190723 by Amp Sripimanwat-85.jpg" at bounding box center [663, 337] width 176 height 13
click at [734, 428] on img at bounding box center [709, 396] width 282 height 188
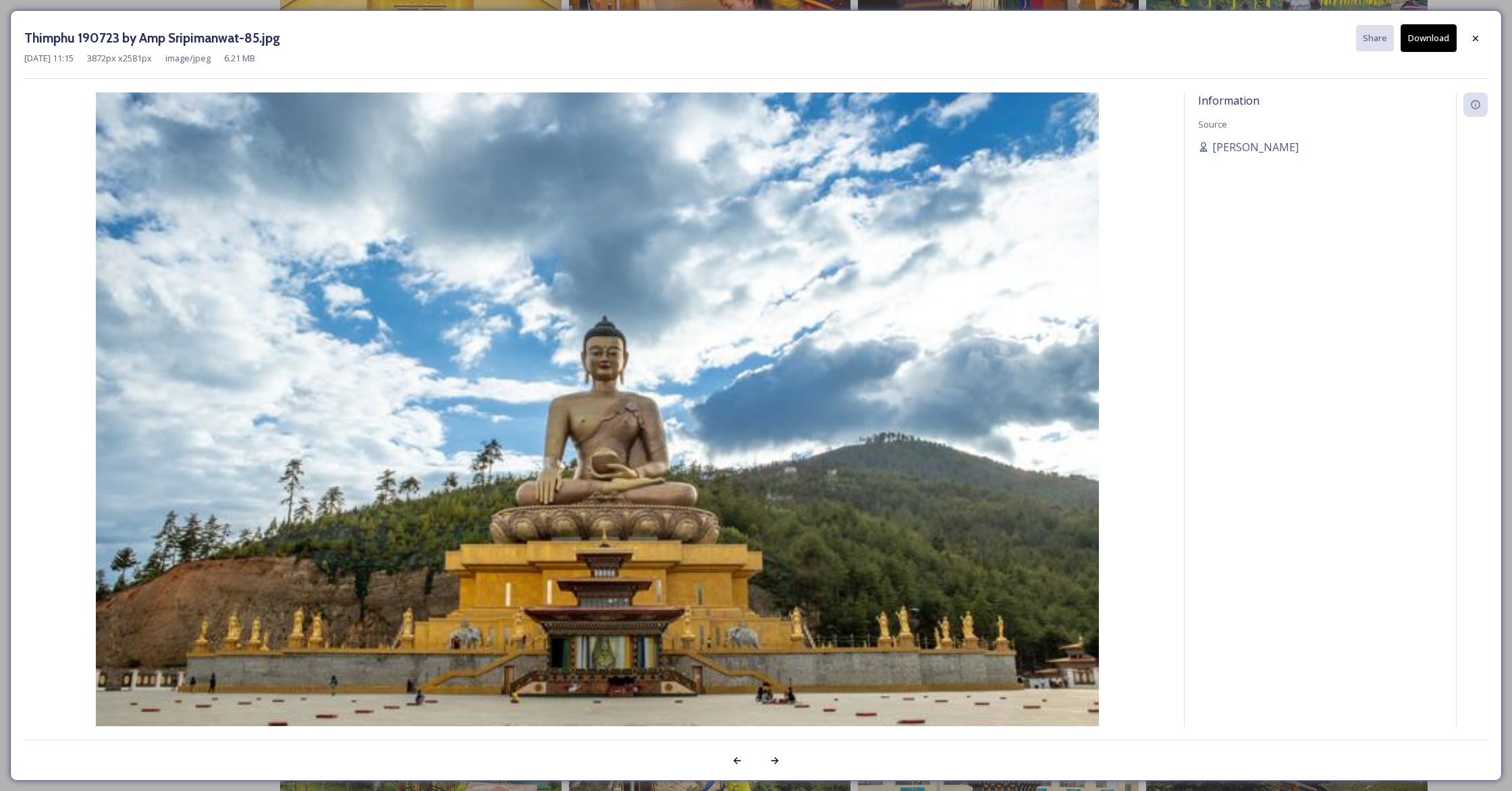
click at [888, 55] on div "[DATE] 11:15 3872 px x 2581 px image/jpeg 6.21 MB" at bounding box center [756, 58] width 1464 height 13
click at [888, 38] on icon at bounding box center [1475, 38] width 11 height 11
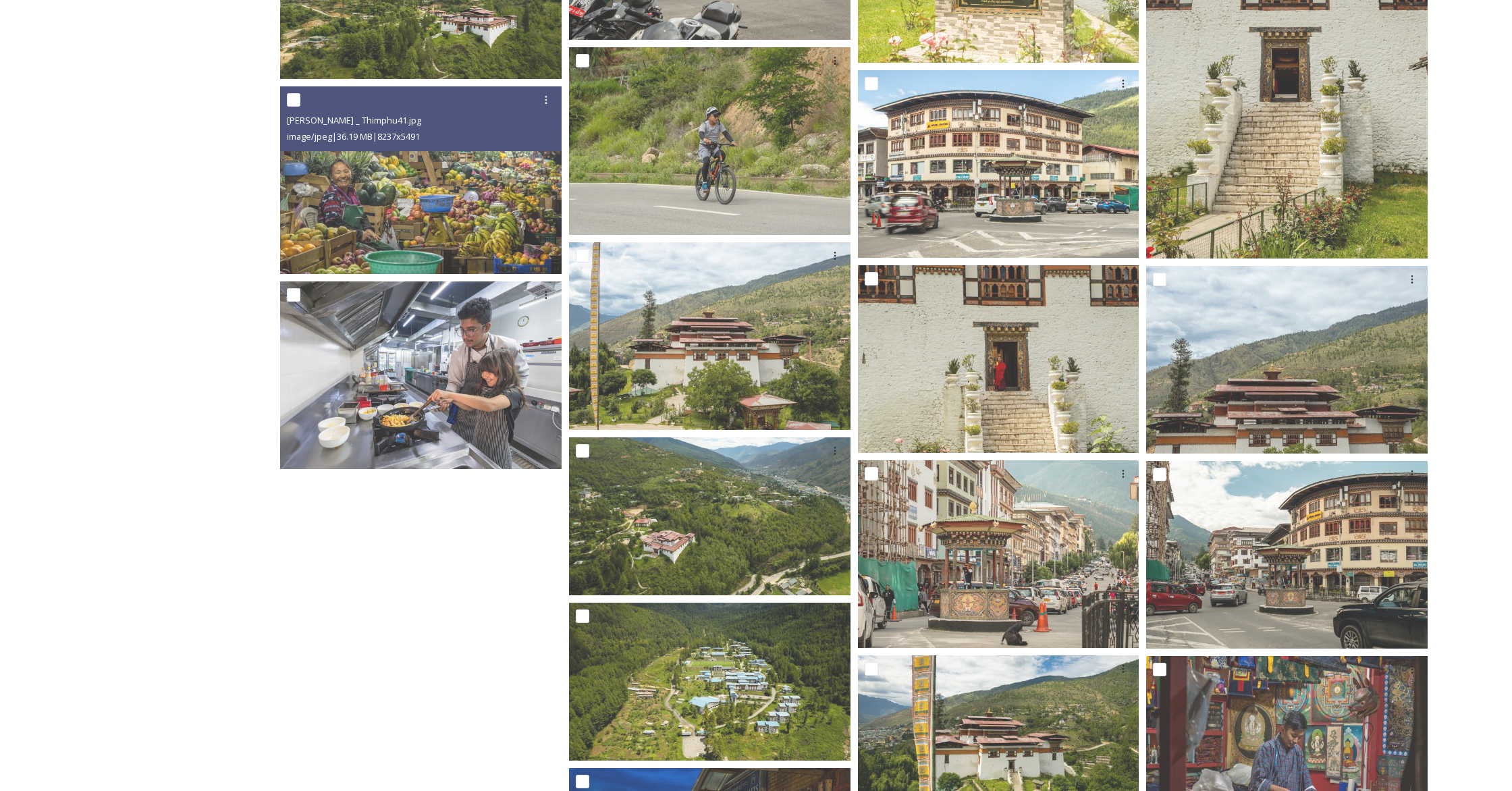
scroll to position [12402, 0]
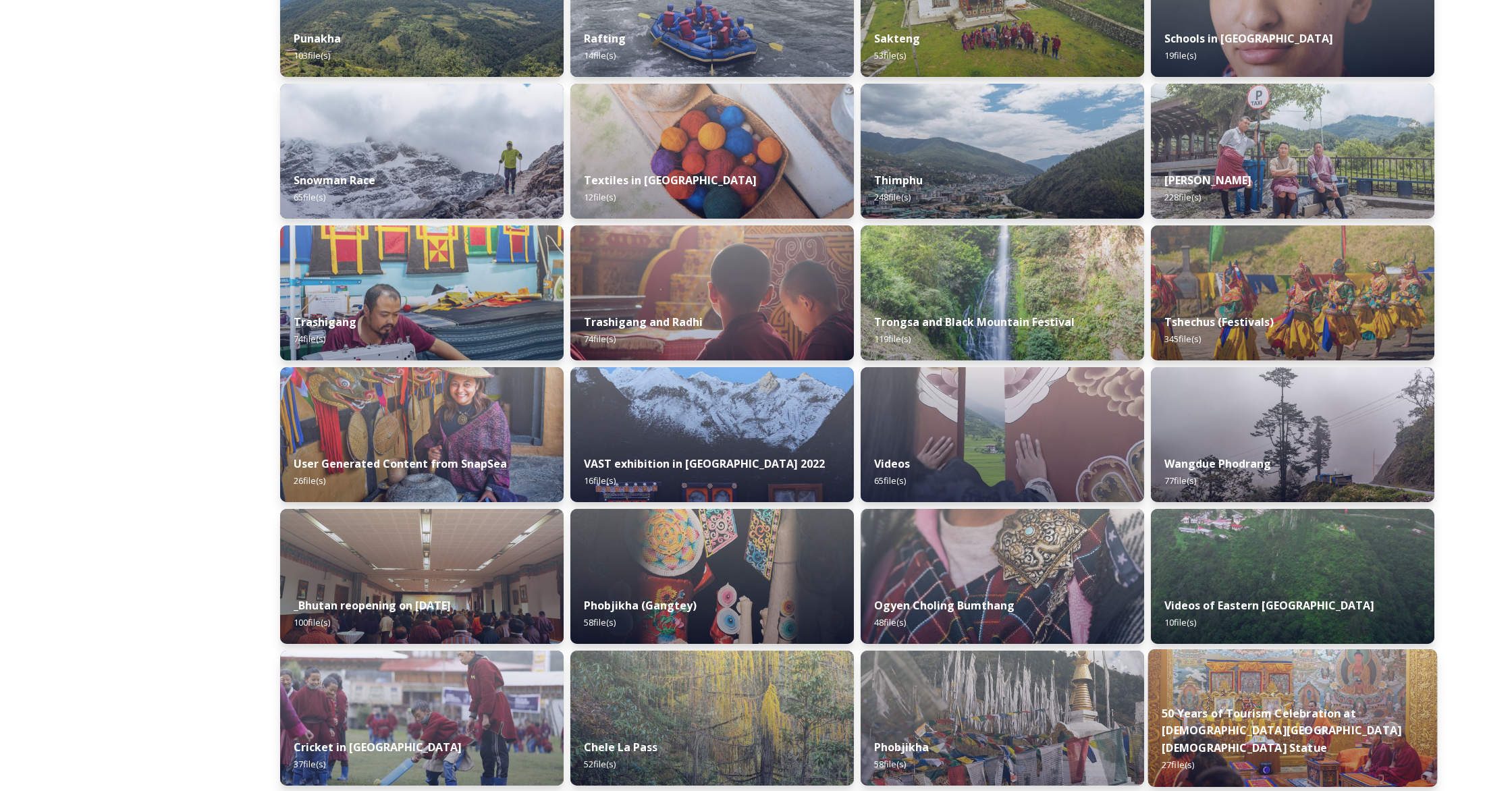
scroll to position [1125, 0]
click at [888, 427] on img at bounding box center [1291, 434] width 283 height 135
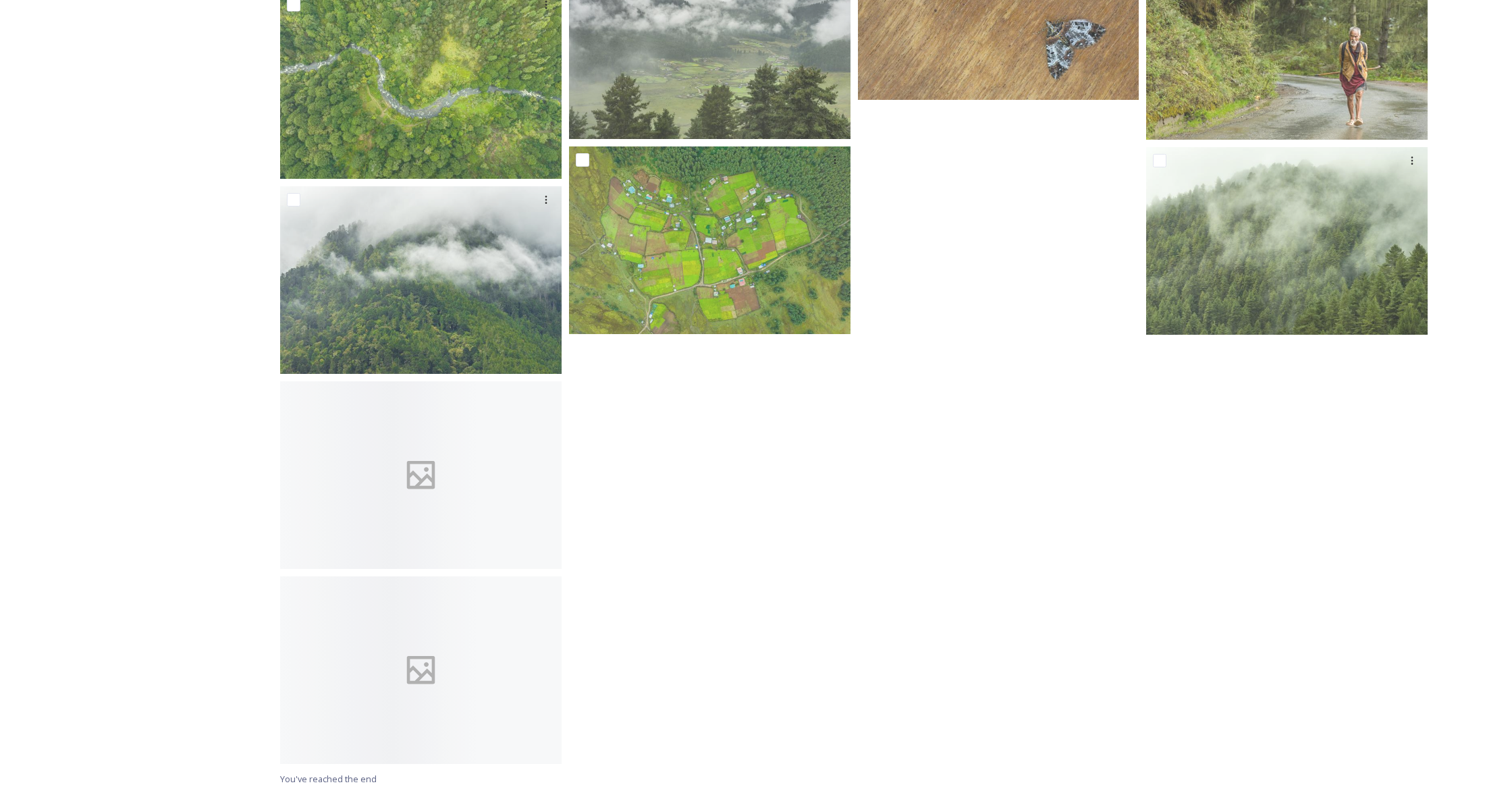
scroll to position [3856, 0]
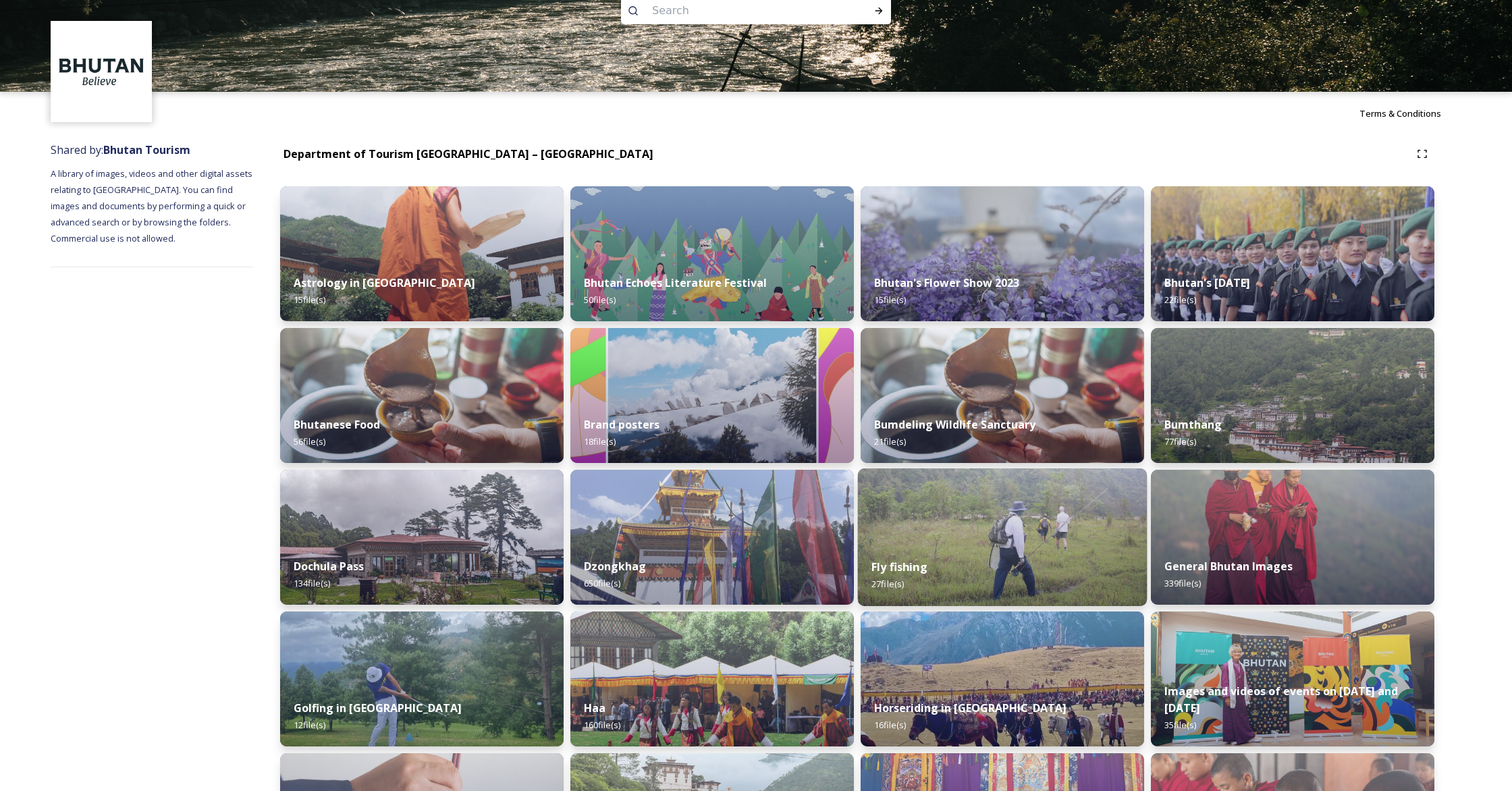
scroll to position [93, 0]
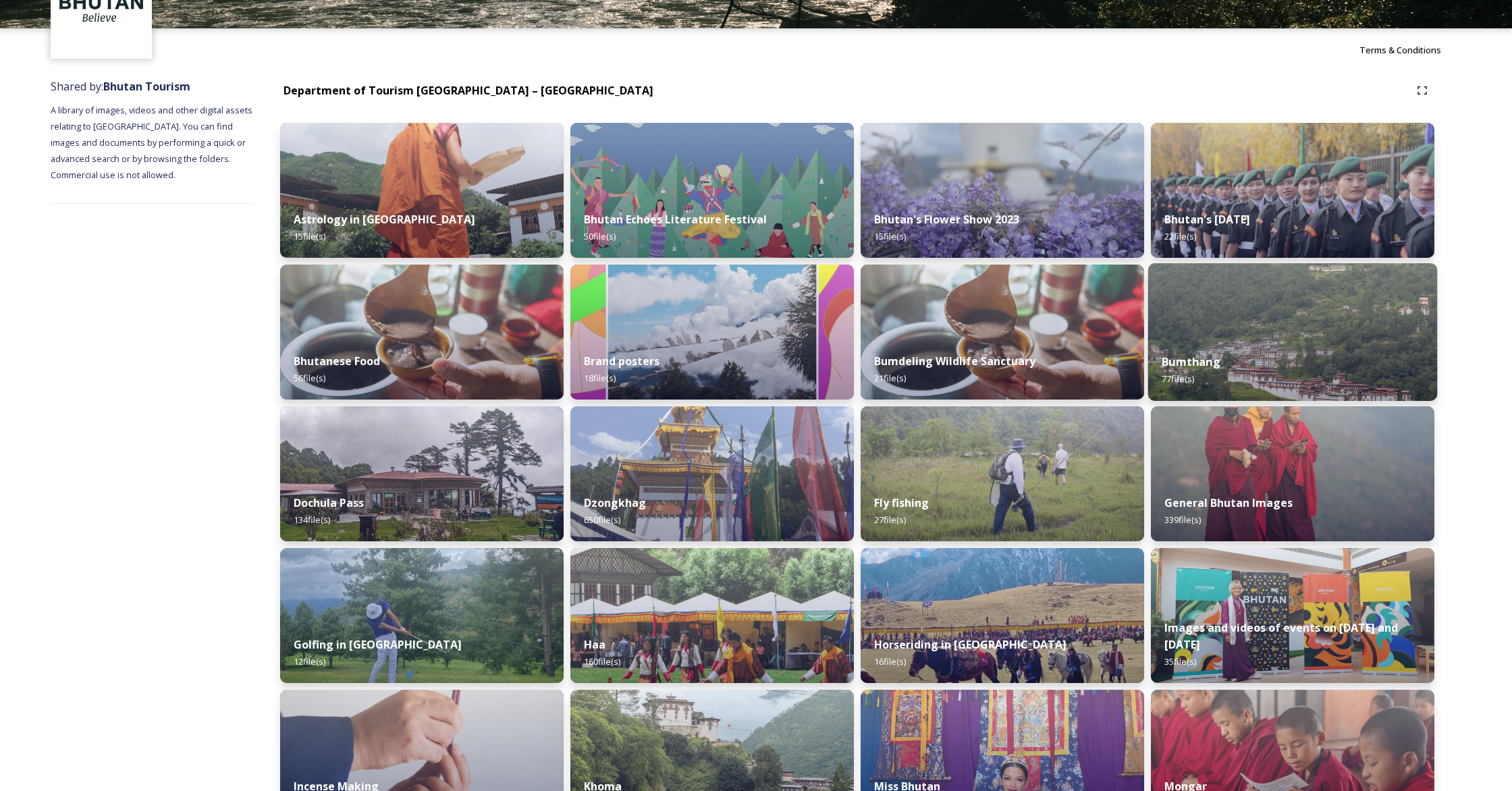
click at [888, 383] on div "Bumthang 77 file(s)" at bounding box center [1292, 370] width 289 height 62
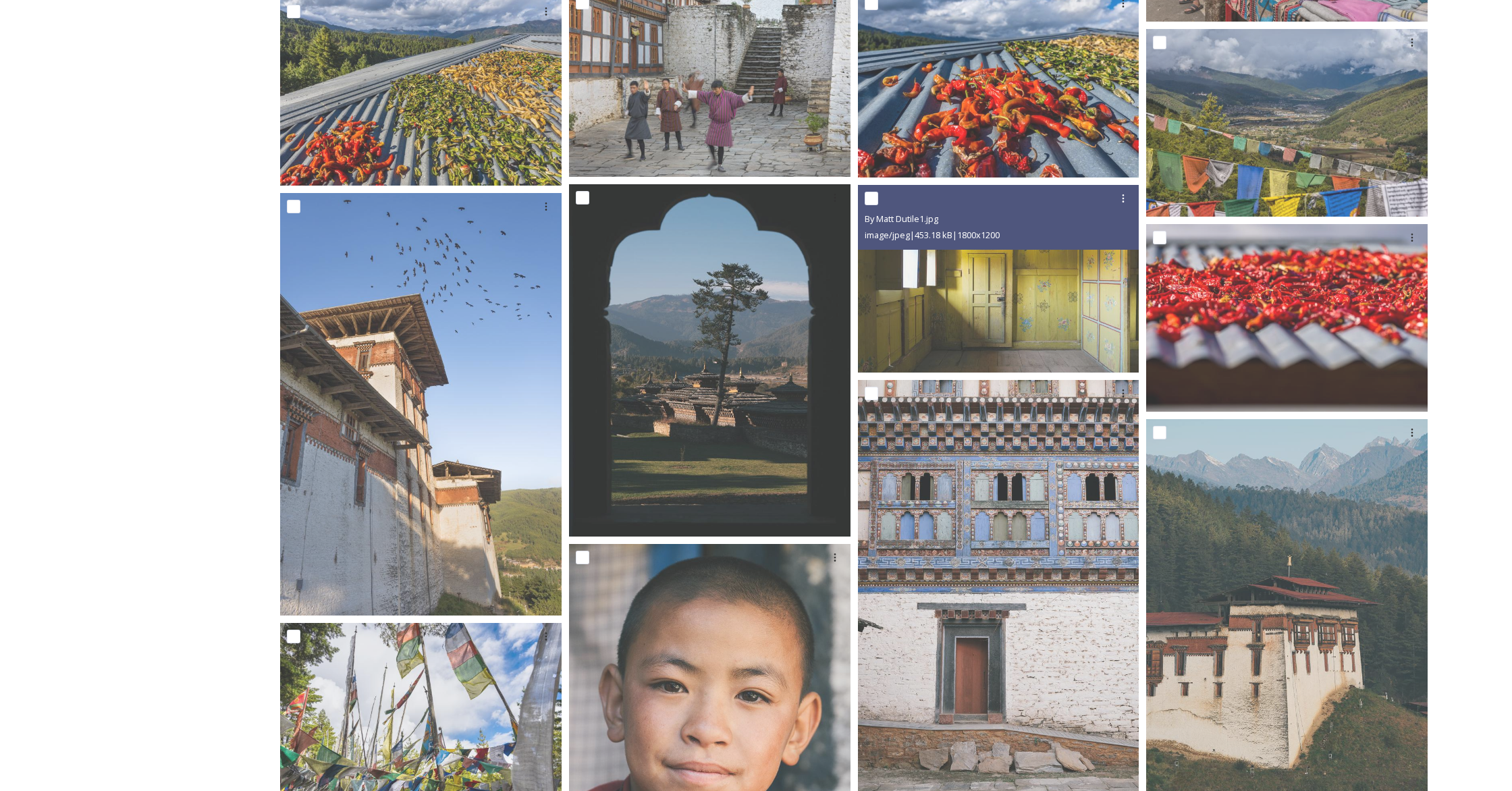
scroll to position [3215, 0]
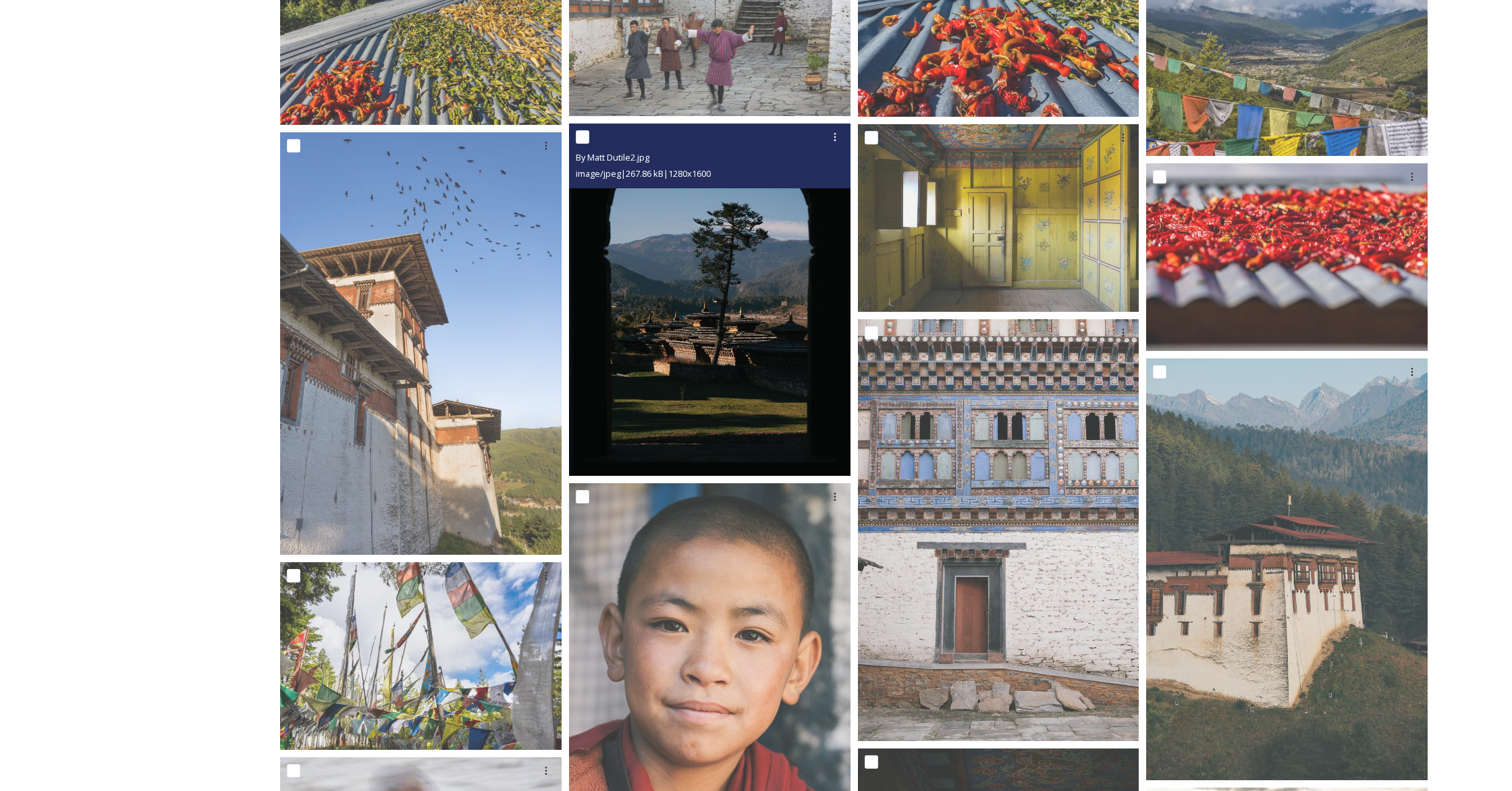
click at [659, 256] on img at bounding box center [709, 299] width 282 height 352
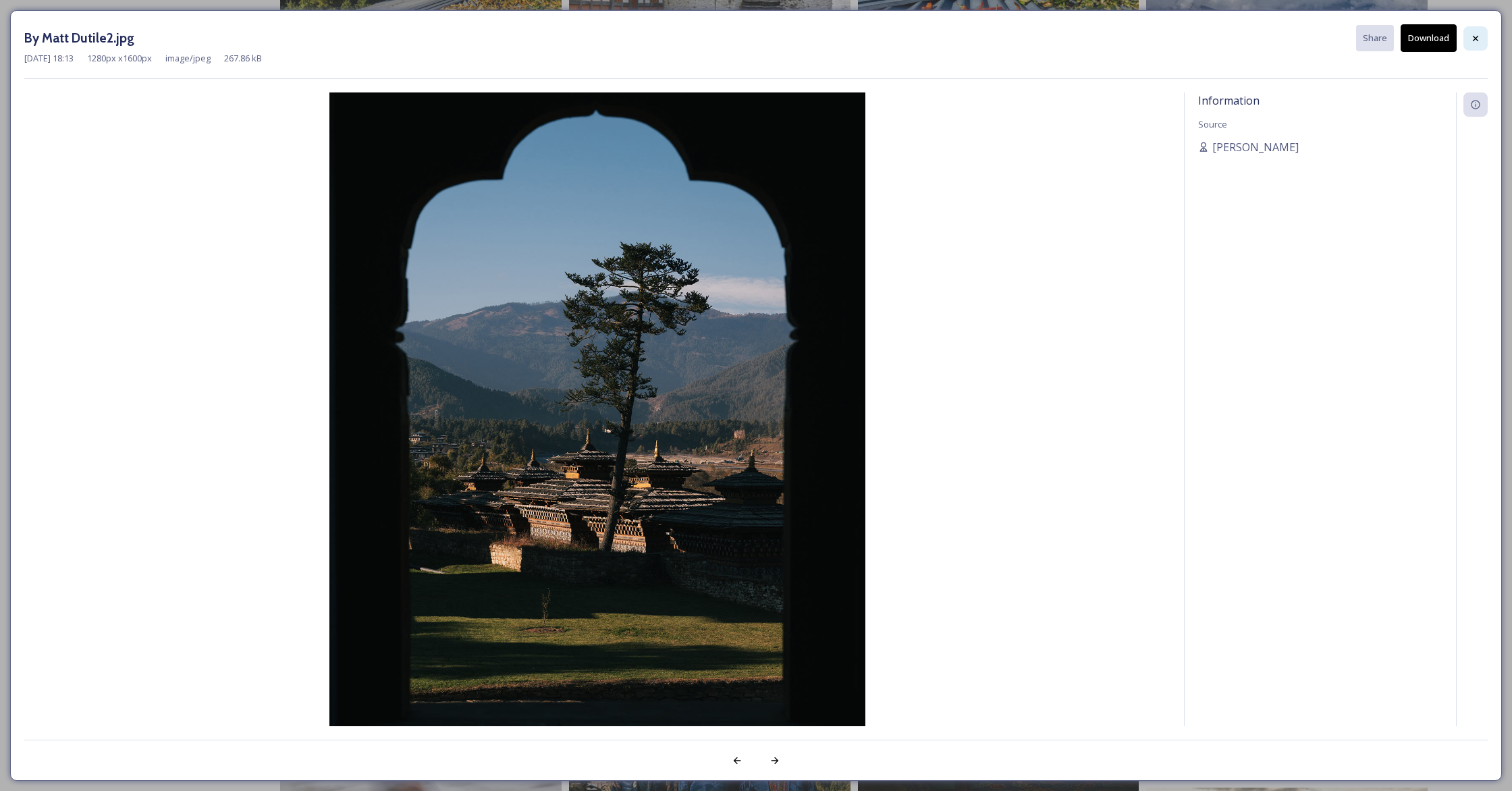
click at [888, 40] on div at bounding box center [1475, 38] width 24 height 24
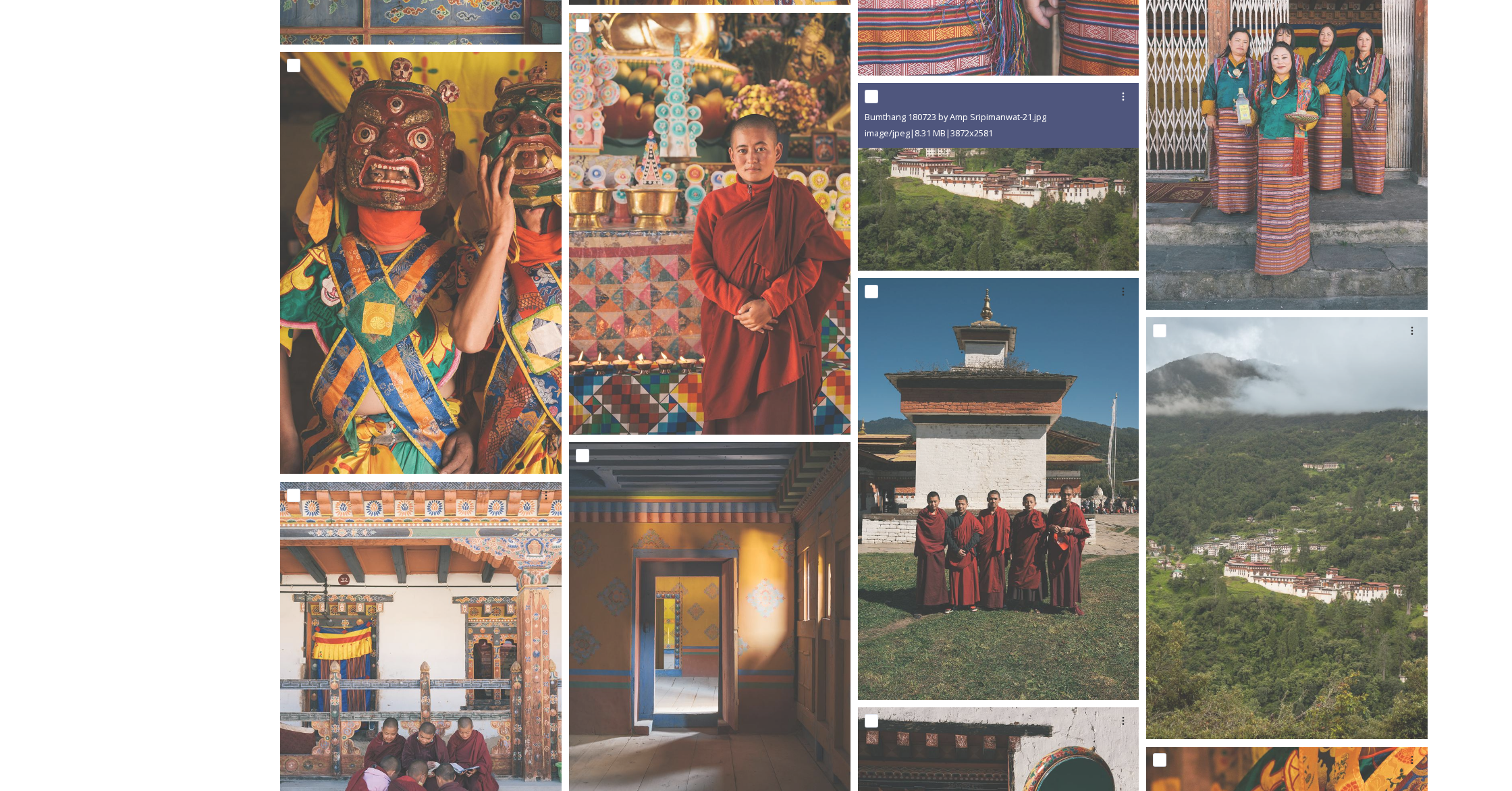
scroll to position [5172, 0]
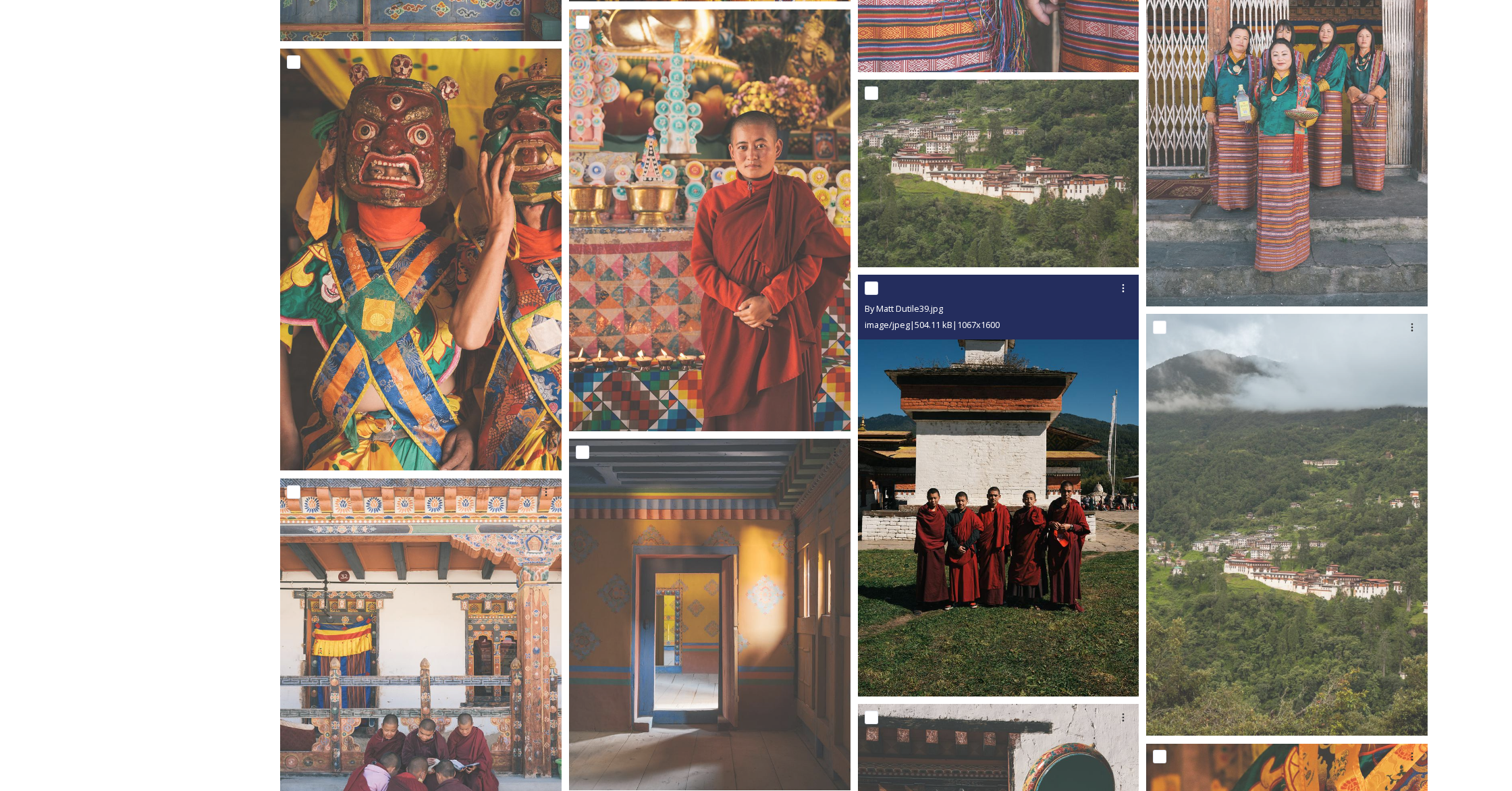
click at [888, 314] on div "By Matt Dutile39.jpg" at bounding box center [1000, 308] width 271 height 16
click at [888, 378] on img at bounding box center [998, 485] width 282 height 422
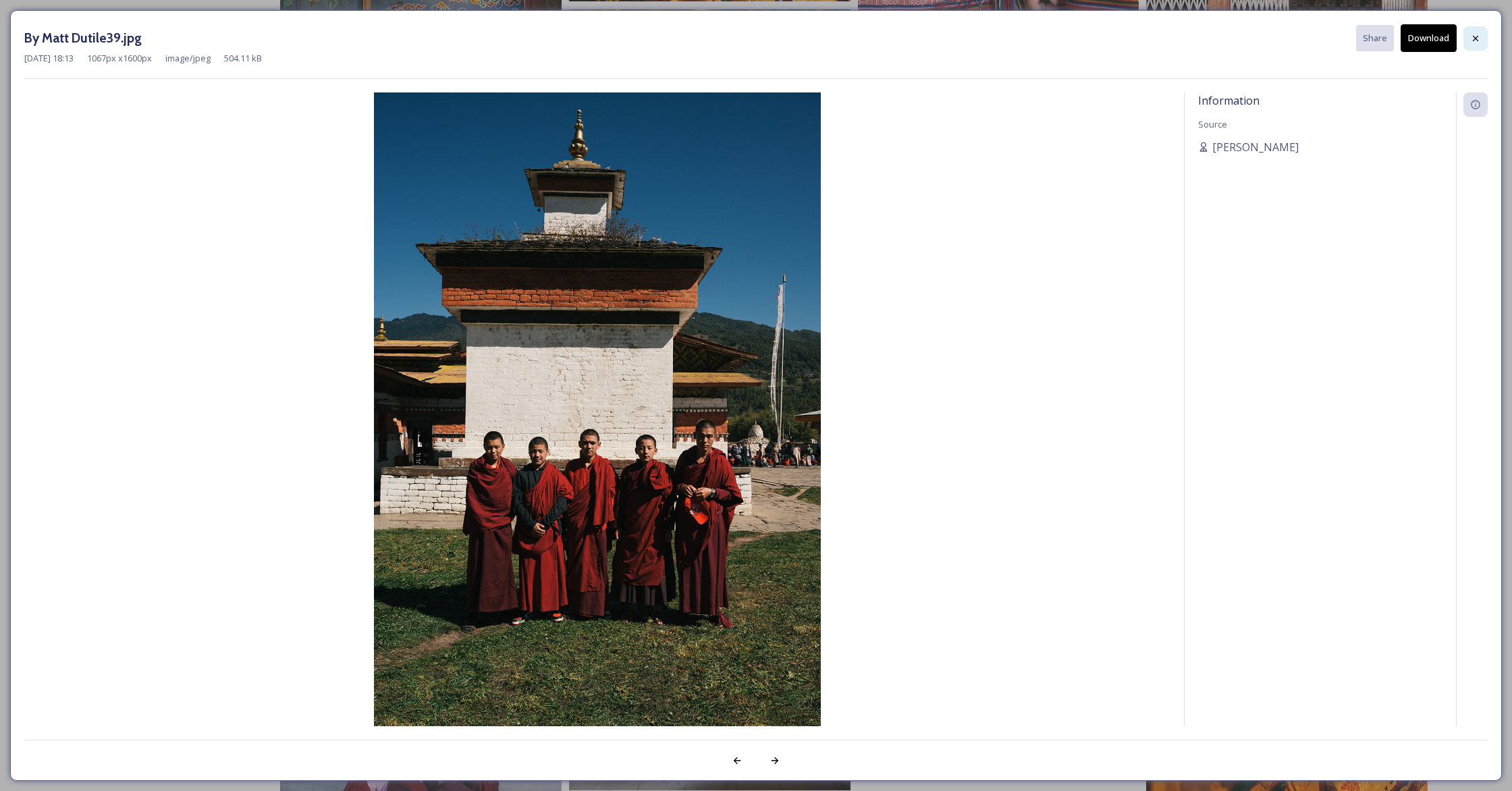
click at [888, 30] on div at bounding box center [1475, 38] width 24 height 24
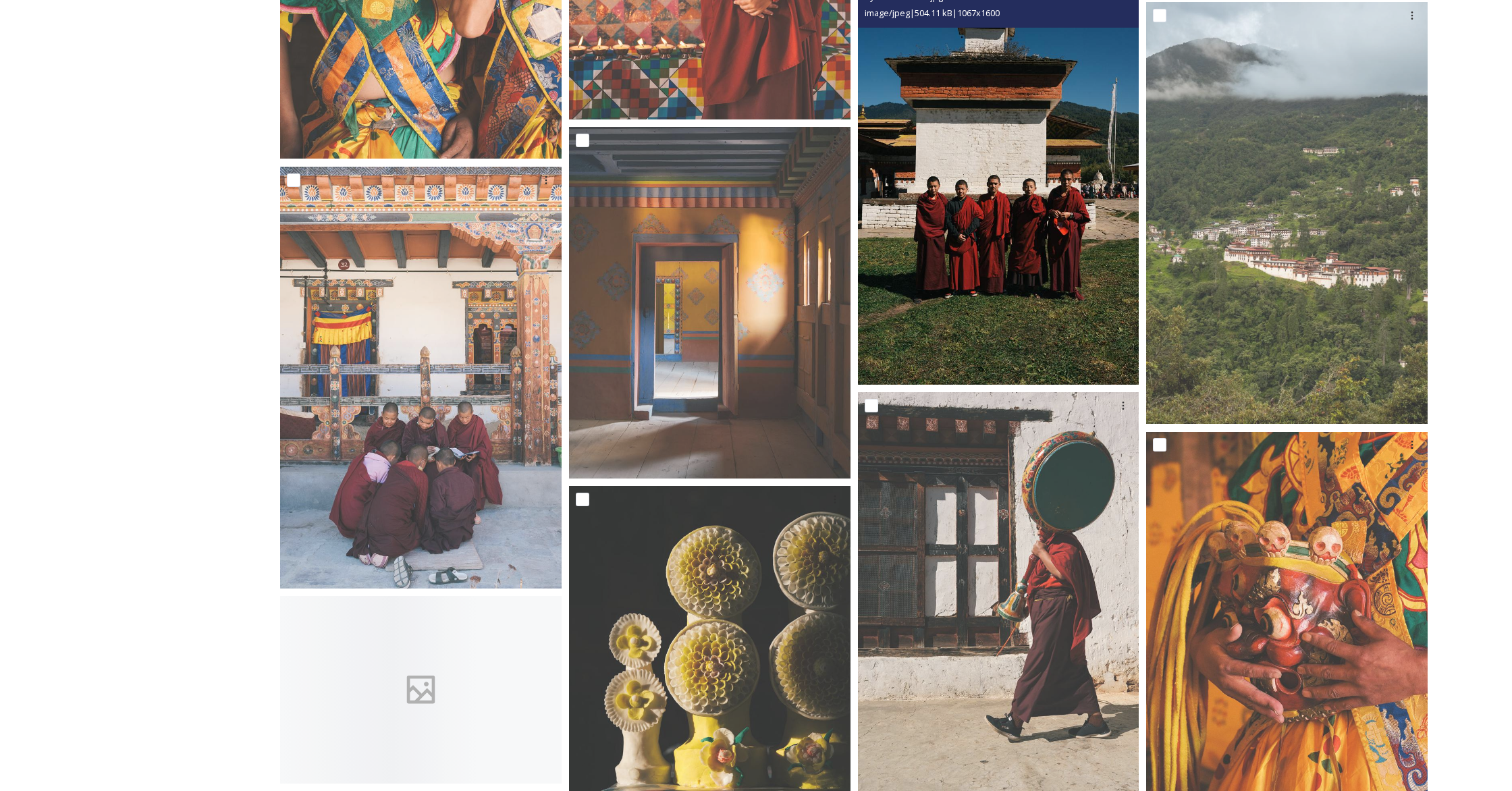
scroll to position [5575, 0]
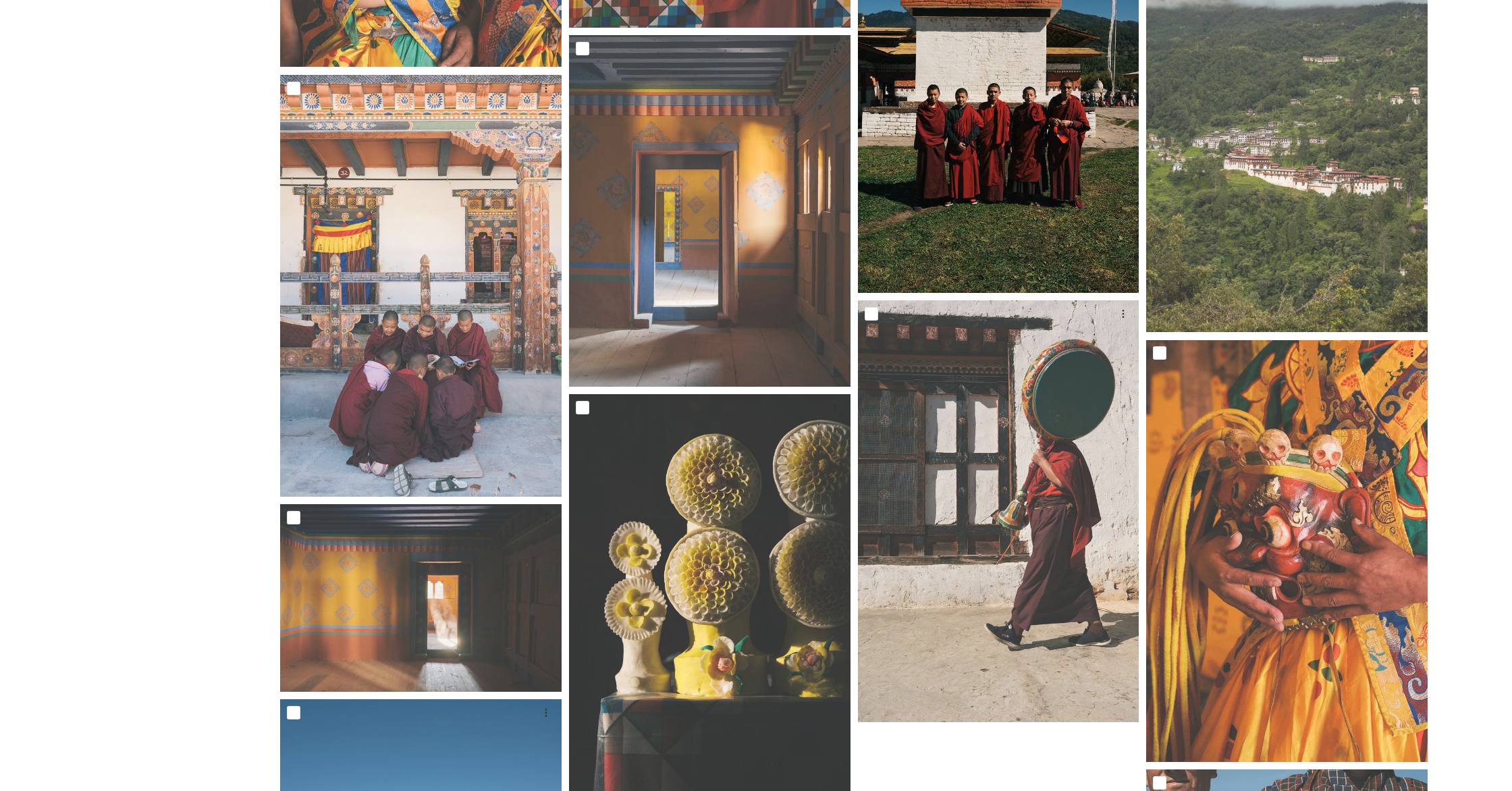
click at [888, 69] on img at bounding box center [998, 82] width 282 height 422
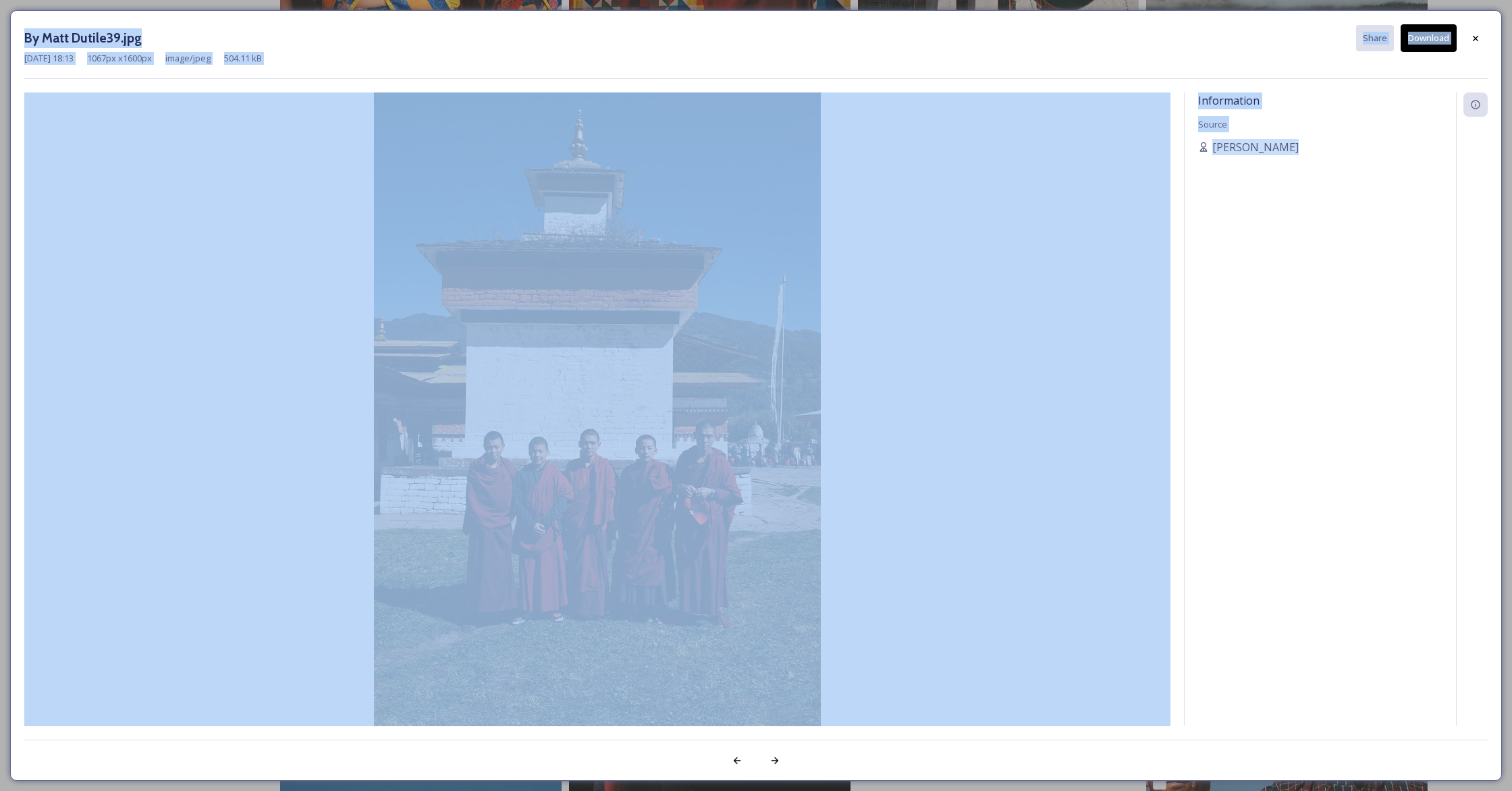
click at [888, 69] on div "By Matt Dutile39.jpg Share Download [DATE] 18:13 1067 px x 1600 px image/jpeg 5…" at bounding box center [756, 51] width 1464 height 54
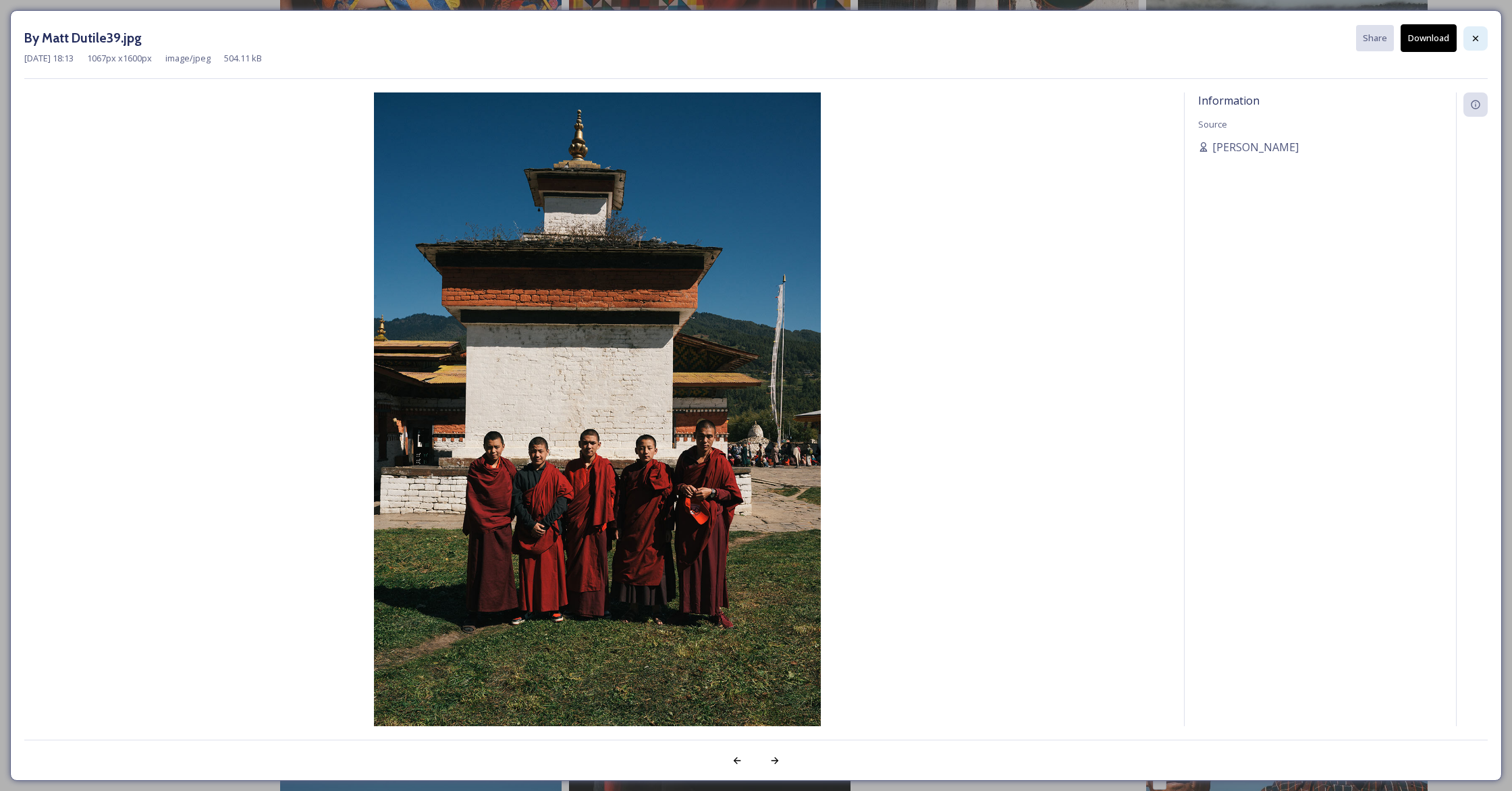
click at [888, 37] on div at bounding box center [1475, 38] width 24 height 24
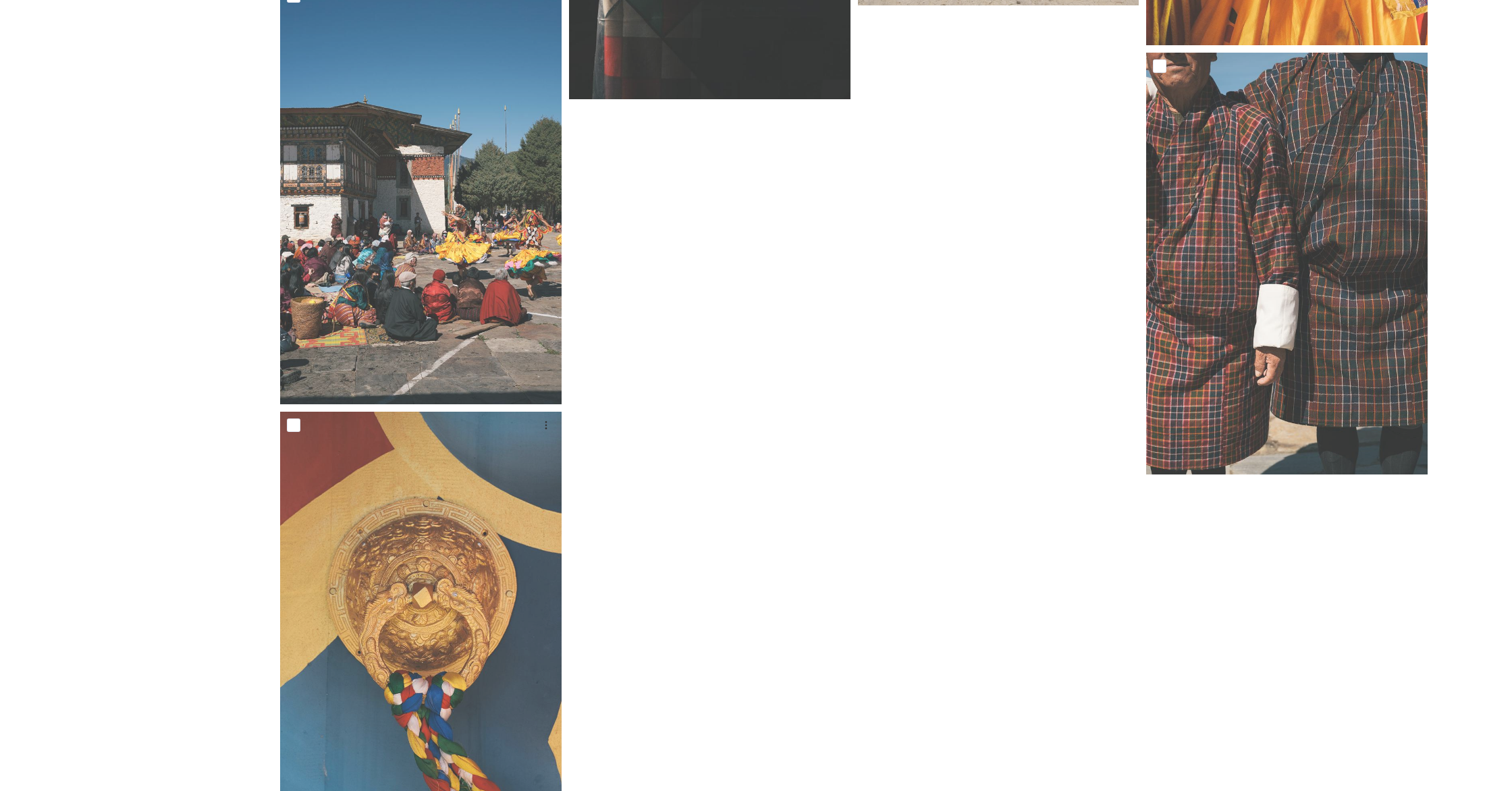
scroll to position [6364, 0]
